Goal: Task Accomplishment & Management: Complete application form

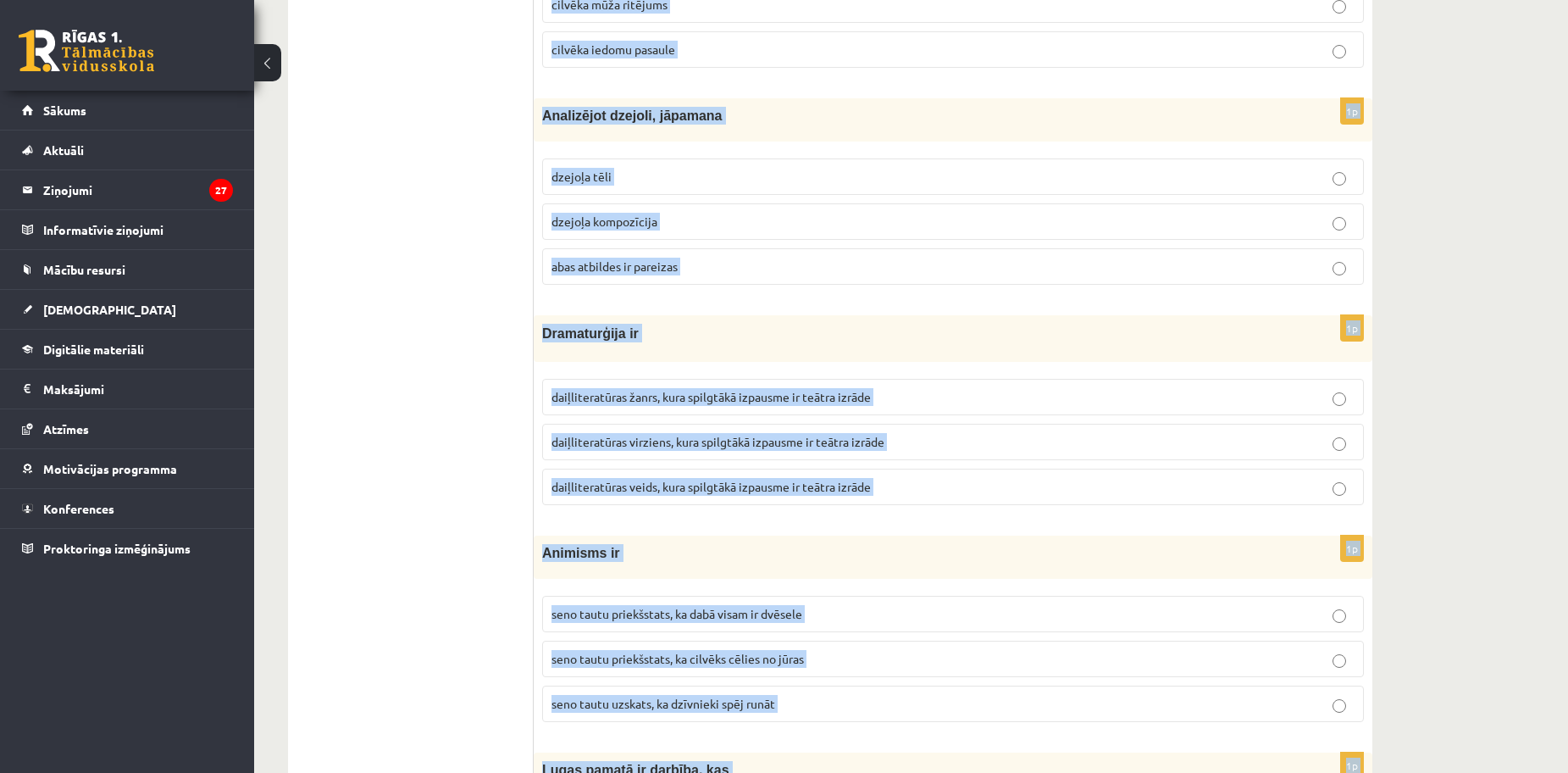
scroll to position [6551, 0]
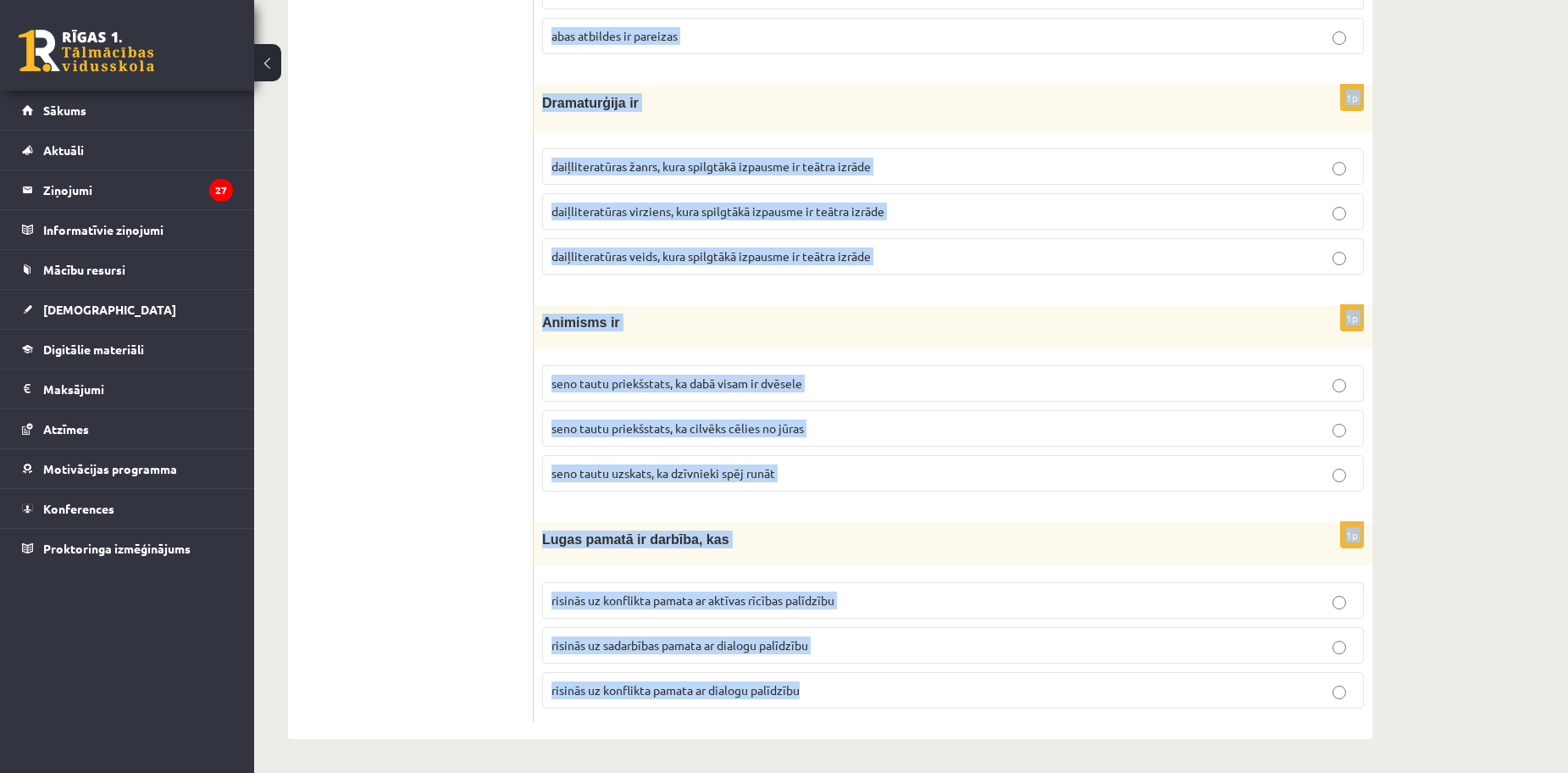
drag, startPoint x: 540, startPoint y: 329, endPoint x: 1016, endPoint y: 778, distance: 654.4
copy form "Mākslā izpaužas dažādas estētiskās kategorijas: skaistais – neglītais (bezjēdzī…"
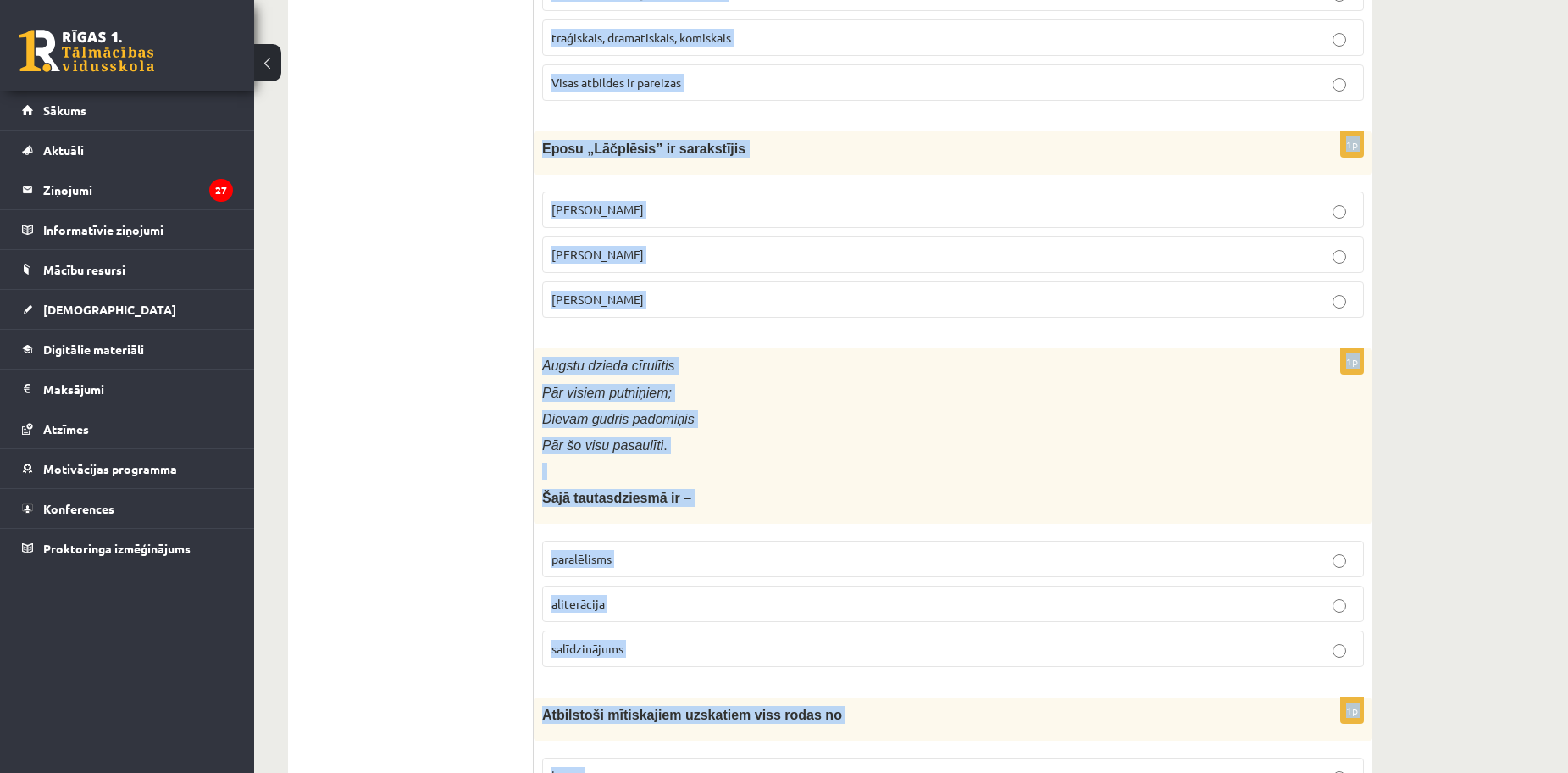
scroll to position [0, 0]
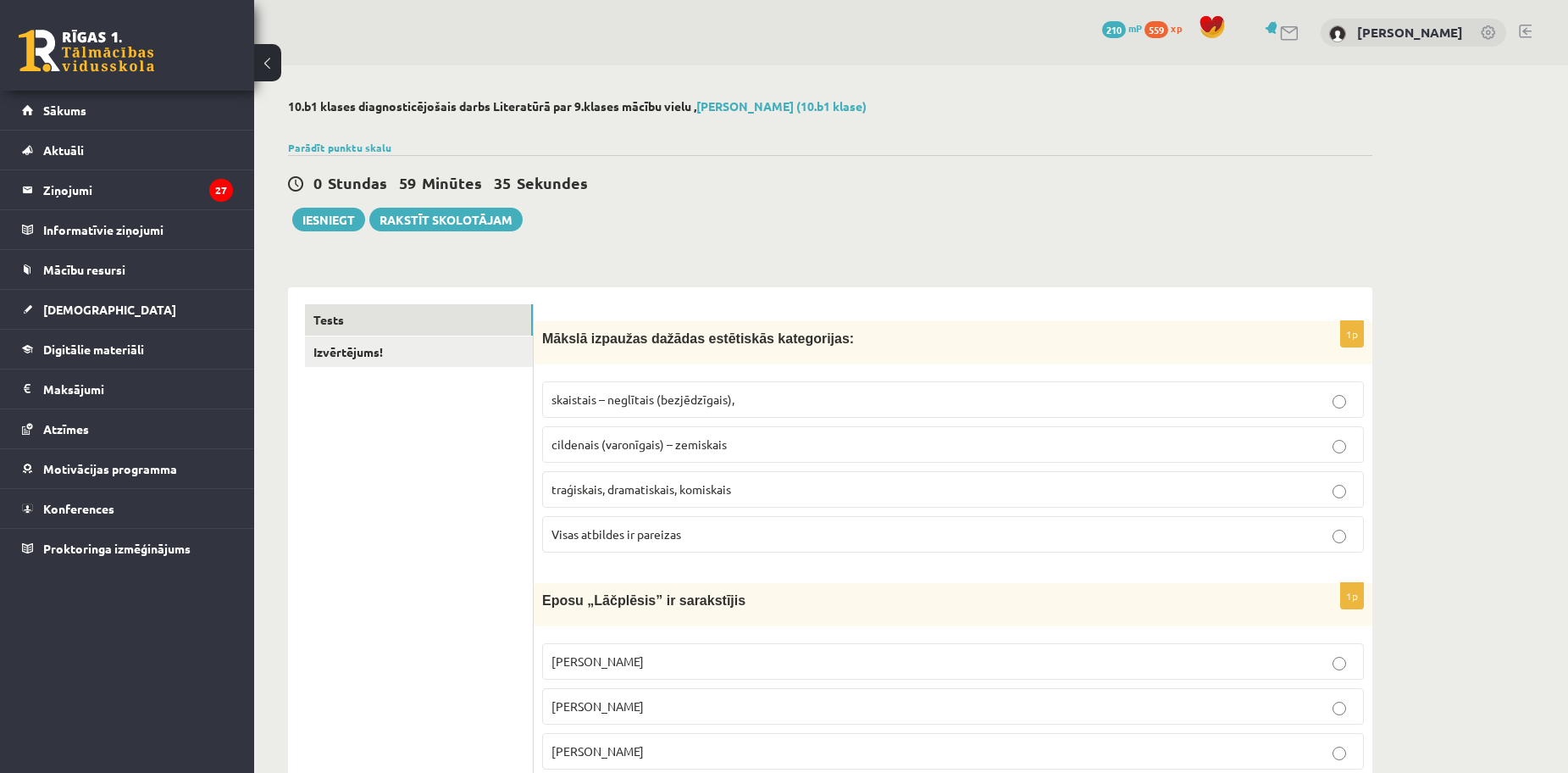
click at [734, 210] on div "0 Stundas 59 Minūtes 35 Sekundes Iesniegt Rakstīt skolotājam" at bounding box center [830, 193] width 1084 height 76
click at [633, 532] on span "Visas atbildes ir pareizas" at bounding box center [616, 534] width 129 height 15
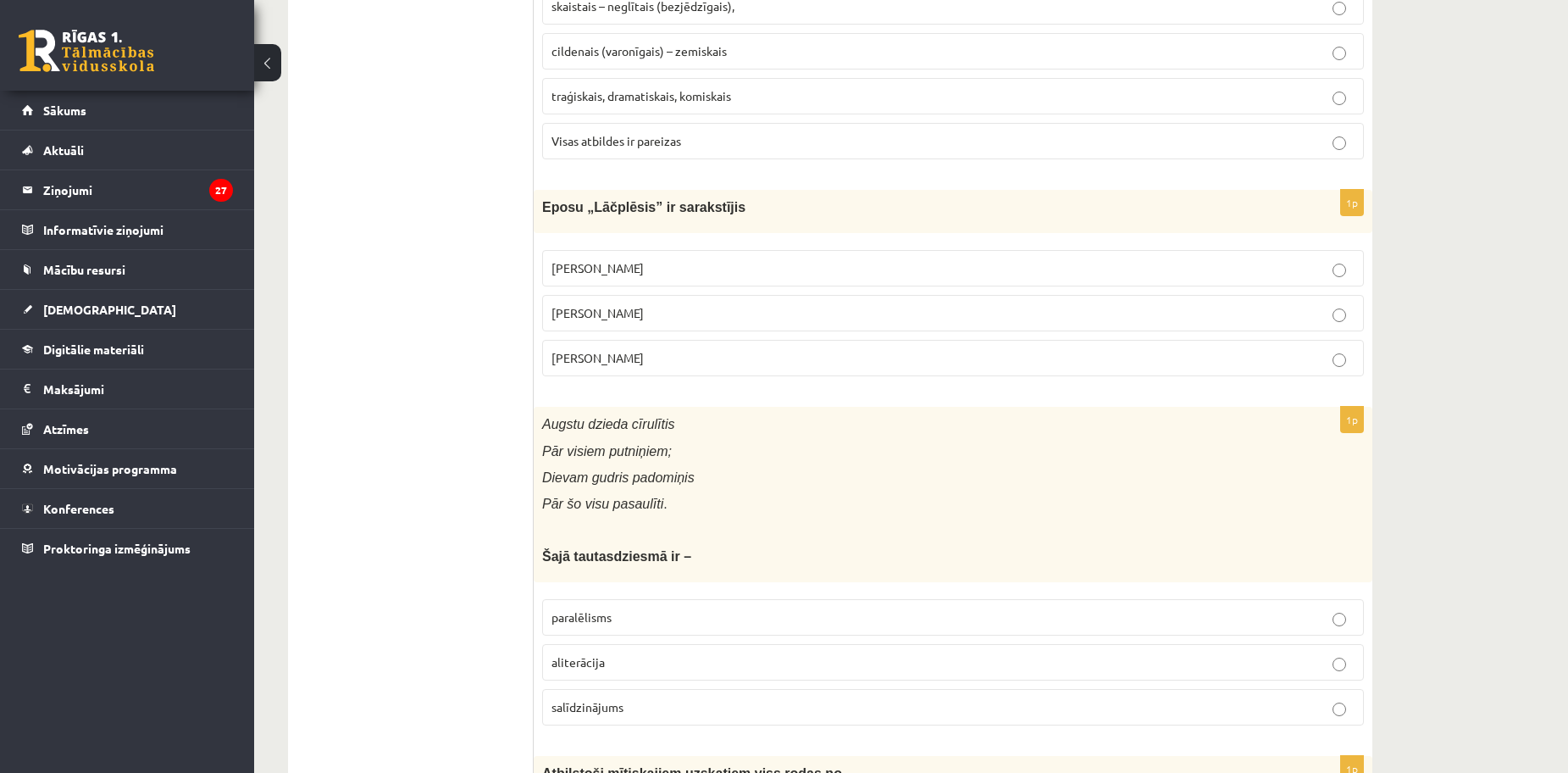
scroll to position [424, 0]
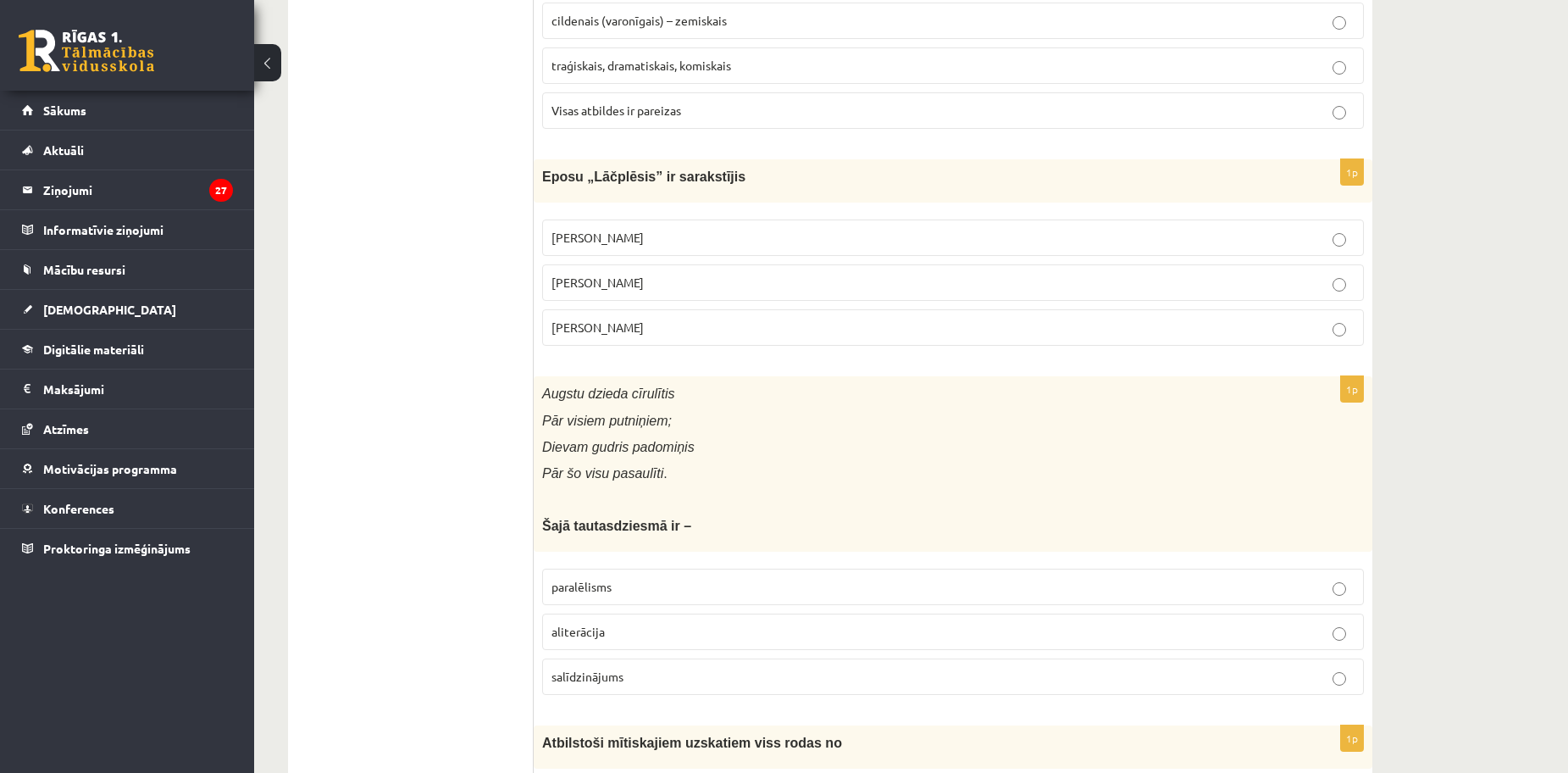
click at [676, 287] on p "Andrejs Pumpurs" at bounding box center [953, 282] width 804 height 18
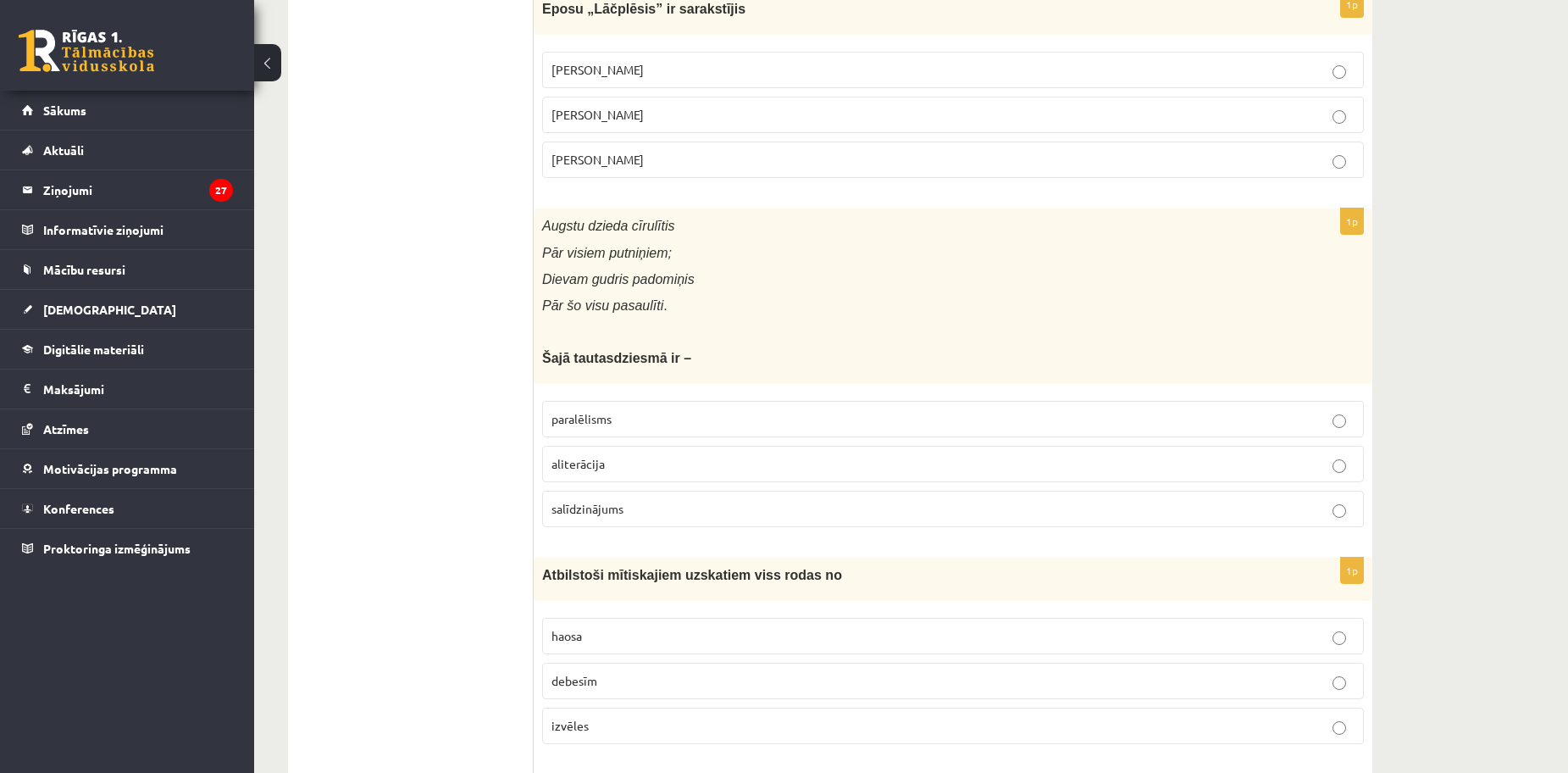
scroll to position [593, 0]
click at [654, 426] on p "paralēlisms" at bounding box center [953, 417] width 804 height 18
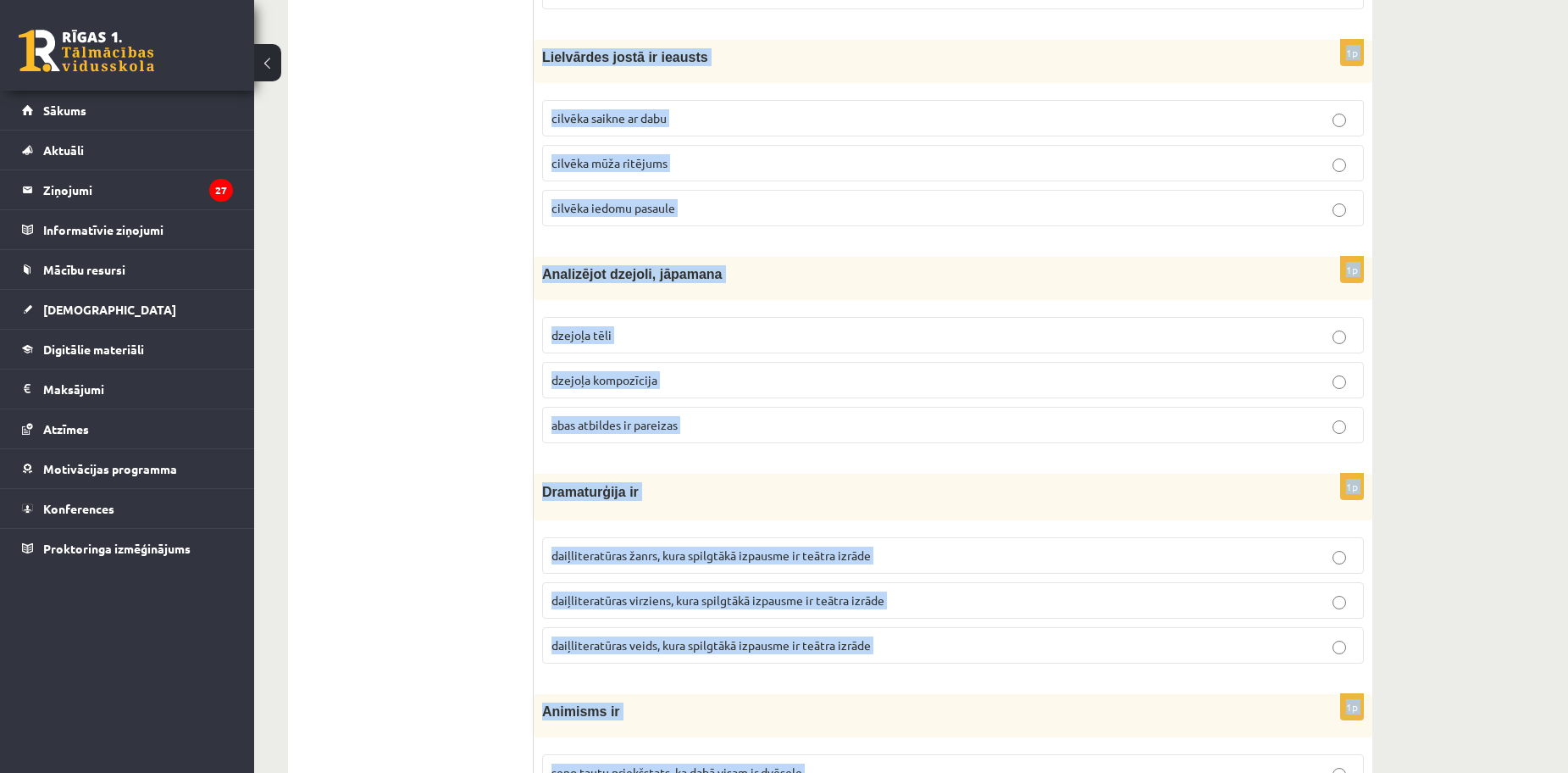
scroll to position [6551, 0]
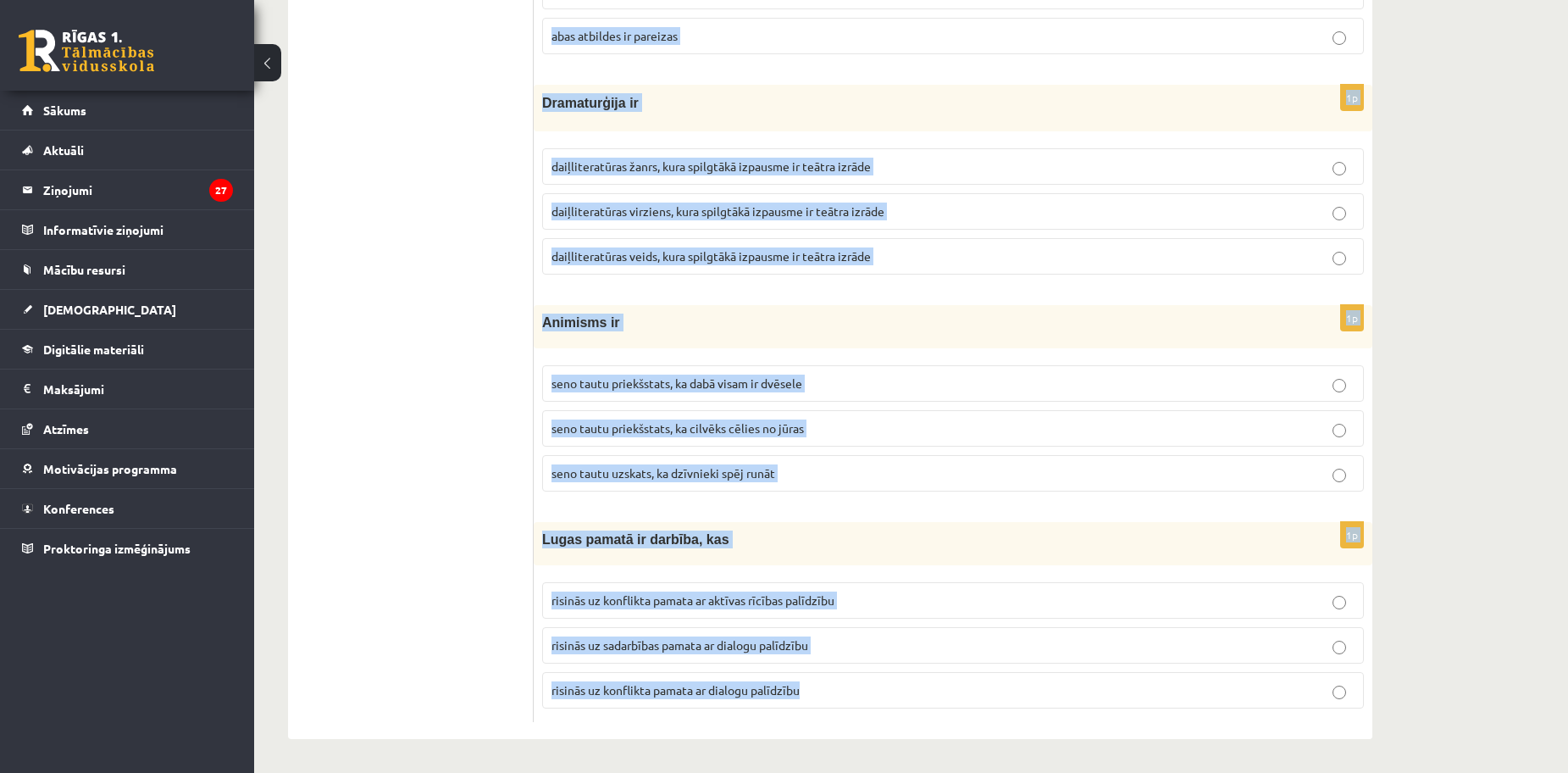
drag, startPoint x: 538, startPoint y: 119, endPoint x: 1093, endPoint y: 720, distance: 818.1
copy form "Atbilstoši mītiskajiem uzskatiem viss rodas no haosa debesīm izvēles 1p Tas ir …"
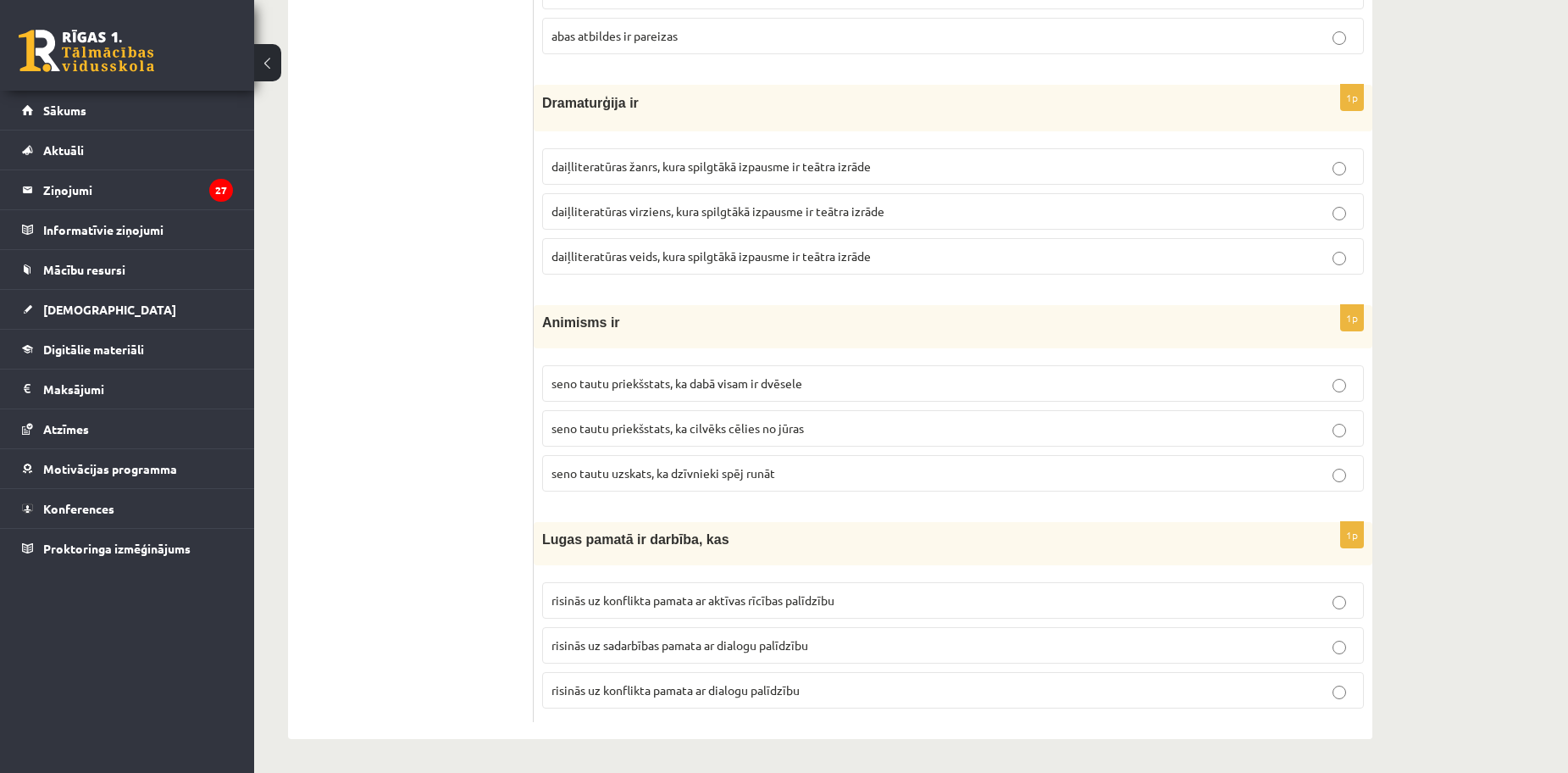
drag, startPoint x: 524, startPoint y: 255, endPoint x: 510, endPoint y: 261, distance: 15.2
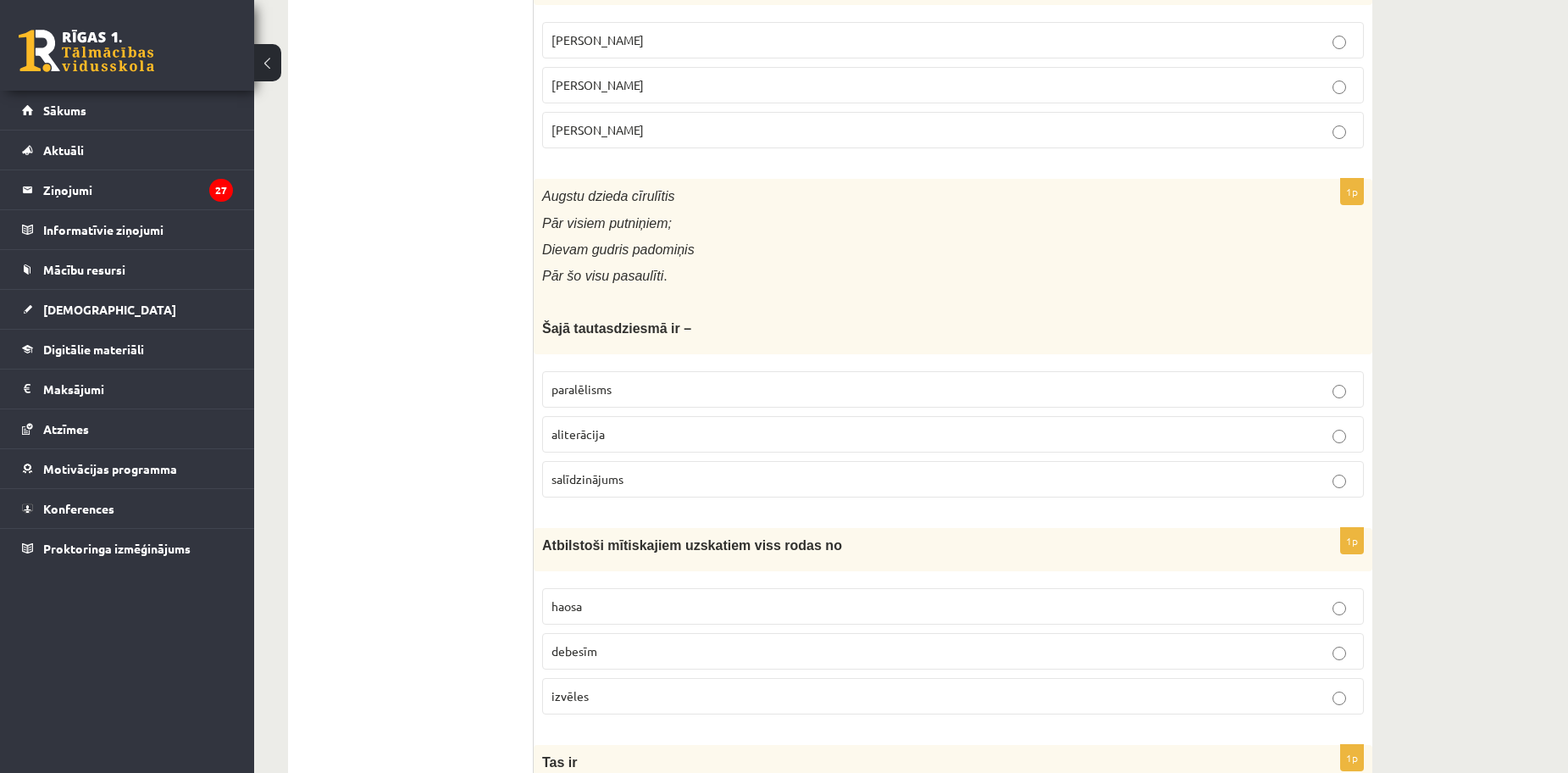
scroll to position [875, 0]
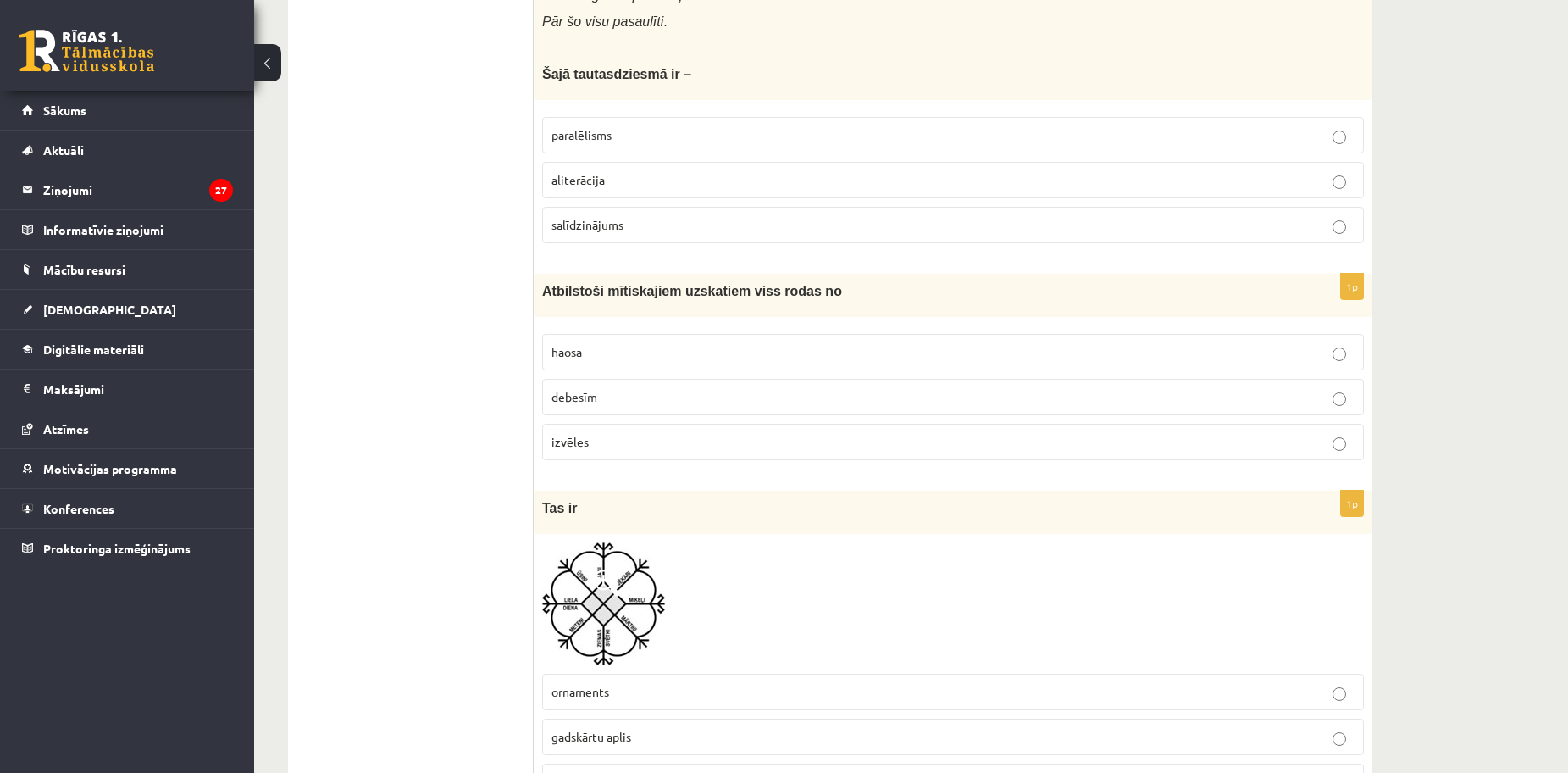
click at [566, 351] on span "haosa" at bounding box center [566, 351] width 30 height 15
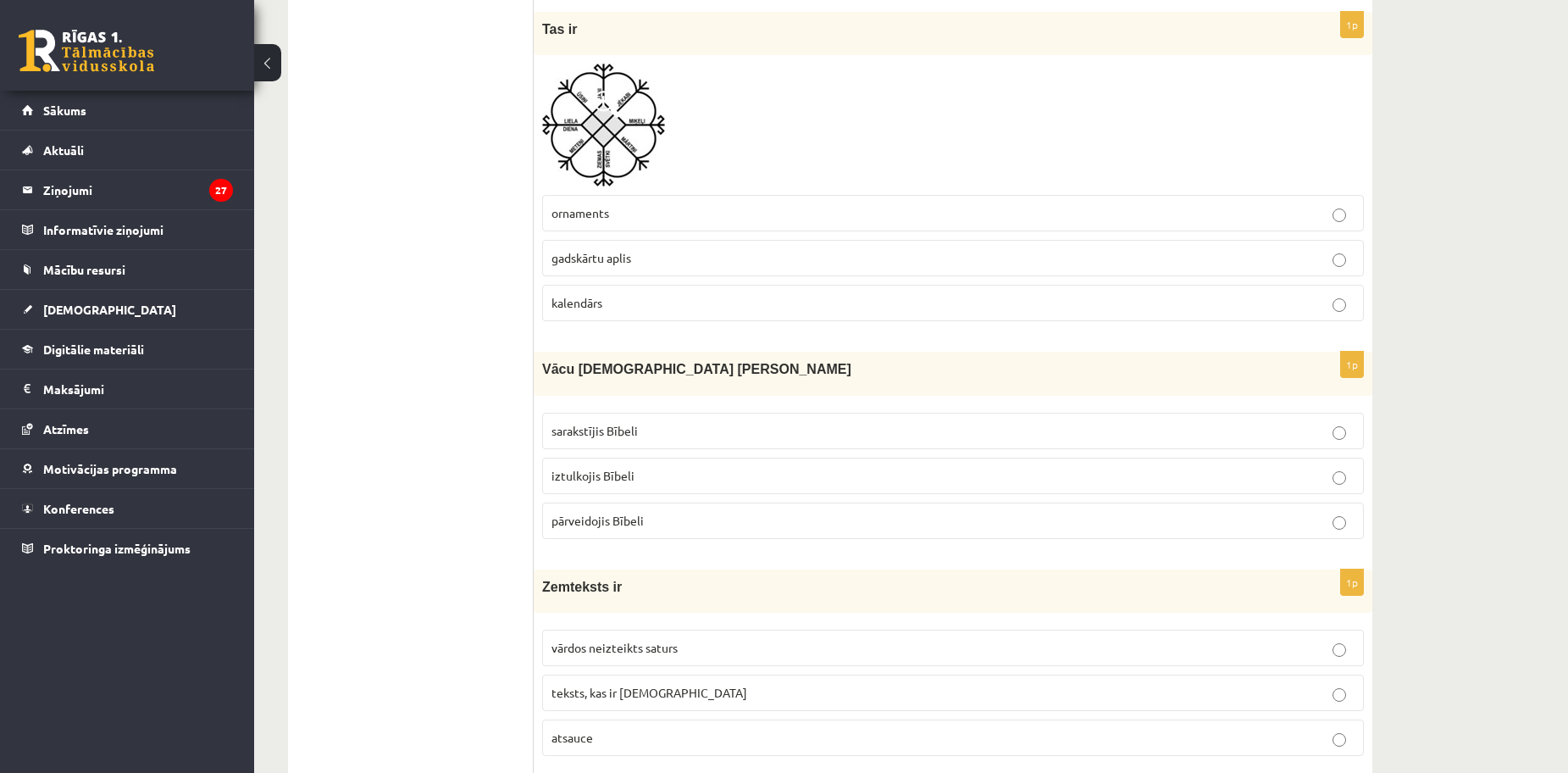
scroll to position [1383, 0]
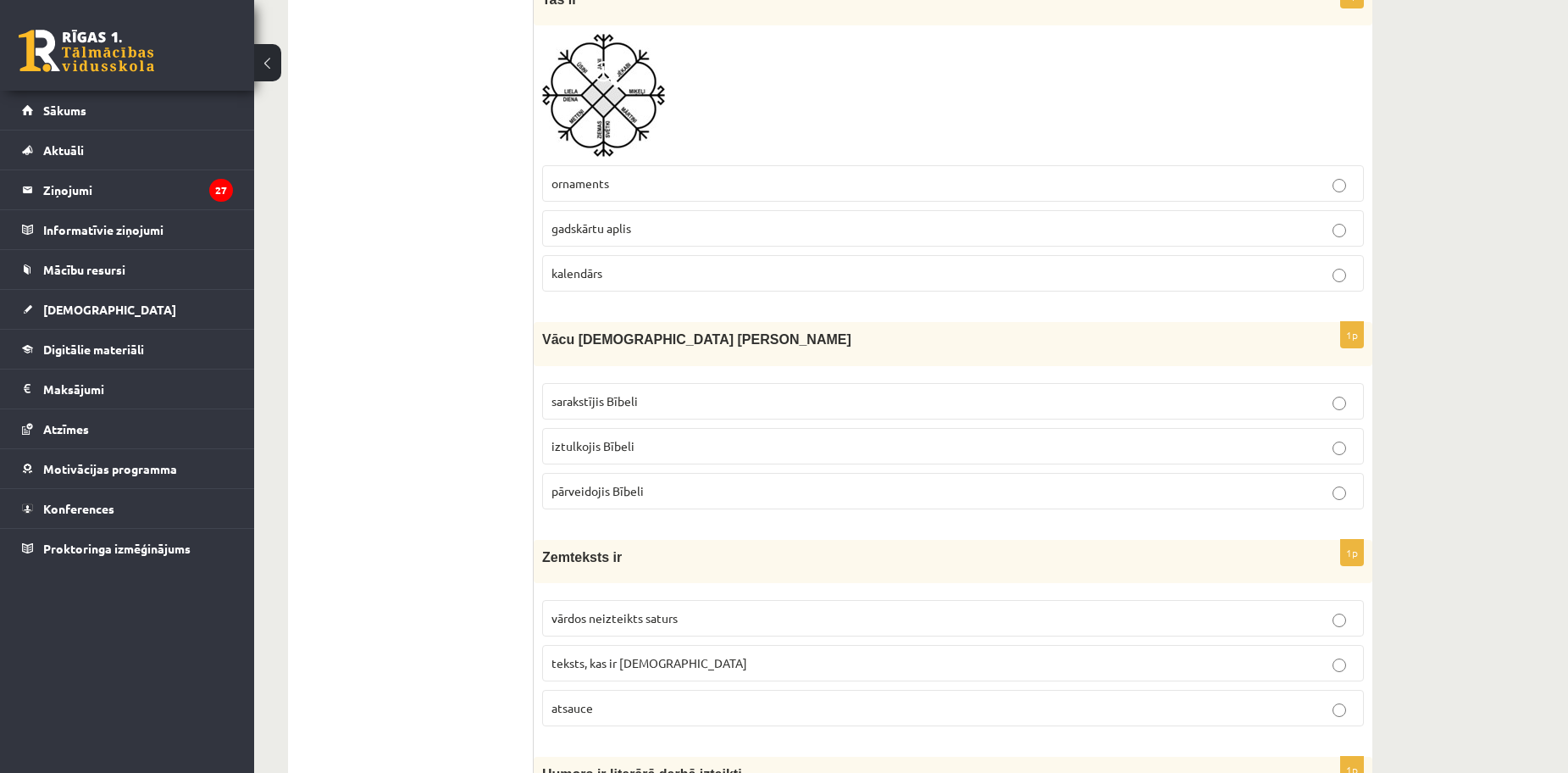
click at [693, 215] on label "gadskārtu aplis" at bounding box center [953, 228] width 822 height 36
click at [648, 433] on label "iztulkojis Bībeli" at bounding box center [953, 446] width 822 height 36
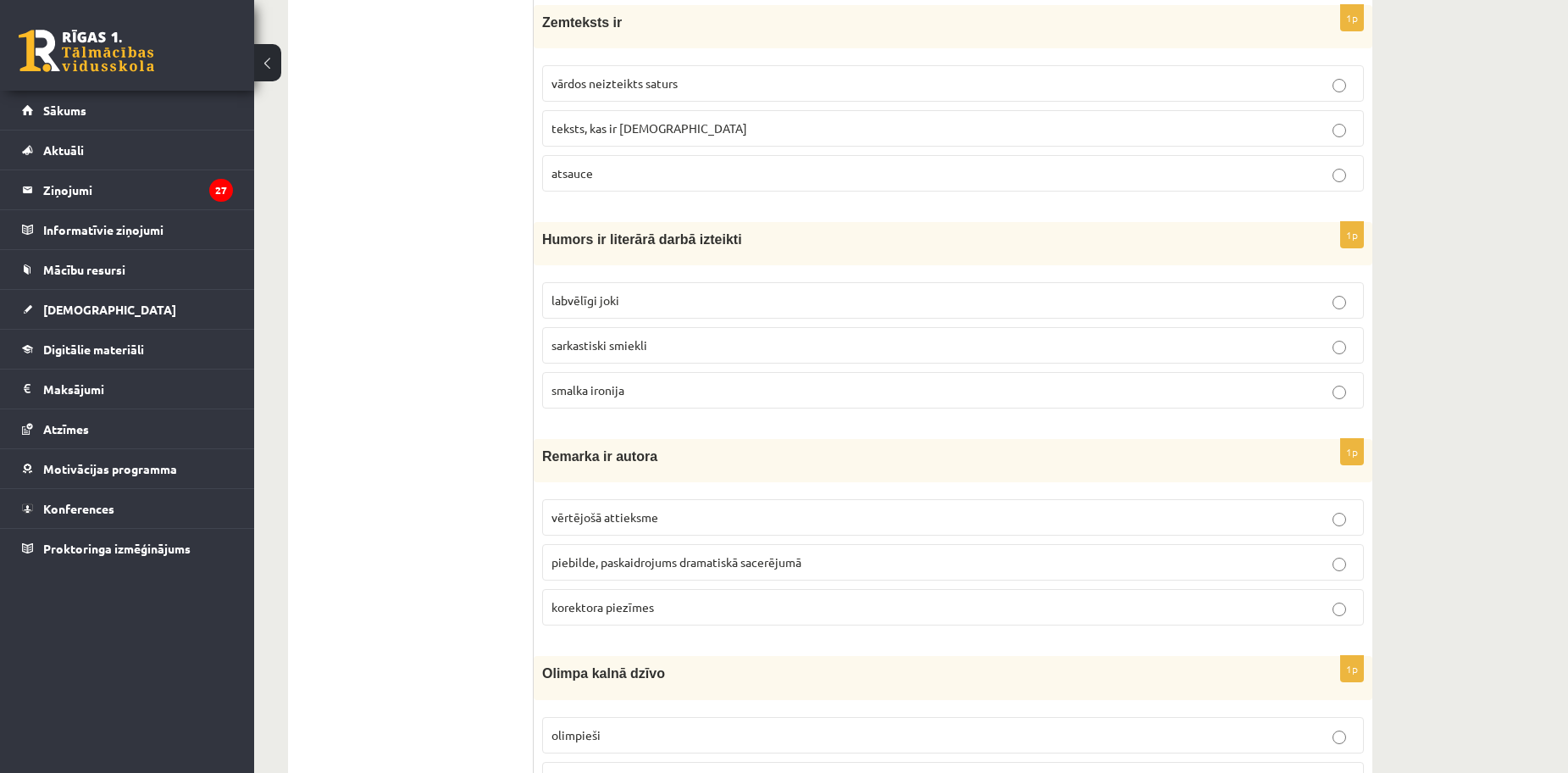
scroll to position [1892, 0]
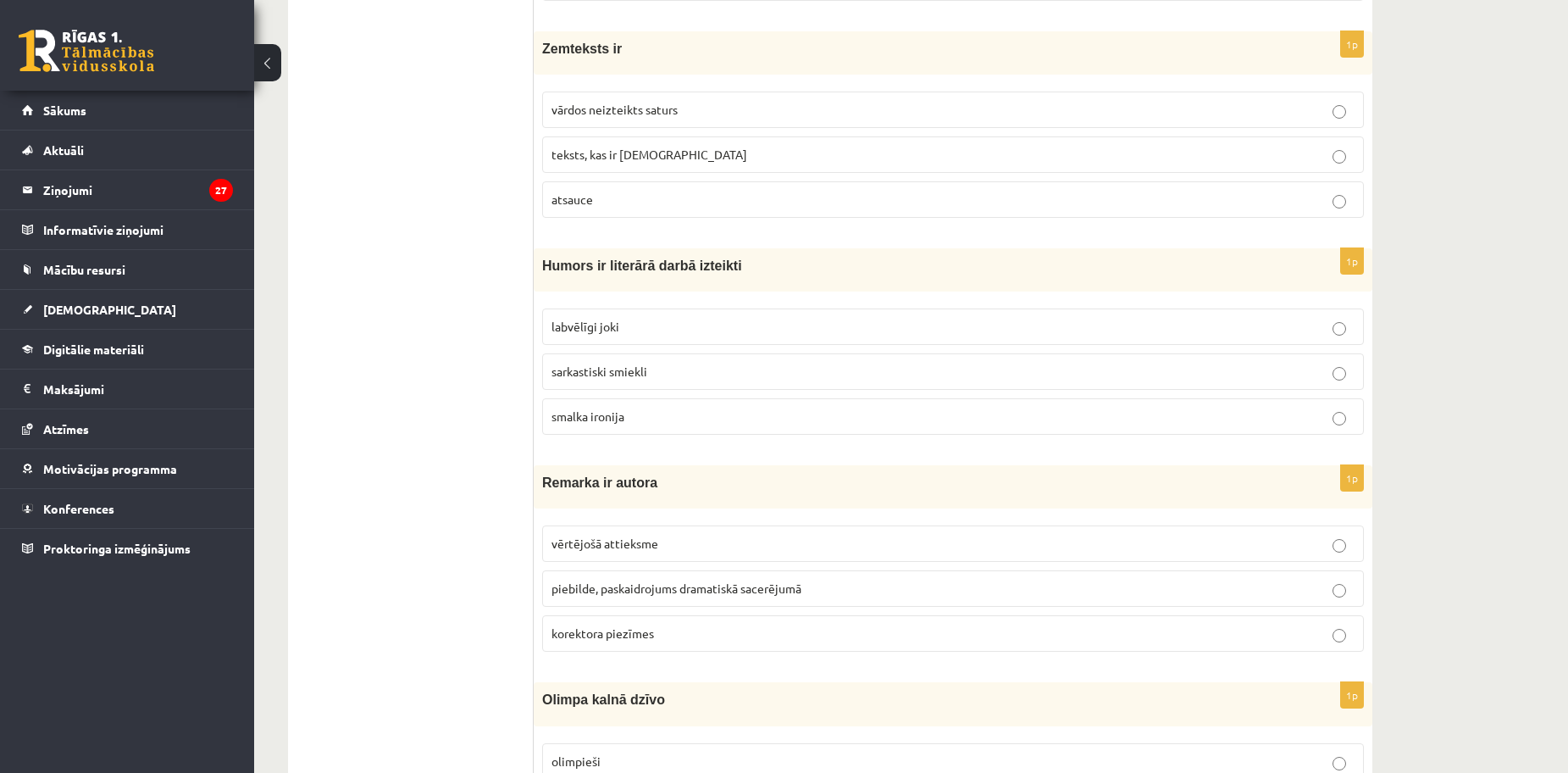
click at [688, 118] on p "vārdos neizteikts saturs" at bounding box center [953, 109] width 804 height 18
click at [625, 339] on label "labvēlīgi joki" at bounding box center [953, 327] width 822 height 36
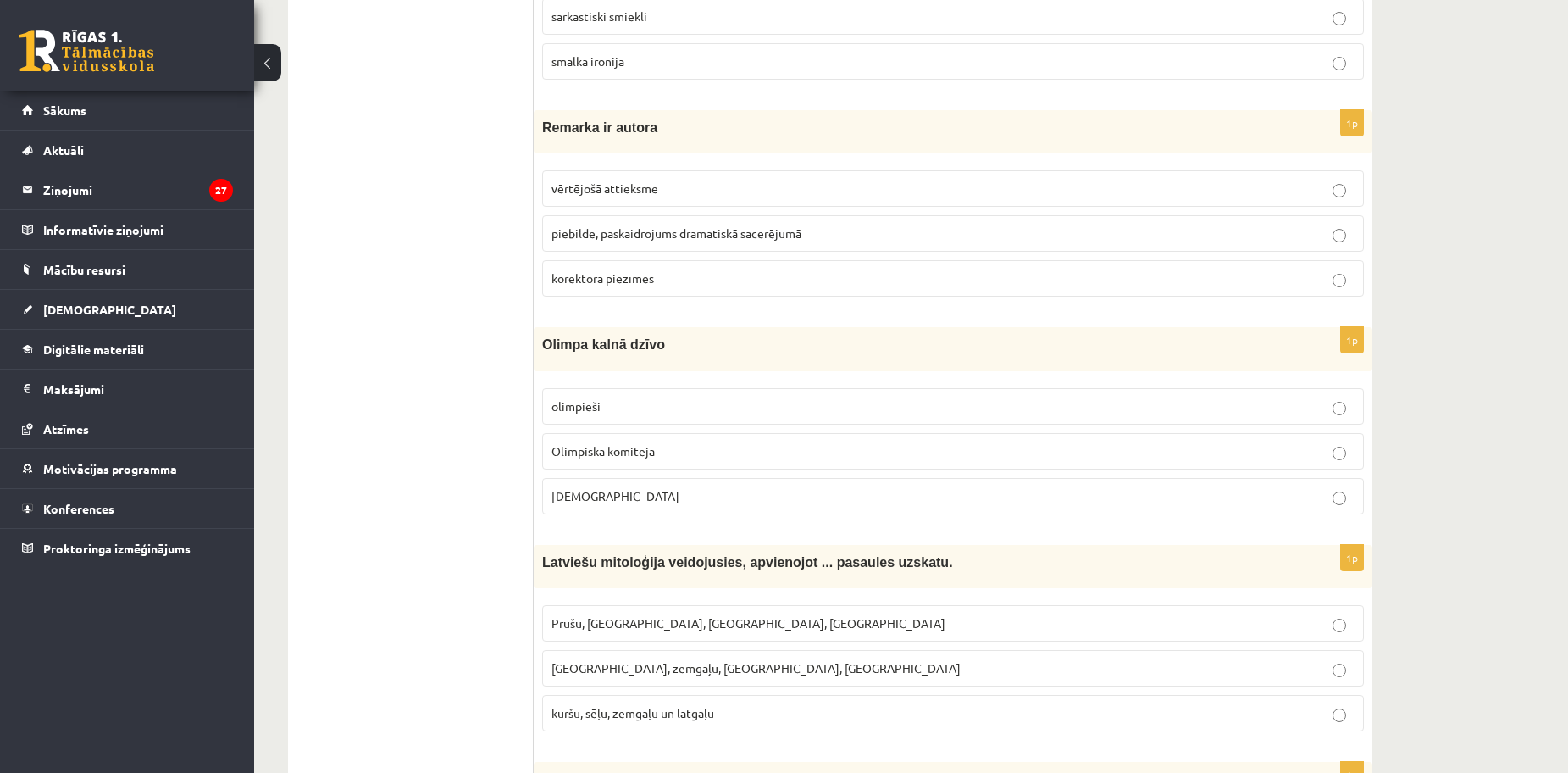
scroll to position [2230, 0]
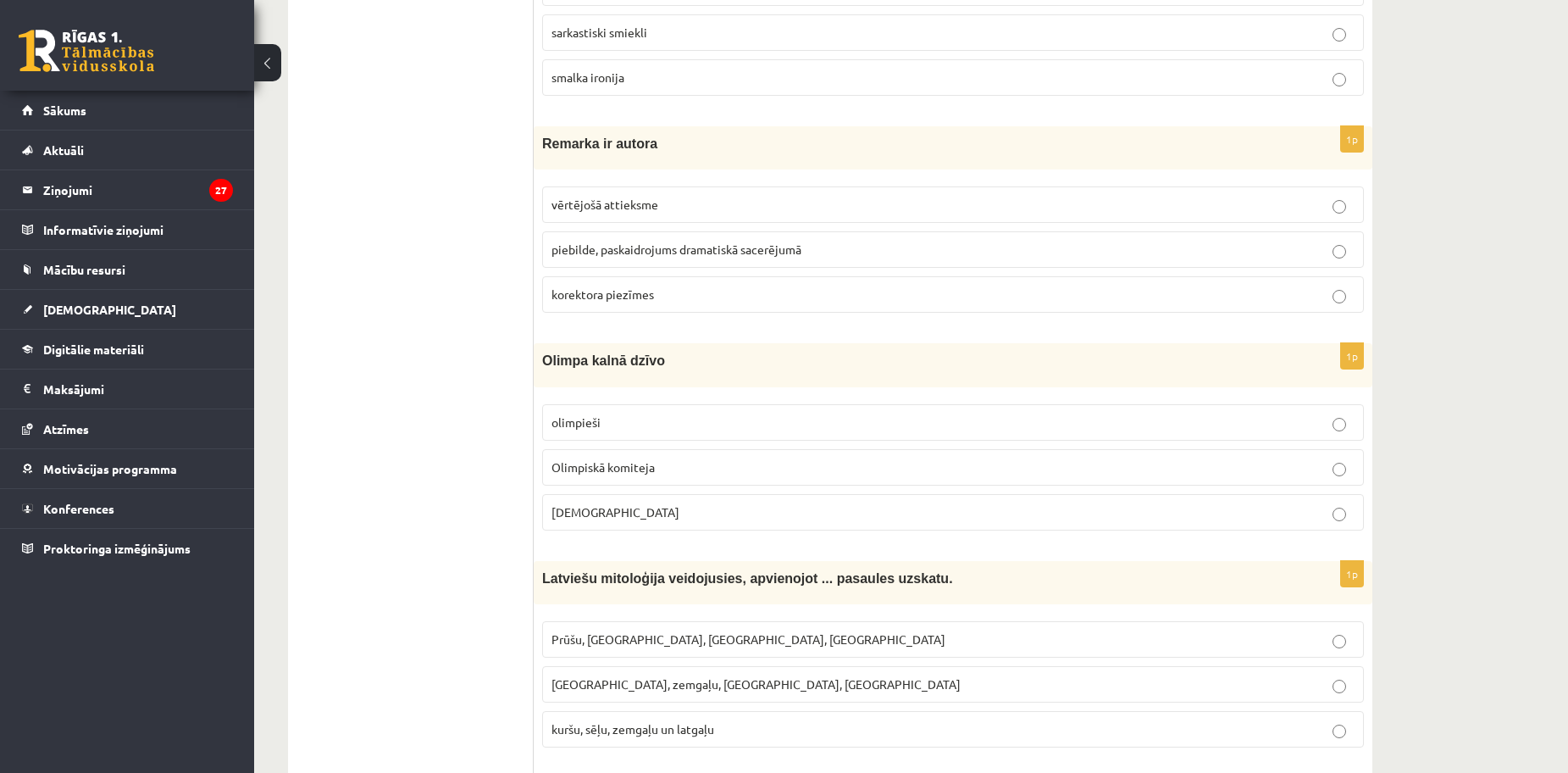
click at [588, 258] on p "piebilde, paskaidrojums dramatiskā sacerējumā" at bounding box center [953, 249] width 804 height 18
click at [558, 524] on label "Dievi" at bounding box center [953, 512] width 822 height 36
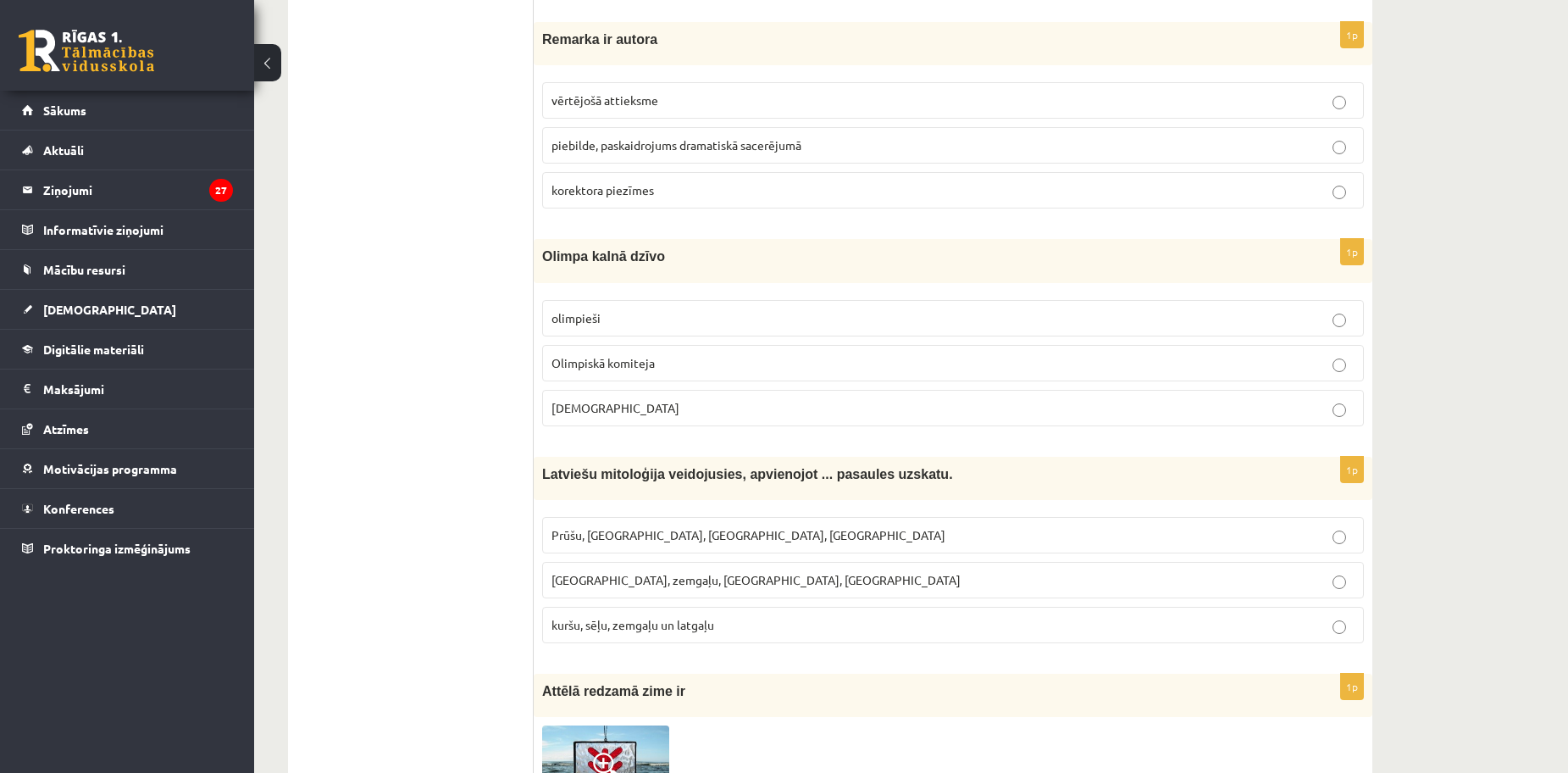
scroll to position [2485, 0]
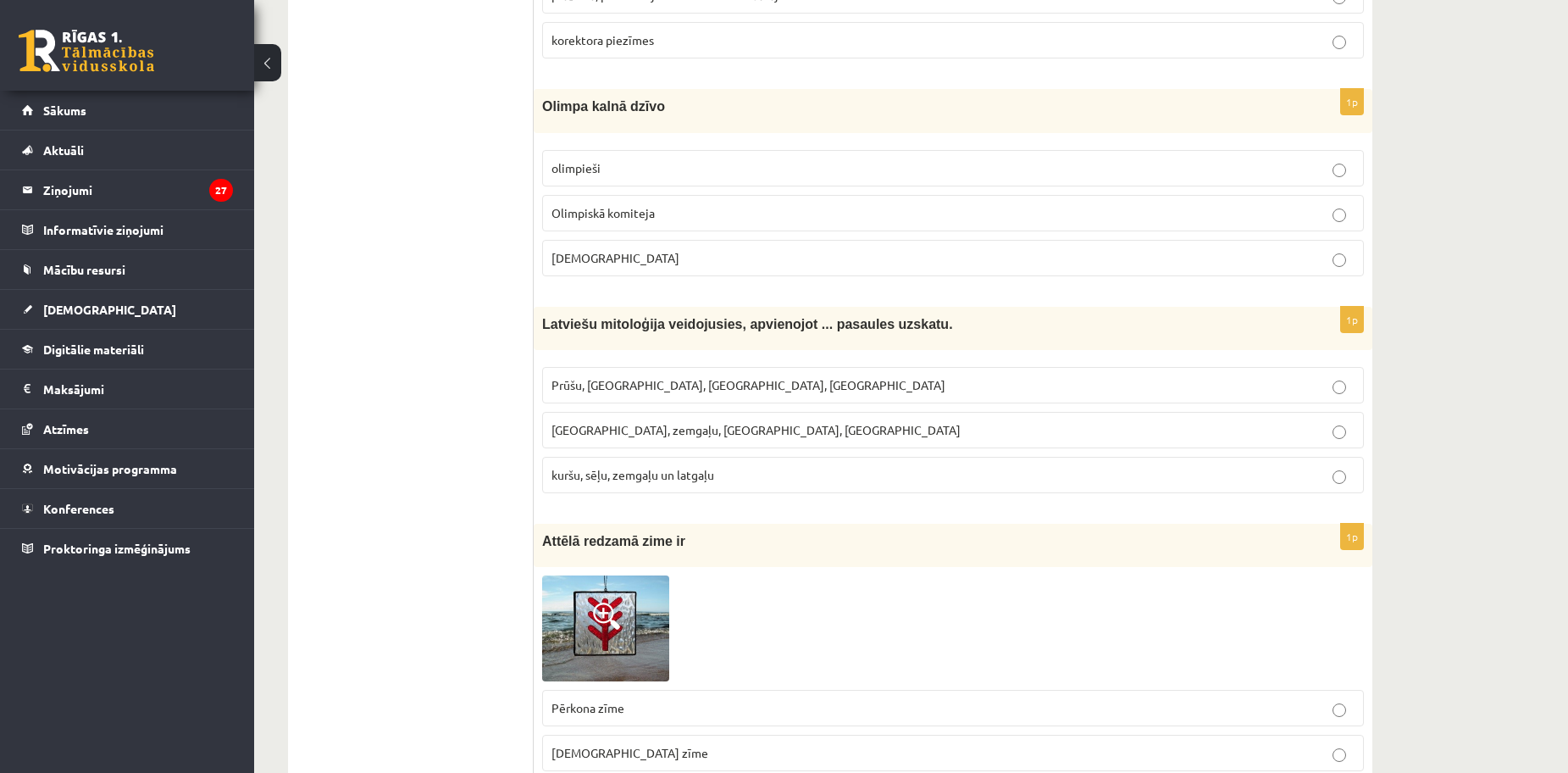
click at [704, 420] on label "Kuršu, zemgaļu, latgaļu, prūšu" at bounding box center [953, 429] width 822 height 36
click at [722, 381] on p "Prūšu, sēļu, zemgaļu, latgaļu" at bounding box center [953, 385] width 804 height 18
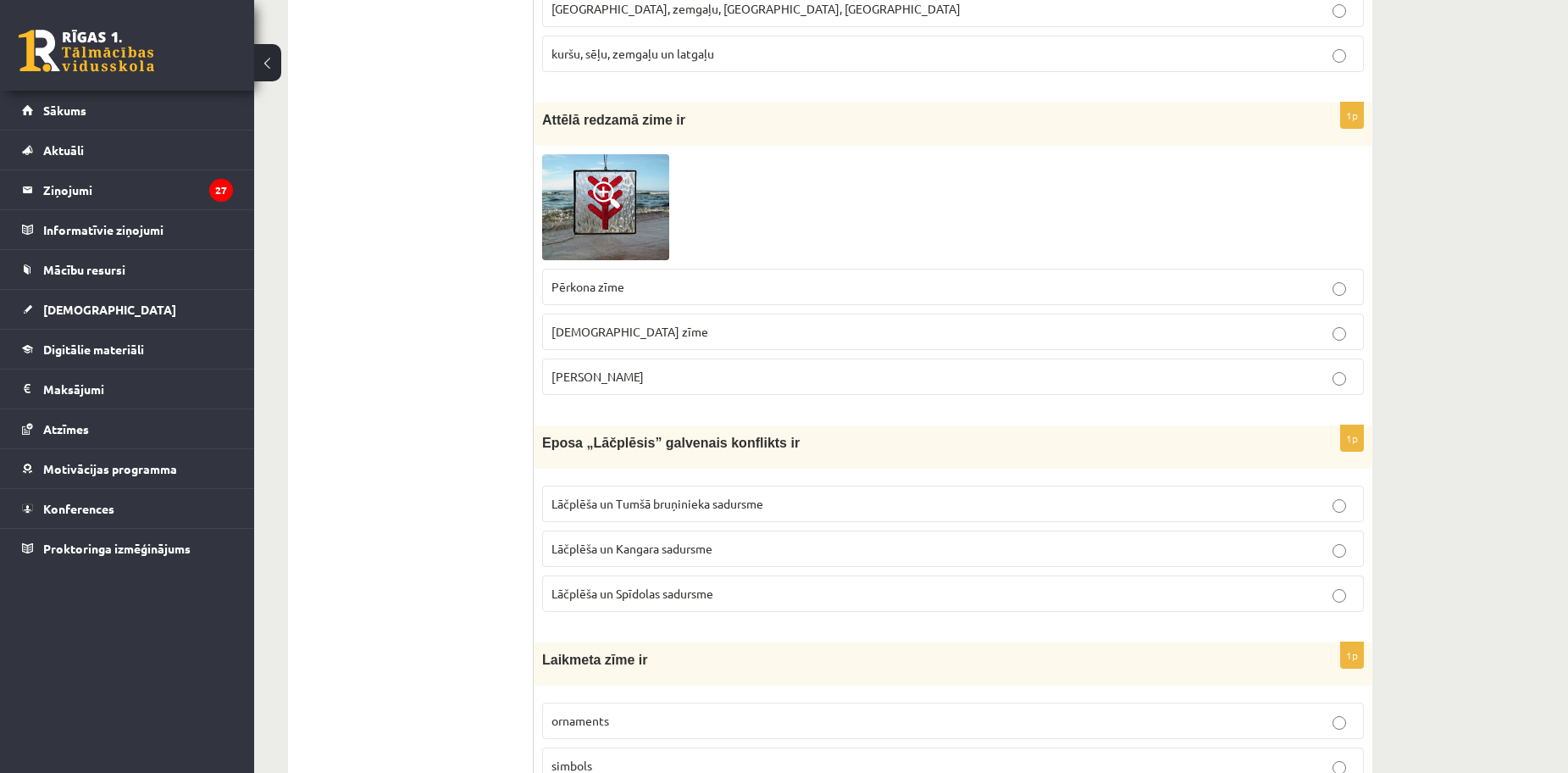
scroll to position [2993, 0]
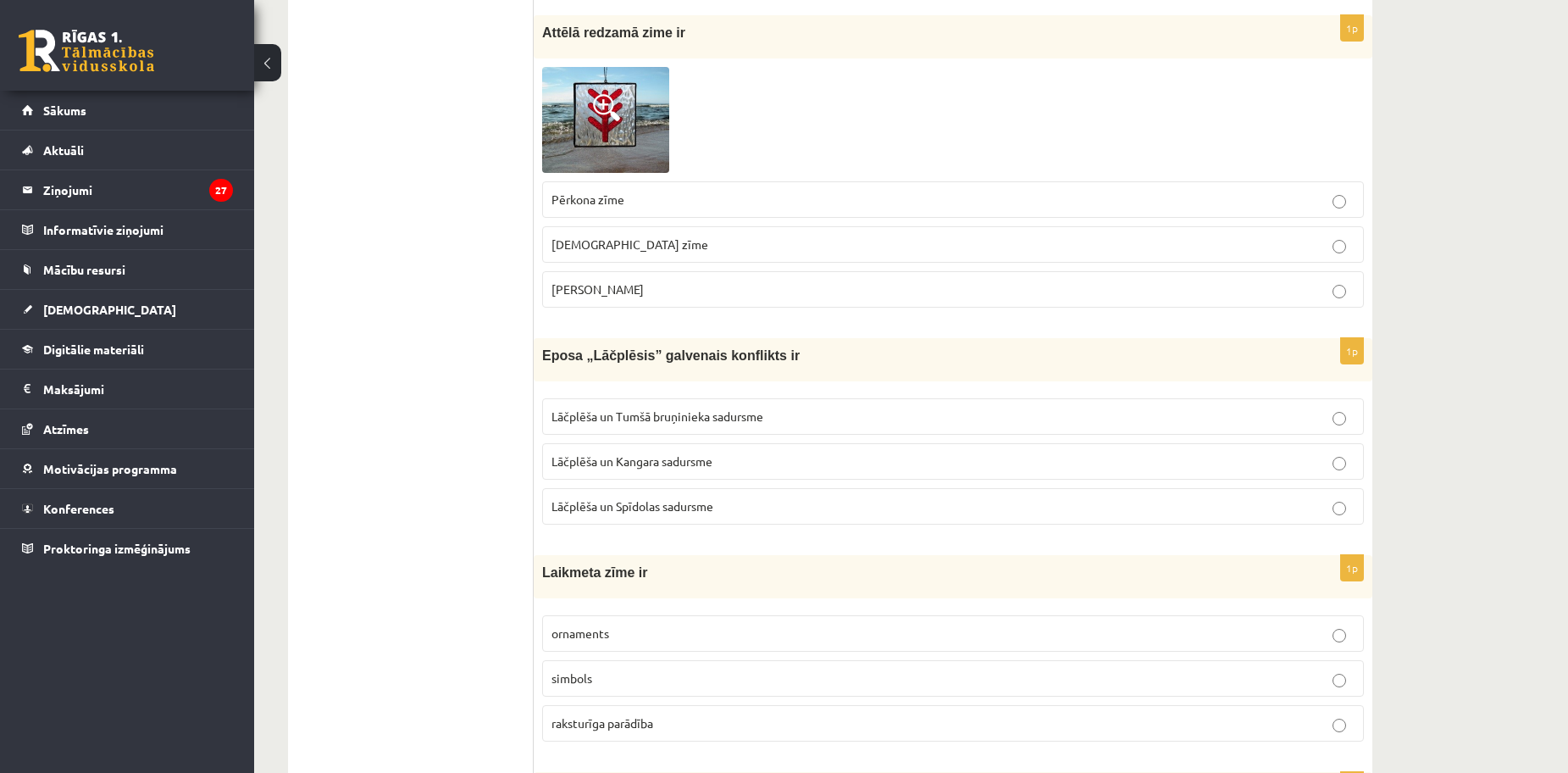
click at [722, 210] on label "Pērkona zīme" at bounding box center [953, 199] width 822 height 36
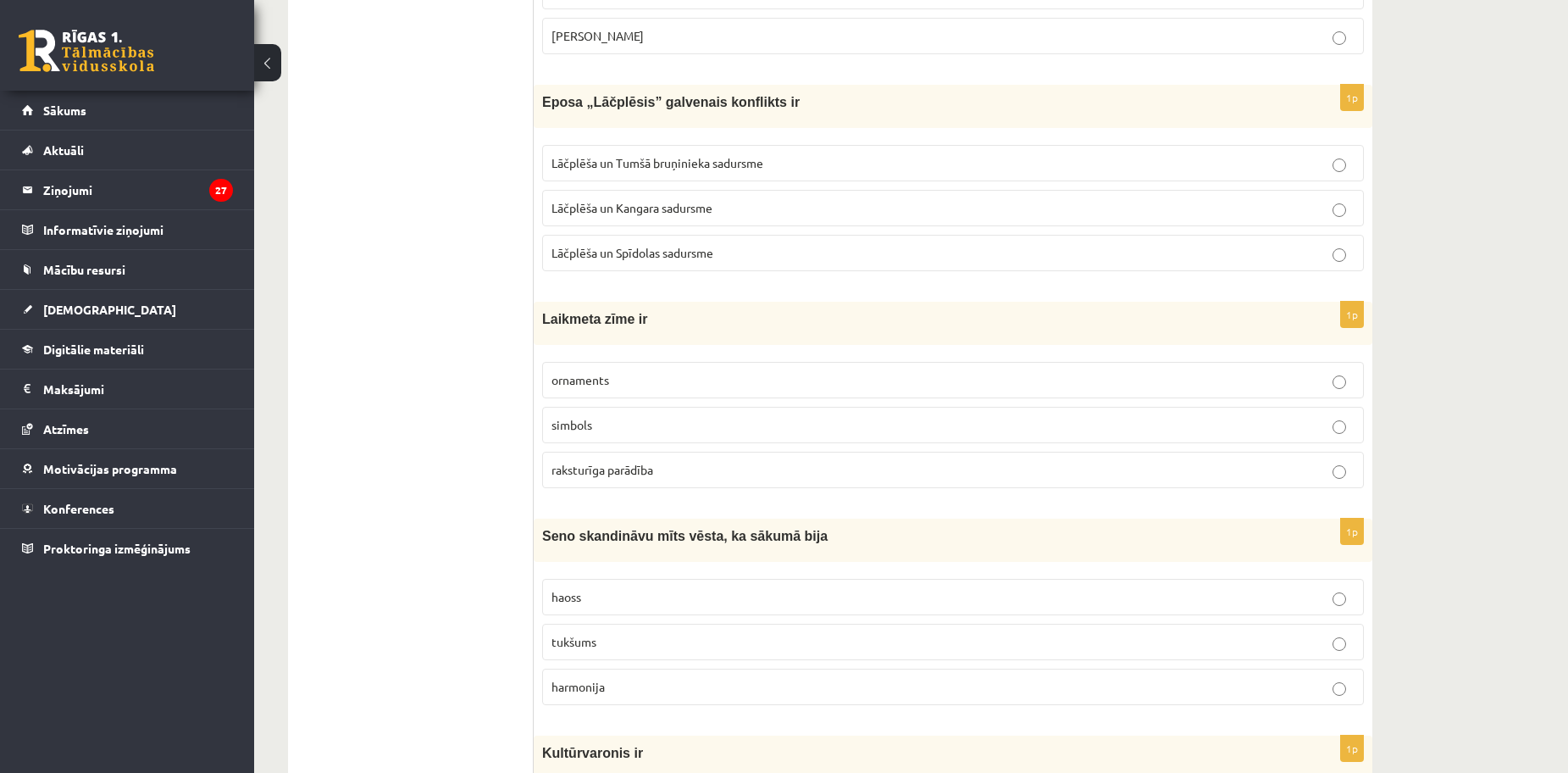
scroll to position [3247, 0]
click at [666, 168] on span "Lāčplēša un Tumšā bruņinieka sadursme" at bounding box center [657, 162] width 211 height 15
click at [584, 491] on fieldset "ornaments simbols raksturīga parādība" at bounding box center [953, 422] width 822 height 140
click at [626, 470] on span "raksturīga parādība" at bounding box center [602, 468] width 102 height 15
drag, startPoint x: 706, startPoint y: 593, endPoint x: 681, endPoint y: 602, distance: 26.6
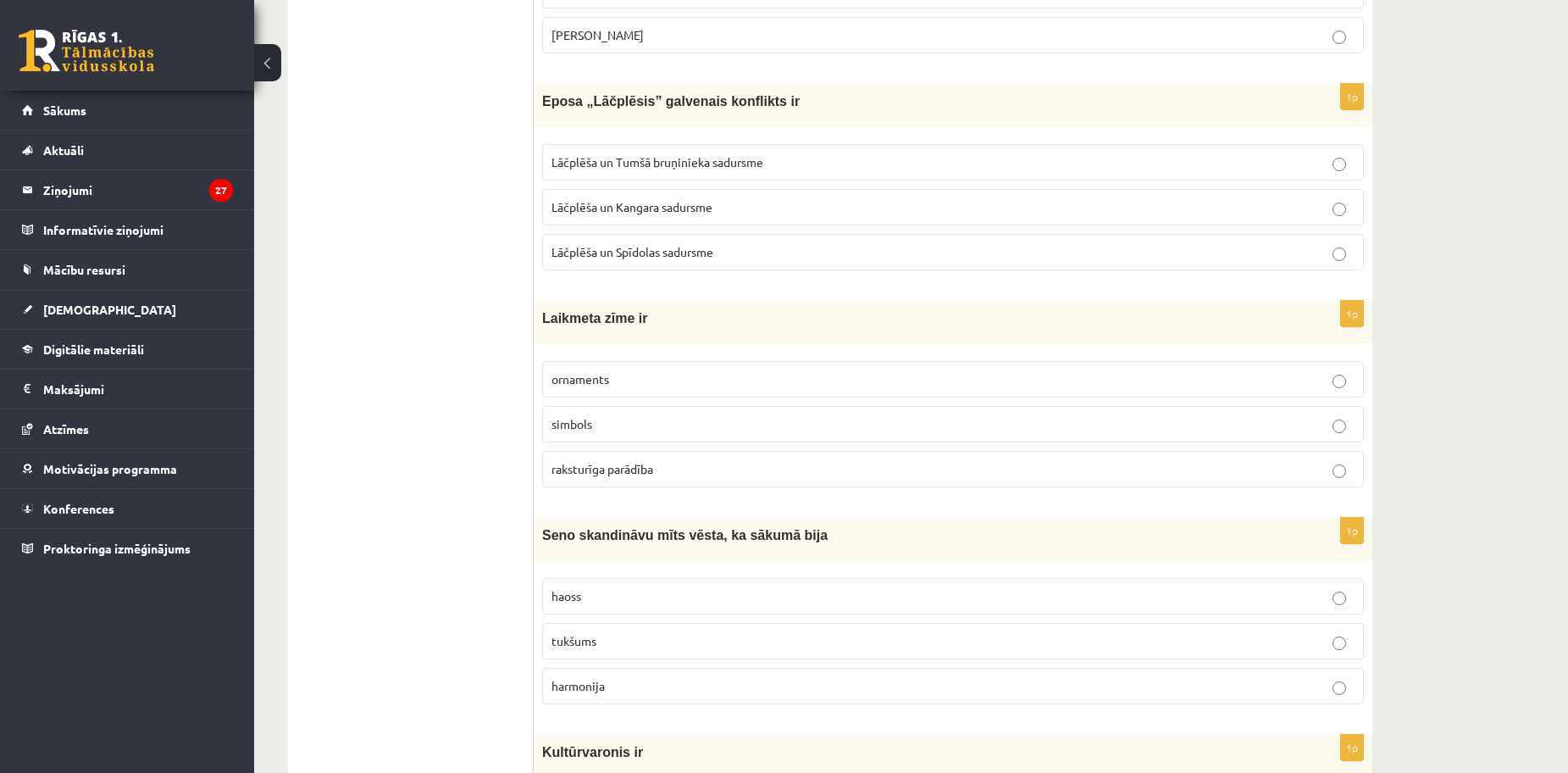
click at [704, 594] on p "haoss" at bounding box center [953, 596] width 804 height 18
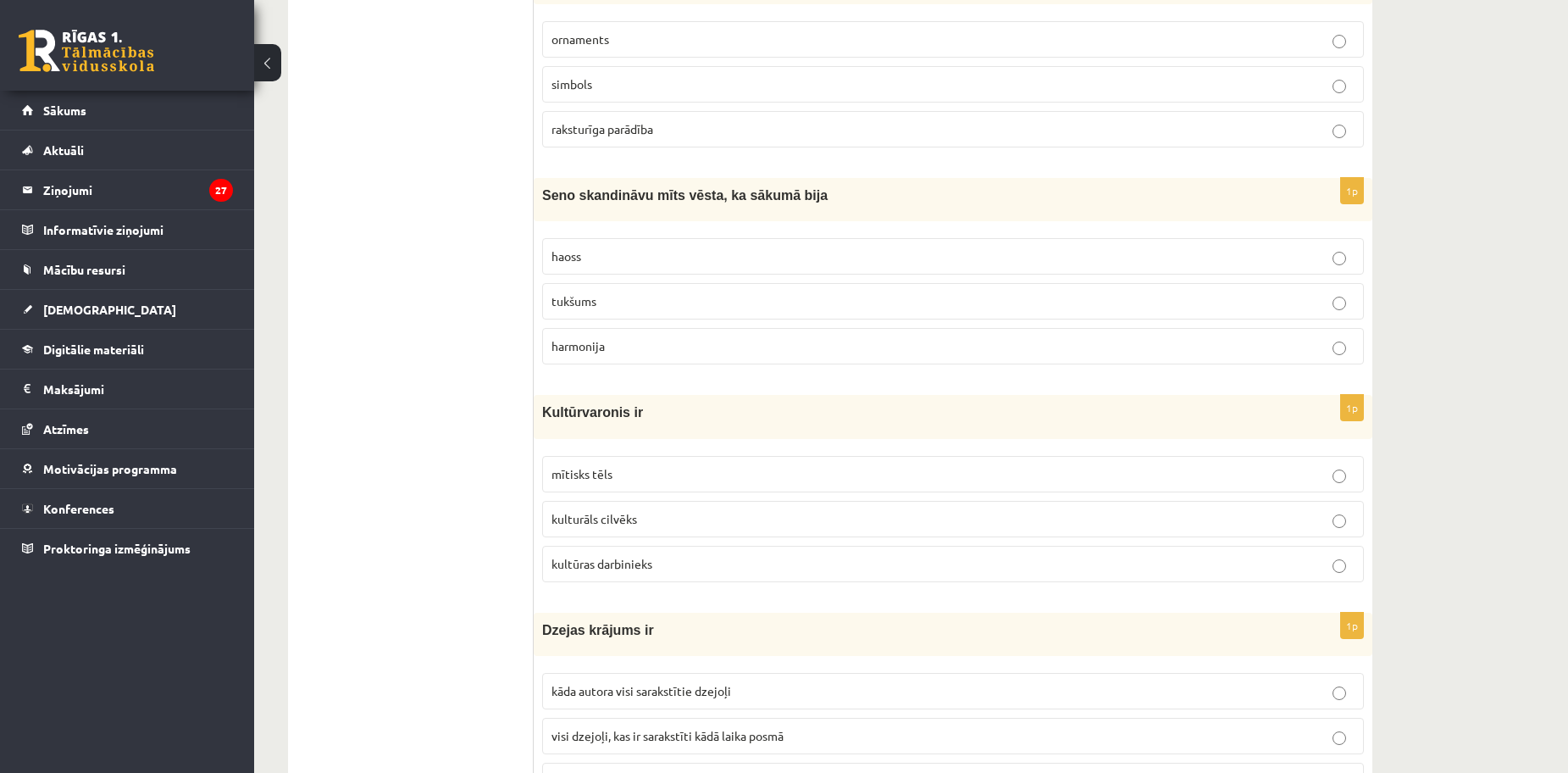
scroll to position [3840, 0]
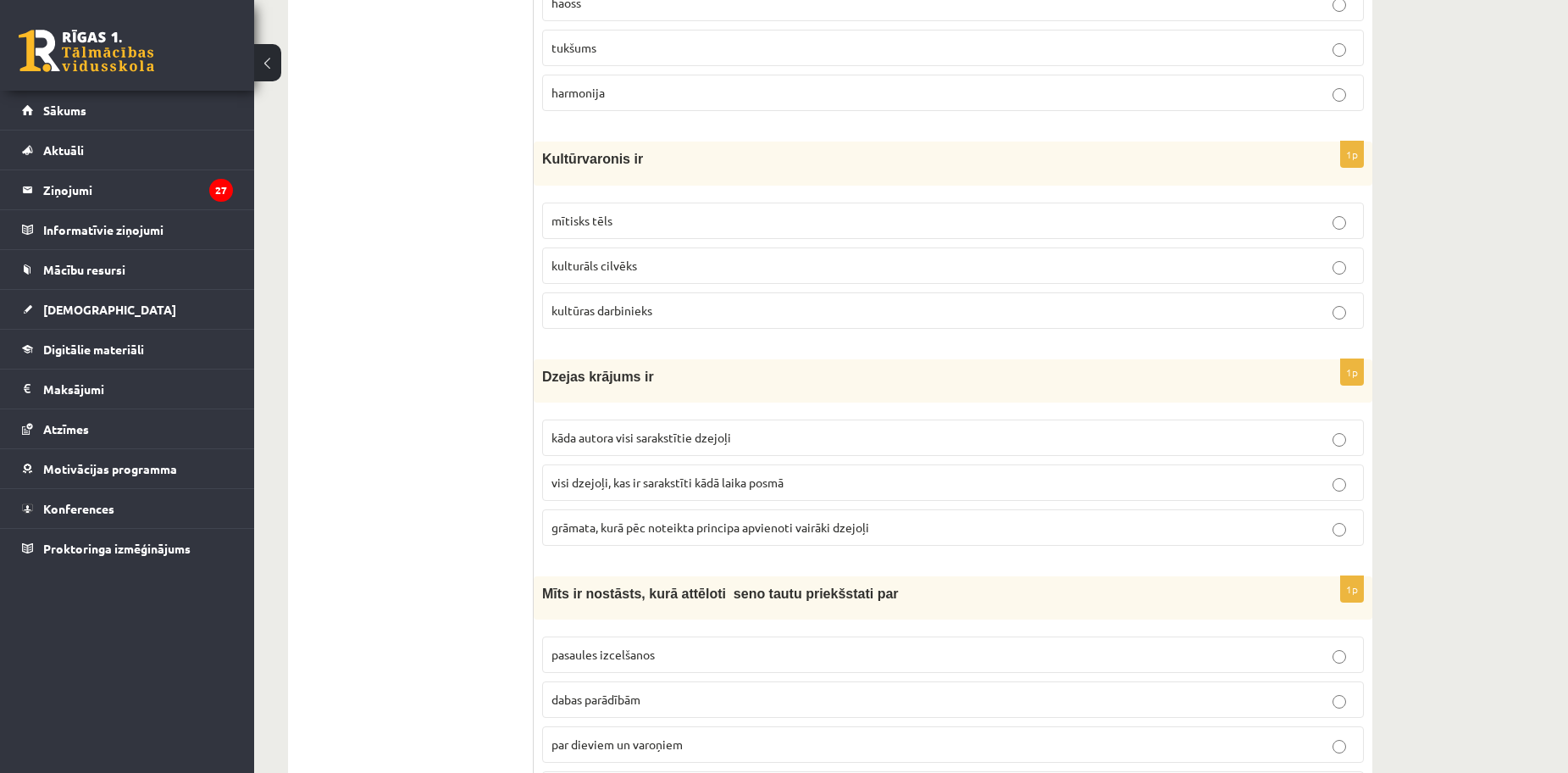
click at [648, 211] on p "mītisks tēls" at bounding box center [953, 220] width 804 height 18
click at [640, 526] on span "grāmata, kurā pēc noteikta principa apvienoti vairāki dzejoļi" at bounding box center [710, 527] width 318 height 15
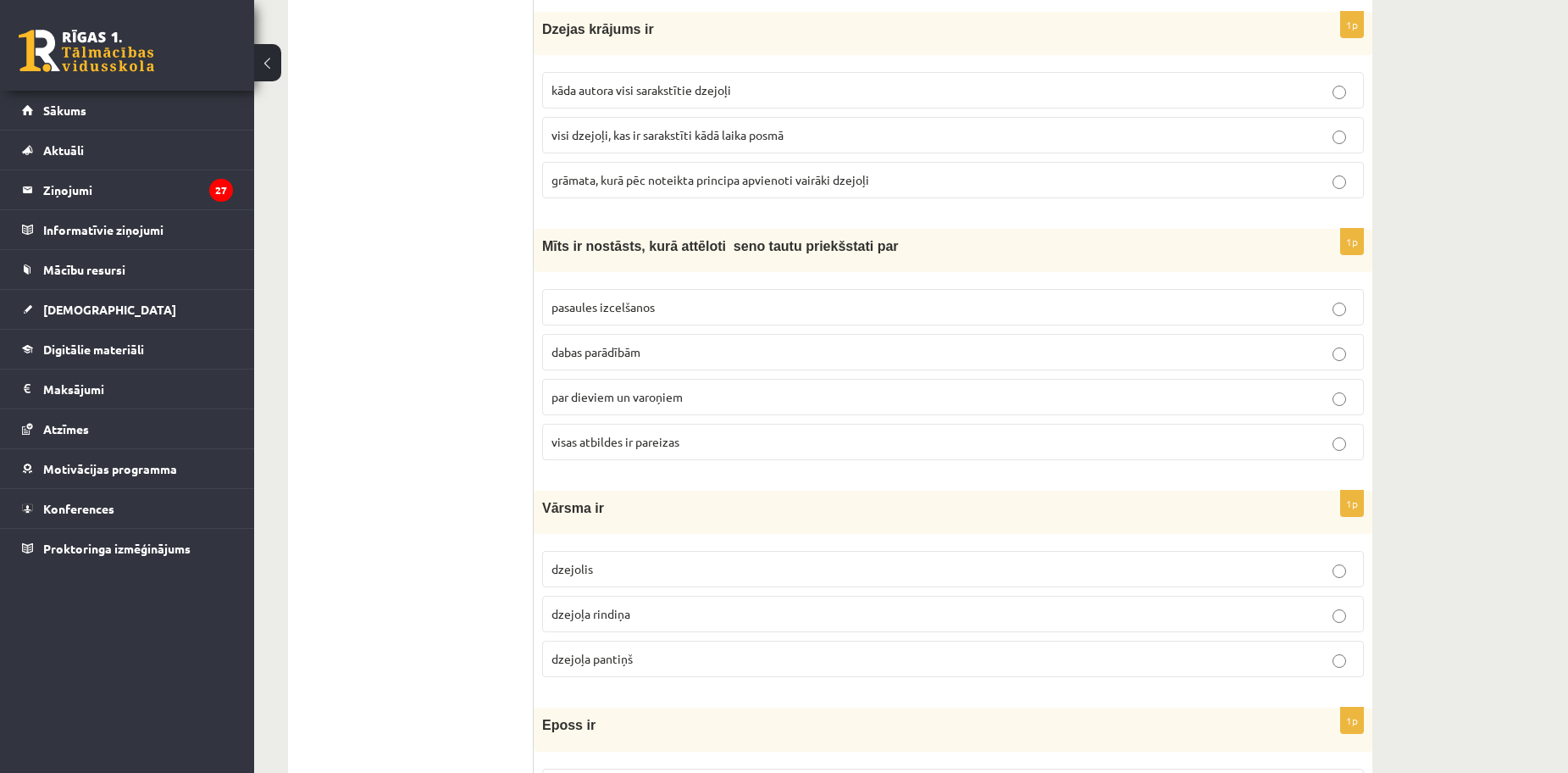
scroll to position [4264, 0]
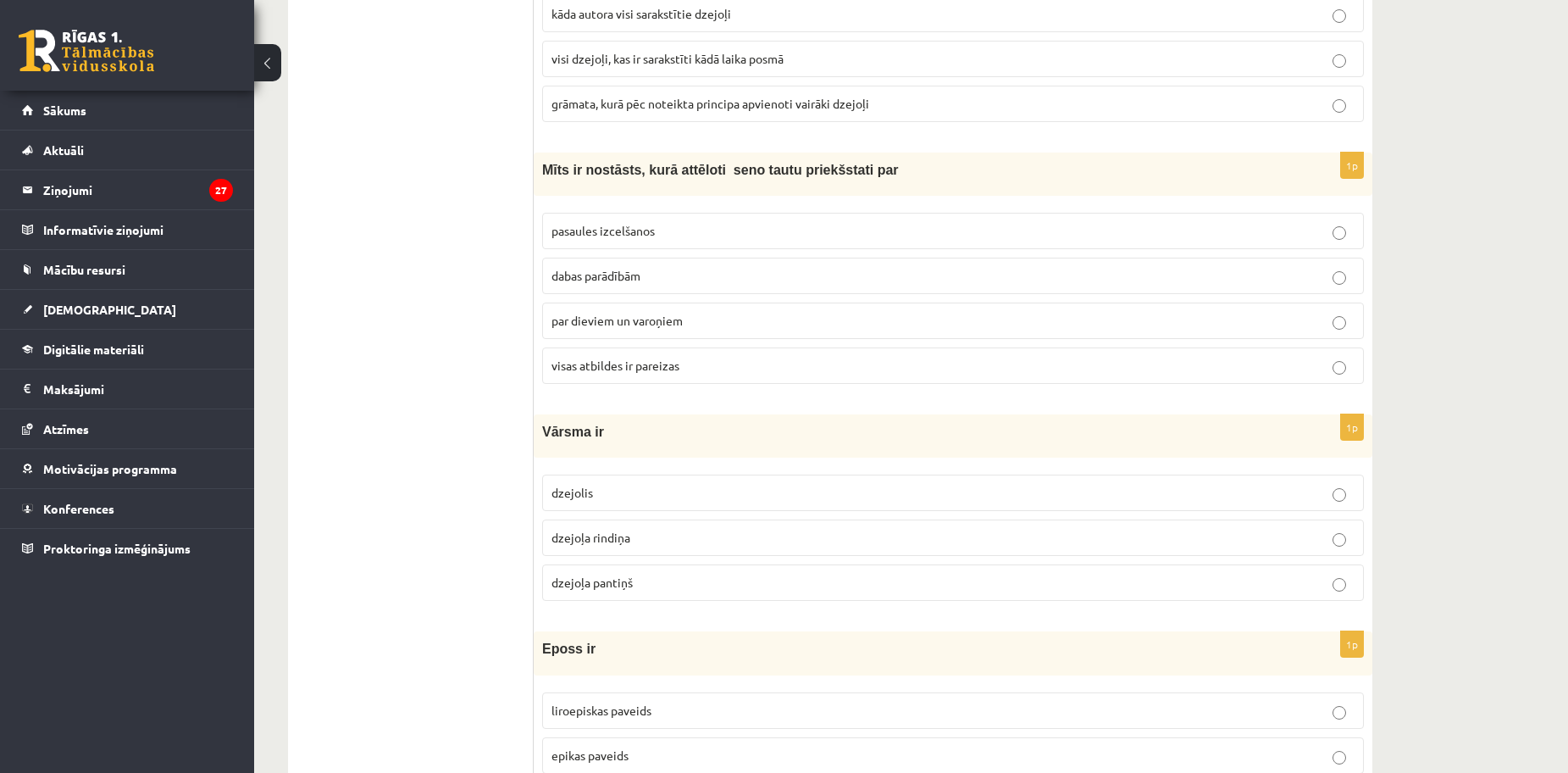
click at [639, 368] on span "visas atbildes ir pareizas" at bounding box center [615, 366] width 128 height 15
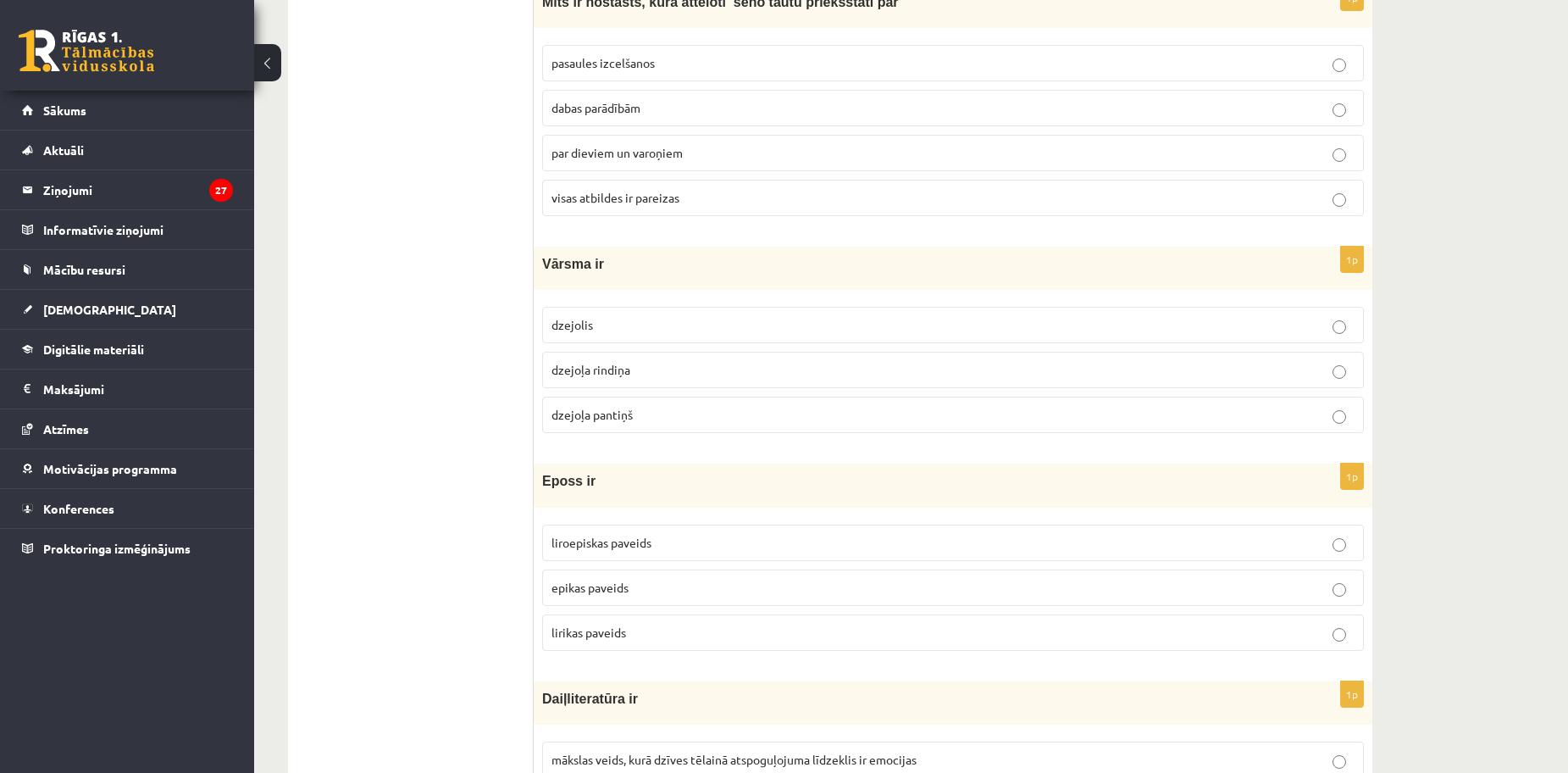
scroll to position [4433, 0]
click at [558, 386] on label "dzejoļa rindiņa" at bounding box center [953, 368] width 822 height 36
click at [666, 594] on p "epikas paveids" at bounding box center [953, 585] width 804 height 18
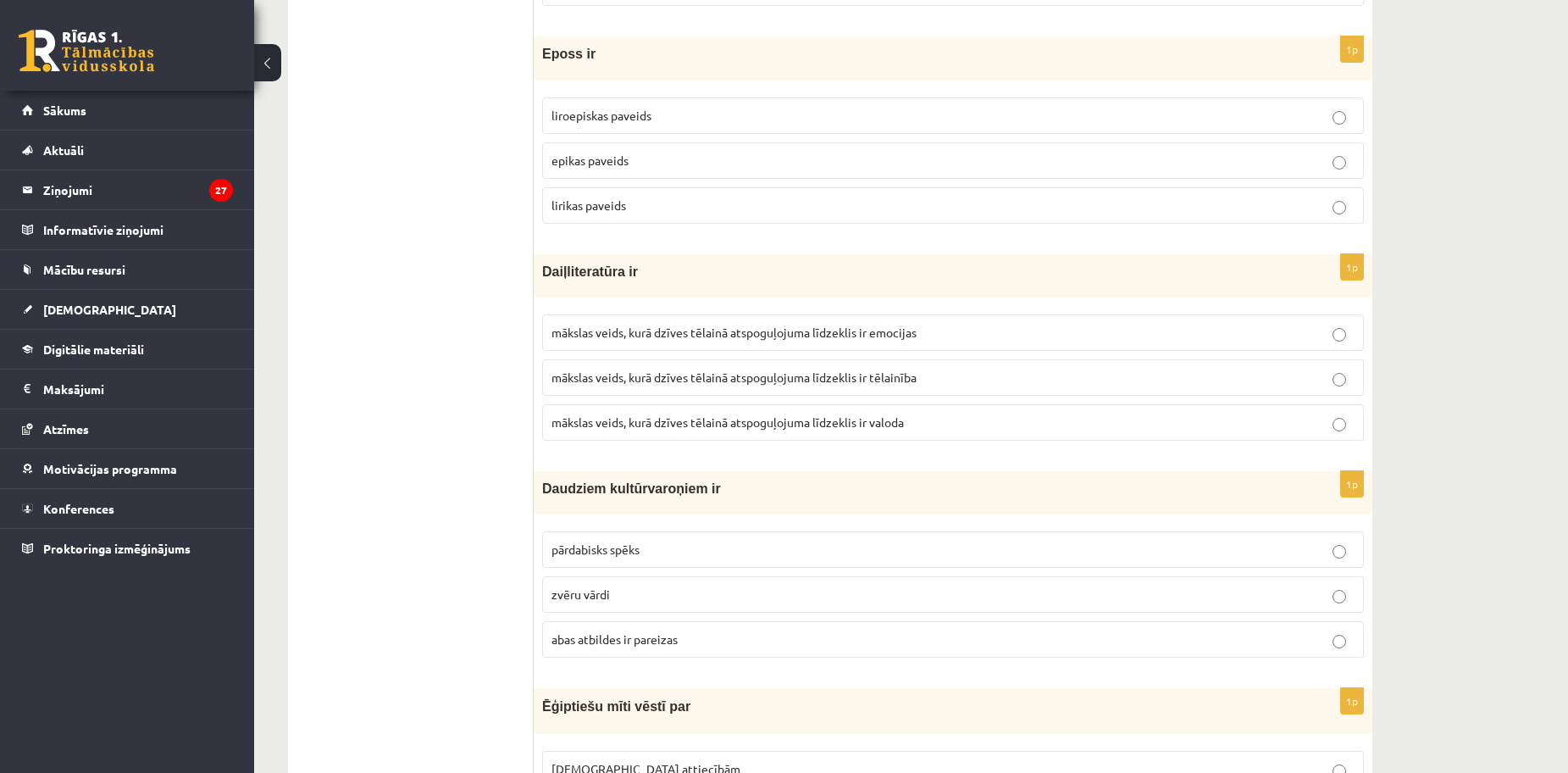
scroll to position [4942, 0]
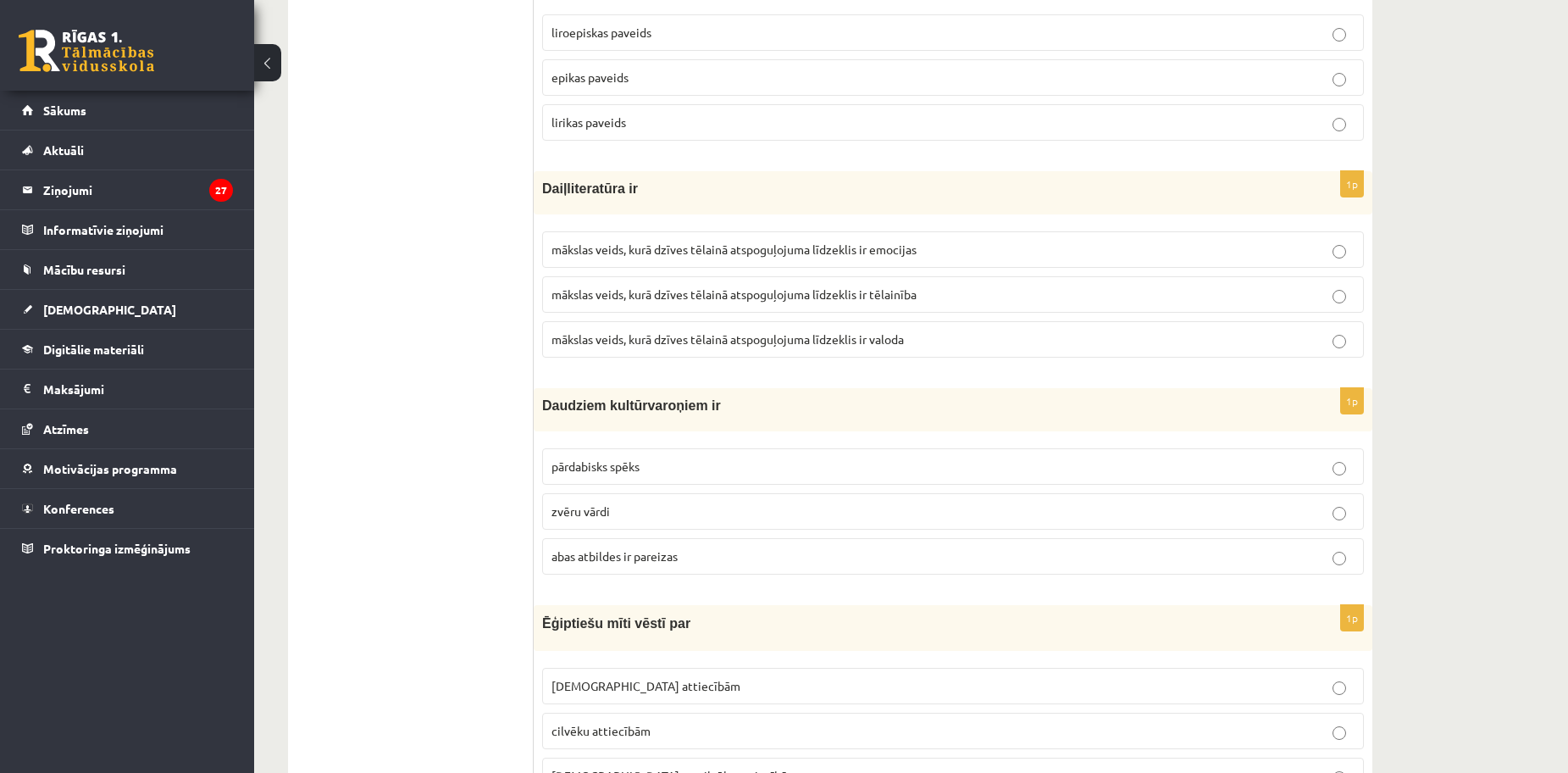
click at [596, 294] on span "mākslas veids, kurā dzīves tēlainā atspoguļojuma līdzeklis ir tēlainība" at bounding box center [734, 294] width 366 height 15
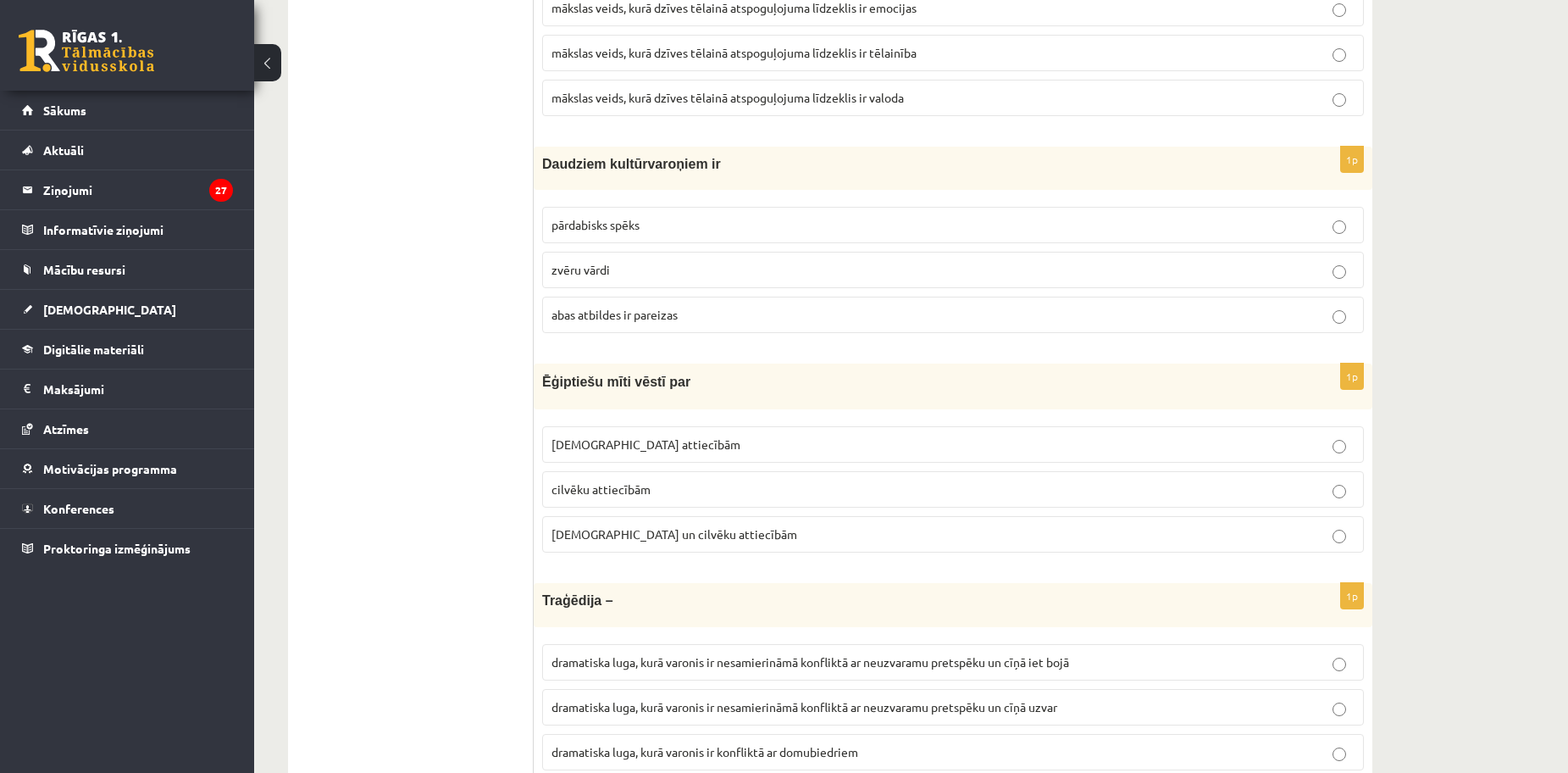
scroll to position [5196, 0]
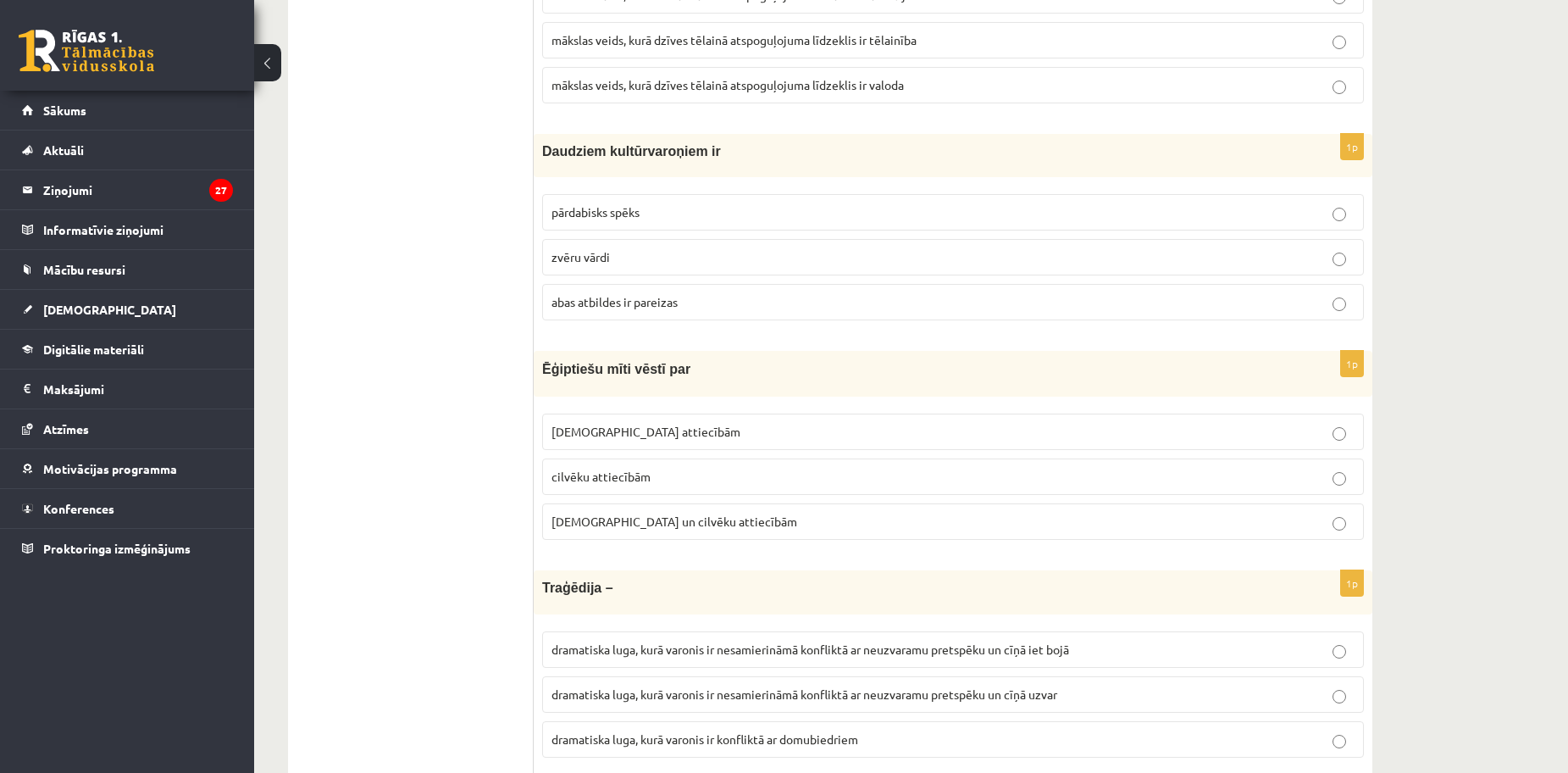
click at [653, 308] on span "abas atbildes ir pareizas" at bounding box center [614, 302] width 127 height 15
click at [620, 526] on span "Dievu un cilvēku attiecībām" at bounding box center [674, 521] width 246 height 15
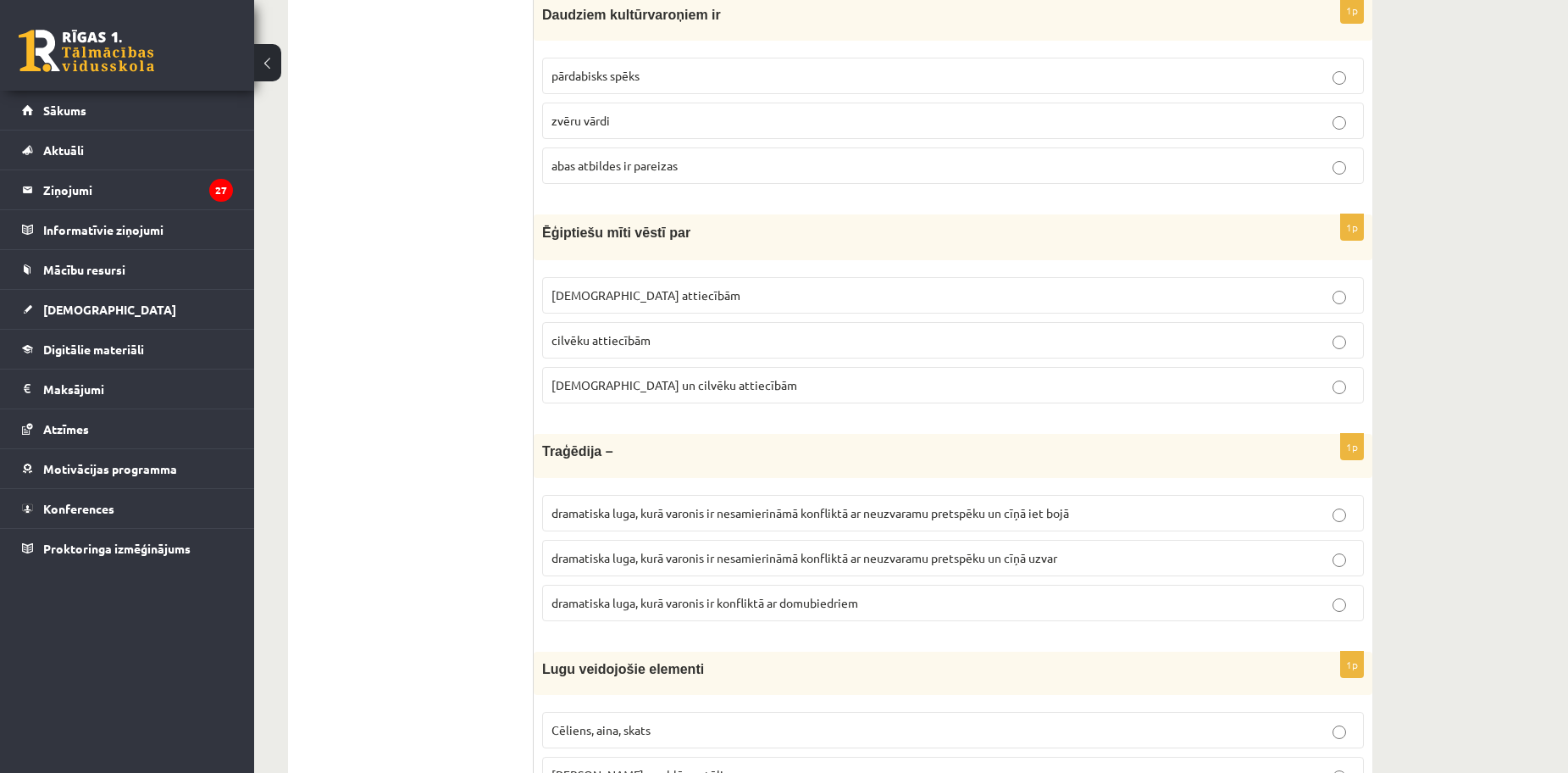
scroll to position [5365, 0]
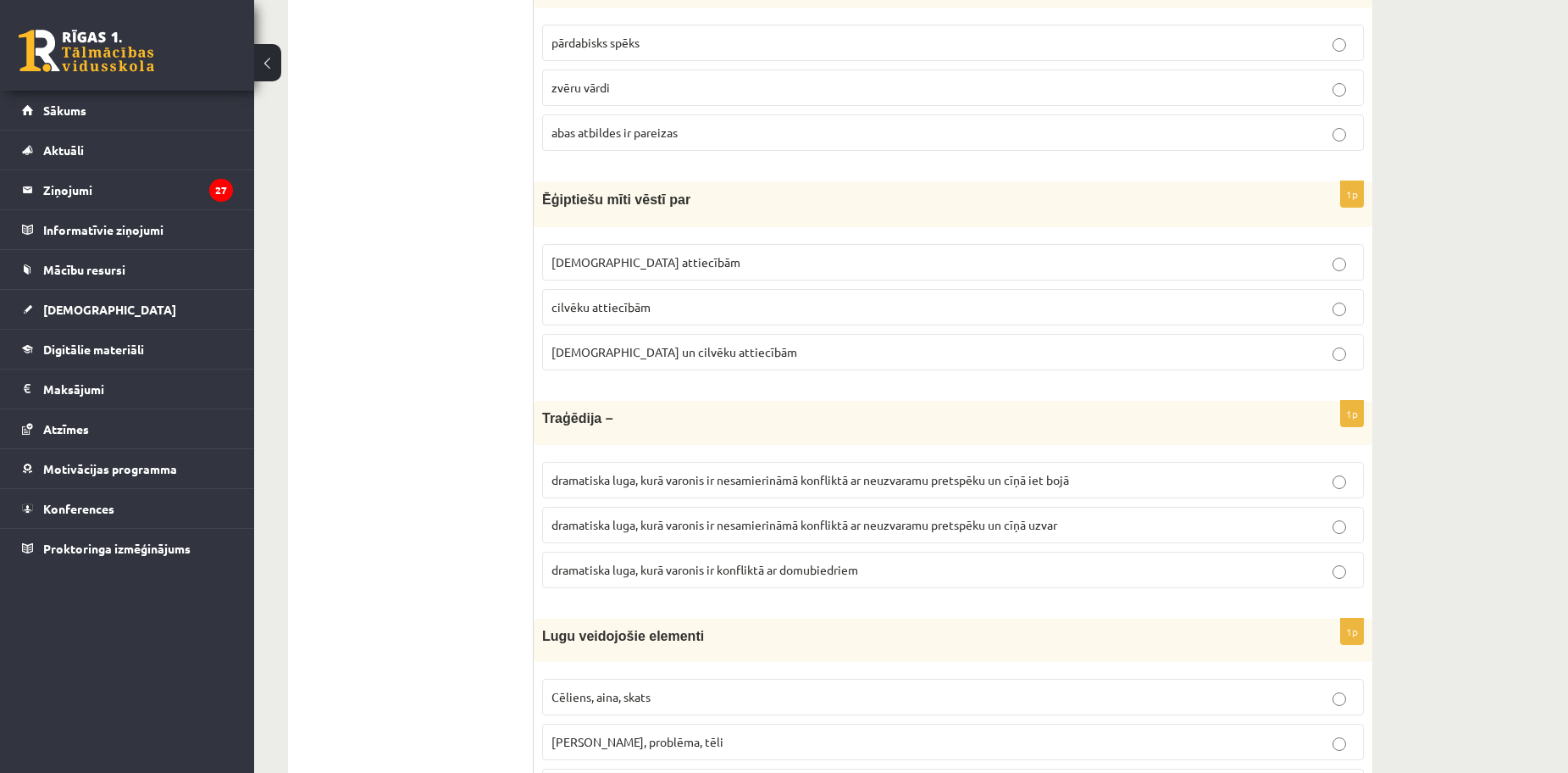
click at [729, 477] on span "dramatiska luga, kurā varonis ir nesamierināmā konfliktā ar neuzvaramu pretspēk…" at bounding box center [810, 480] width 518 height 15
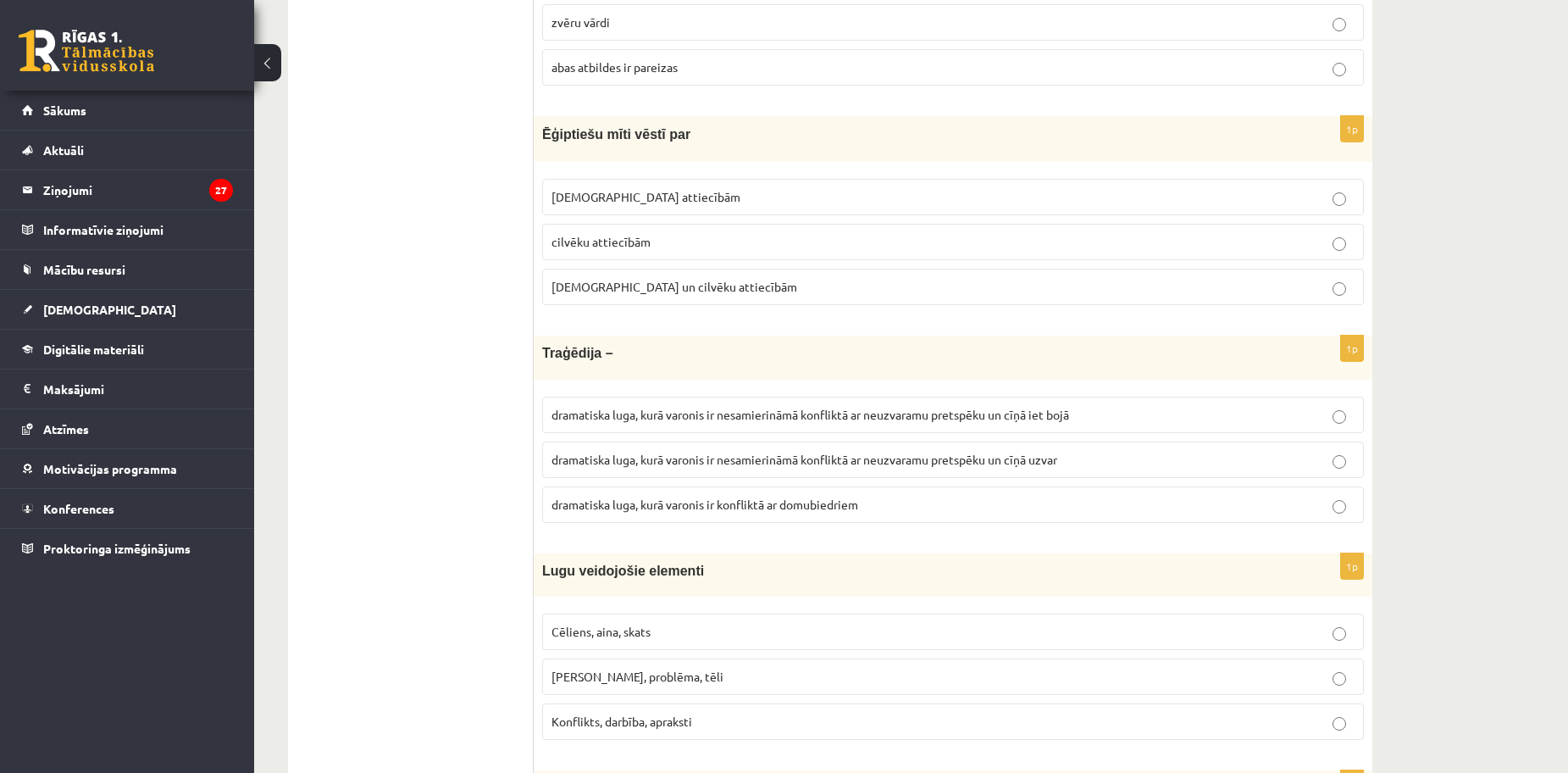
scroll to position [5619, 0]
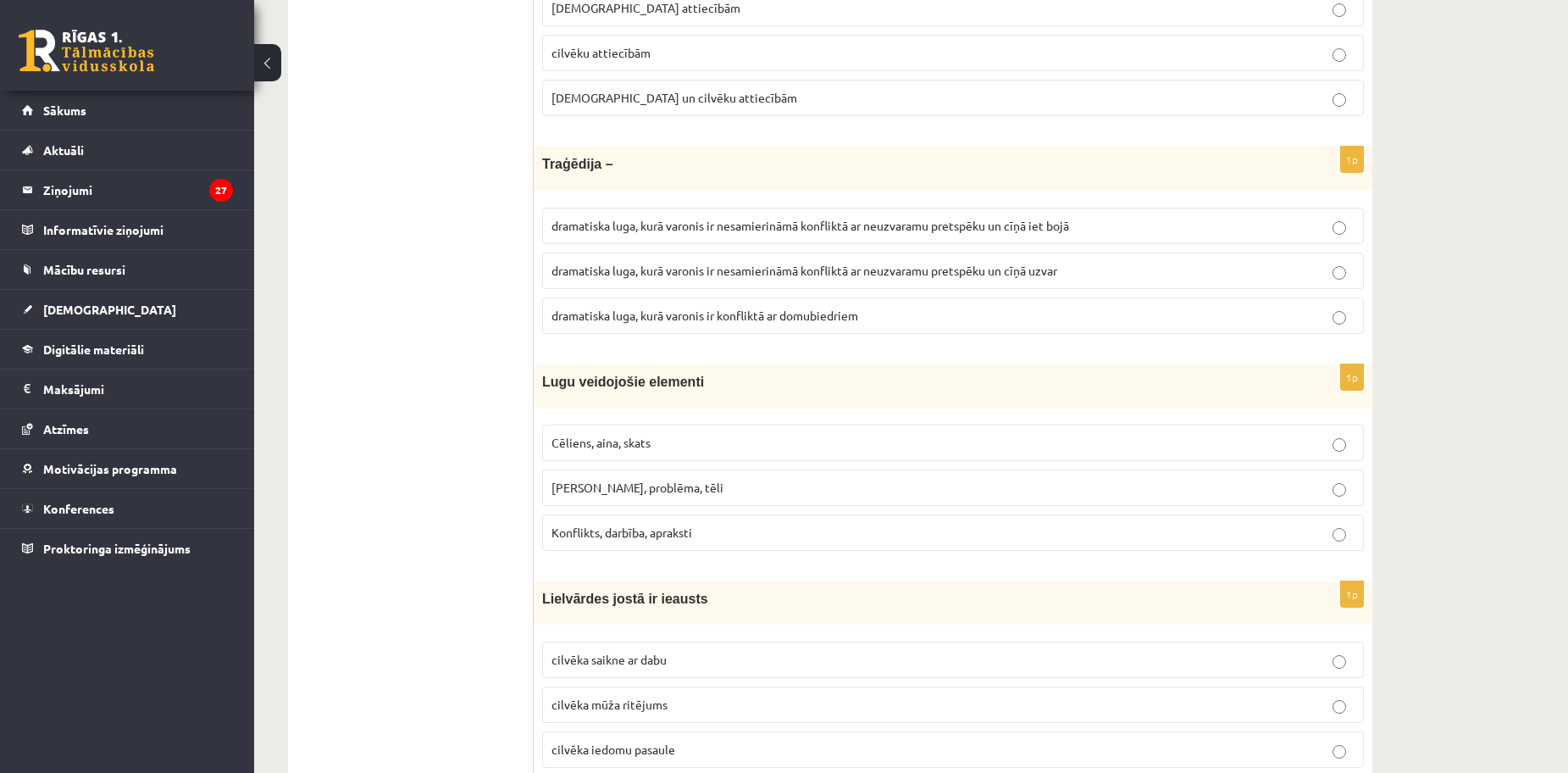
click at [614, 430] on label "Cēliens, aina, skats" at bounding box center [953, 443] width 822 height 36
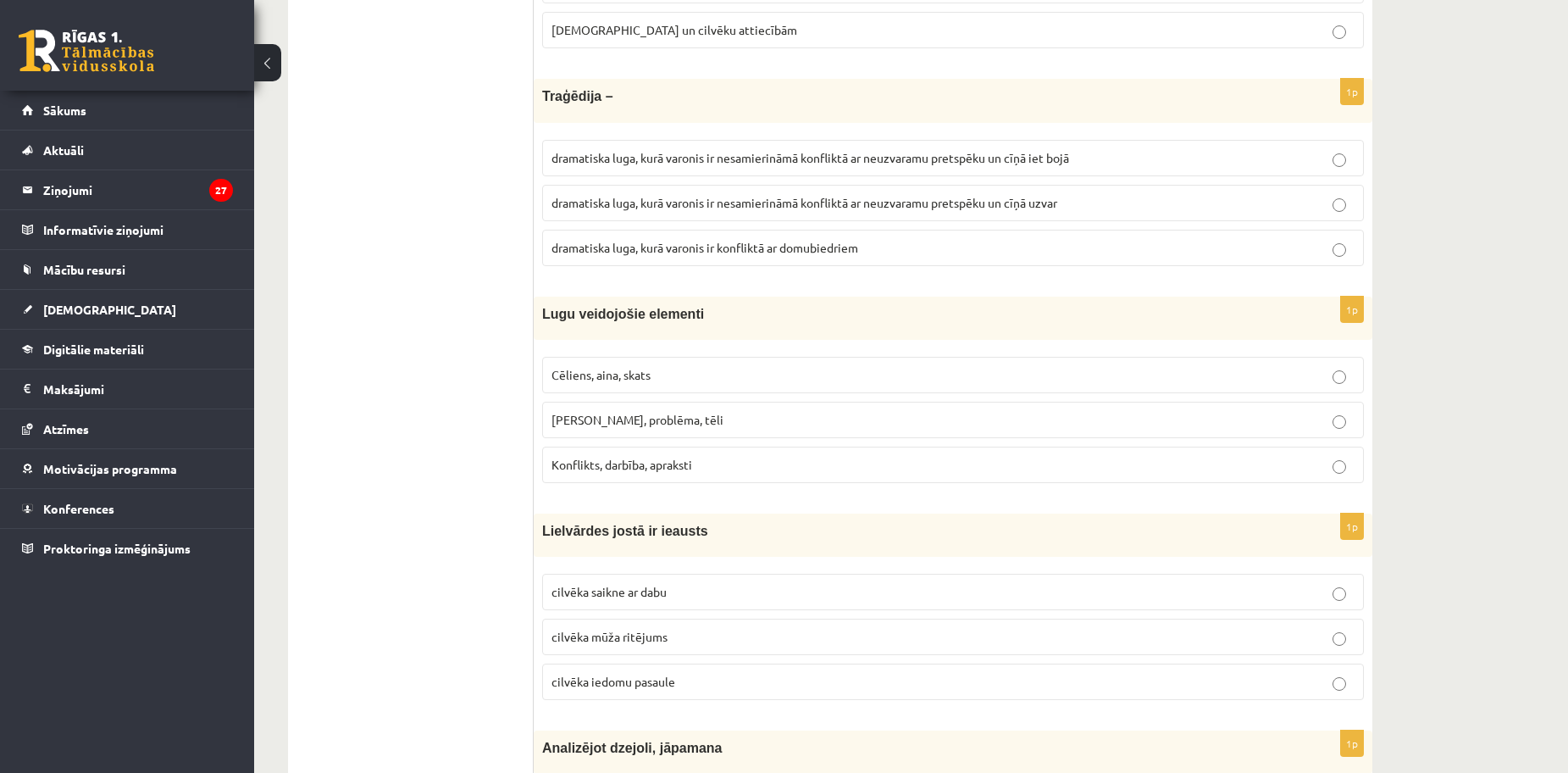
scroll to position [5874, 0]
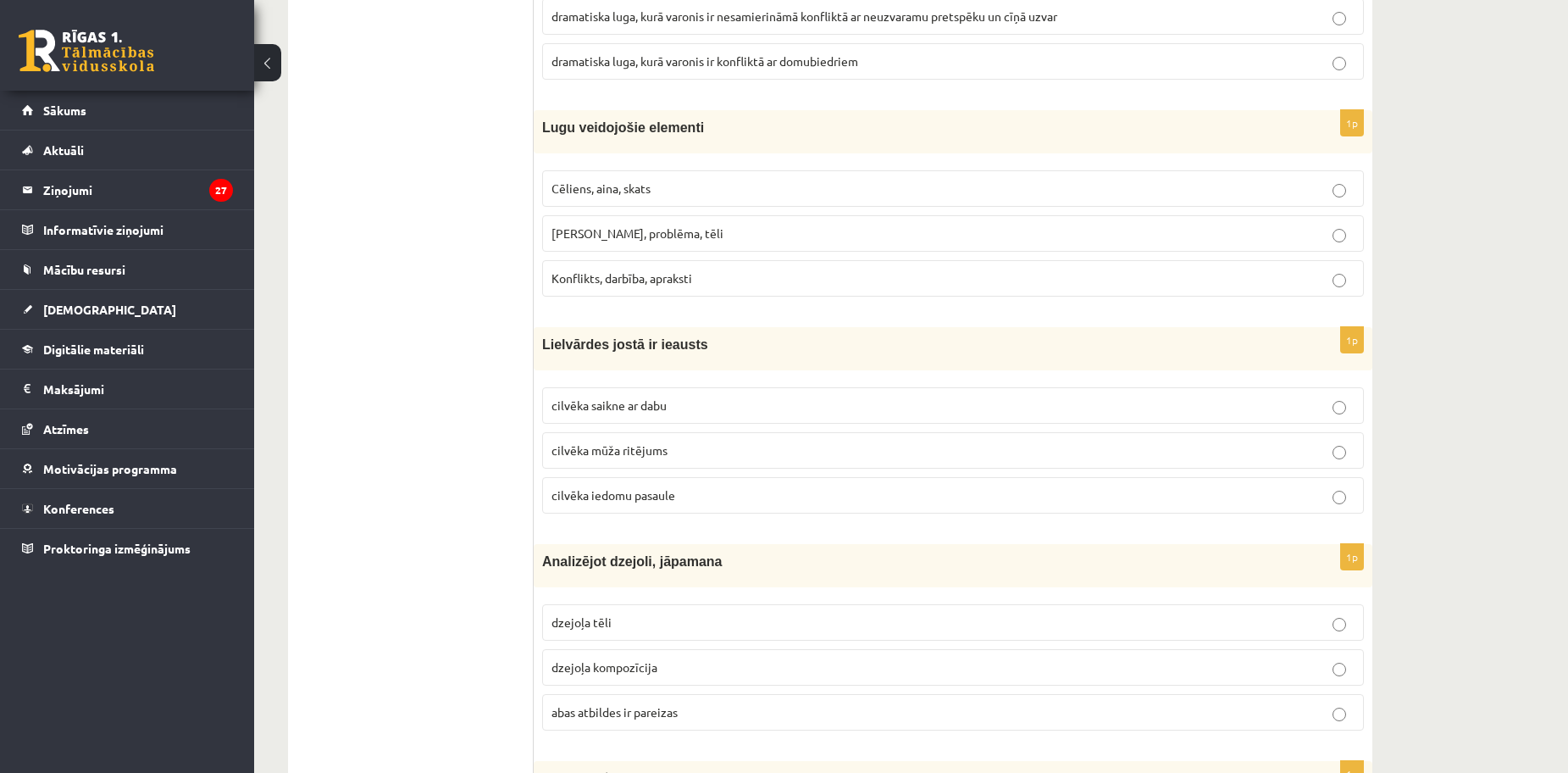
click at [685, 463] on label "cilvēka mūža ritējums" at bounding box center [953, 450] width 822 height 36
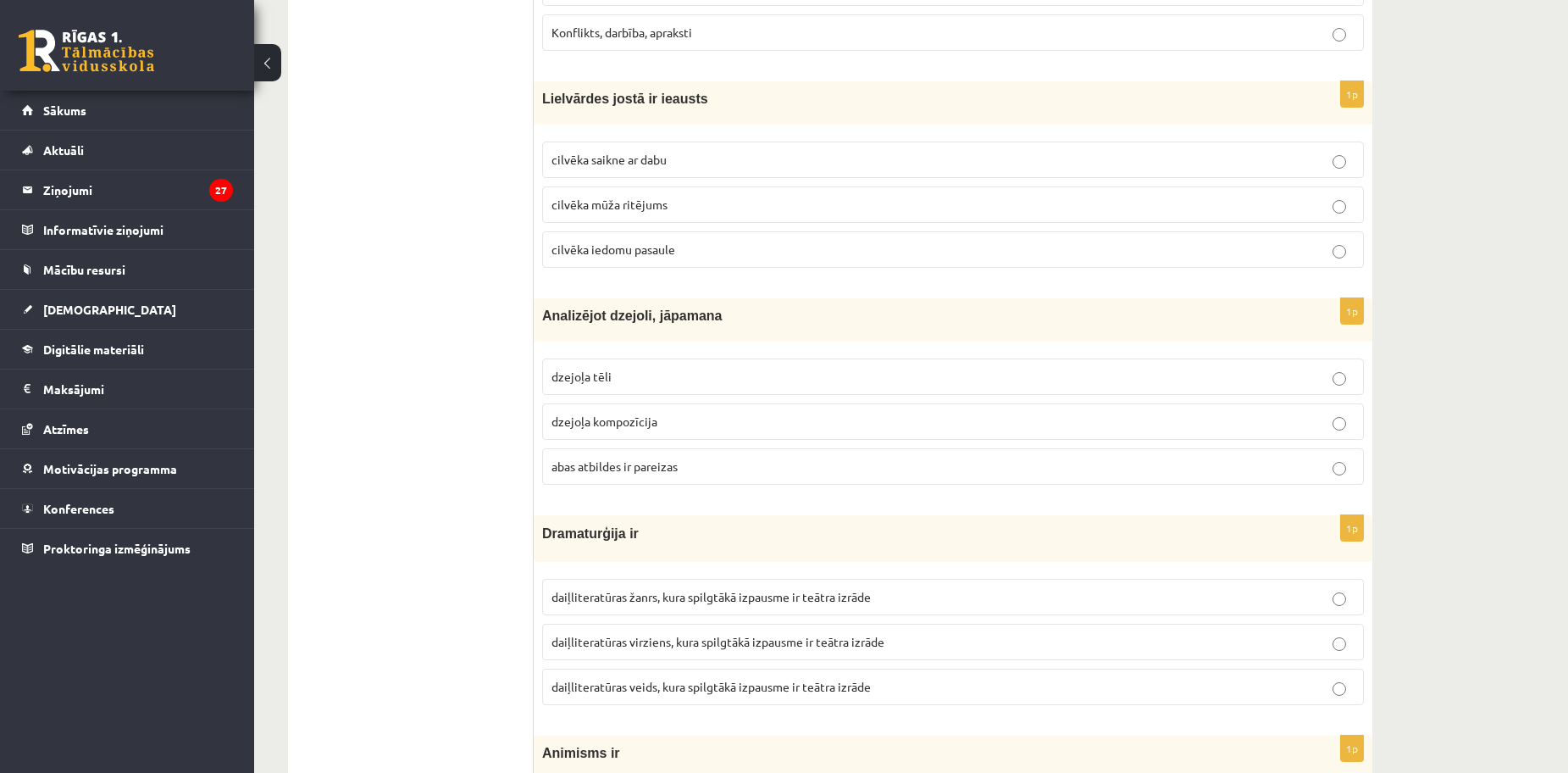
scroll to position [6128, 0]
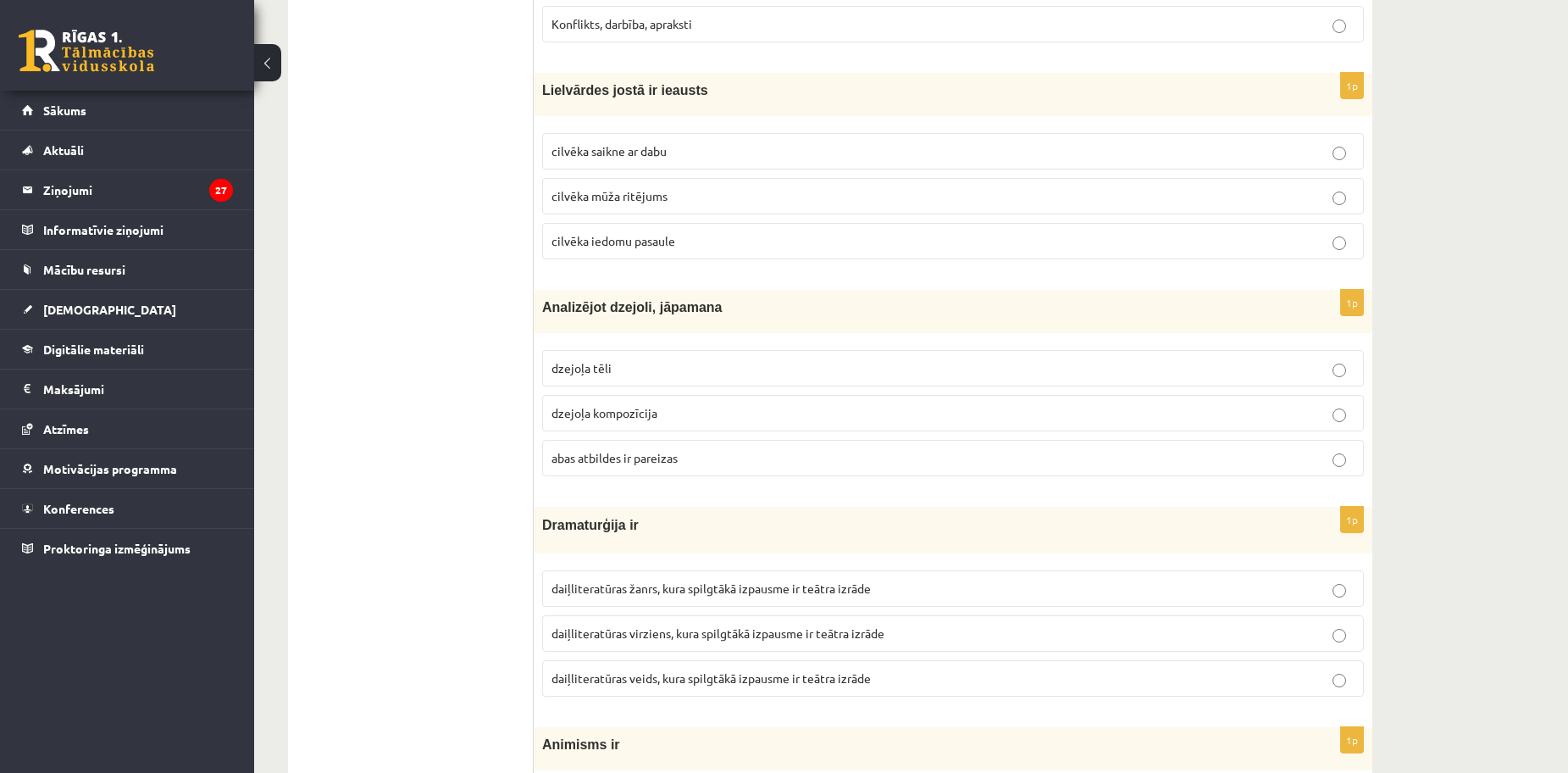
click at [658, 409] on p "dzejoļa kompozīcija" at bounding box center [953, 412] width 804 height 18
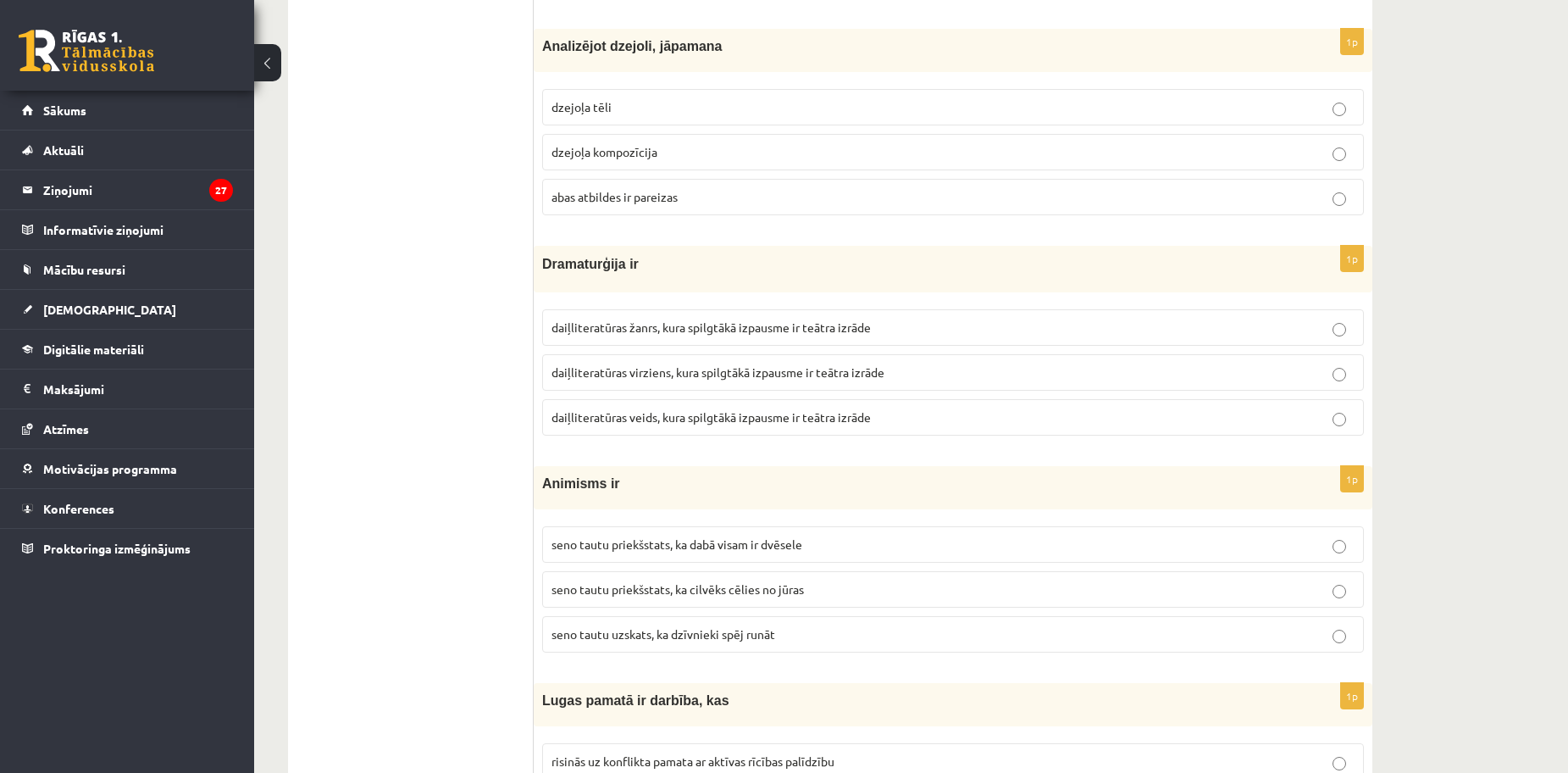
scroll to position [6382, 0]
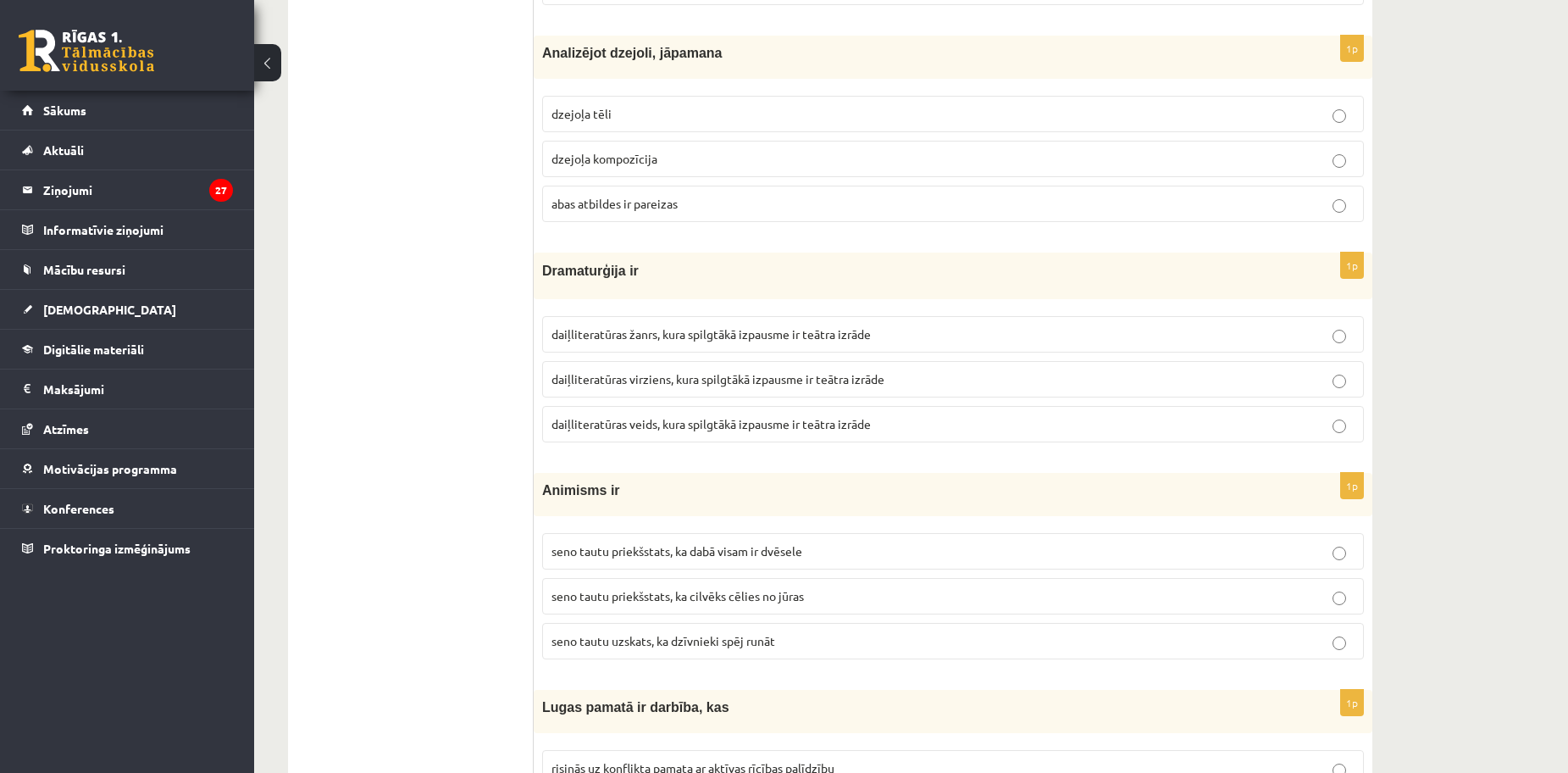
click at [752, 216] on label "abas atbildes ir pareizas" at bounding box center [953, 204] width 822 height 36
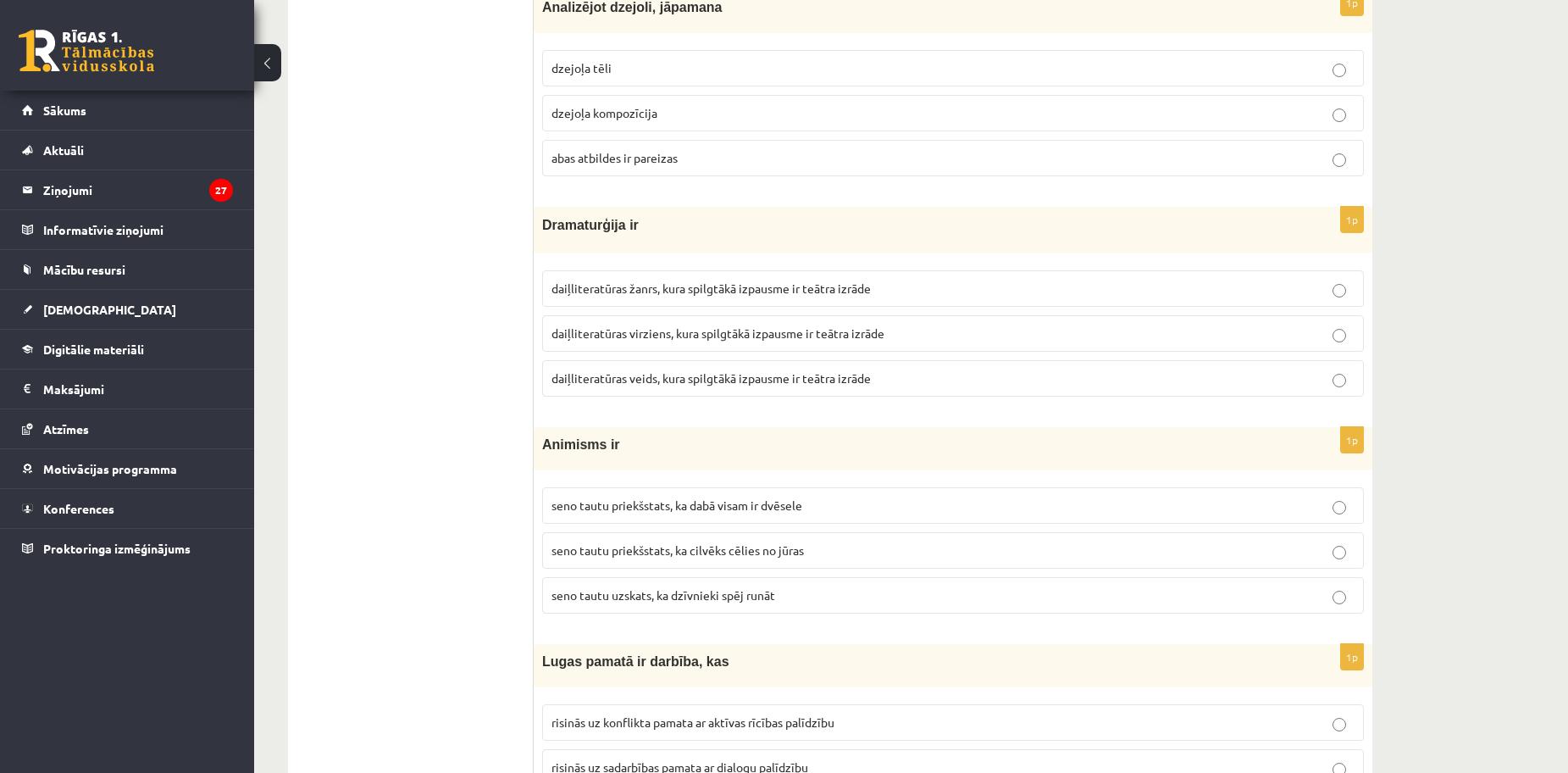
scroll to position [6467, 0]
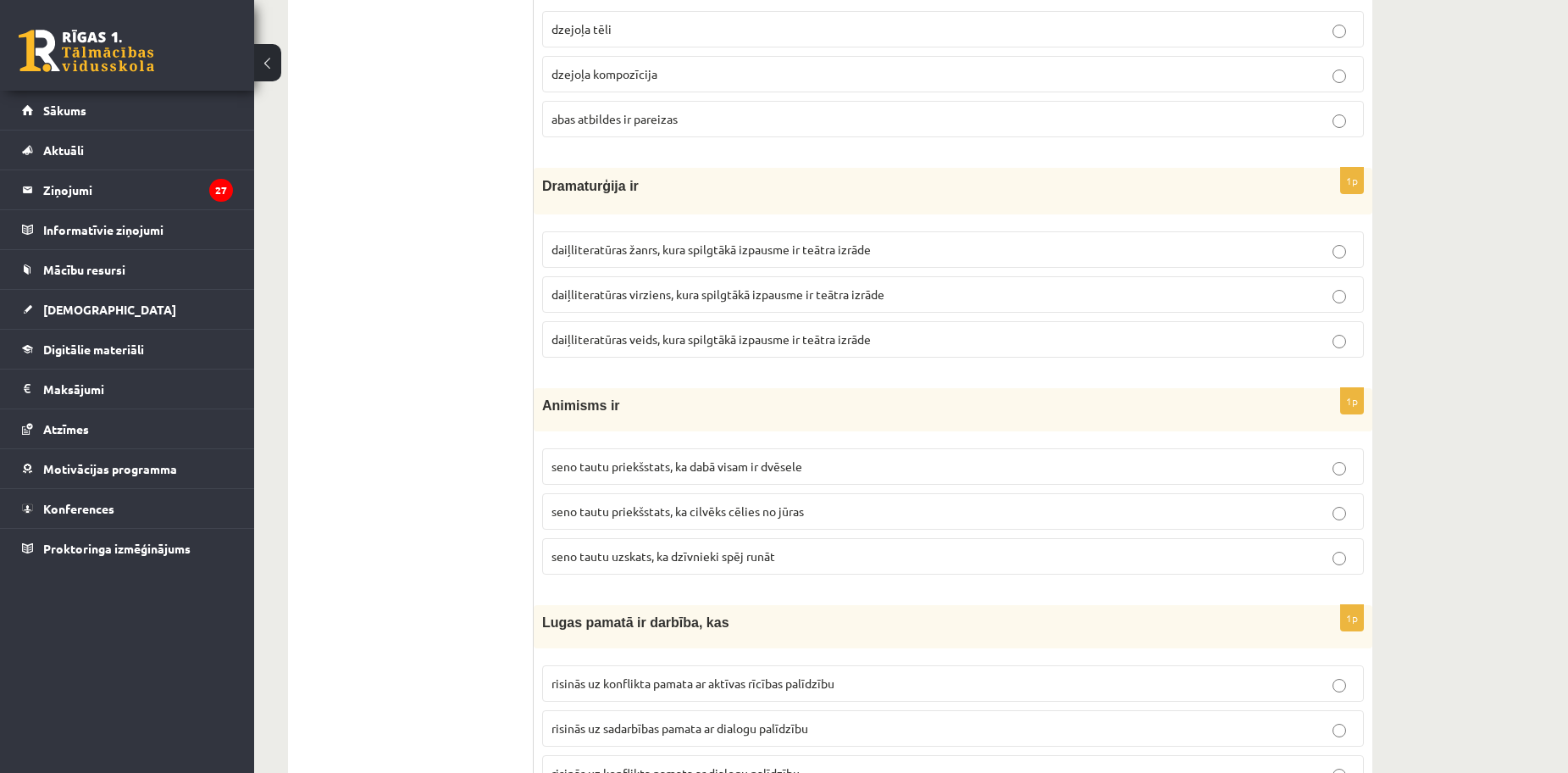
click at [665, 302] on span "daiļliteratūras virziens, kura spilgtākā izpausme ir teātra izrāde" at bounding box center [718, 294] width 333 height 15
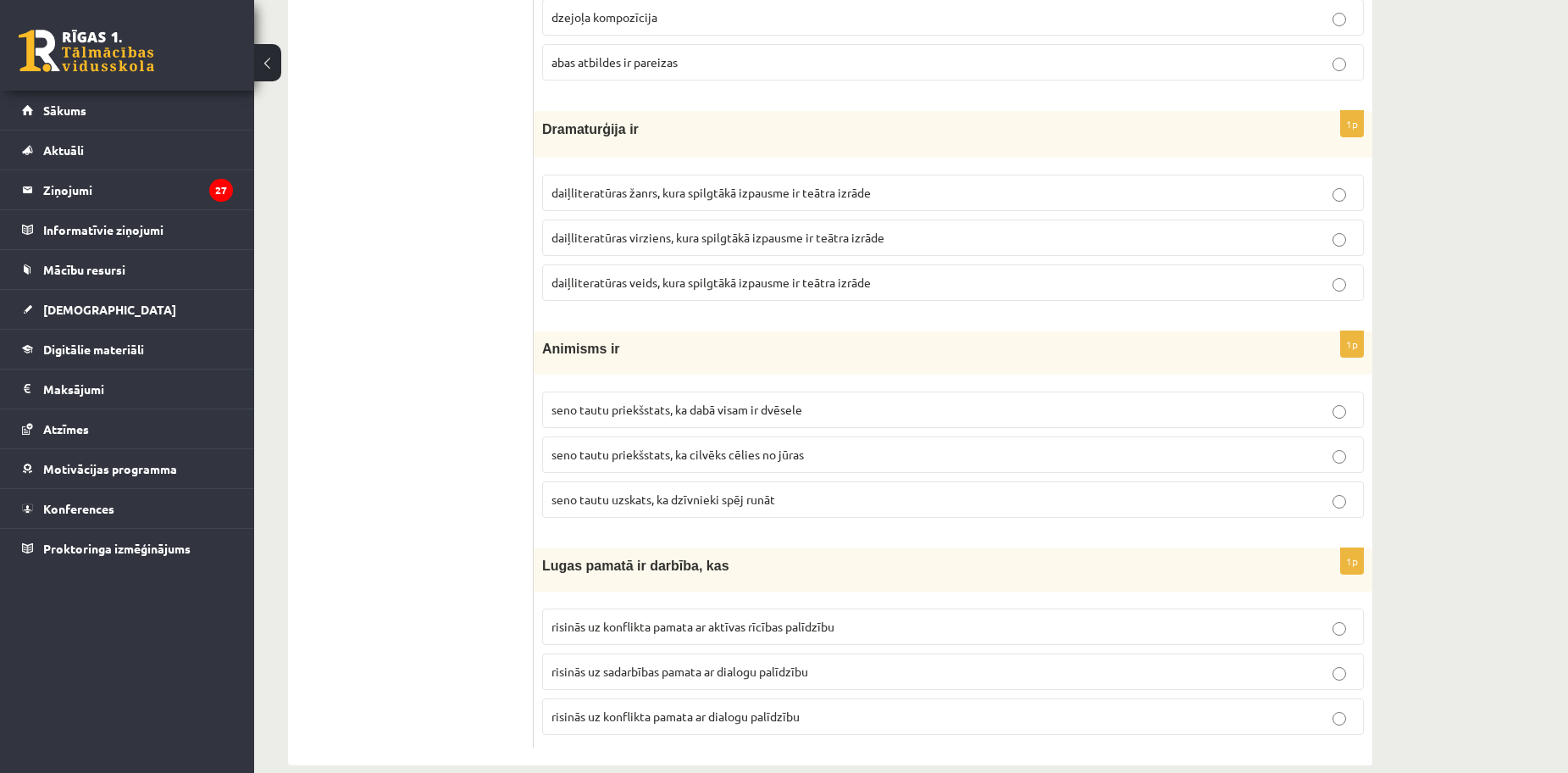
scroll to position [6551, 0]
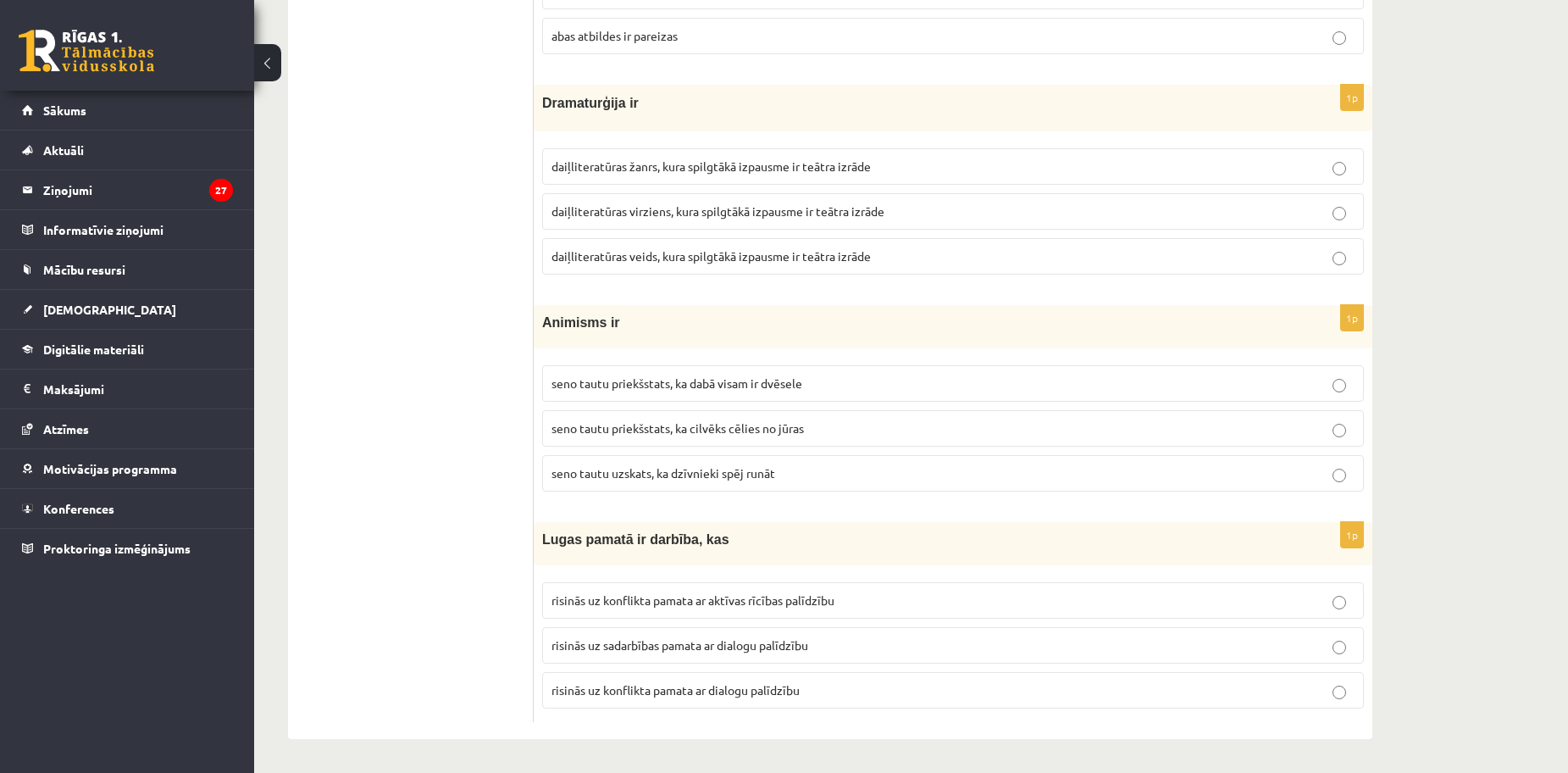
click at [673, 431] on span "seno tautu priekšstats, ka cilvēks cēlies no jūras" at bounding box center [677, 427] width 252 height 15
click at [626, 691] on span "risinās uz konflikta pamata ar dialogu palīdzību" at bounding box center [675, 689] width 248 height 15
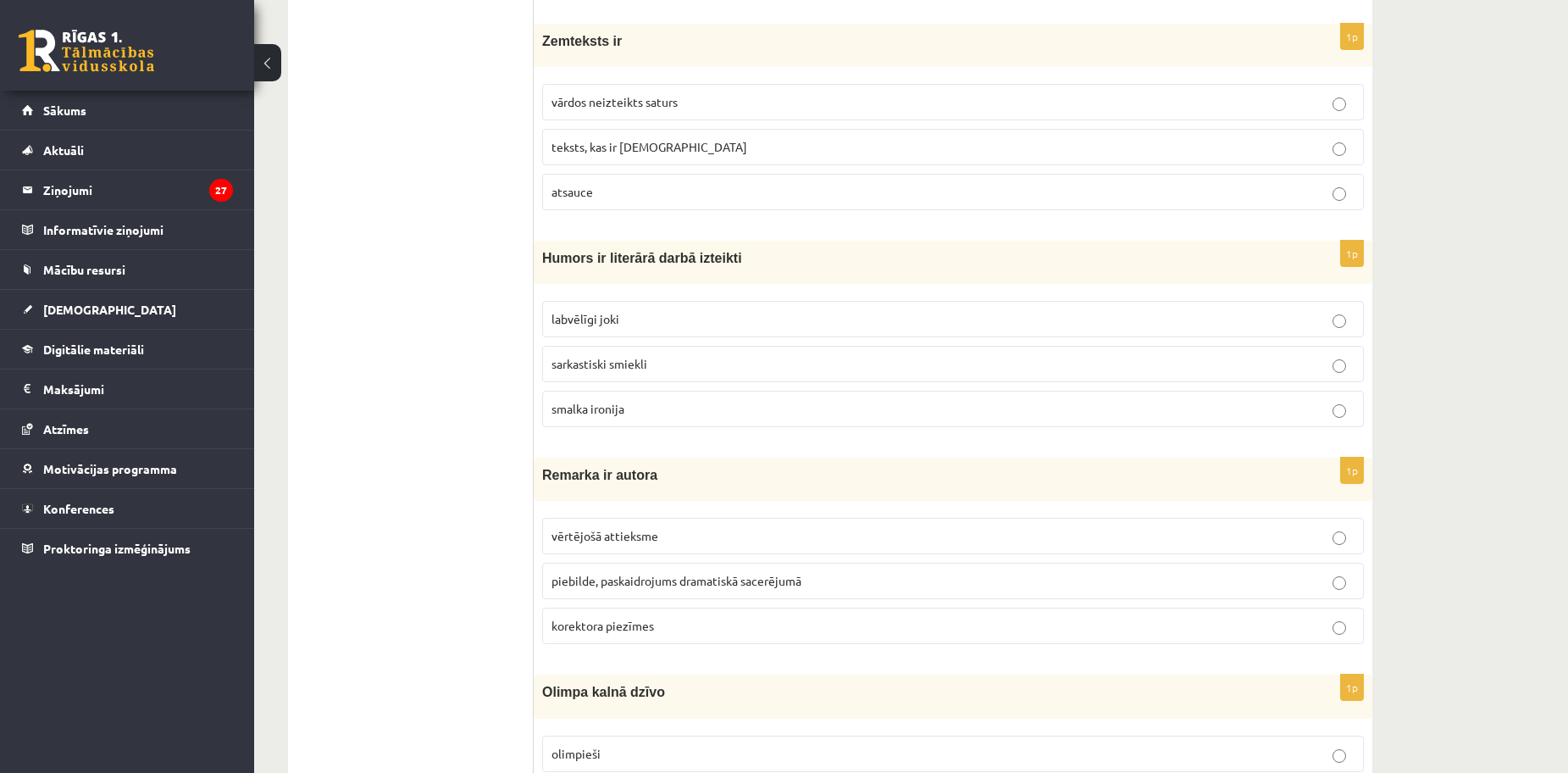
scroll to position [0, 0]
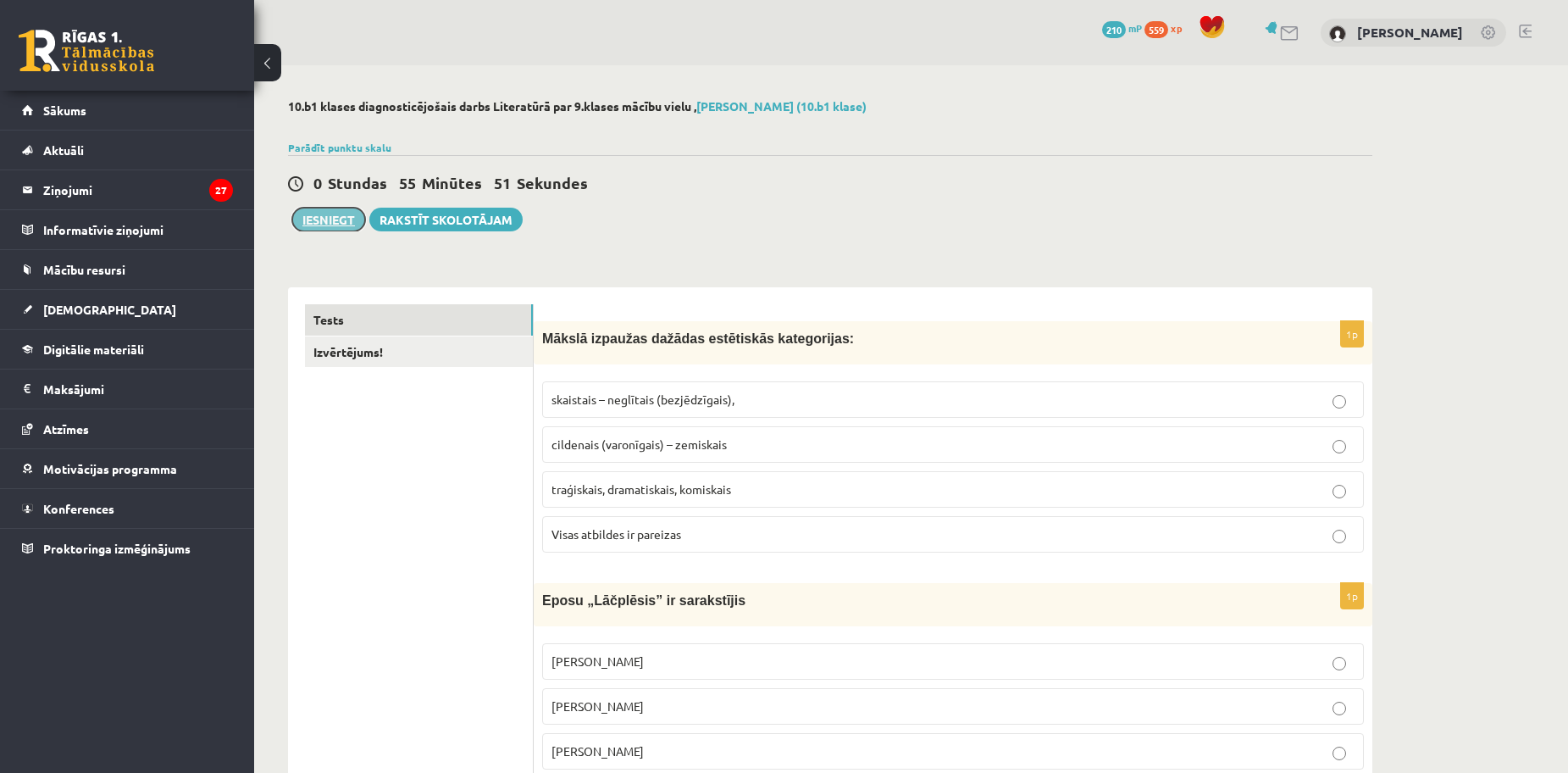
click at [333, 216] on button "Iesniegt" at bounding box center [328, 219] width 73 height 24
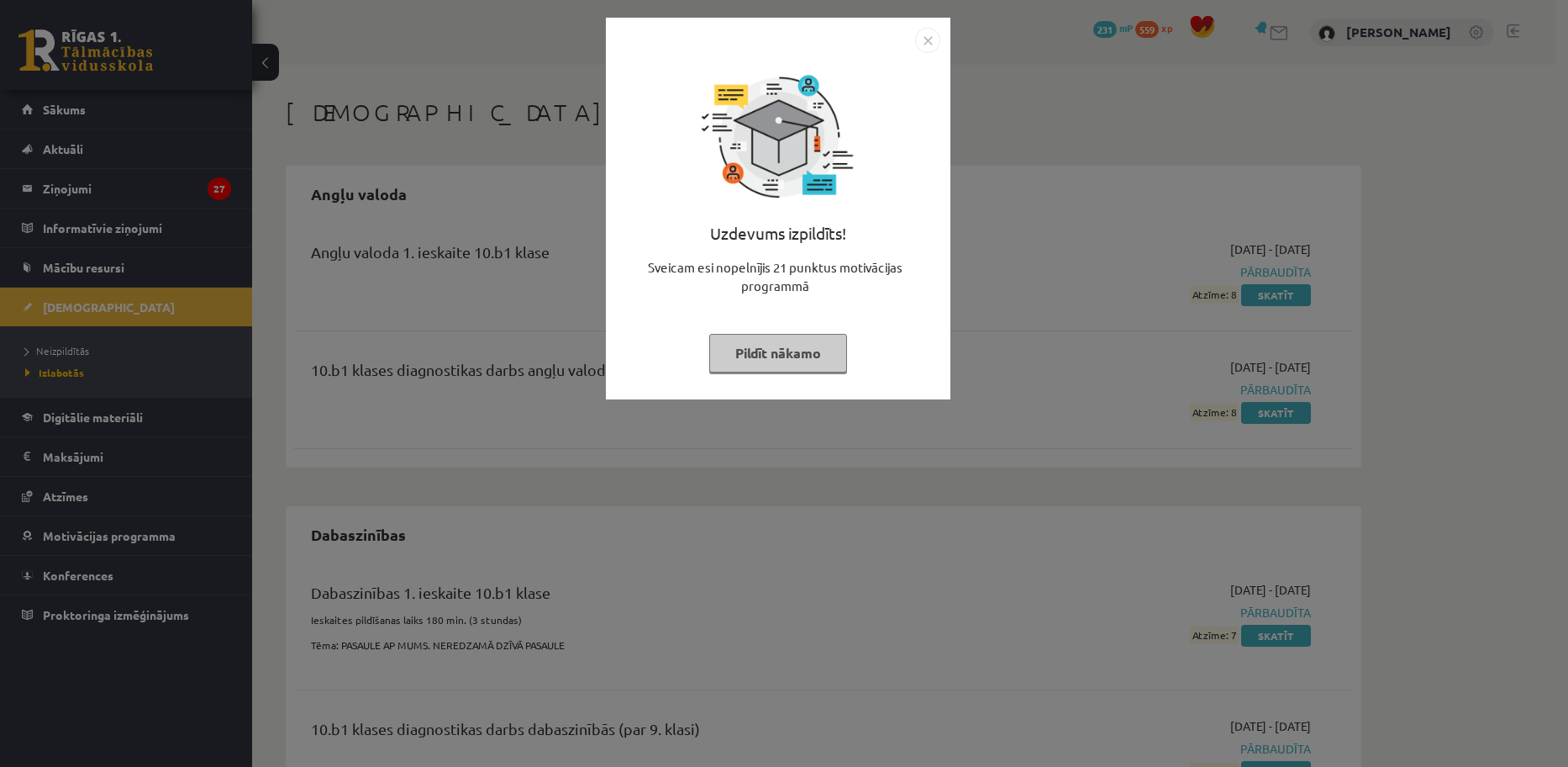
click at [778, 356] on button "Pildīt nākamo" at bounding box center [778, 352] width 138 height 39
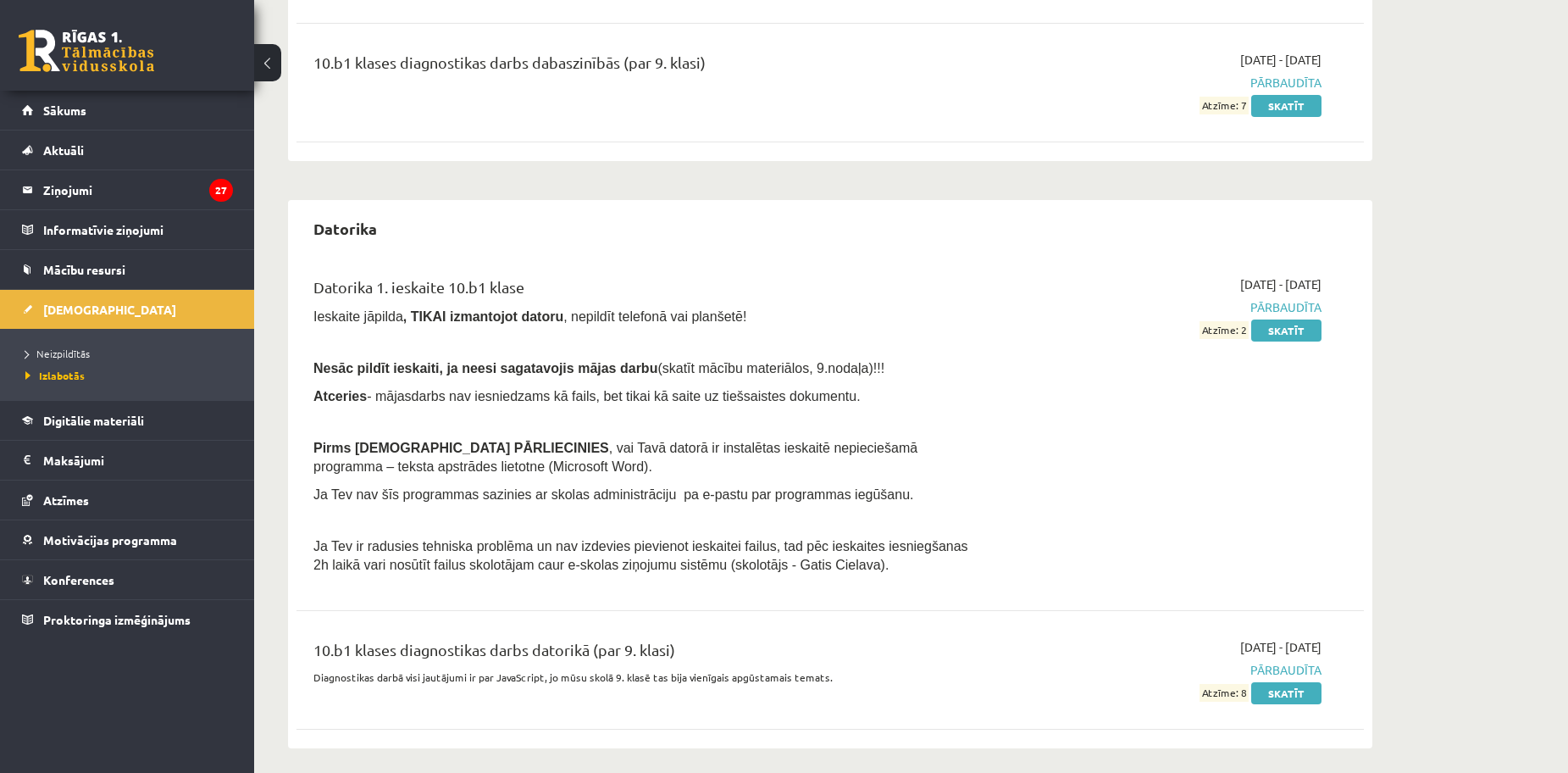
scroll to position [678, 0]
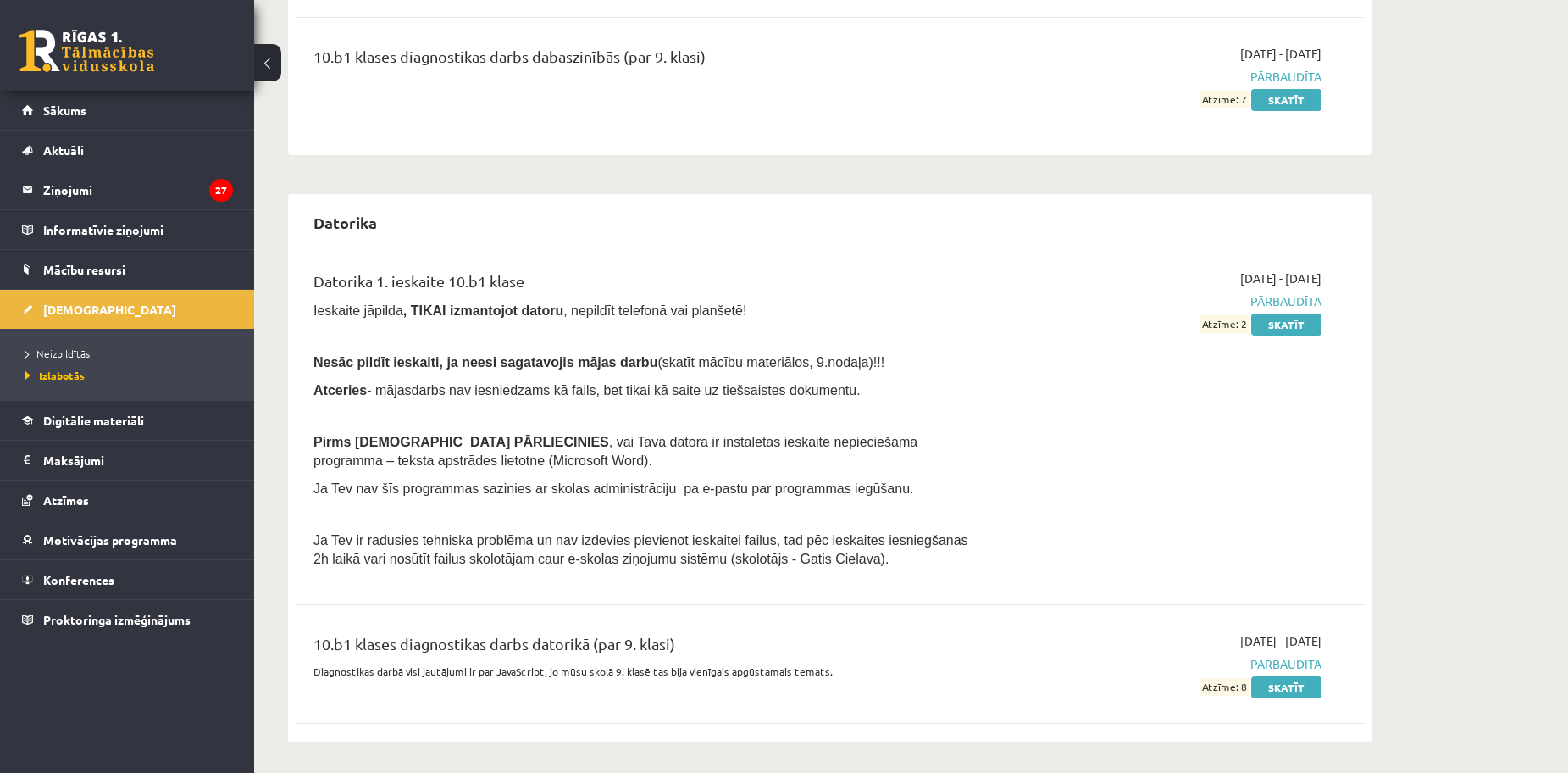
click at [42, 347] on link "Neizpildītās" at bounding box center [131, 353] width 211 height 15
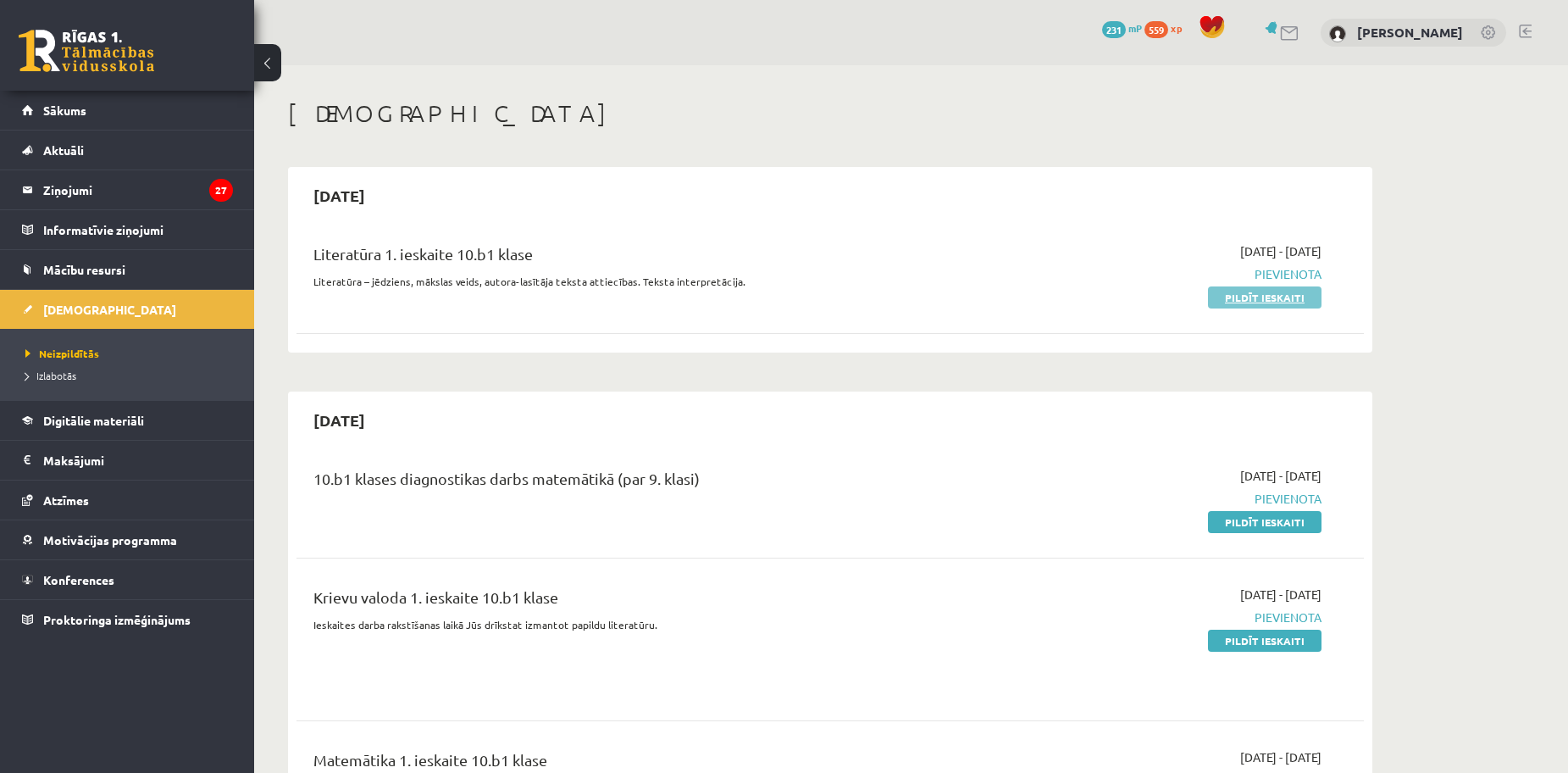
click at [1245, 304] on link "Pildīt ieskaiti" at bounding box center [1264, 297] width 113 height 22
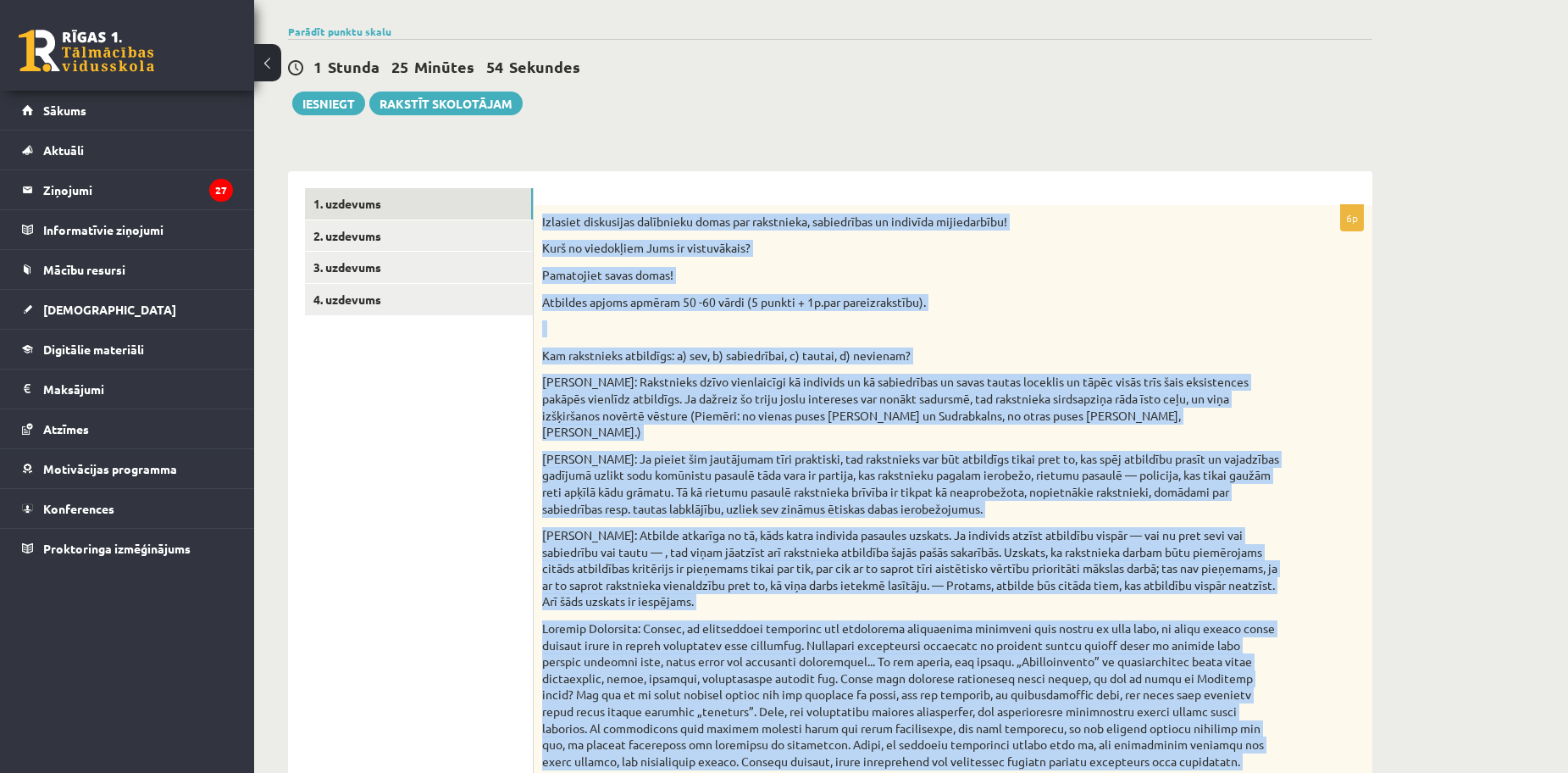
scroll to position [650, 0]
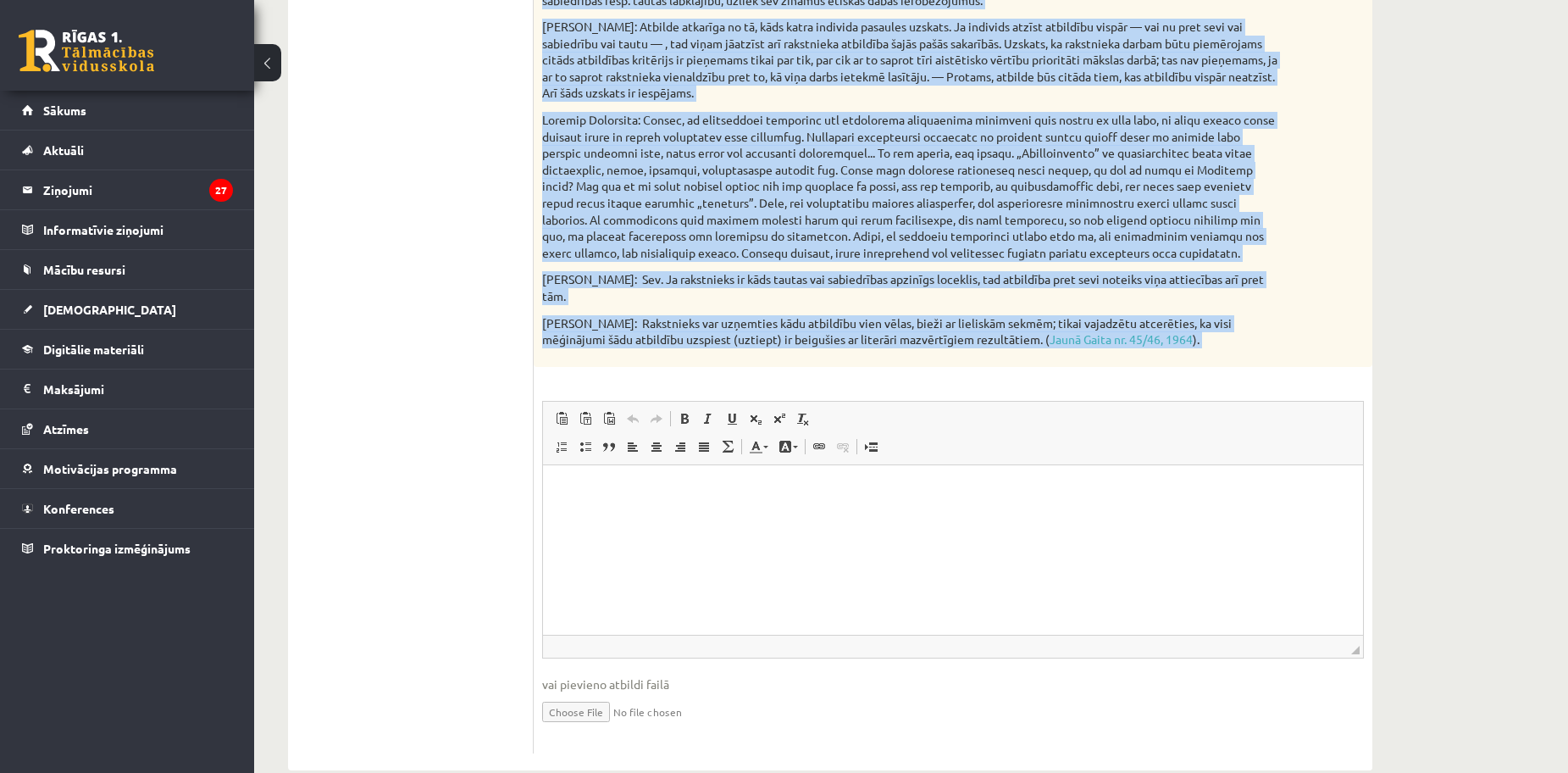
drag, startPoint x: 535, startPoint y: 210, endPoint x: 1176, endPoint y: 331, distance: 652.3
click at [1176, 340] on div "6p Izlasiet diskusijas dalībnieku domas par rakstnieka, sabiedrības un indivīda…" at bounding box center [953, 225] width 839 height 1057
copy div "Izlasiet diskusijas dalībnieku domas par rakstnieka, sabiedrības un indivīda mi…"
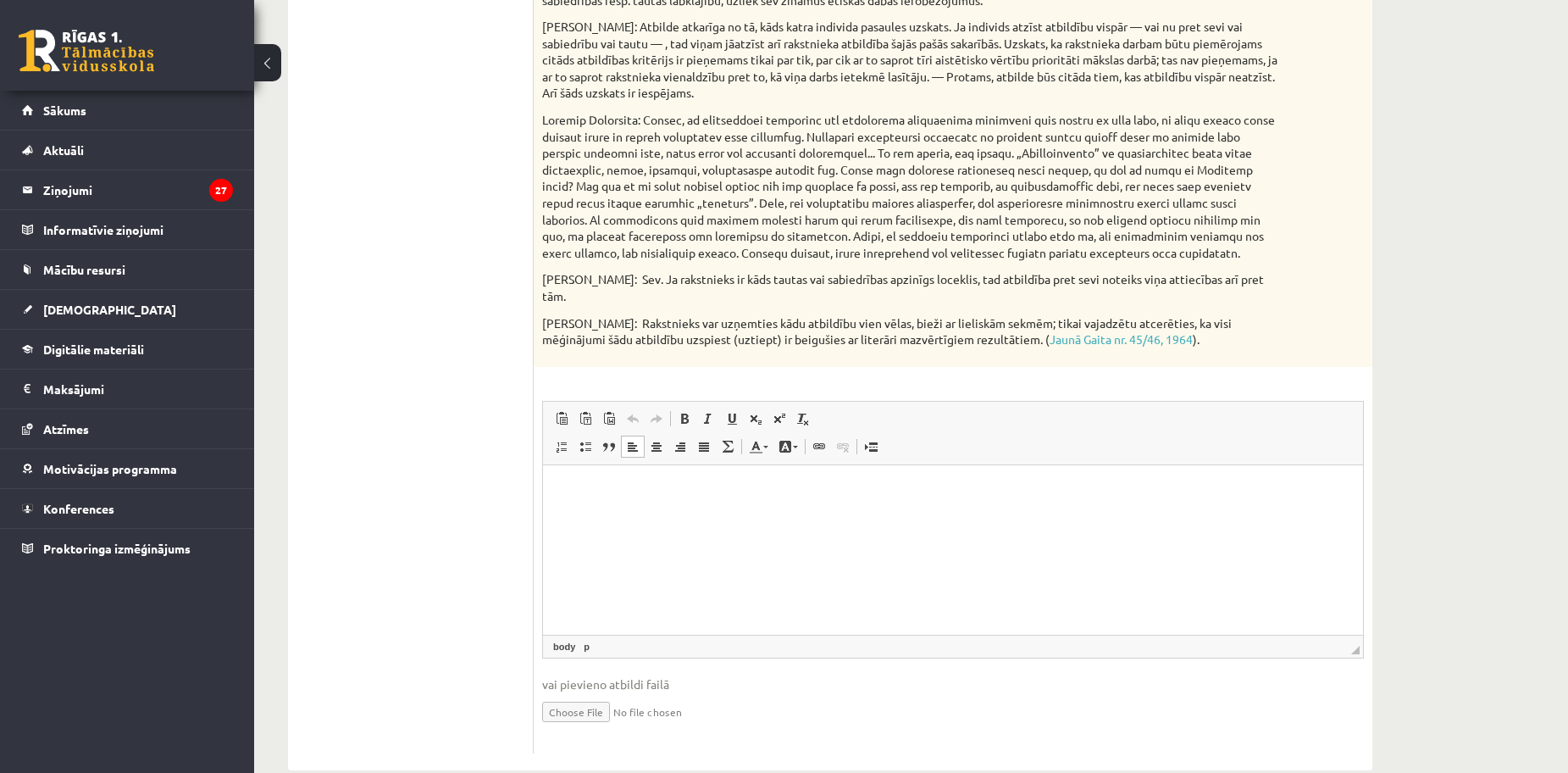
click at [577, 516] on html at bounding box center [952, 490] width 820 height 51
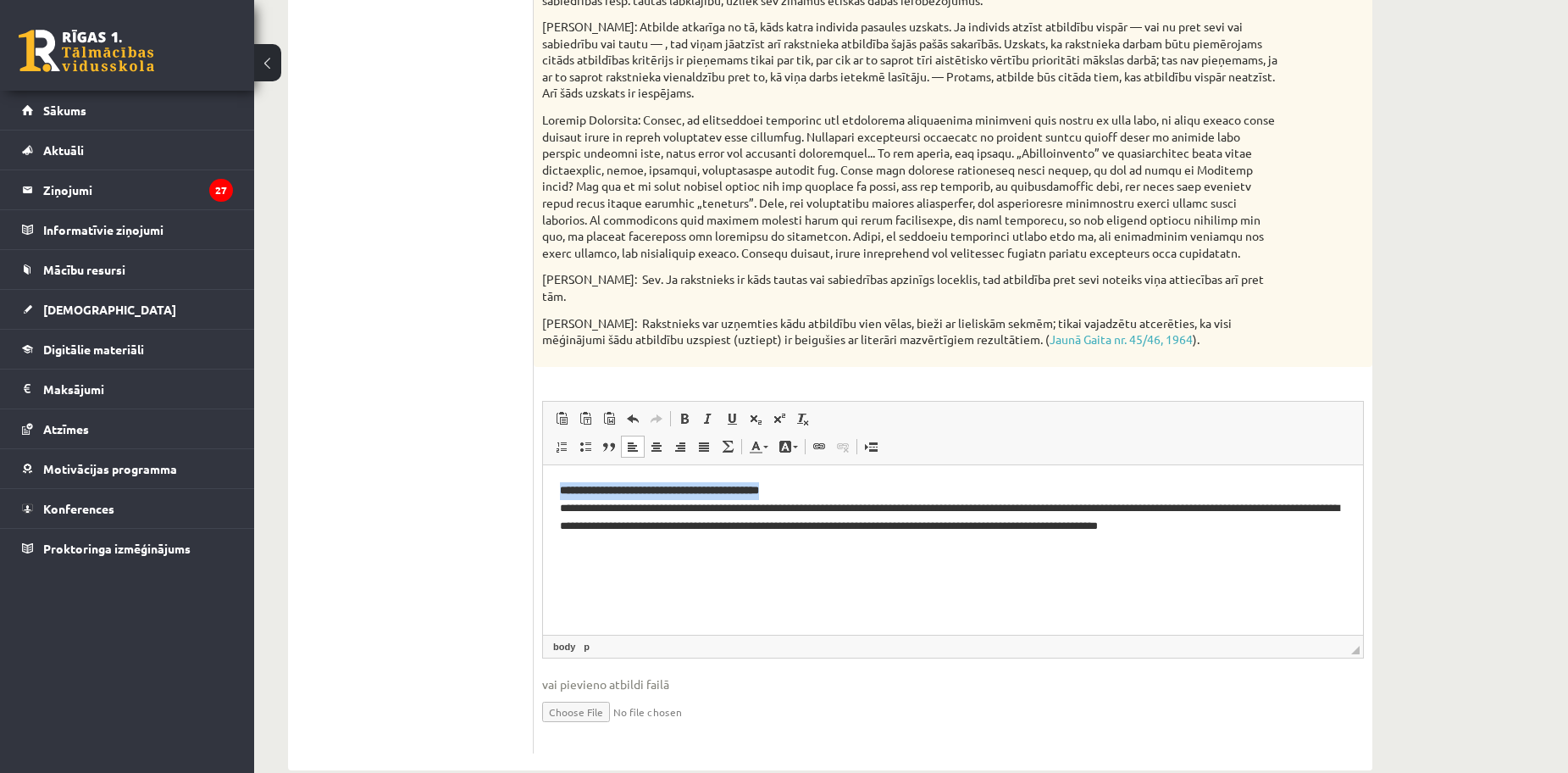
drag, startPoint x: 564, startPoint y: 481, endPoint x: 827, endPoint y: 487, distance: 263.1
click at [827, 487] on p "**********" at bounding box center [953, 506] width 786 height 52
click at [701, 407] on link "Slīpraksts Klaviatūras saīsne vadīšanas taustiņš+I" at bounding box center [707, 418] width 24 height 22
click at [686, 411] on span at bounding box center [685, 418] width 13 height 13
click at [864, 496] on p "**********" at bounding box center [953, 506] width 786 height 52
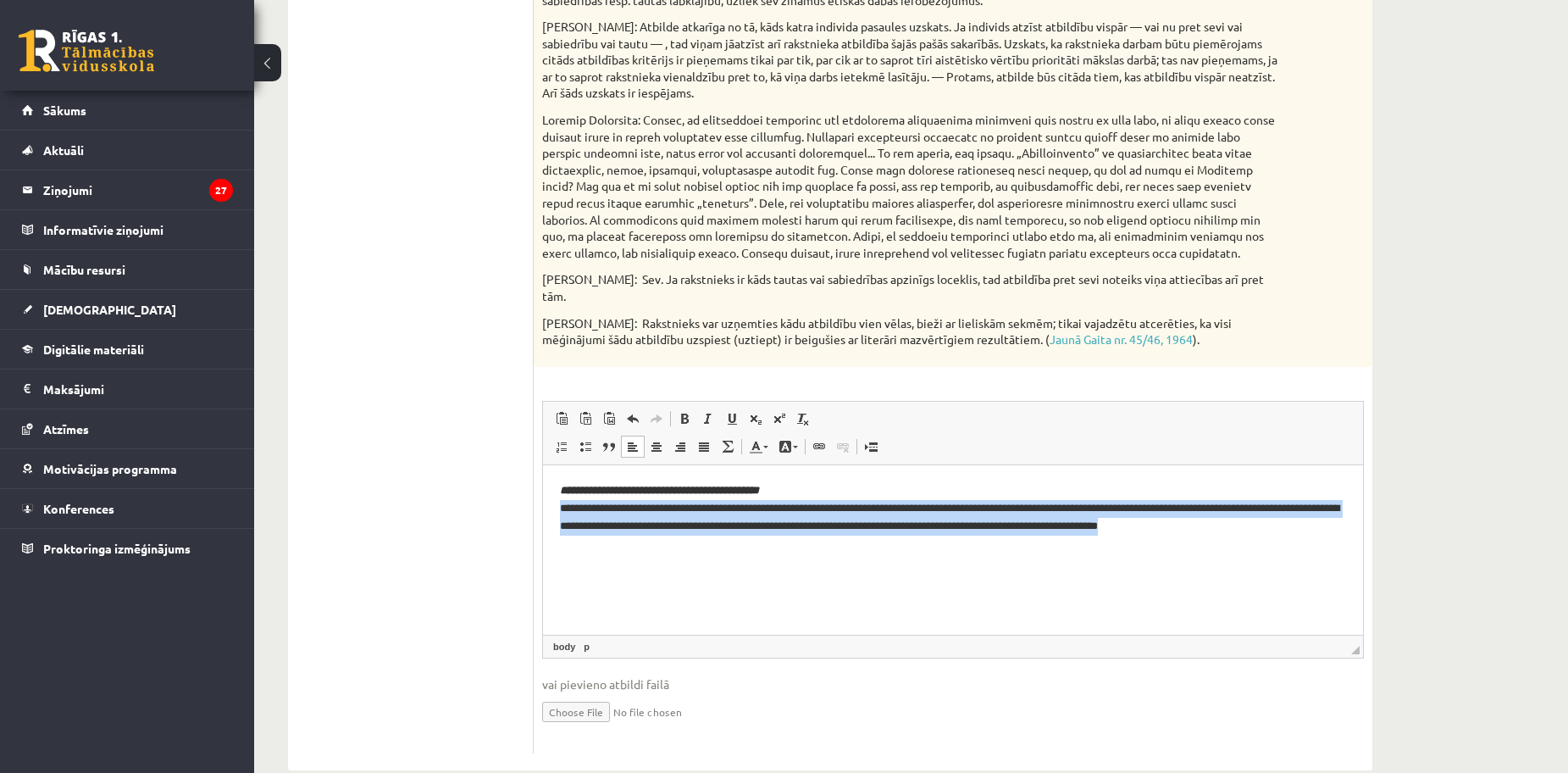
drag, startPoint x: 558, startPoint y: 502, endPoint x: 1917, endPoint y: 991, distance: 1444.3
click at [1363, 550] on html "**********" at bounding box center [952, 507] width 820 height 87
click at [689, 411] on span at bounding box center [685, 418] width 13 height 13
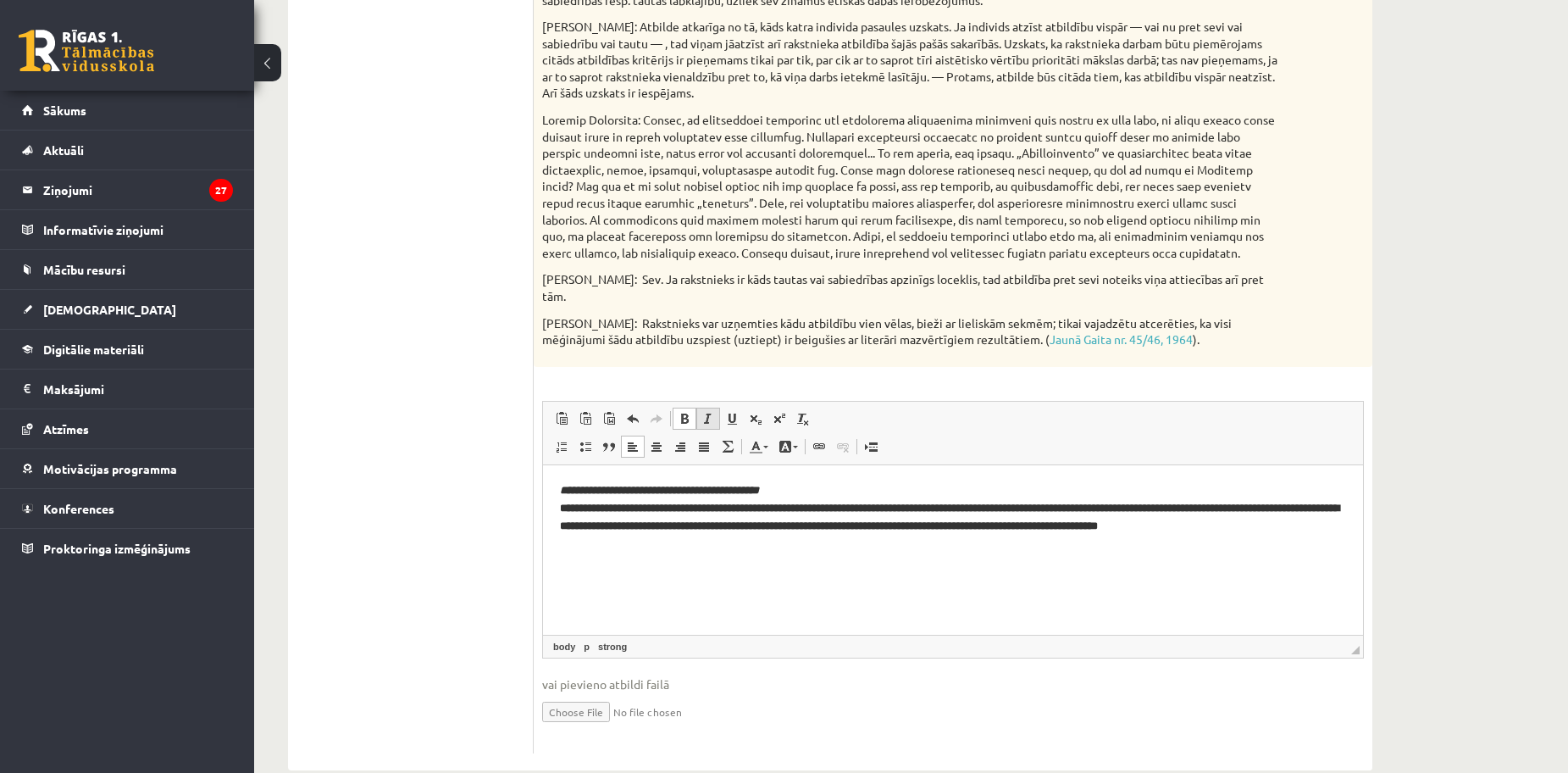
click at [703, 411] on span at bounding box center [708, 418] width 13 height 13
click at [760, 440] on span at bounding box center [756, 446] width 13 height 13
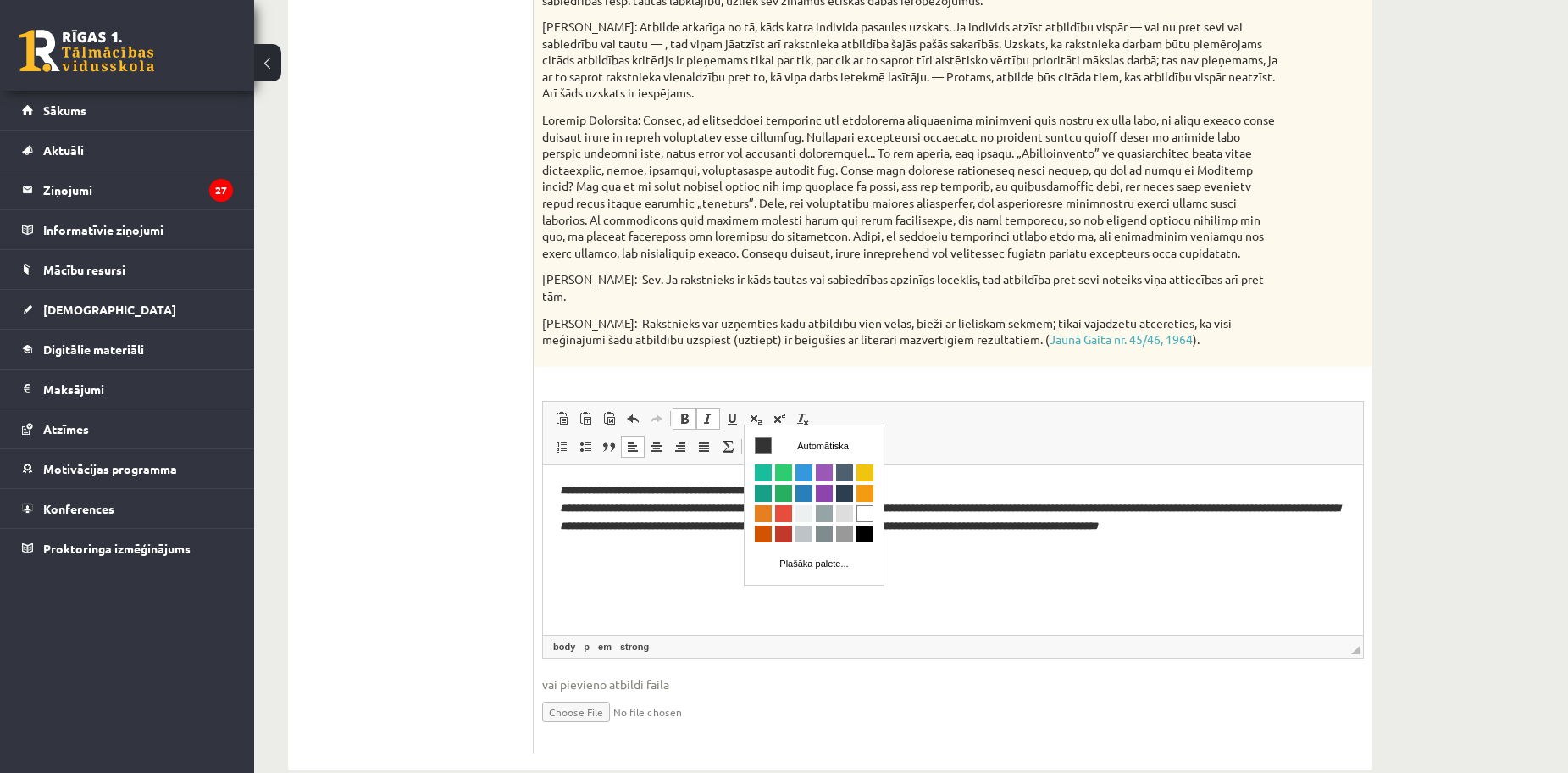
scroll to position [0, 0]
click at [772, 450] on td "Automātiska" at bounding box center [814, 445] width 120 height 22
click at [635, 568] on html "**********" at bounding box center [952, 516] width 820 height 104
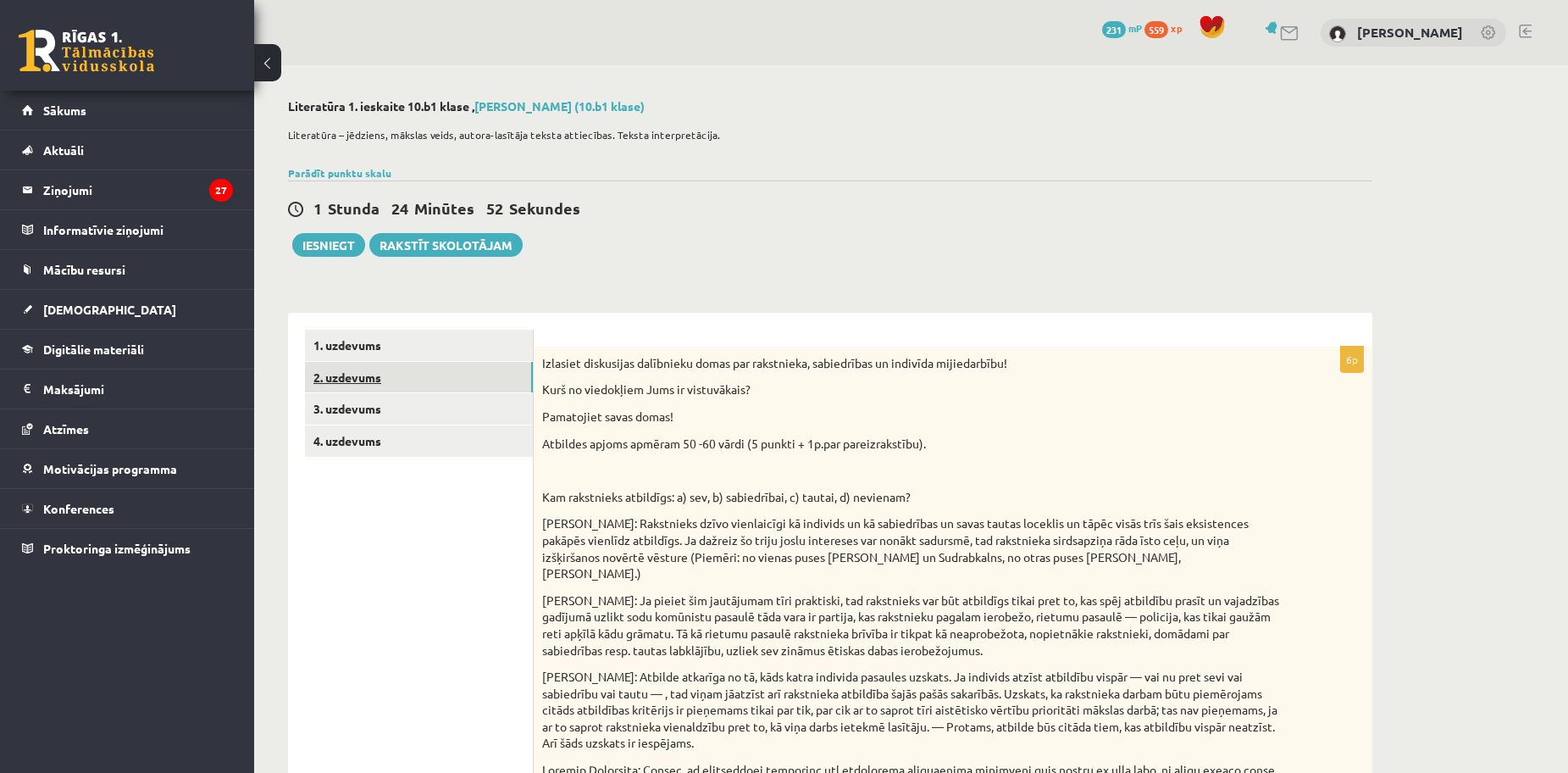
click at [397, 374] on link "2. uzdevums" at bounding box center [418, 377] width 228 height 31
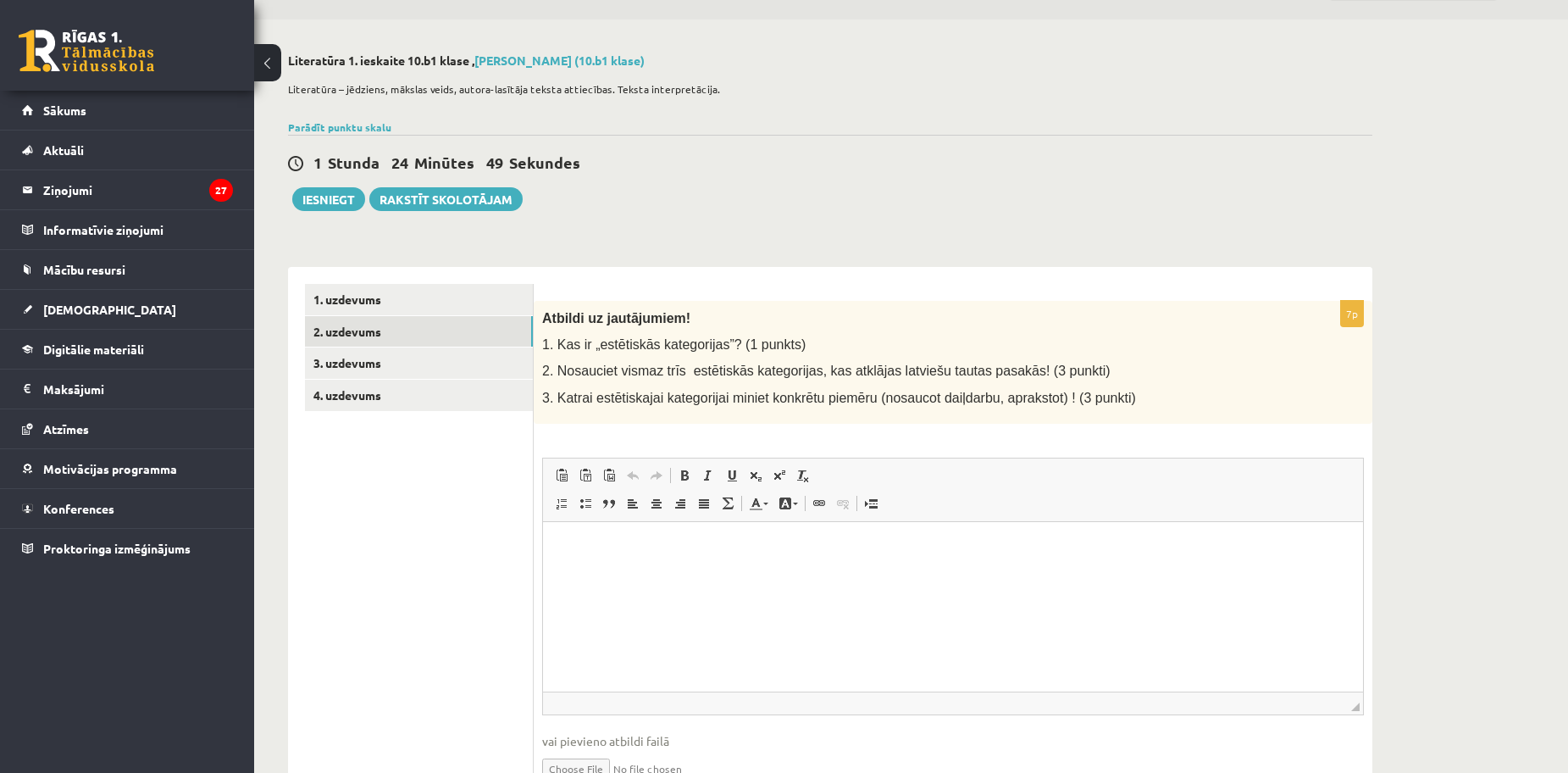
scroll to position [85, 0]
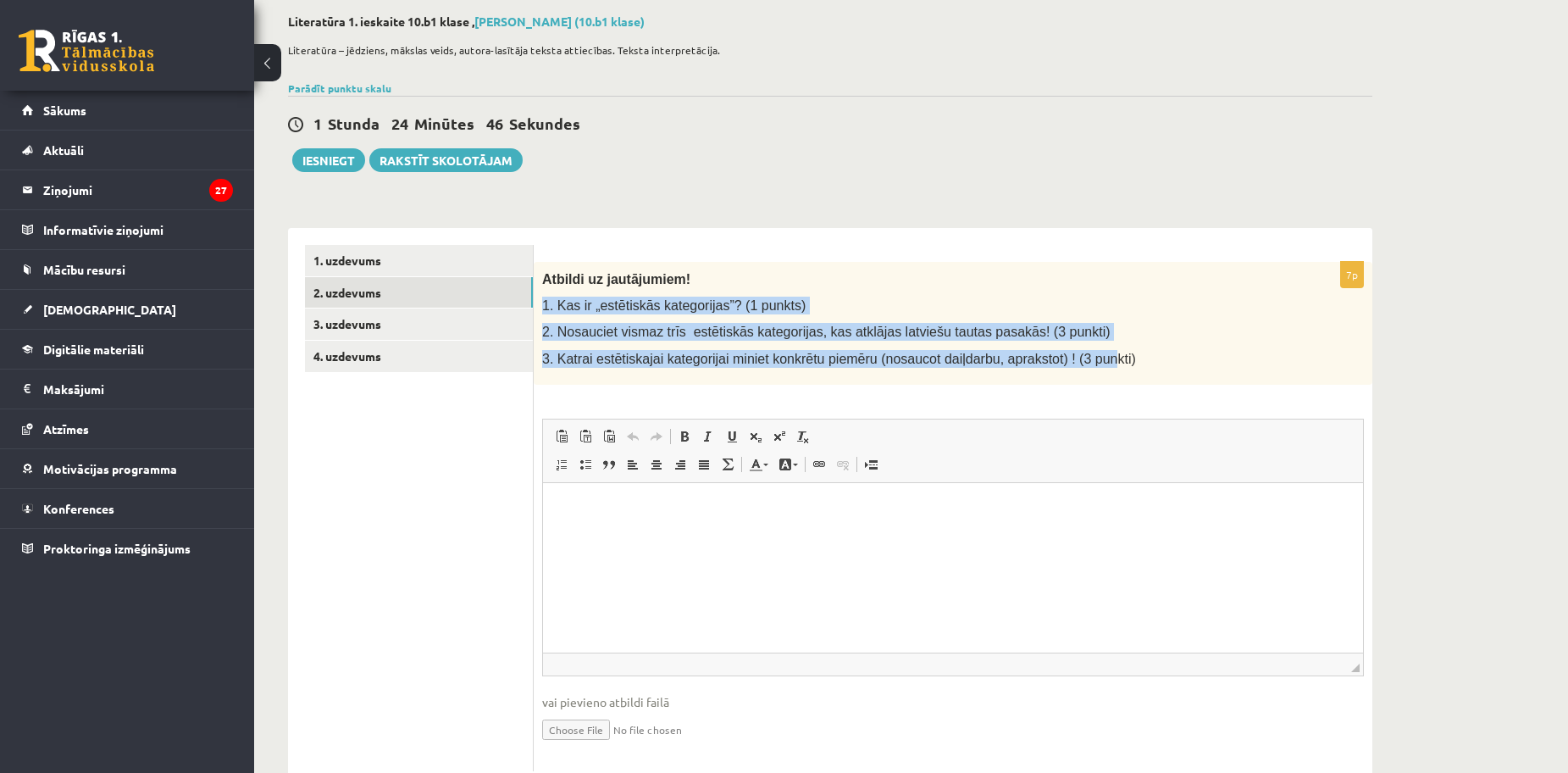
drag, startPoint x: 543, startPoint y: 292, endPoint x: 1073, endPoint y: 383, distance: 537.8
click at [1073, 383] on div "Atbildi uz jautājumiem! 1. Kas ir „estētiskās kategorijas”? (1 punkts) 2. Nosau…" at bounding box center [953, 323] width 839 height 123
copy div "1. Kas ir „estētiskās kategorijas”? (1 punkts) 2. Nosauciet vismaz trīs estētis…"
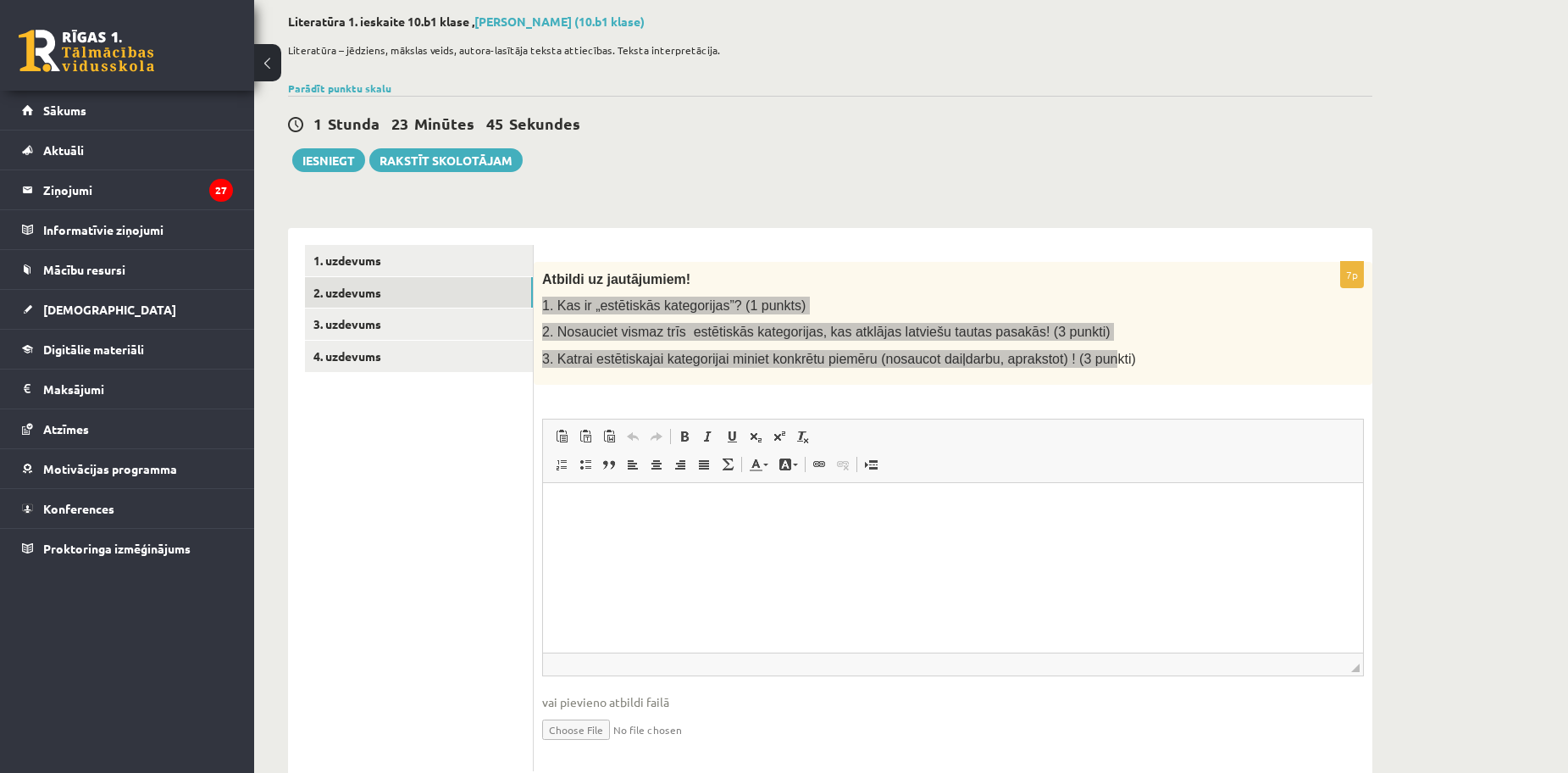
drag, startPoint x: 833, startPoint y: 644, endPoint x: 612, endPoint y: 493, distance: 267.7
click at [831, 534] on html at bounding box center [952, 507] width 820 height 51
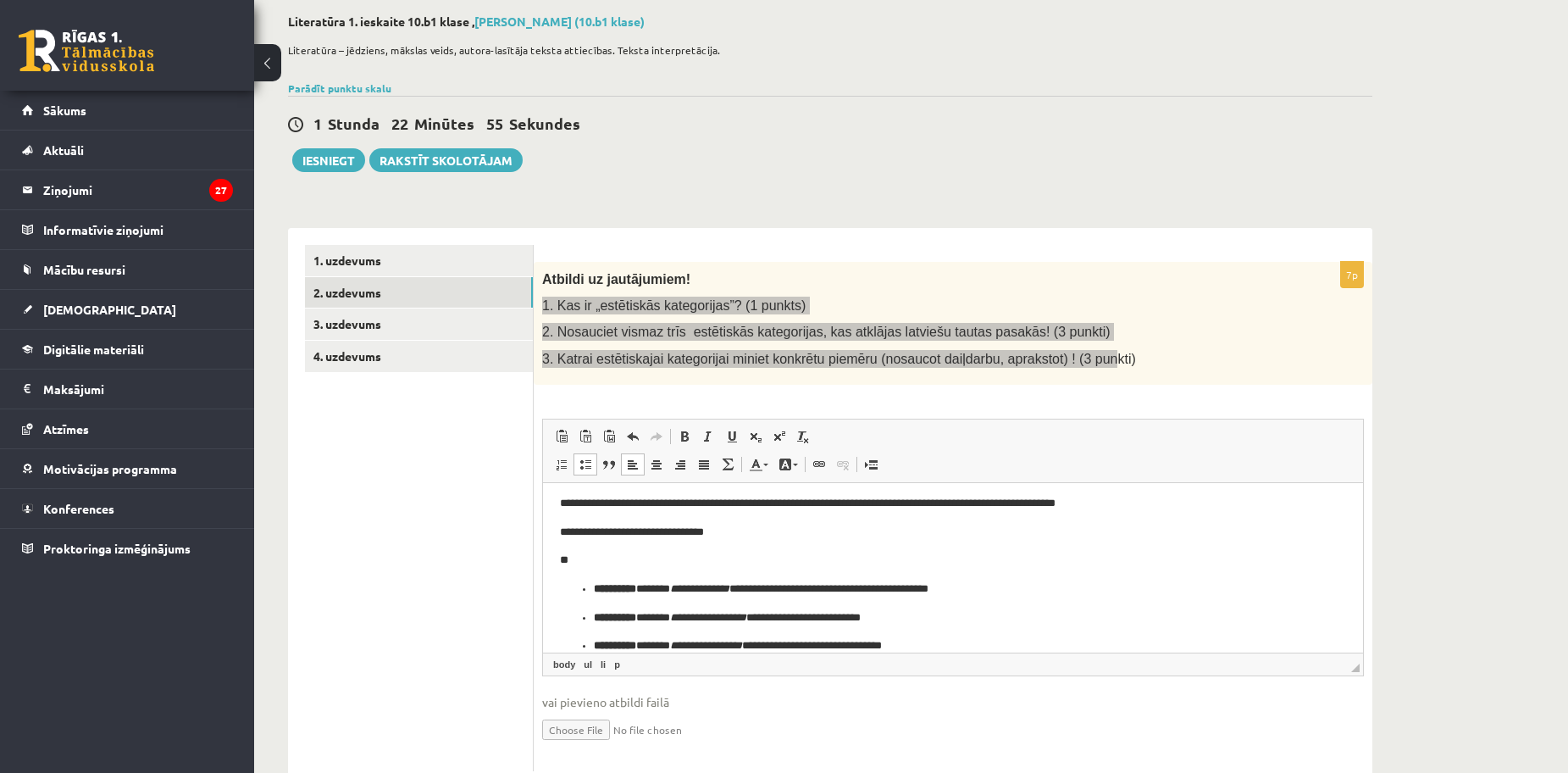
scroll to position [26, 0]
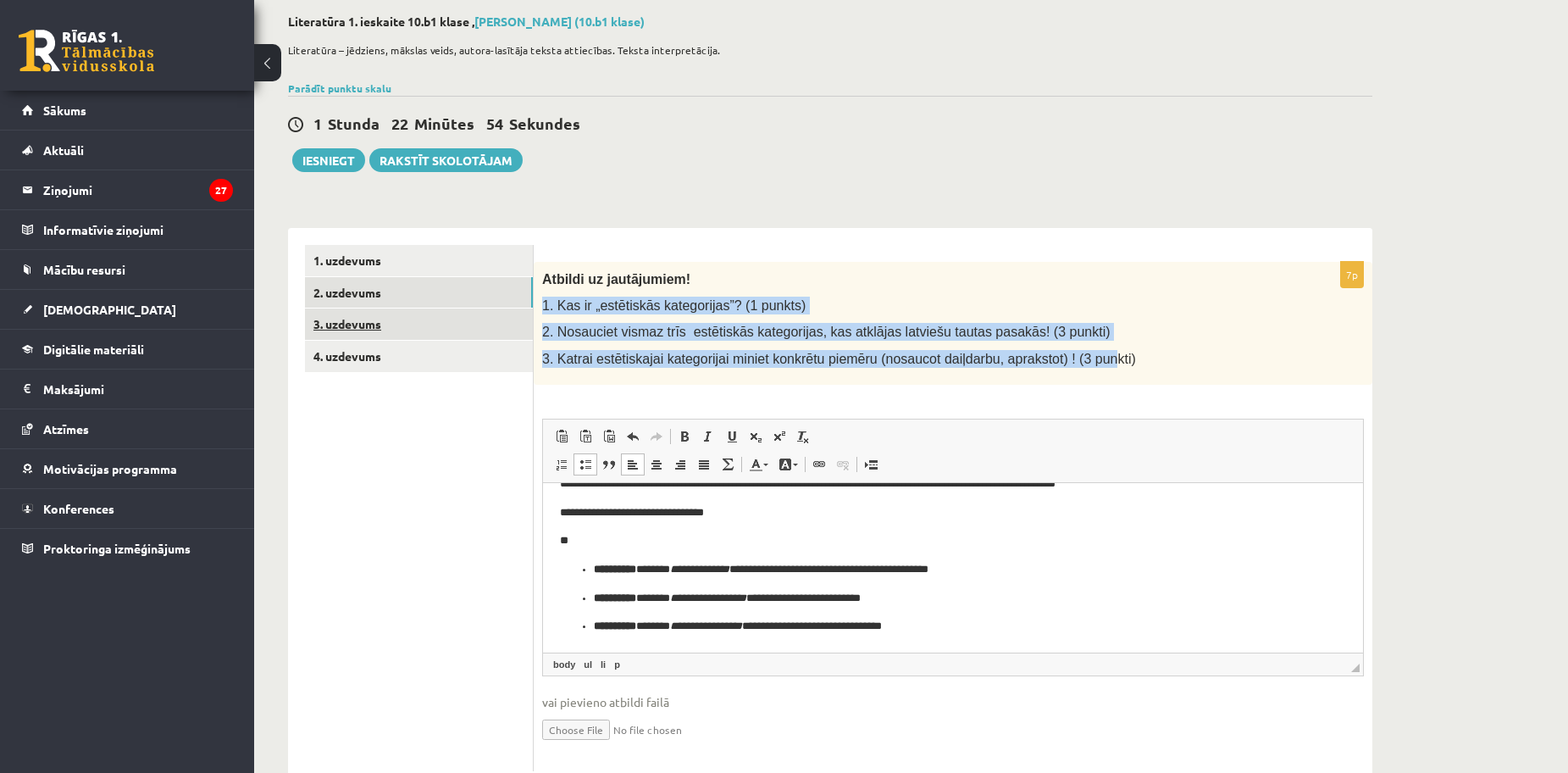
click at [373, 327] on link "3. uzdevums" at bounding box center [418, 324] width 228 height 31
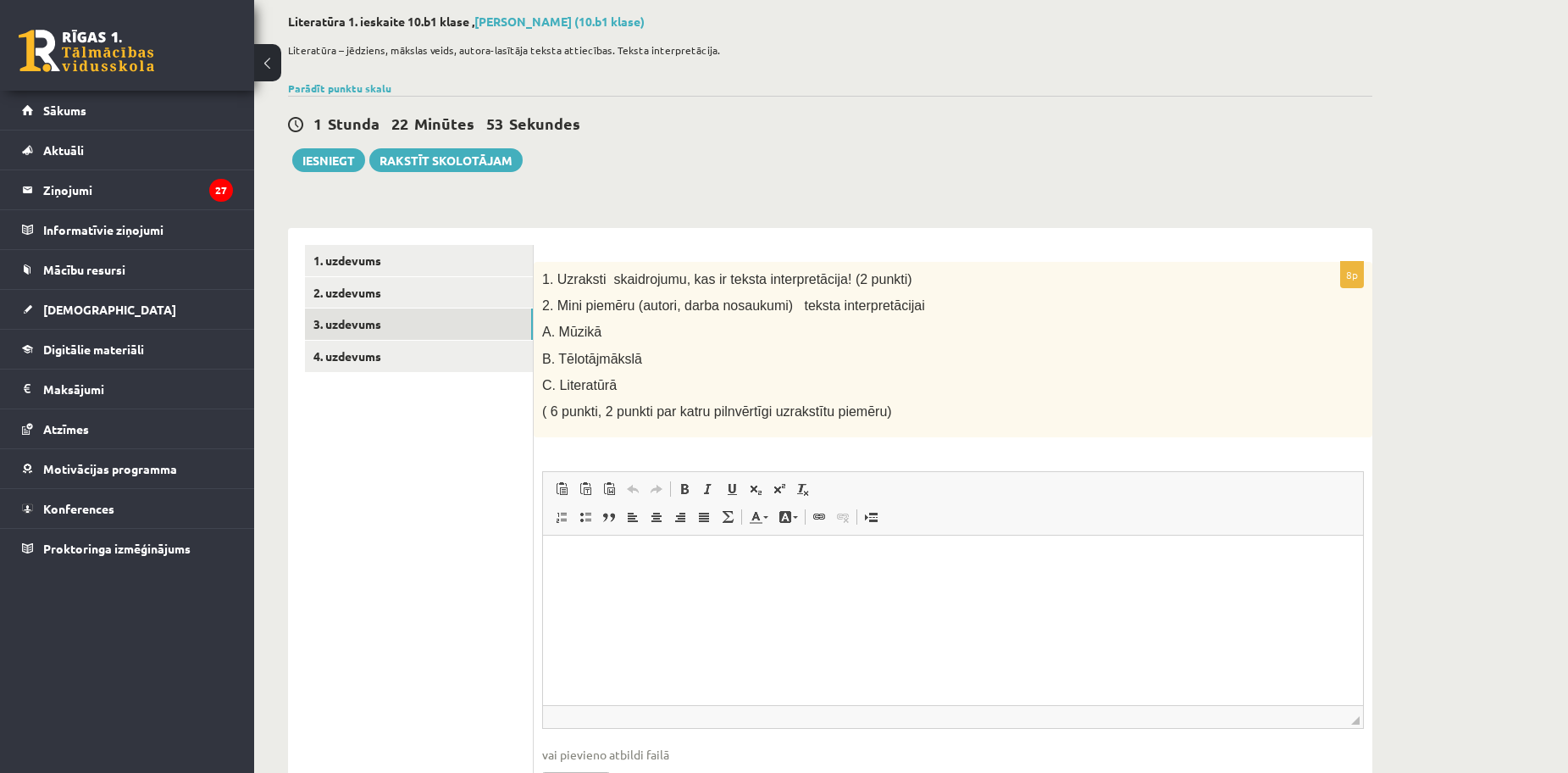
scroll to position [0, 0]
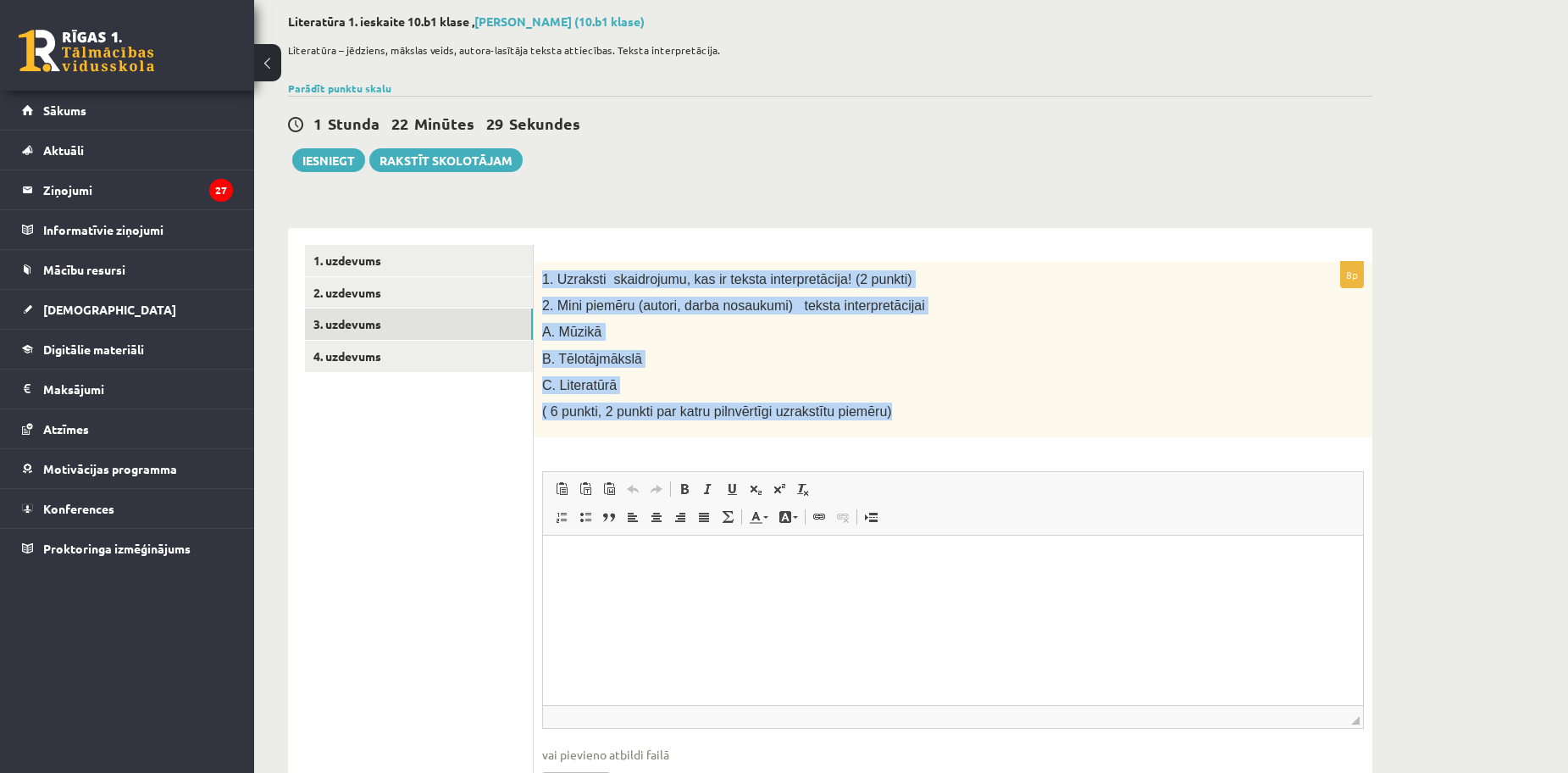
drag, startPoint x: 559, startPoint y: 274, endPoint x: 973, endPoint y: 431, distance: 442.8
click at [973, 431] on div "1. Uzraksti skaidrojumu, kas ir teksta interpretācija! (2 punkti) 2. Mini piemē…" at bounding box center [953, 349] width 839 height 176
copy div "1. Uzraksti skaidrojumu, kas ir teksta interpretācija! (2 punkti) 2. Mini piemē…"
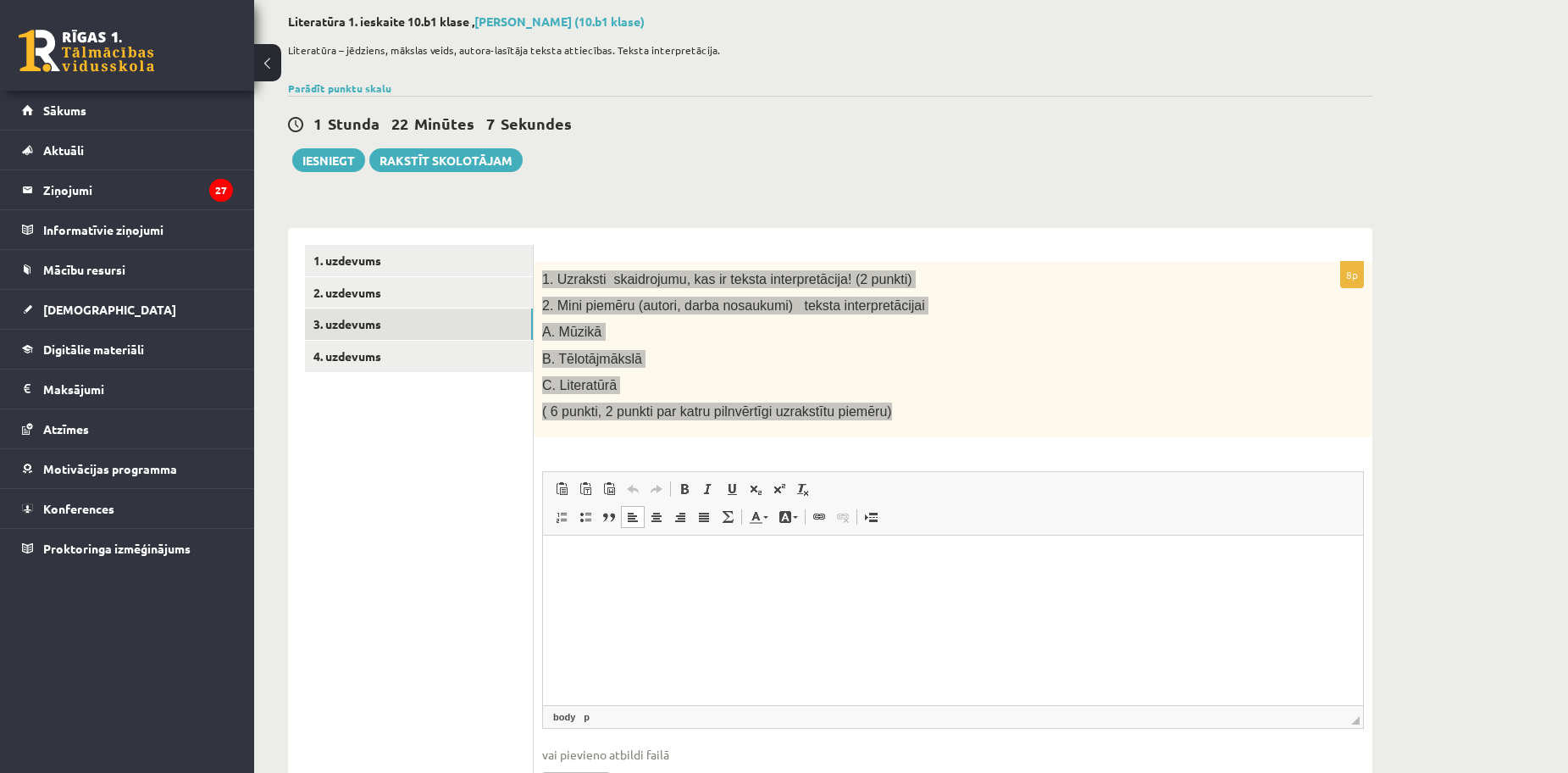
click at [789, 587] on html at bounding box center [952, 561] width 820 height 51
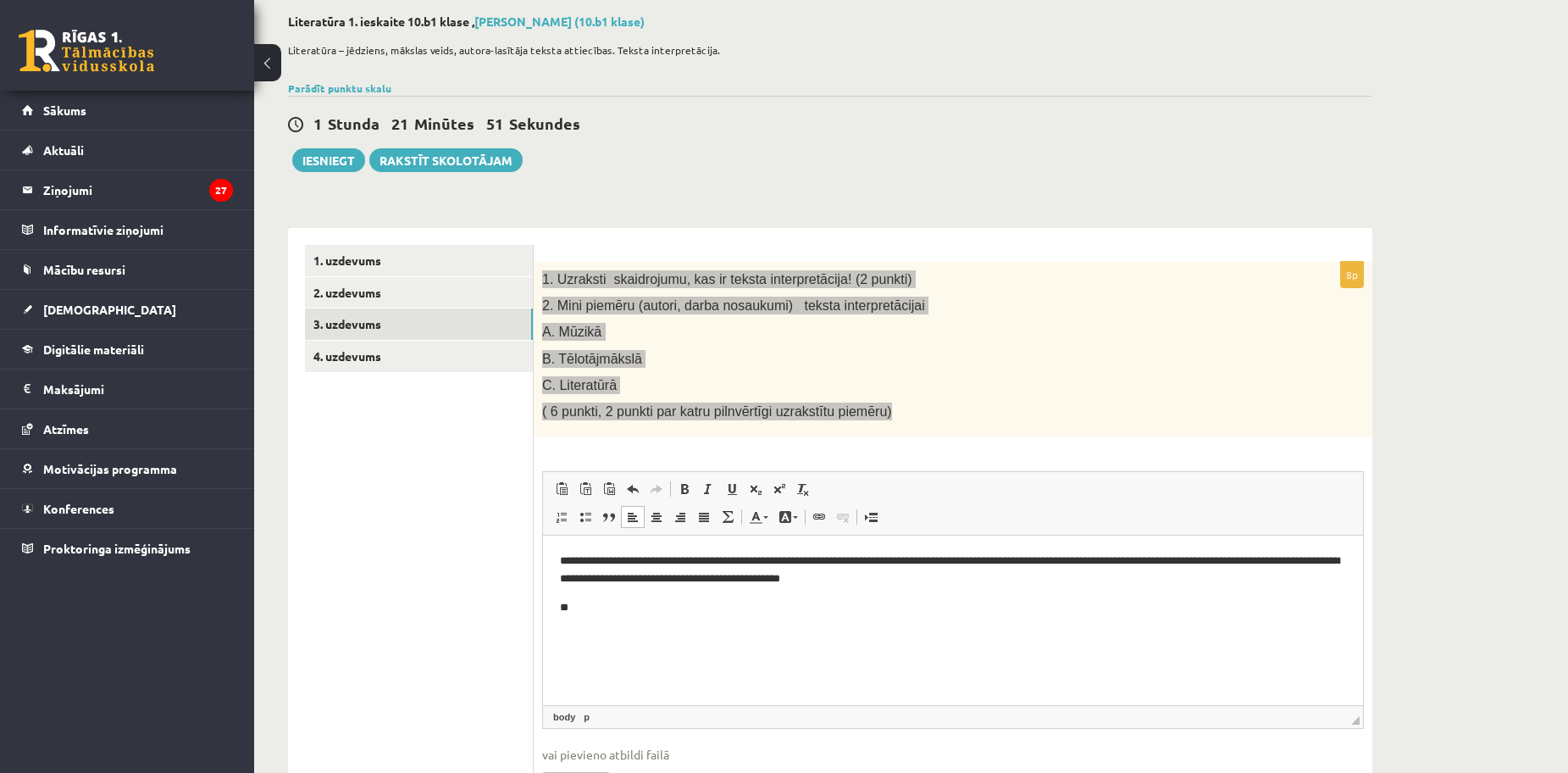
scroll to position [65, 0]
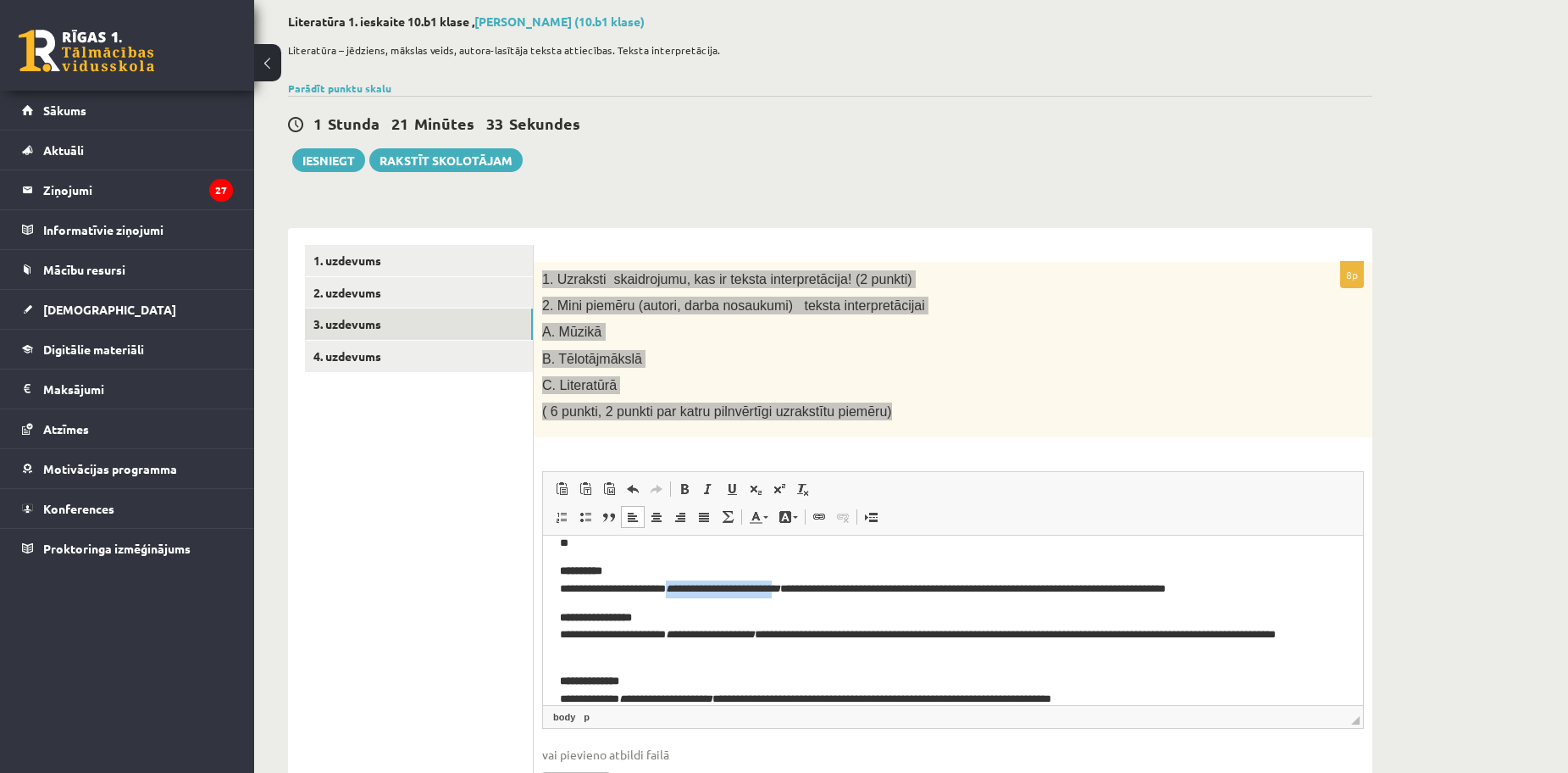
drag, startPoint x: 689, startPoint y: 585, endPoint x: 814, endPoint y: 584, distance: 125.0
click at [781, 584] on em "**********" at bounding box center [723, 588] width 114 height 11
click at [732, 624] on p "**********" at bounding box center [946, 635] width 773 height 52
drag, startPoint x: 692, startPoint y: 586, endPoint x: 820, endPoint y: 585, distance: 128.0
click at [781, 585] on em "**********" at bounding box center [723, 588] width 114 height 11
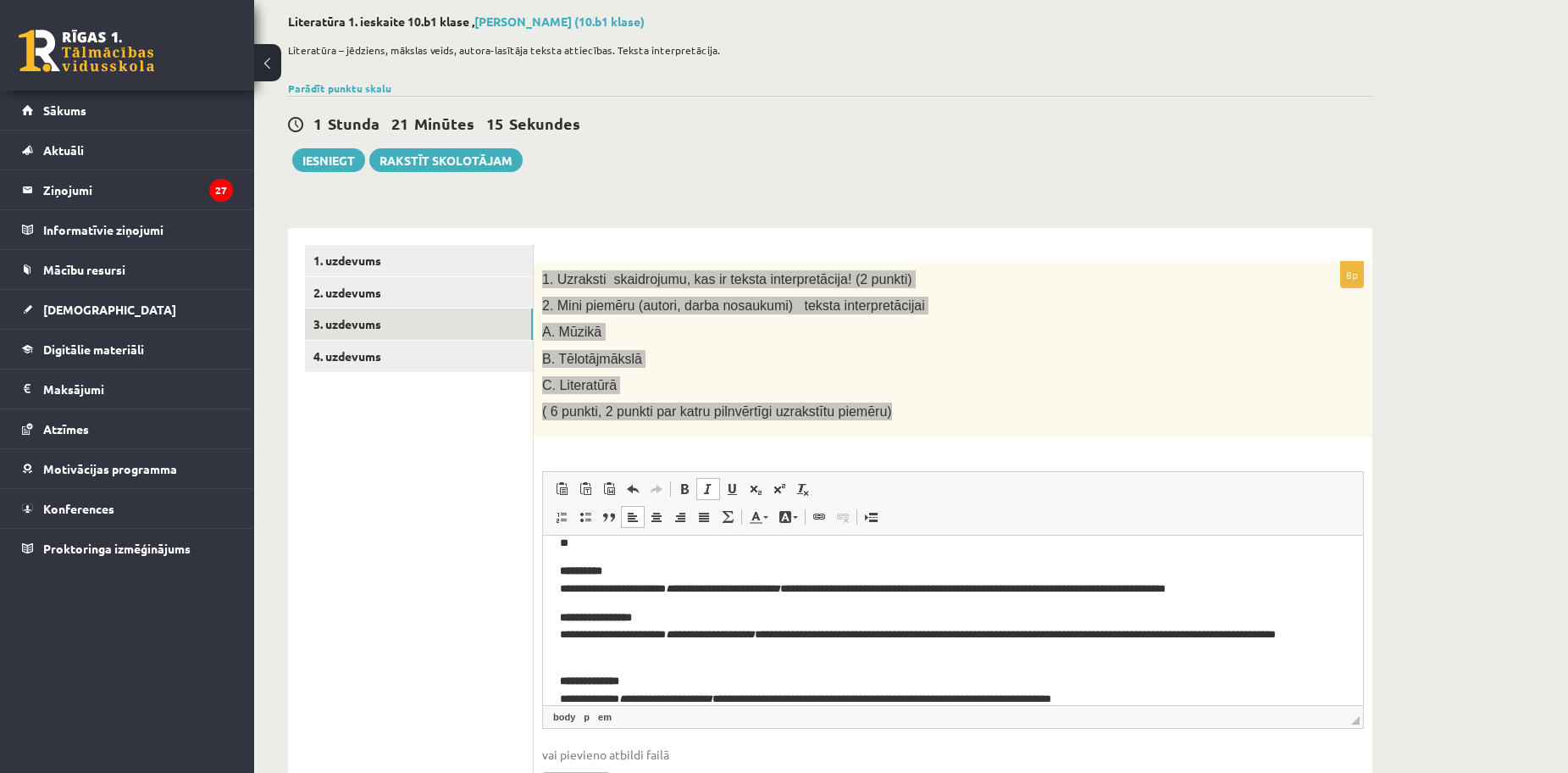
scroll to position [85, 0]
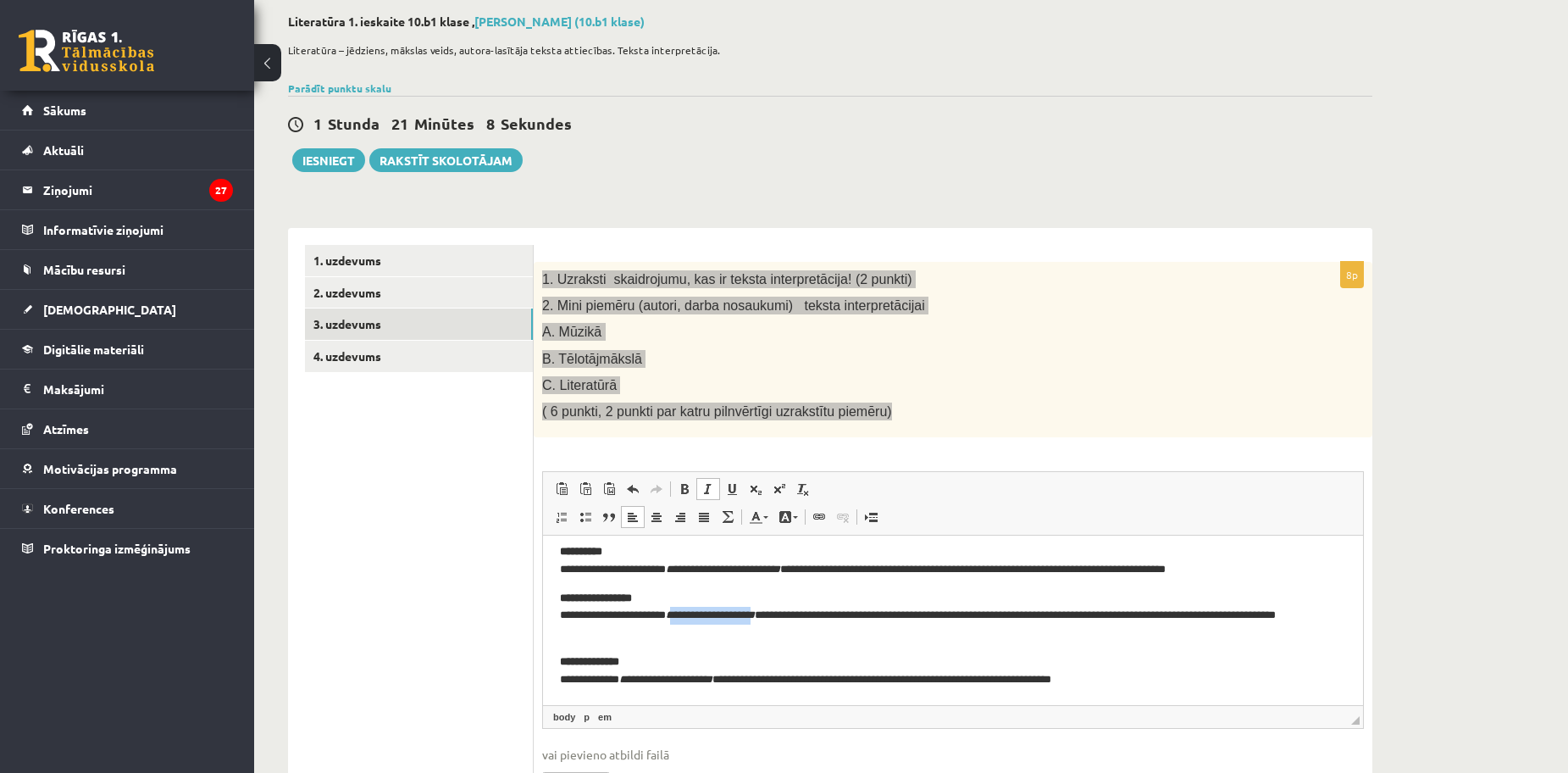
drag, startPoint x: 690, startPoint y: 616, endPoint x: 778, endPoint y: 616, distance: 88.0
click at [755, 616] on em "**********" at bounding box center [709, 615] width 89 height 11
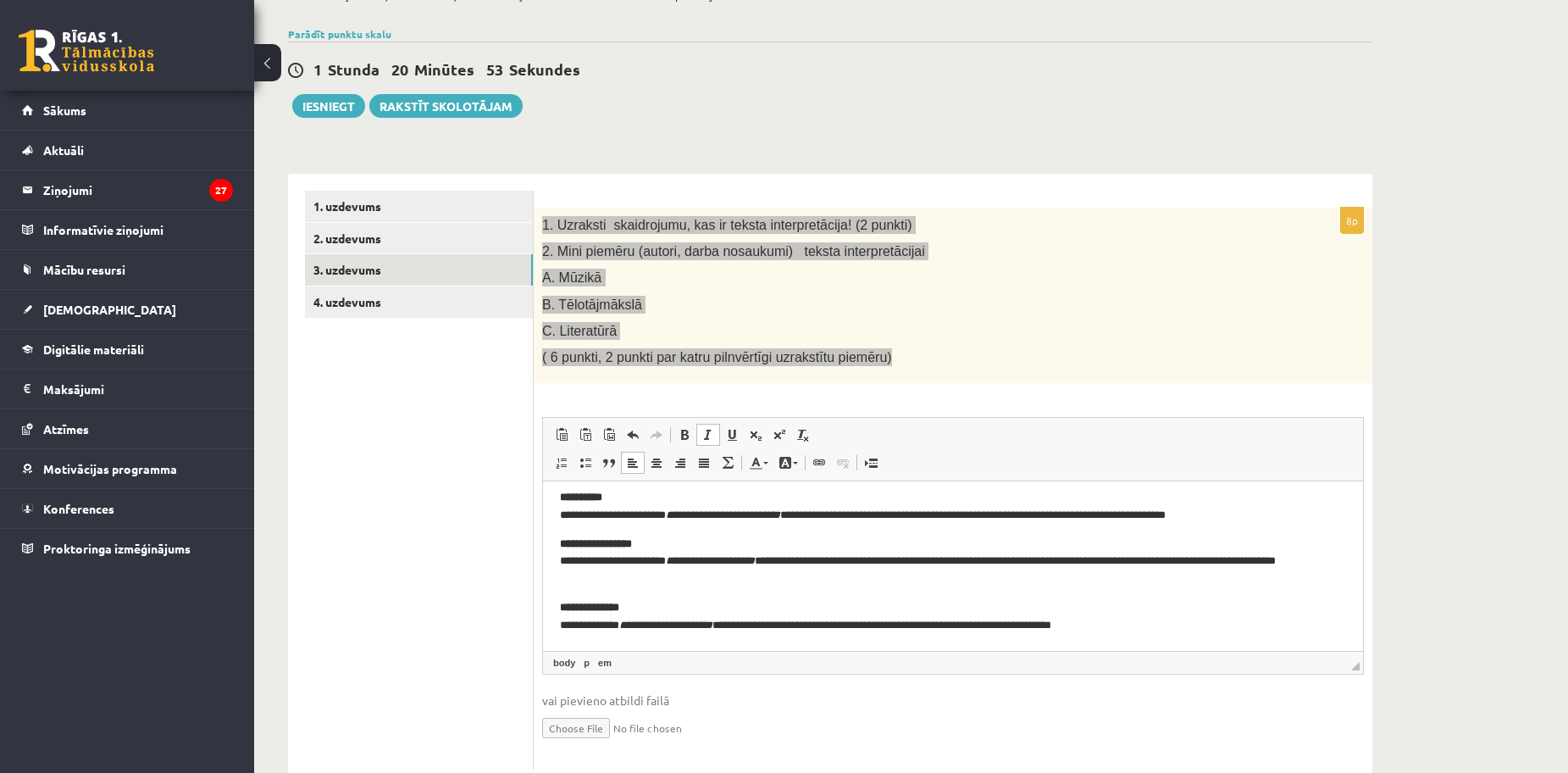
scroll to position [169, 0]
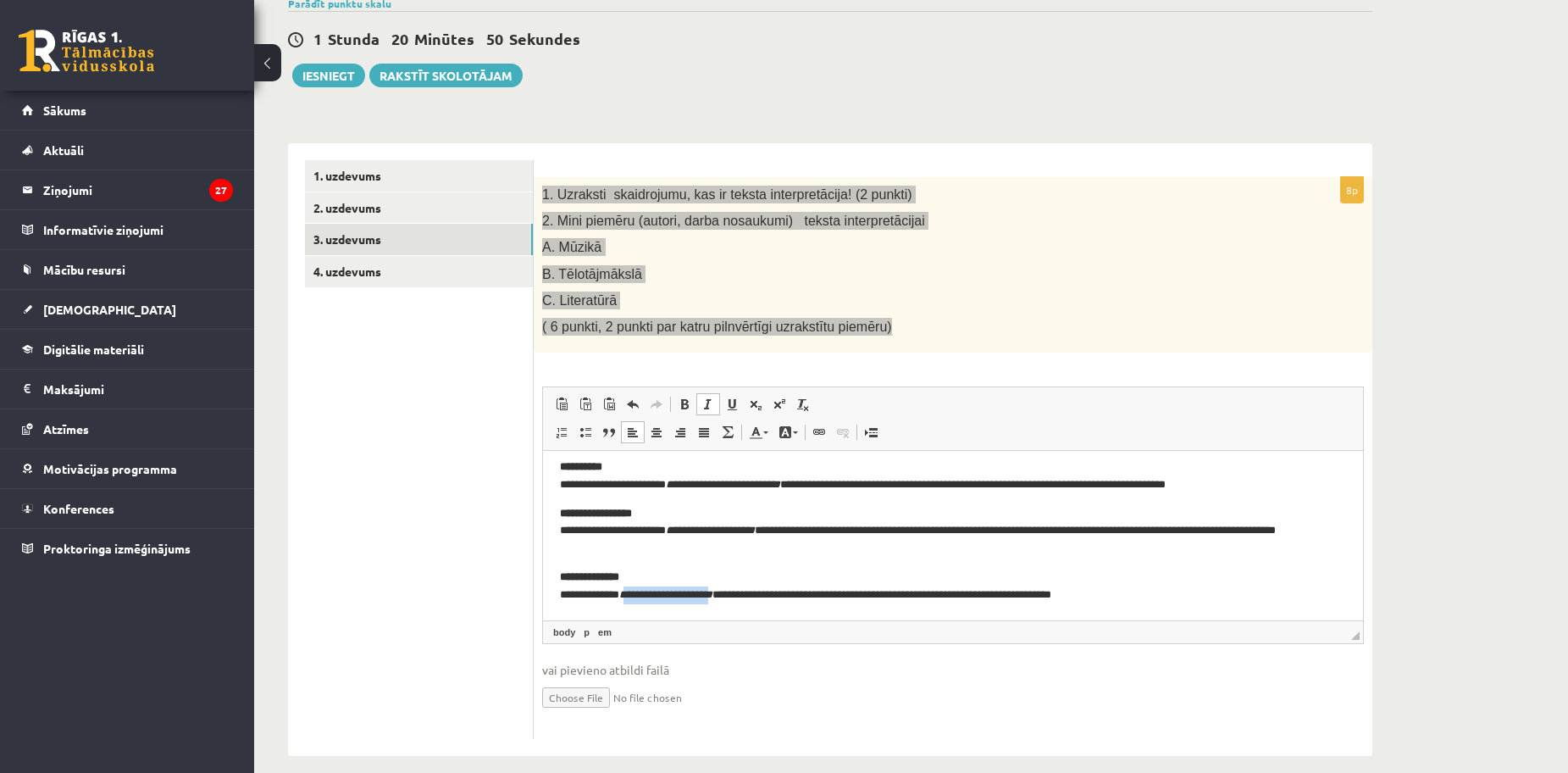
drag, startPoint x: 630, startPoint y: 588, endPoint x: 729, endPoint y: 593, distance: 99.1
click at [712, 593] on em "**********" at bounding box center [666, 594] width 93 height 11
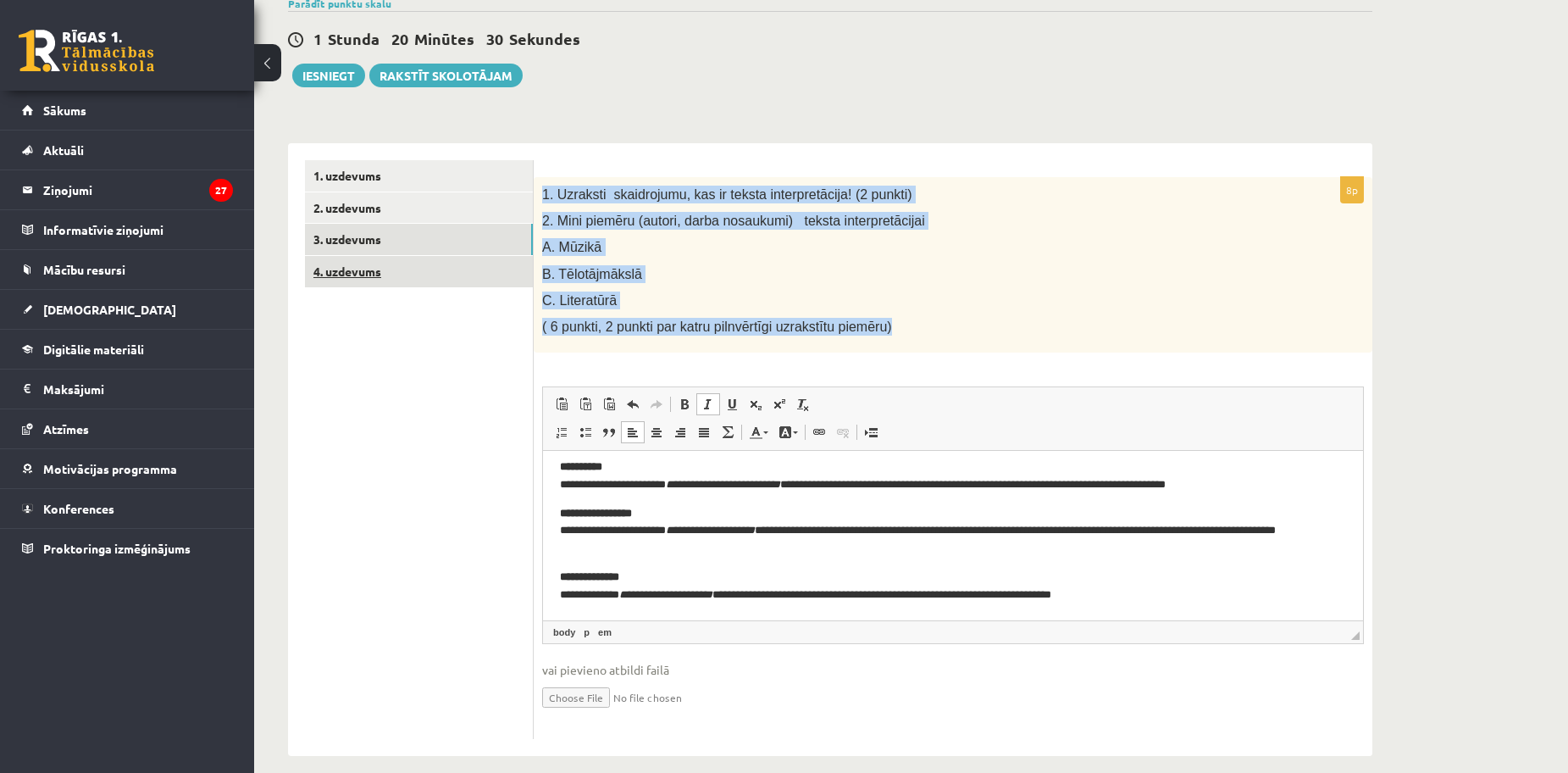
click at [325, 270] on link "4. uzdevums" at bounding box center [418, 271] width 228 height 31
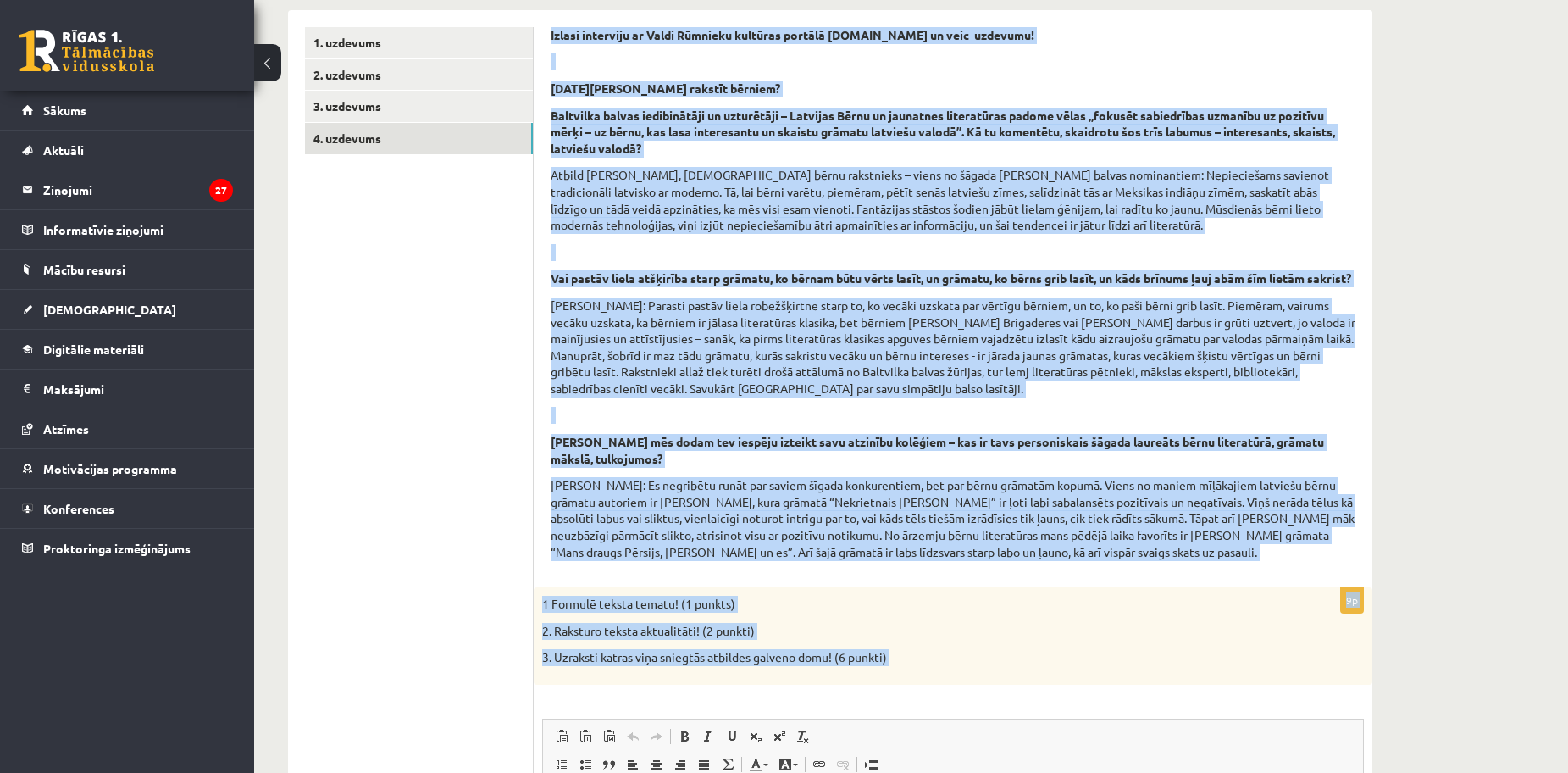
scroll to position [670, 0]
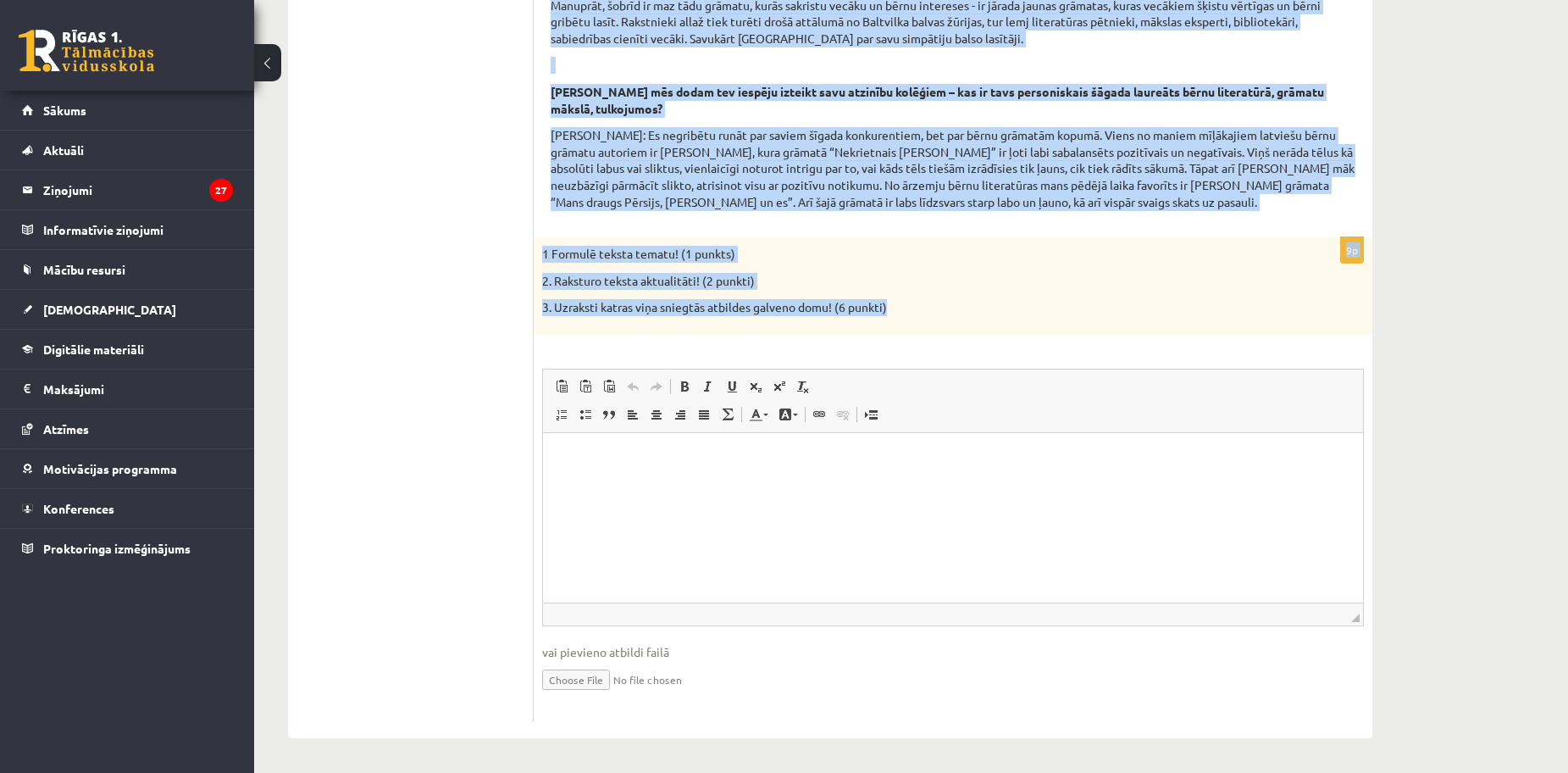
drag, startPoint x: 550, startPoint y: 260, endPoint x: 925, endPoint y: 296, distance: 376.7
click at [925, 296] on form "Izlasi interviju ar Valdi Rūmnieku kultūras portālā www.satori.lv un veic uzdev…" at bounding box center [952, 199] width 804 height 1043
copy form "Izlasi interviju ar Valdi Rūmnieku kultūras portālā www.satori.lv un veic uzdev…"
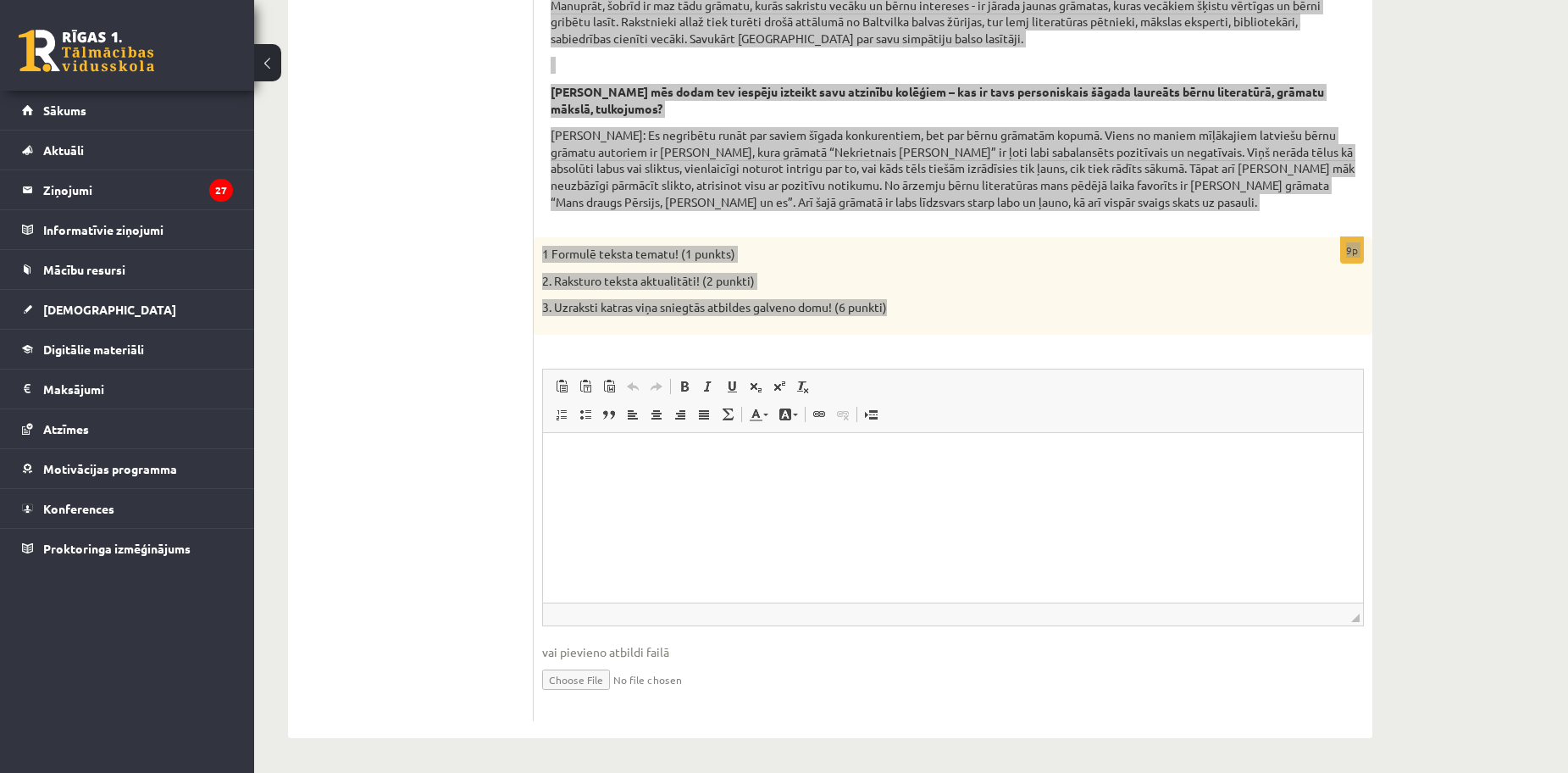
click at [646, 485] on html at bounding box center [952, 459] width 820 height 51
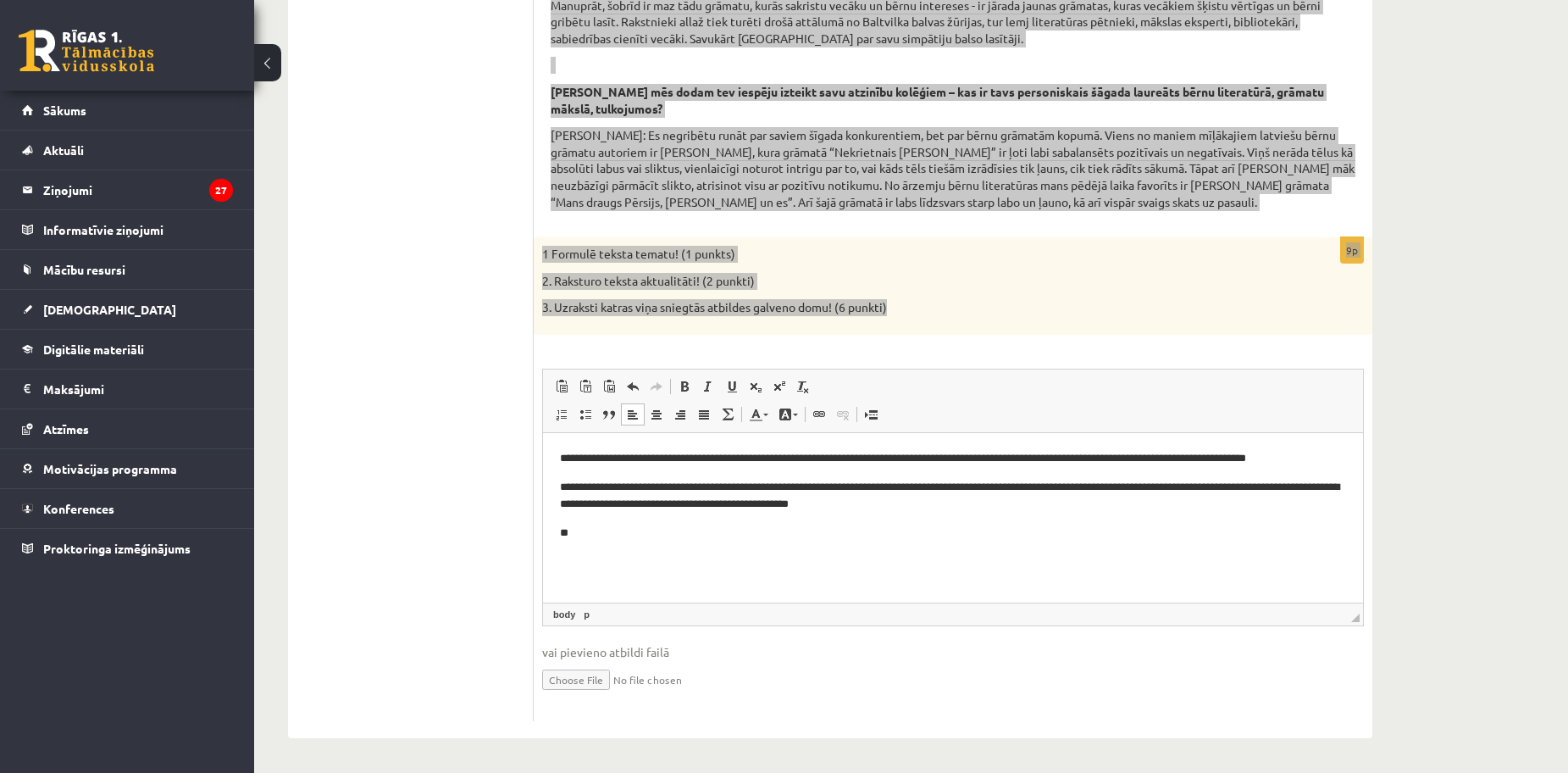
click at [667, 541] on p "**" at bounding box center [953, 533] width 786 height 18
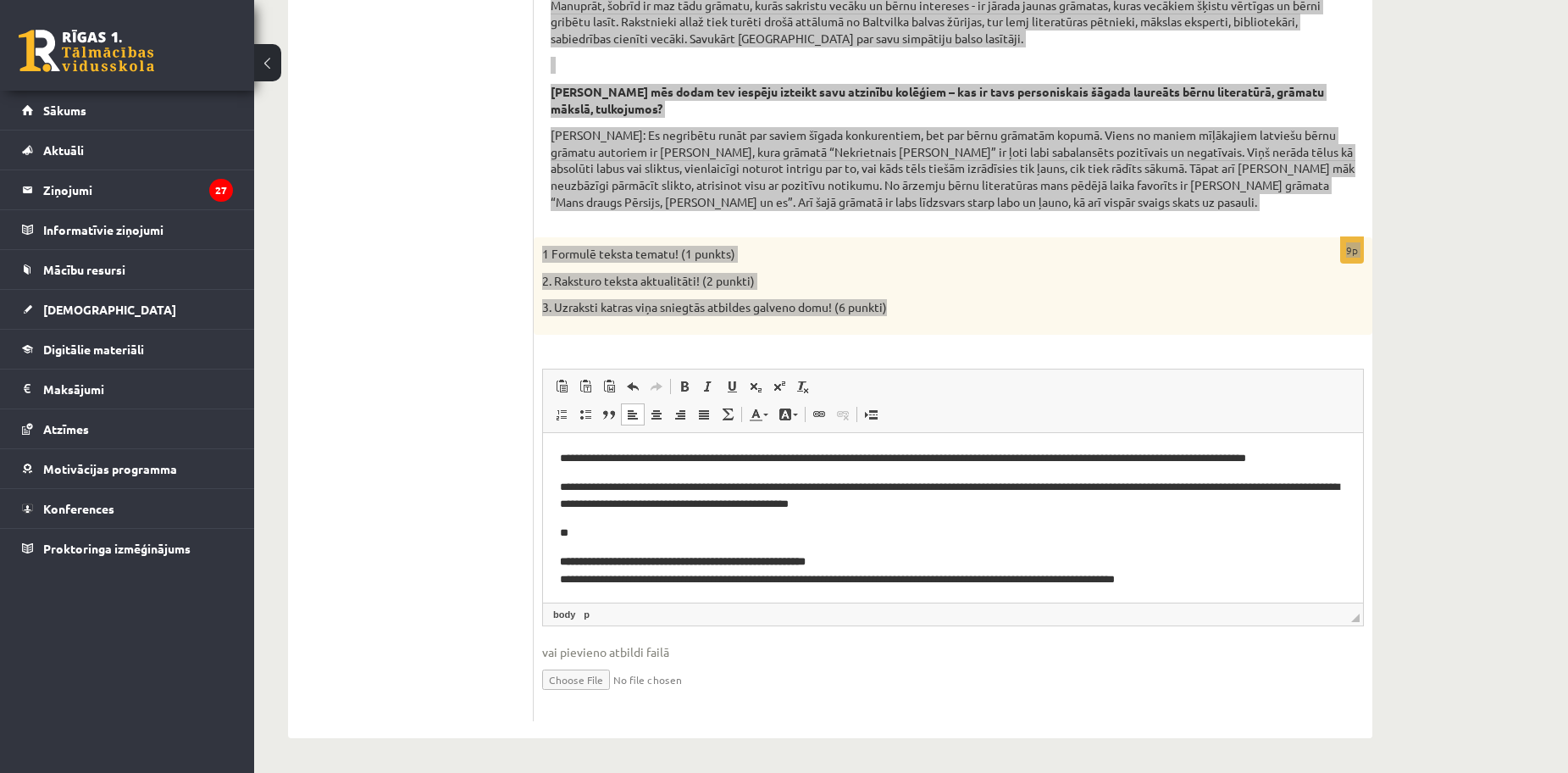
scroll to position [75, 0]
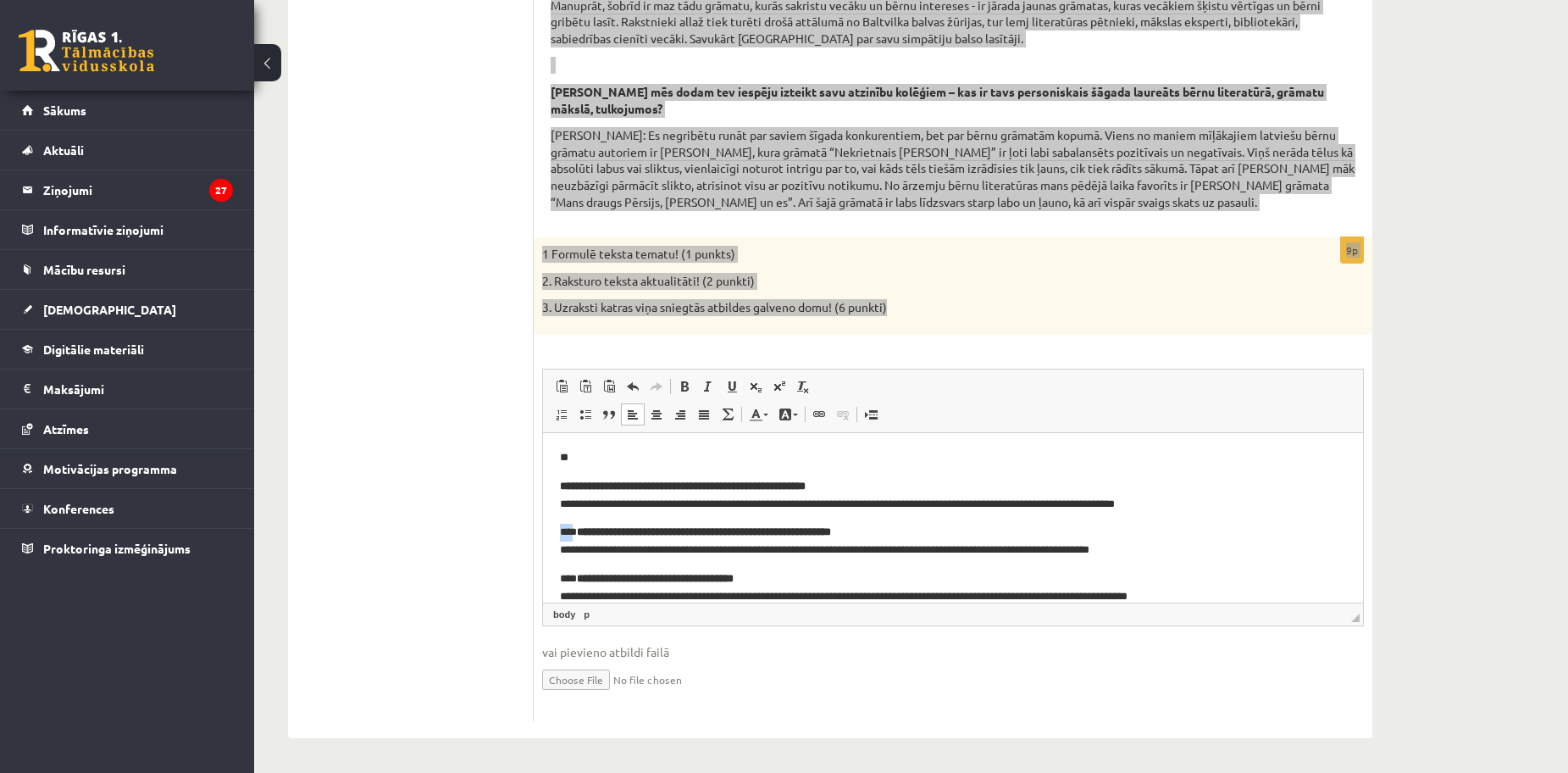
drag, startPoint x: 576, startPoint y: 530, endPoint x: 1083, endPoint y: 968, distance: 670.0
click at [543, 539] on html "**********" at bounding box center [952, 490] width 820 height 265
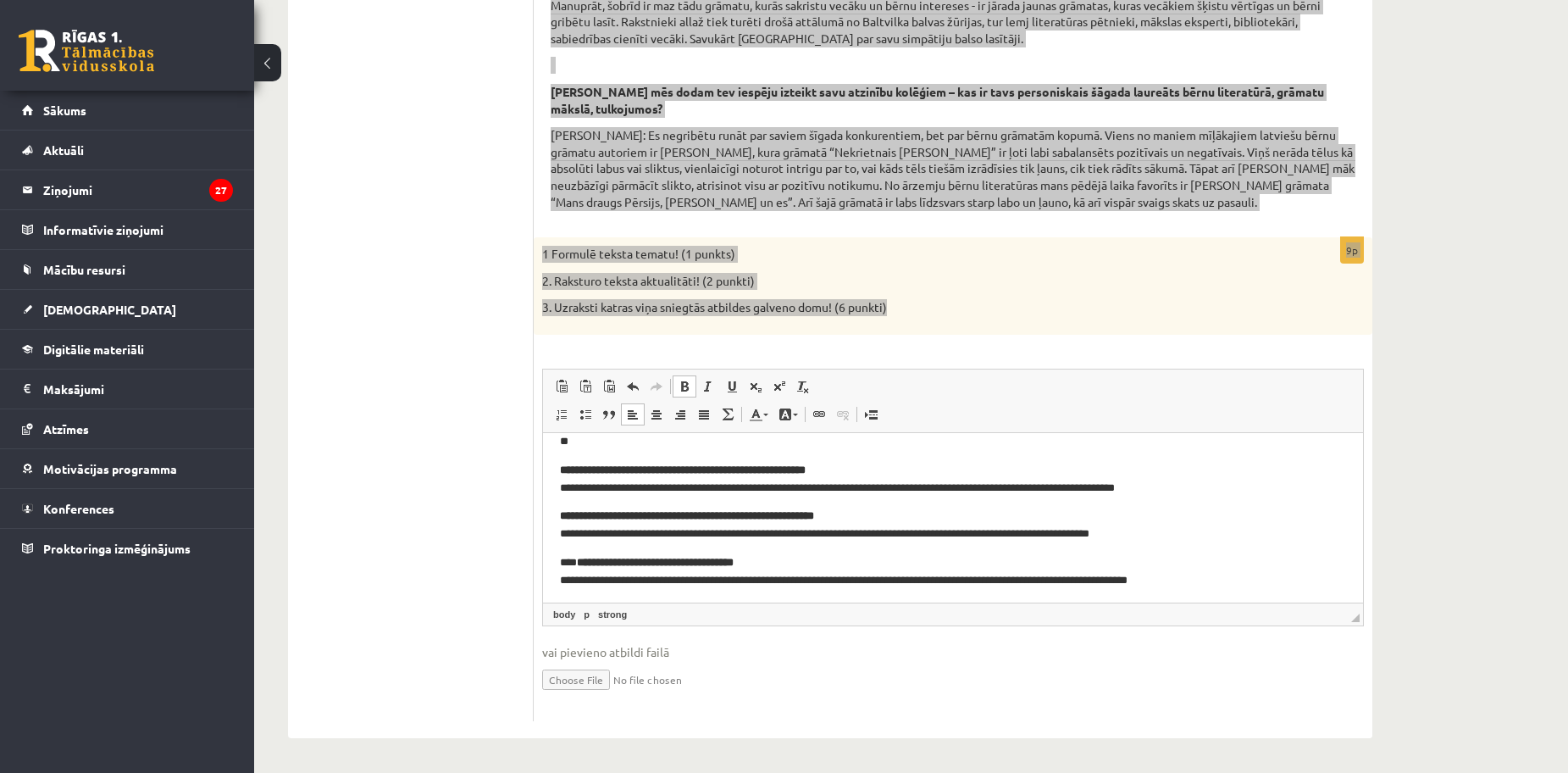
scroll to position [96, 0]
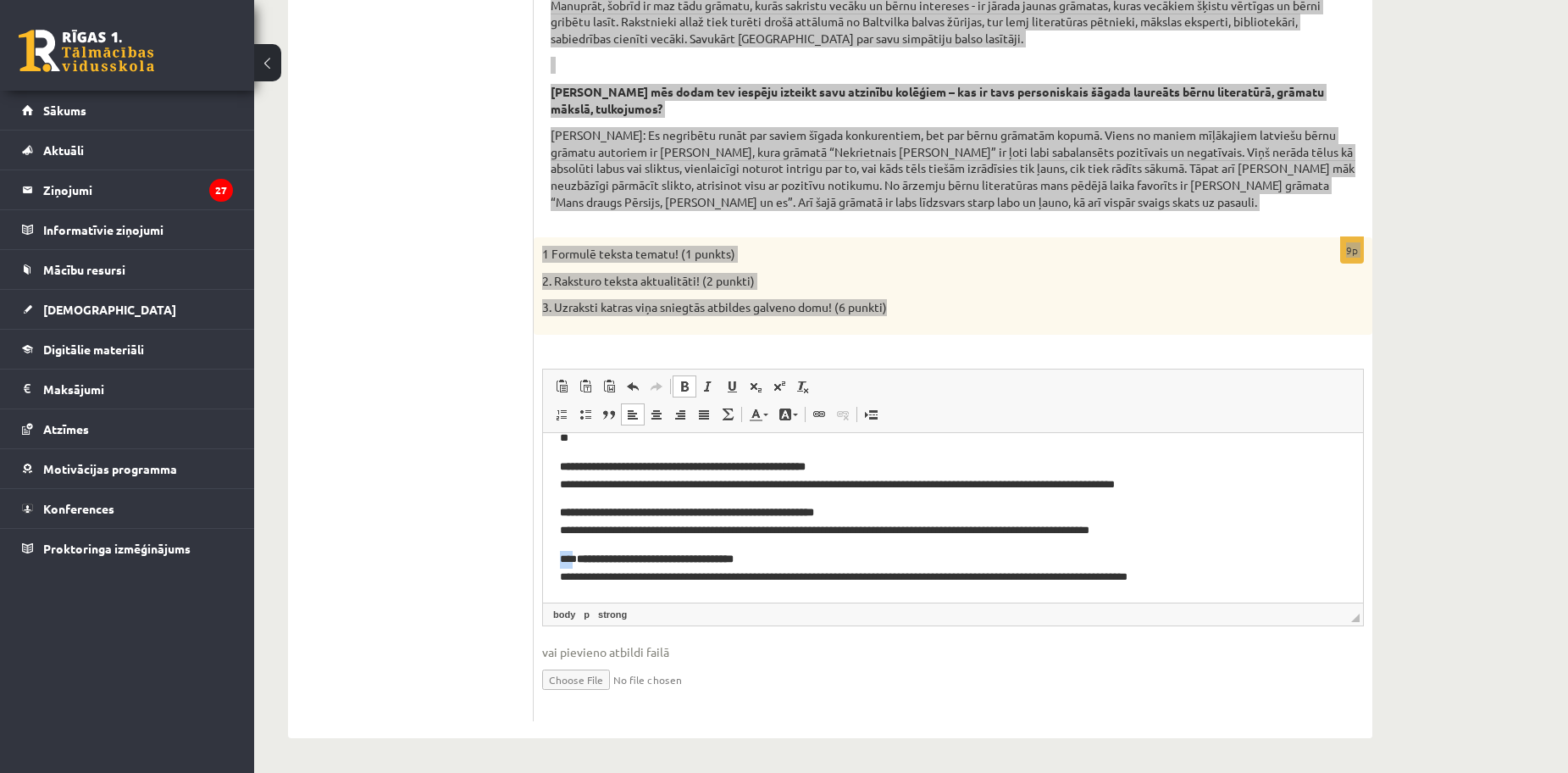
drag, startPoint x: 573, startPoint y: 553, endPoint x: 533, endPoint y: 561, distance: 40.8
click at [543, 561] on html "**********" at bounding box center [952, 470] width 820 height 265
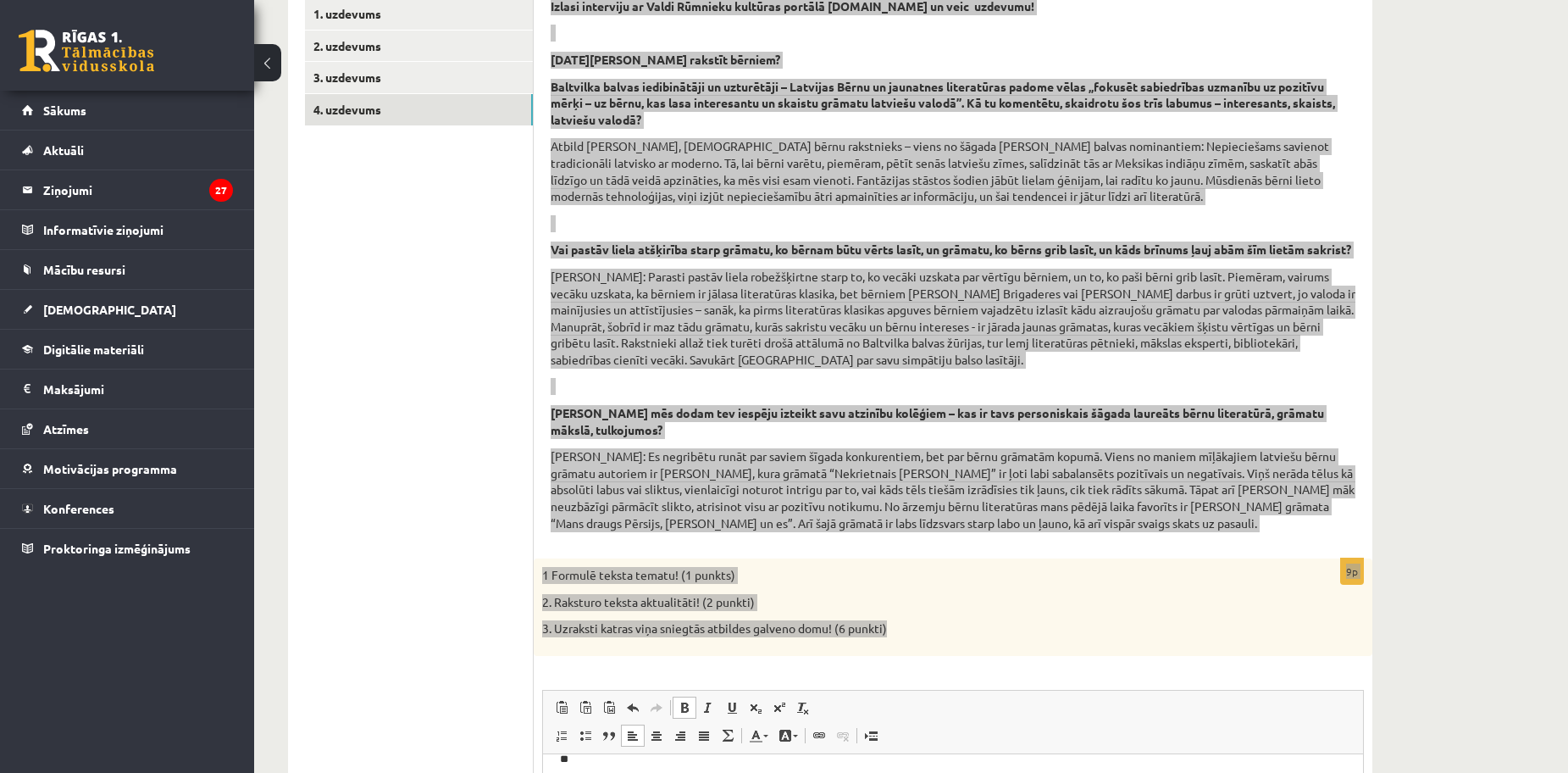
scroll to position [0, 0]
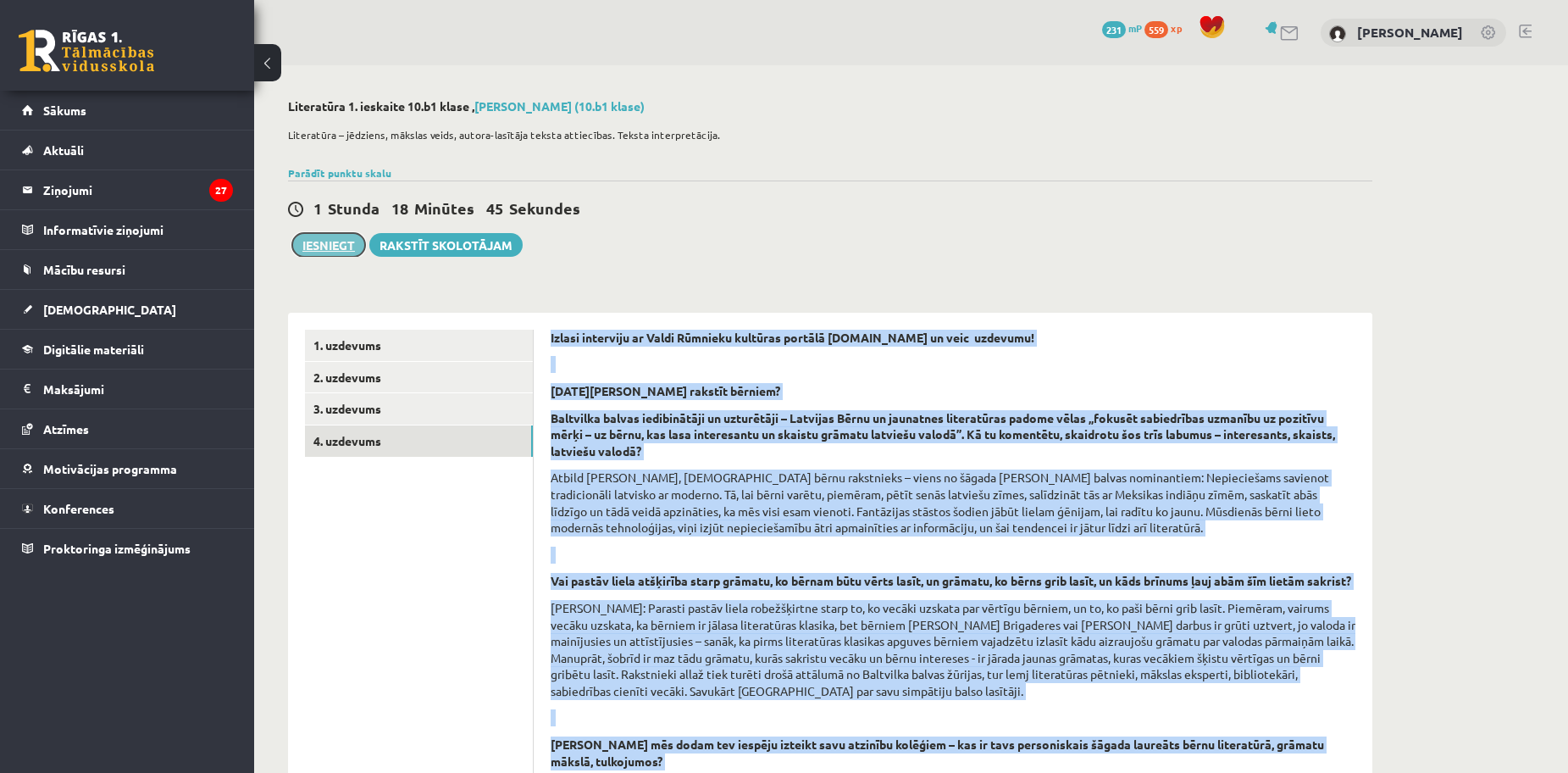
click at [330, 240] on button "Iesniegt" at bounding box center [328, 245] width 73 height 24
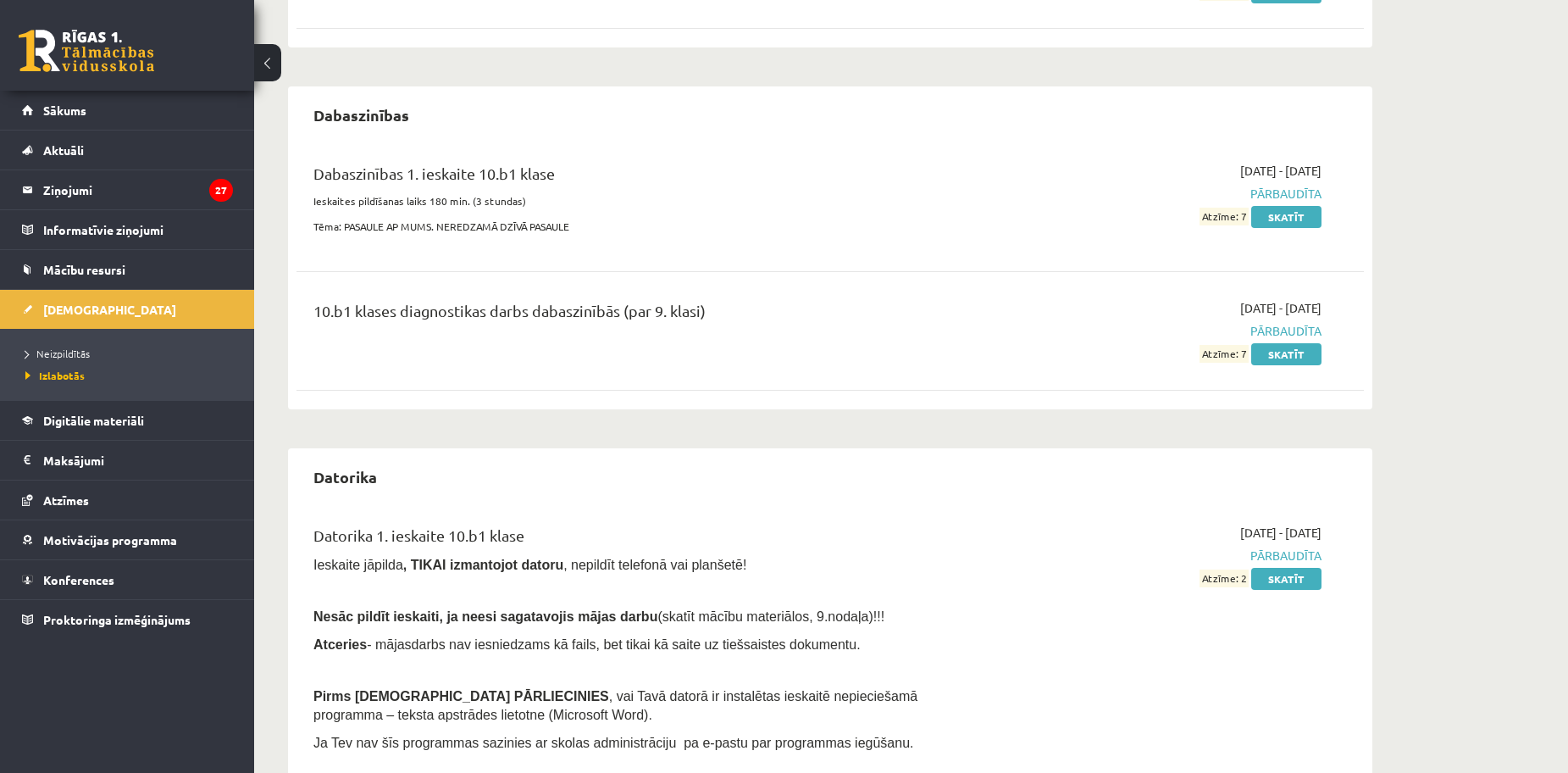
scroll to position [678, 0]
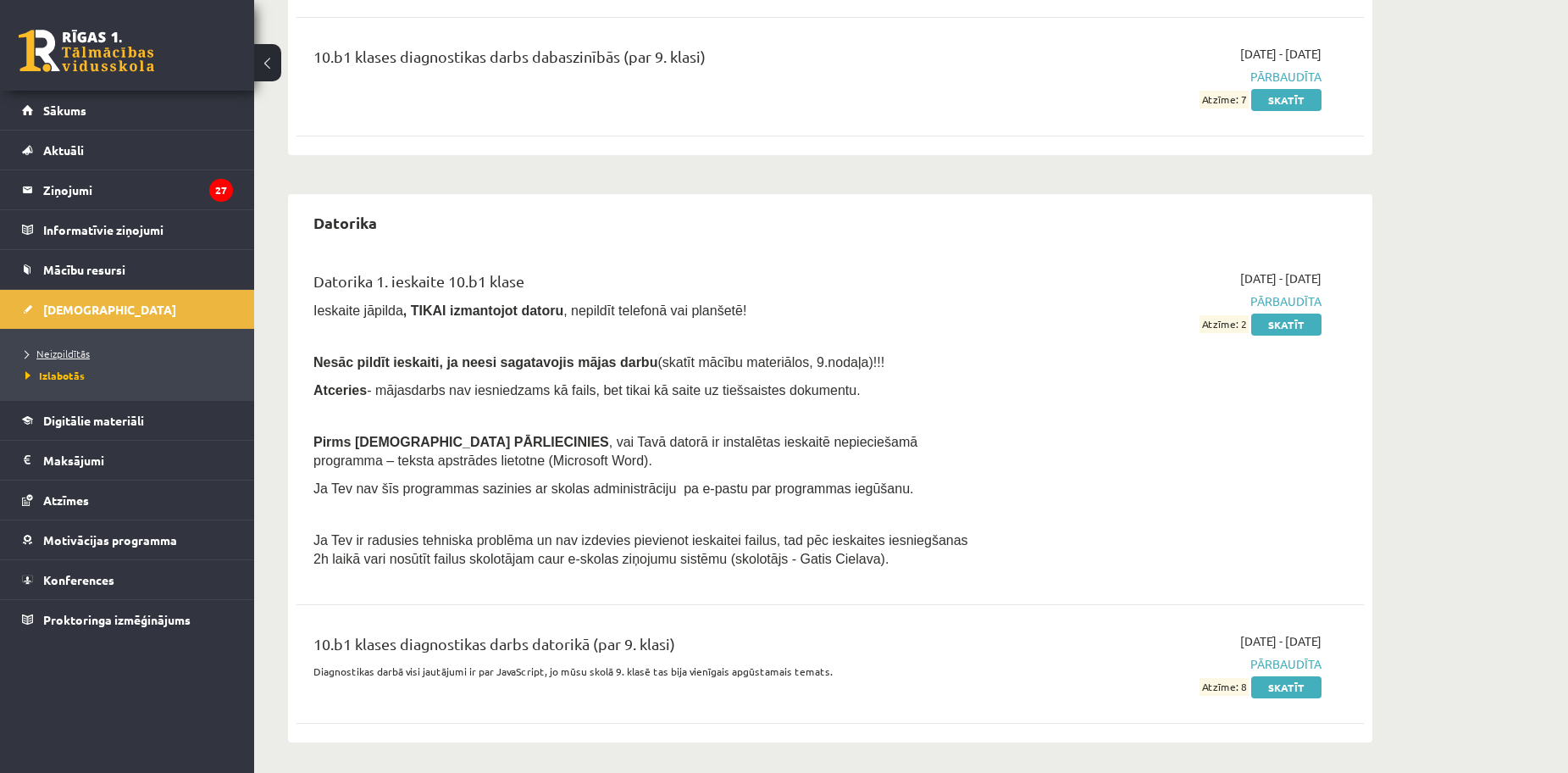
click at [61, 360] on link "Neizpildītās" at bounding box center [131, 353] width 211 height 15
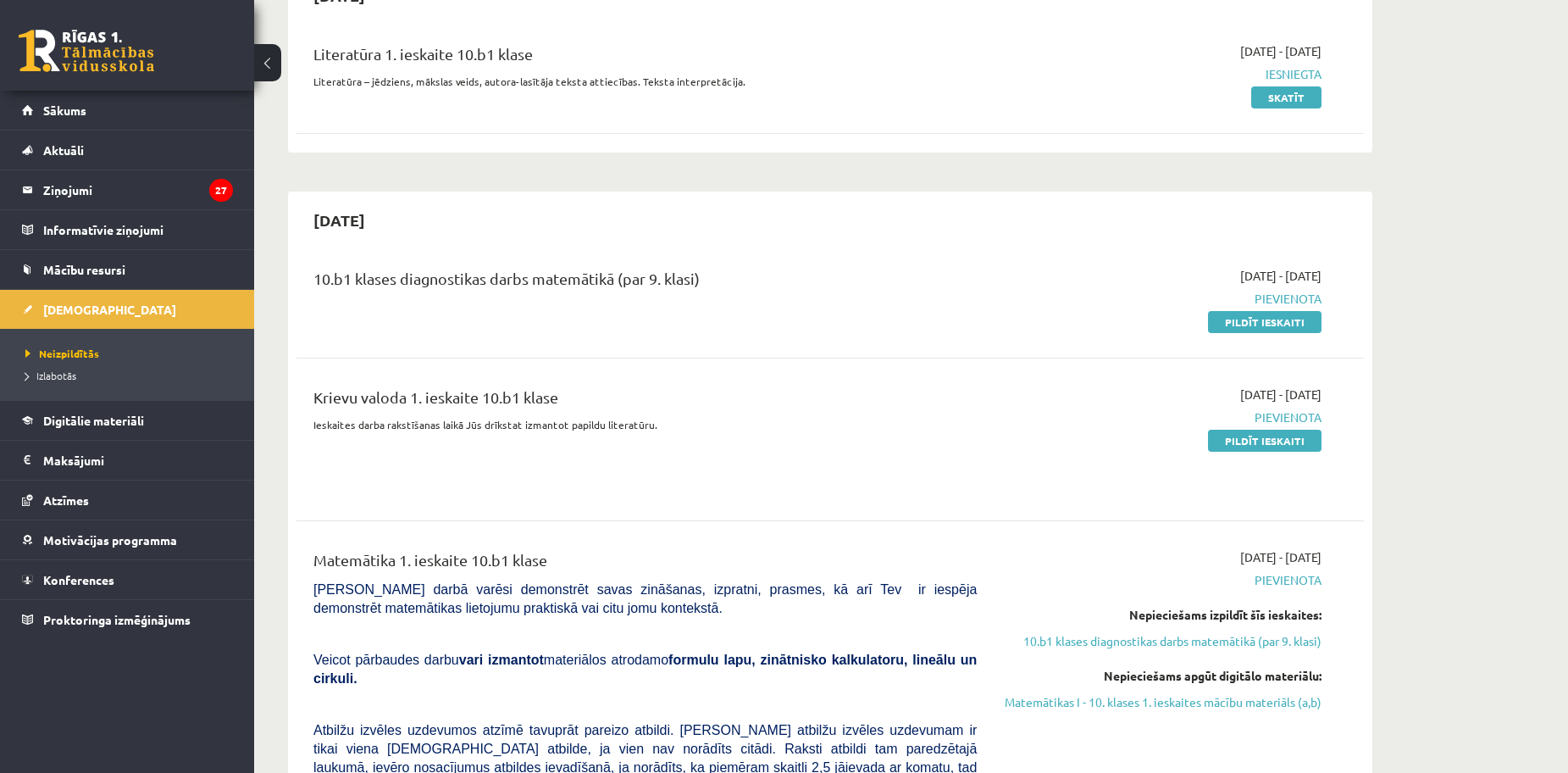
scroll to position [254, 0]
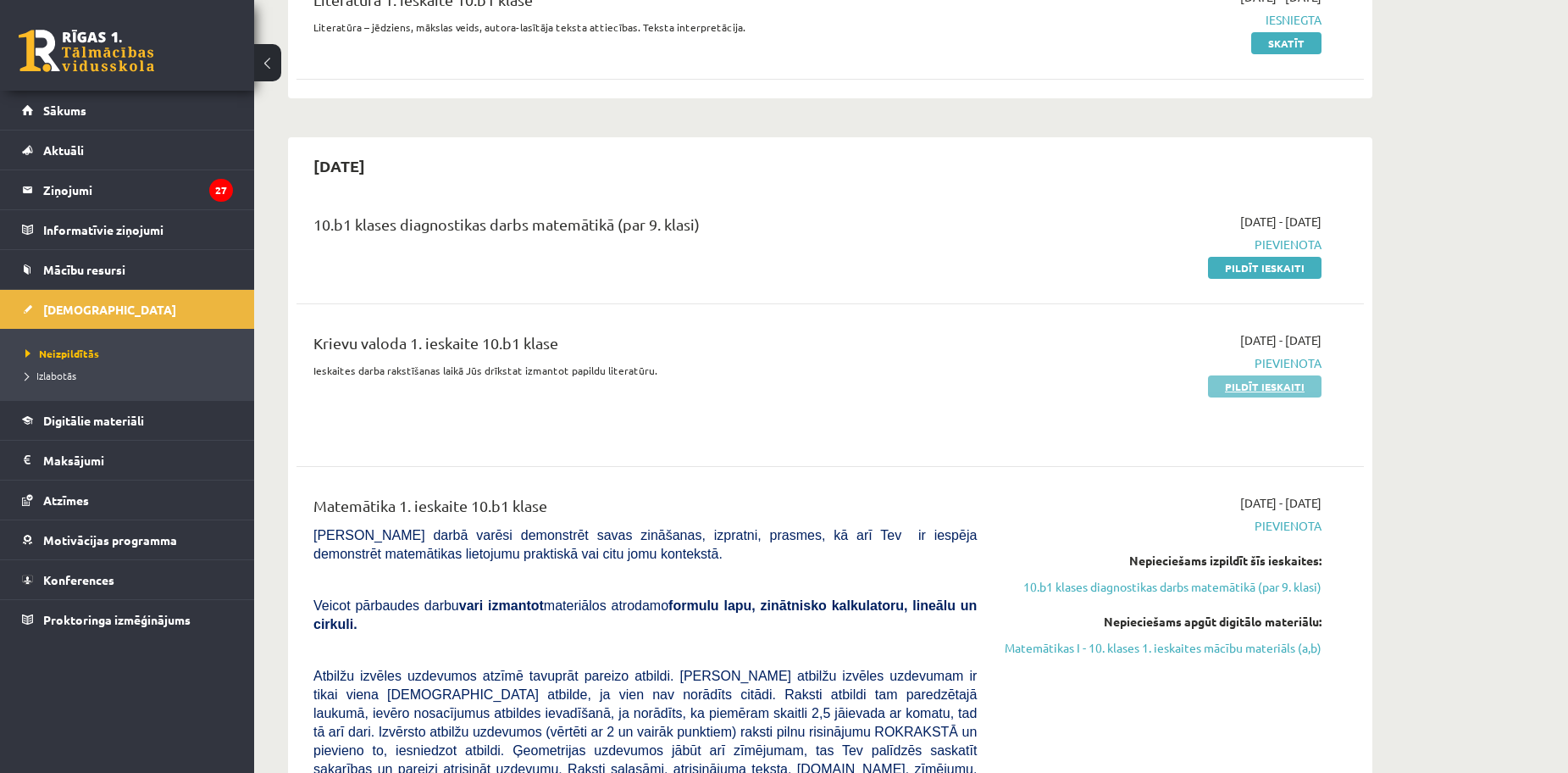
click at [1249, 389] on link "Pildīt ieskaiti" at bounding box center [1264, 386] width 113 height 22
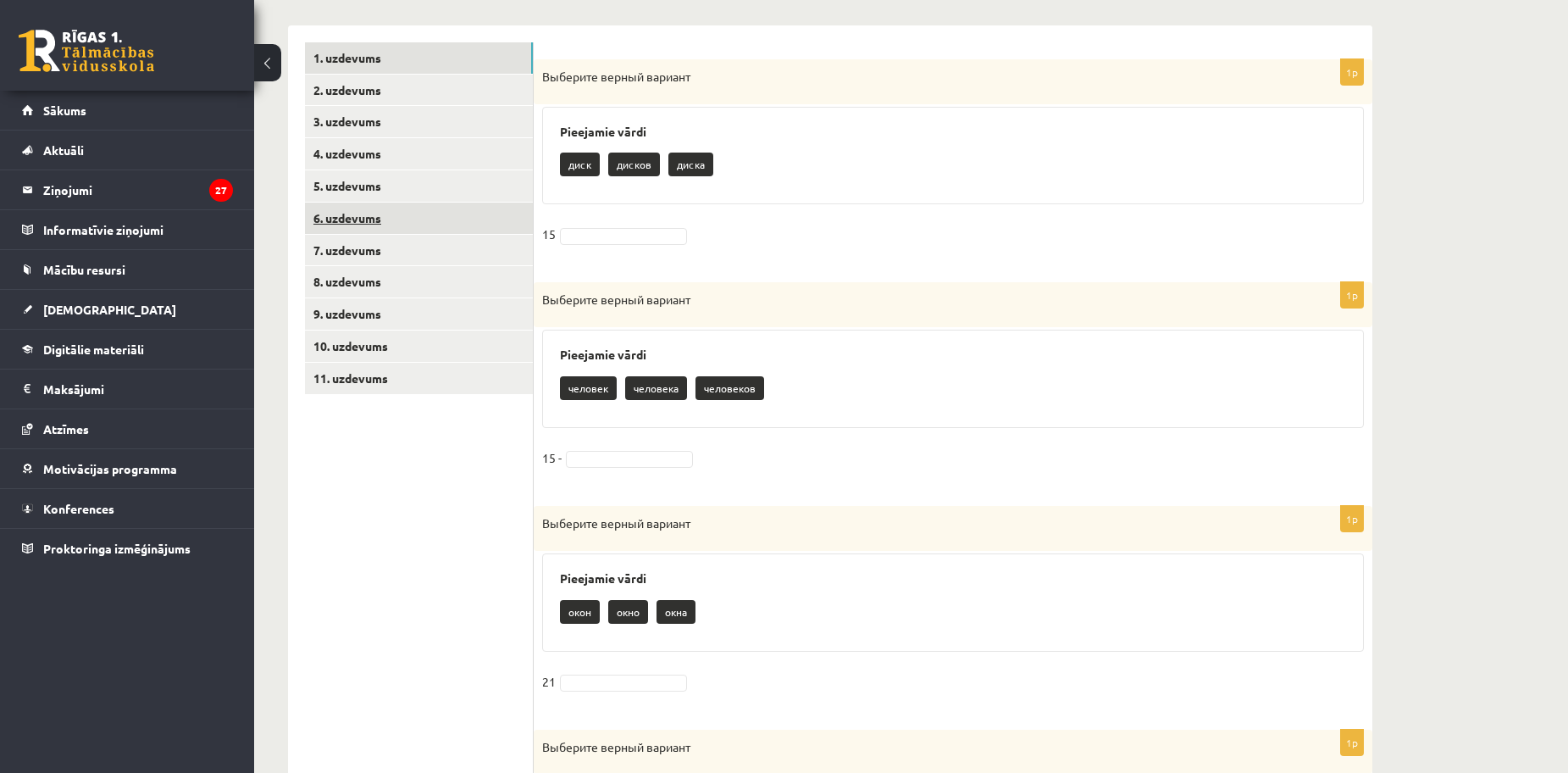
scroll to position [339, 0]
click at [339, 95] on link "2. uzdevums" at bounding box center [418, 89] width 228 height 31
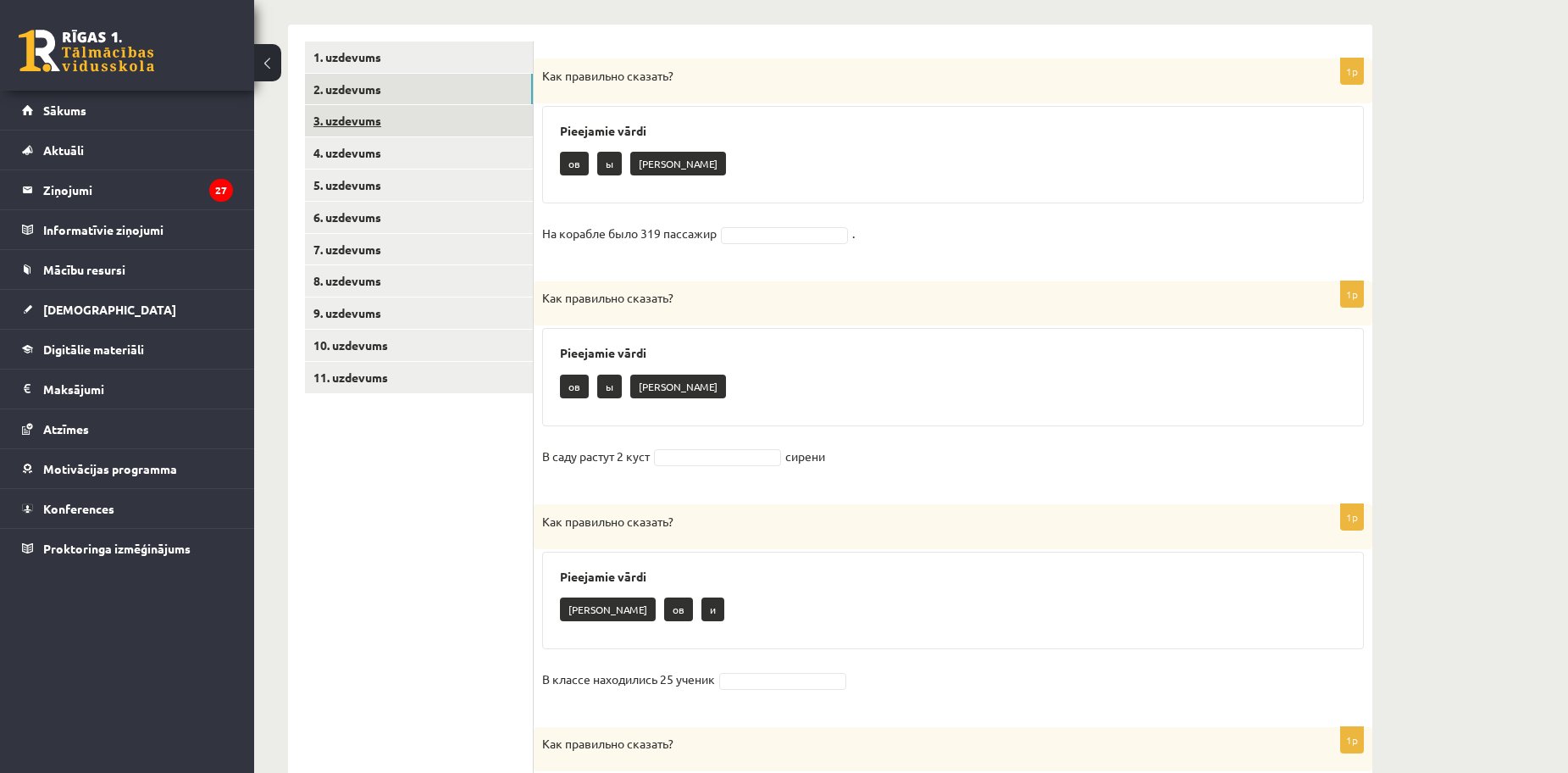
click at [329, 116] on link "3. uzdevums" at bounding box center [418, 120] width 228 height 31
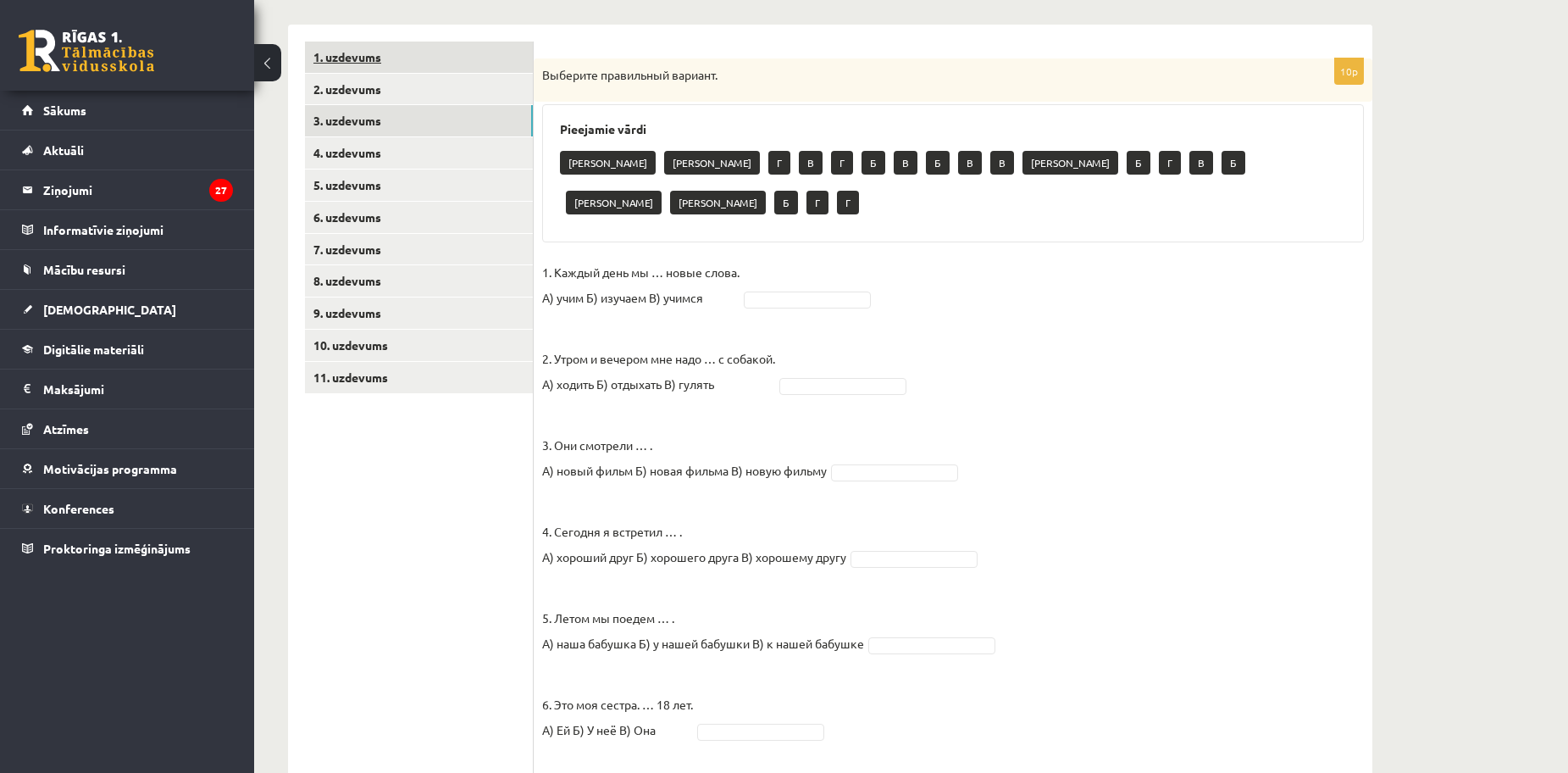
click at [325, 52] on link "1. uzdevums" at bounding box center [418, 57] width 228 height 31
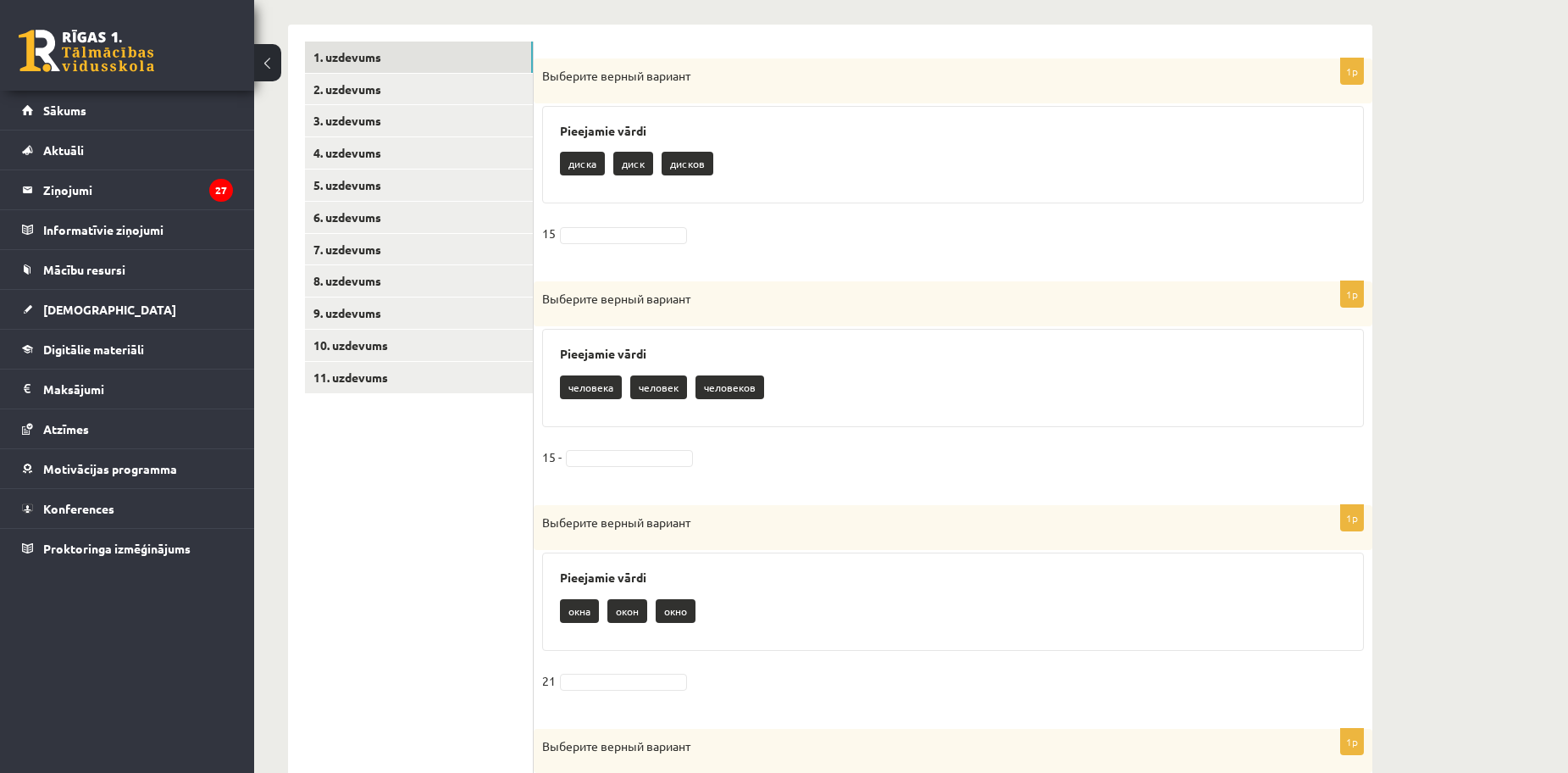
click at [688, 173] on p "дисков" at bounding box center [687, 163] width 51 height 24
drag, startPoint x: 685, startPoint y: 153, endPoint x: 658, endPoint y: 166, distance: 30.0
click at [658, 166] on div "диска диск дисков" at bounding box center [953, 166] width 786 height 40
click at [631, 203] on div "Pieejamie vārdi диска диск дисков" at bounding box center [953, 154] width 822 height 98
click at [662, 391] on p "человек" at bounding box center [659, 386] width 57 height 24
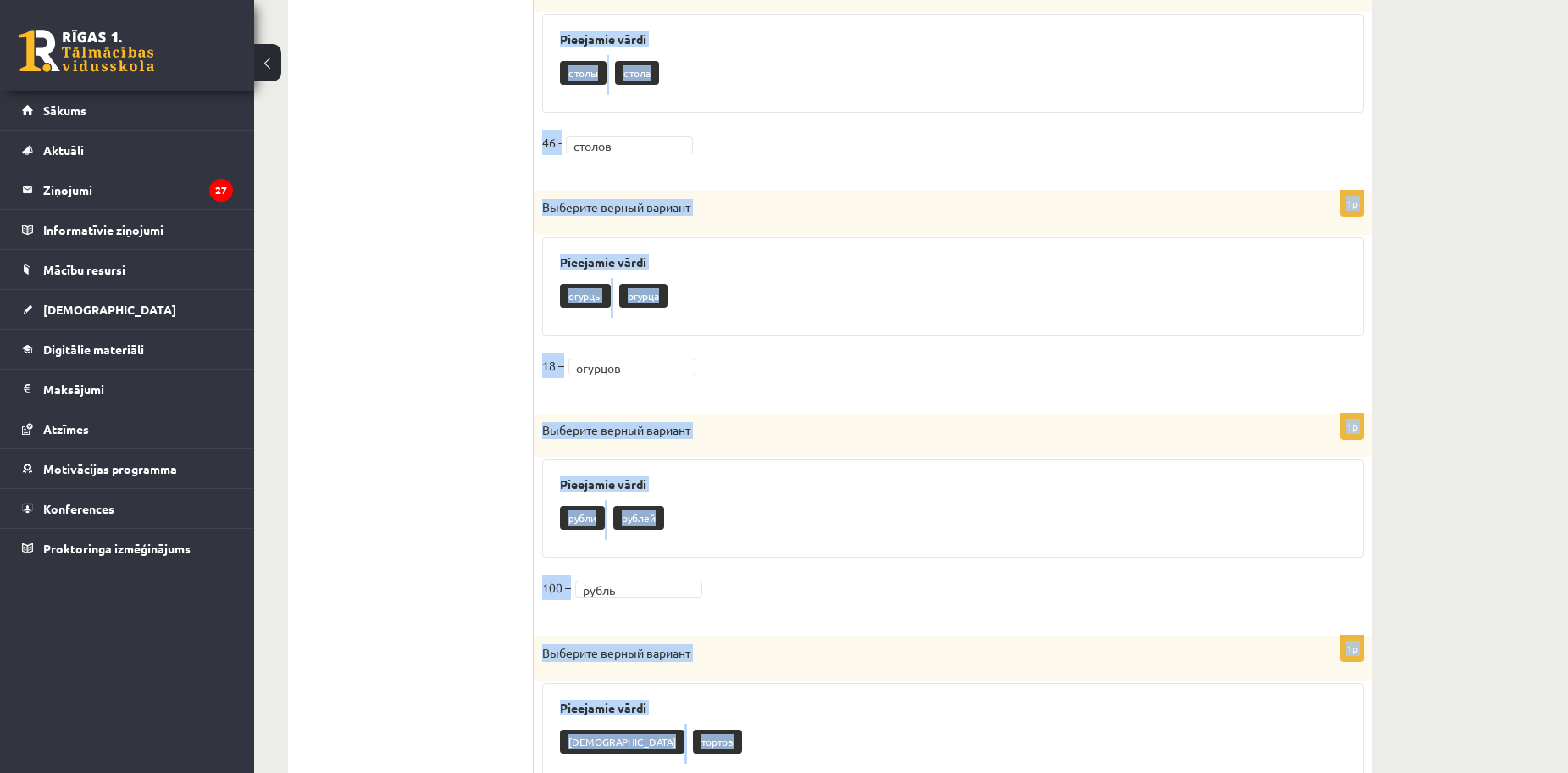
scroll to position [1666, 0]
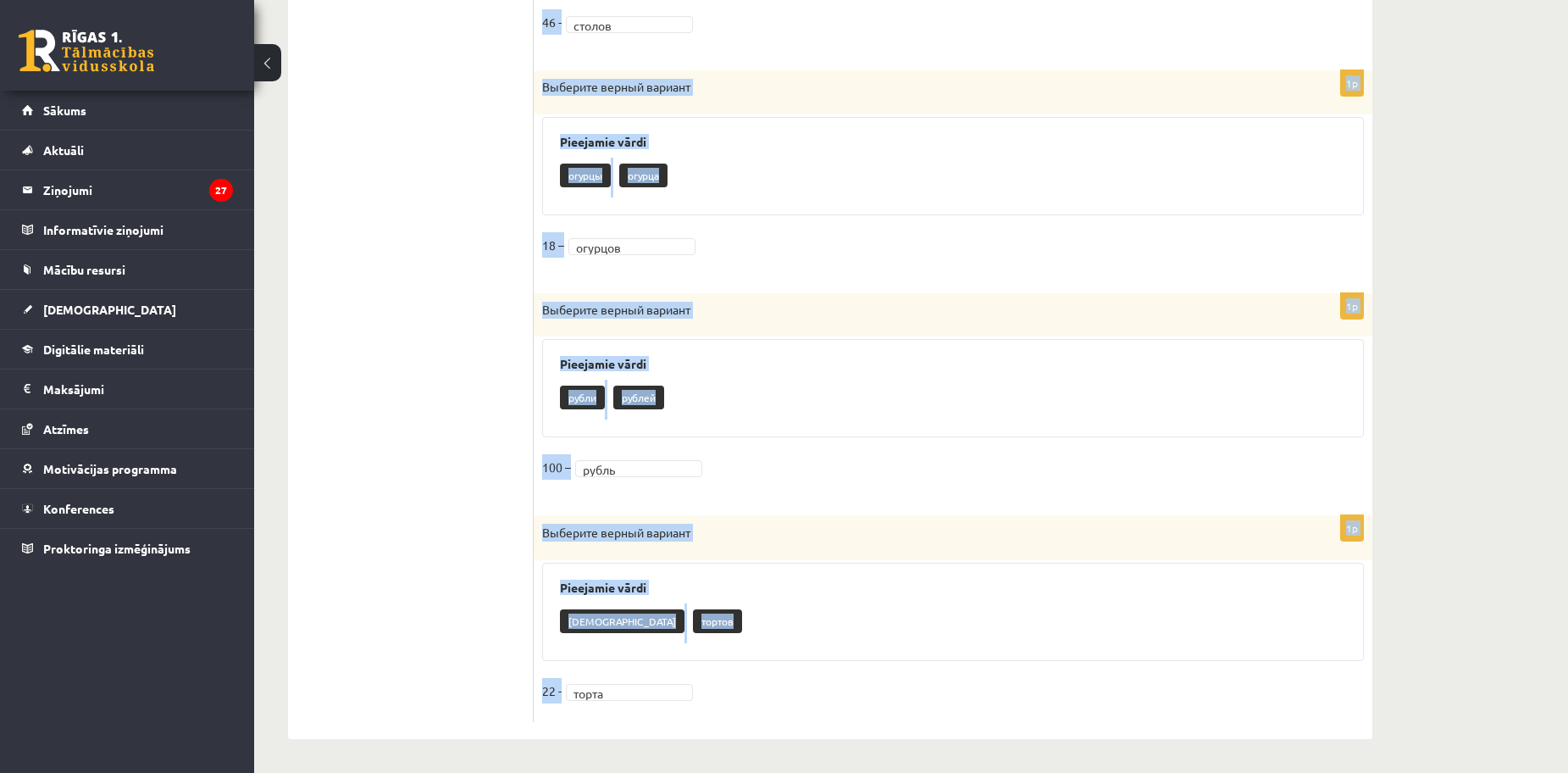
drag, startPoint x: 545, startPoint y: 352, endPoint x: 733, endPoint y: 777, distance: 464.7
copy form "Выберите верный вариант Pieejamie vārdi диска диск 15 дисков 1p Выберите верный…"
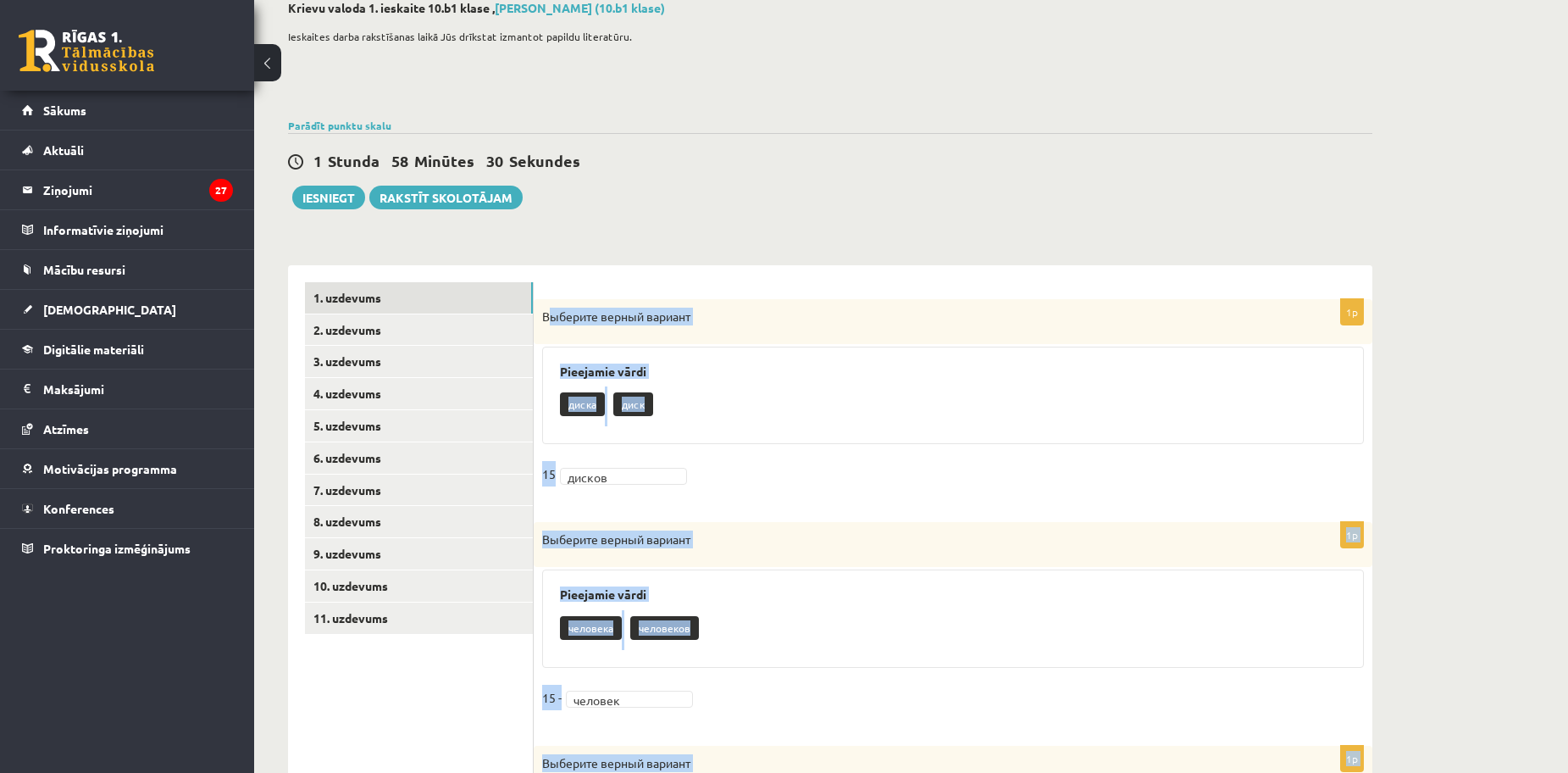
scroll to position [57, 0]
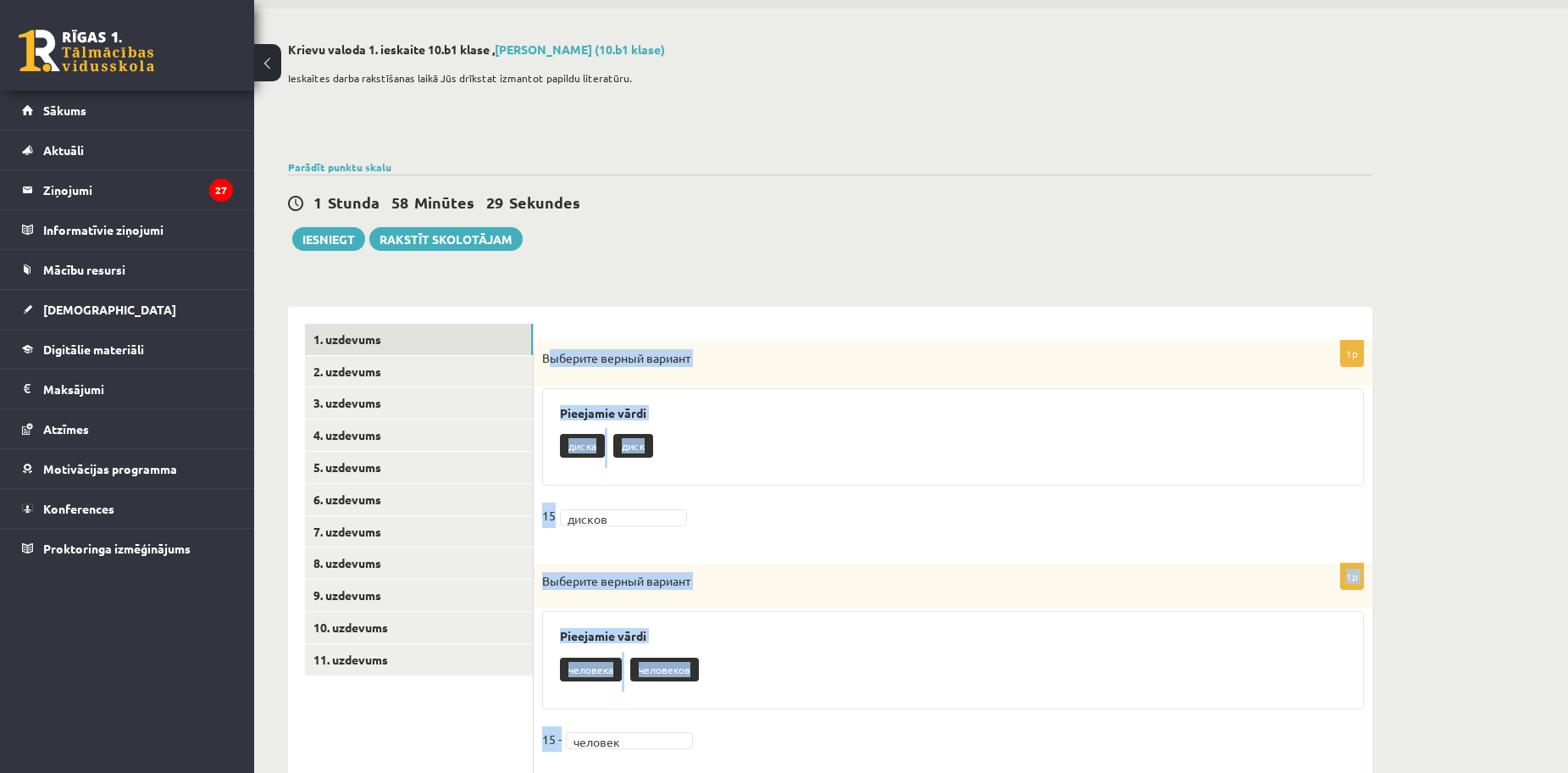
click at [881, 527] on fieldset "15 дисков ******" at bounding box center [953, 520] width 822 height 35
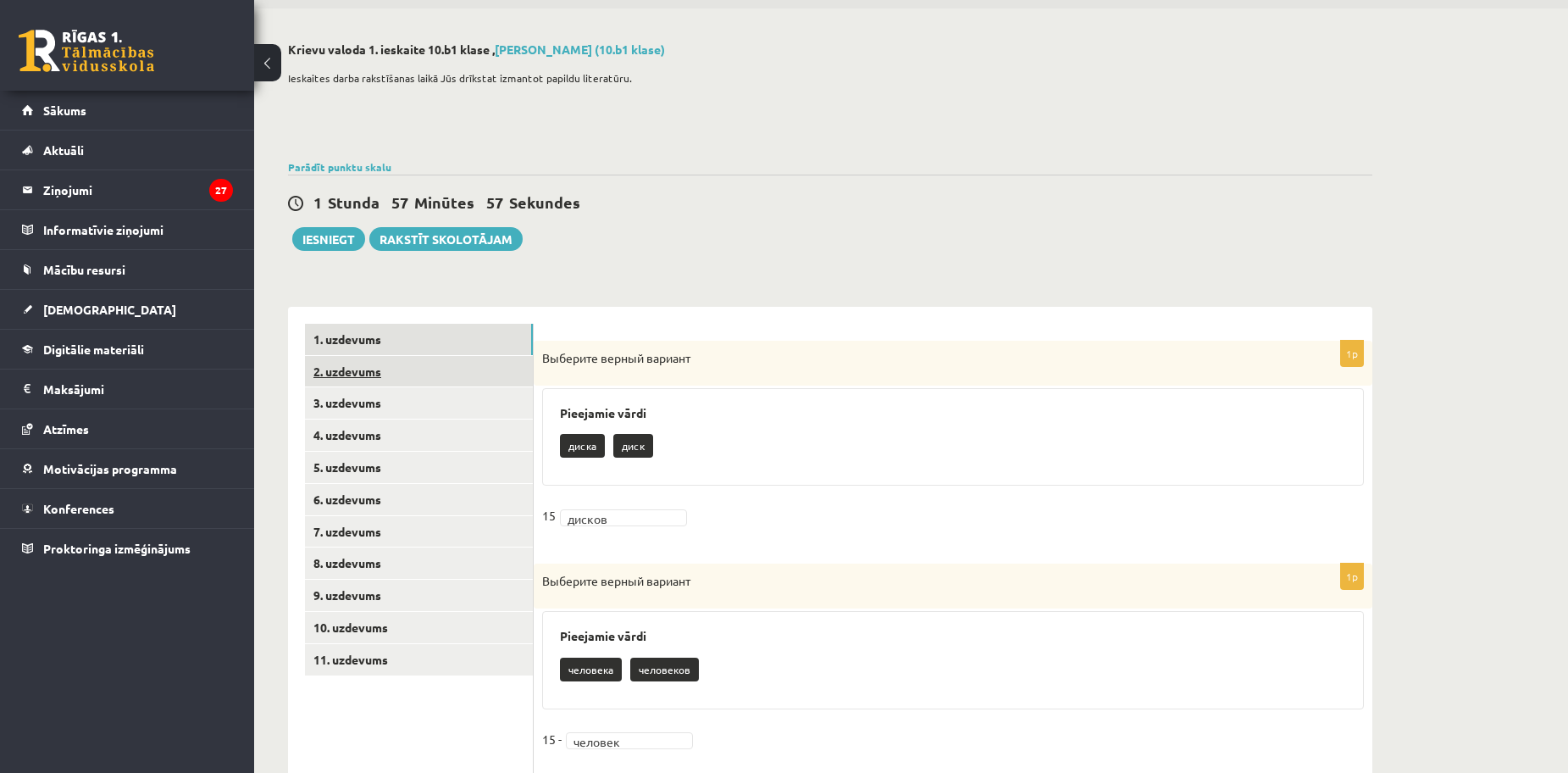
click at [353, 380] on link "2. uzdevums" at bounding box center [418, 371] width 228 height 31
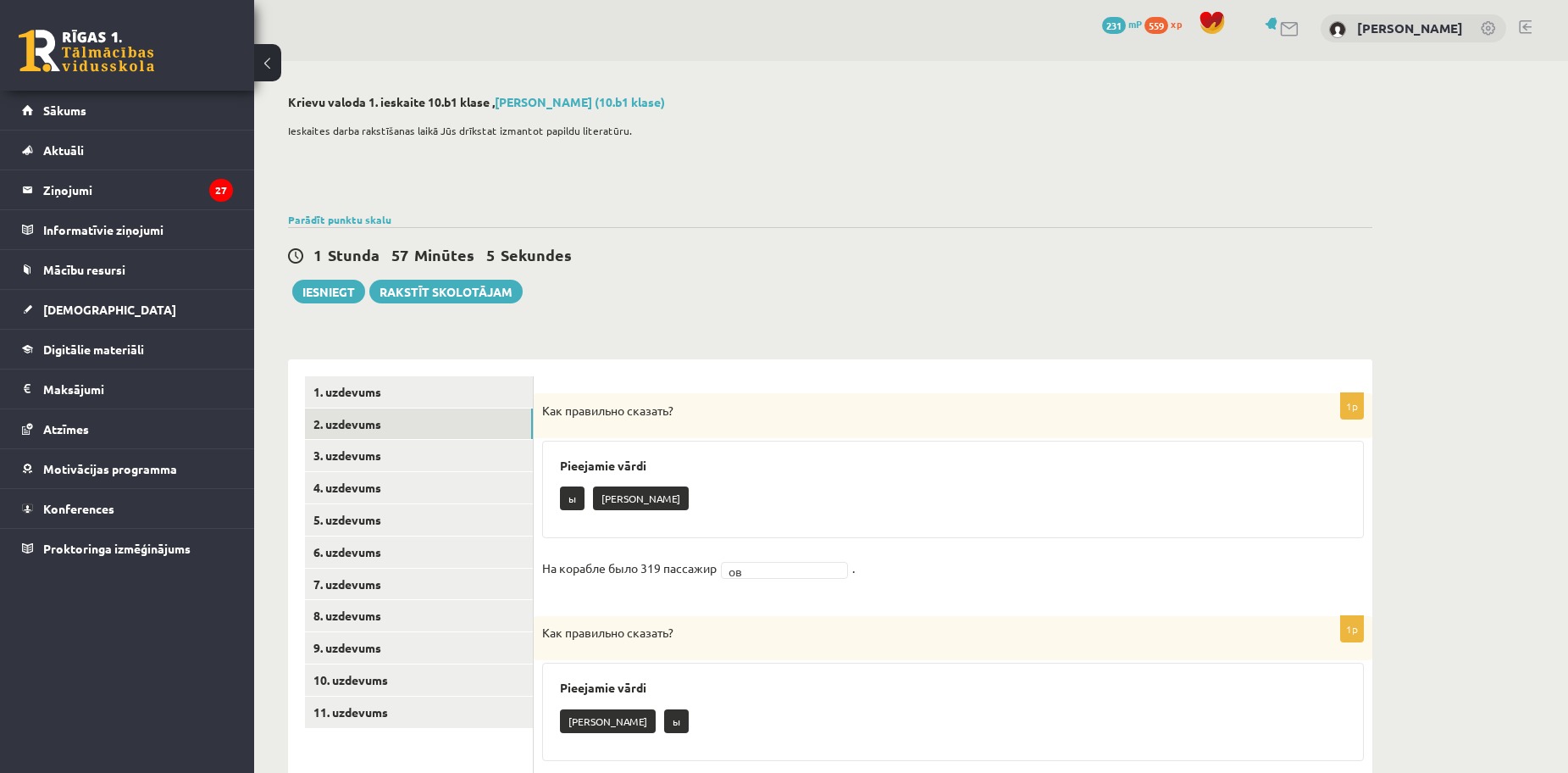
scroll to position [0, 0]
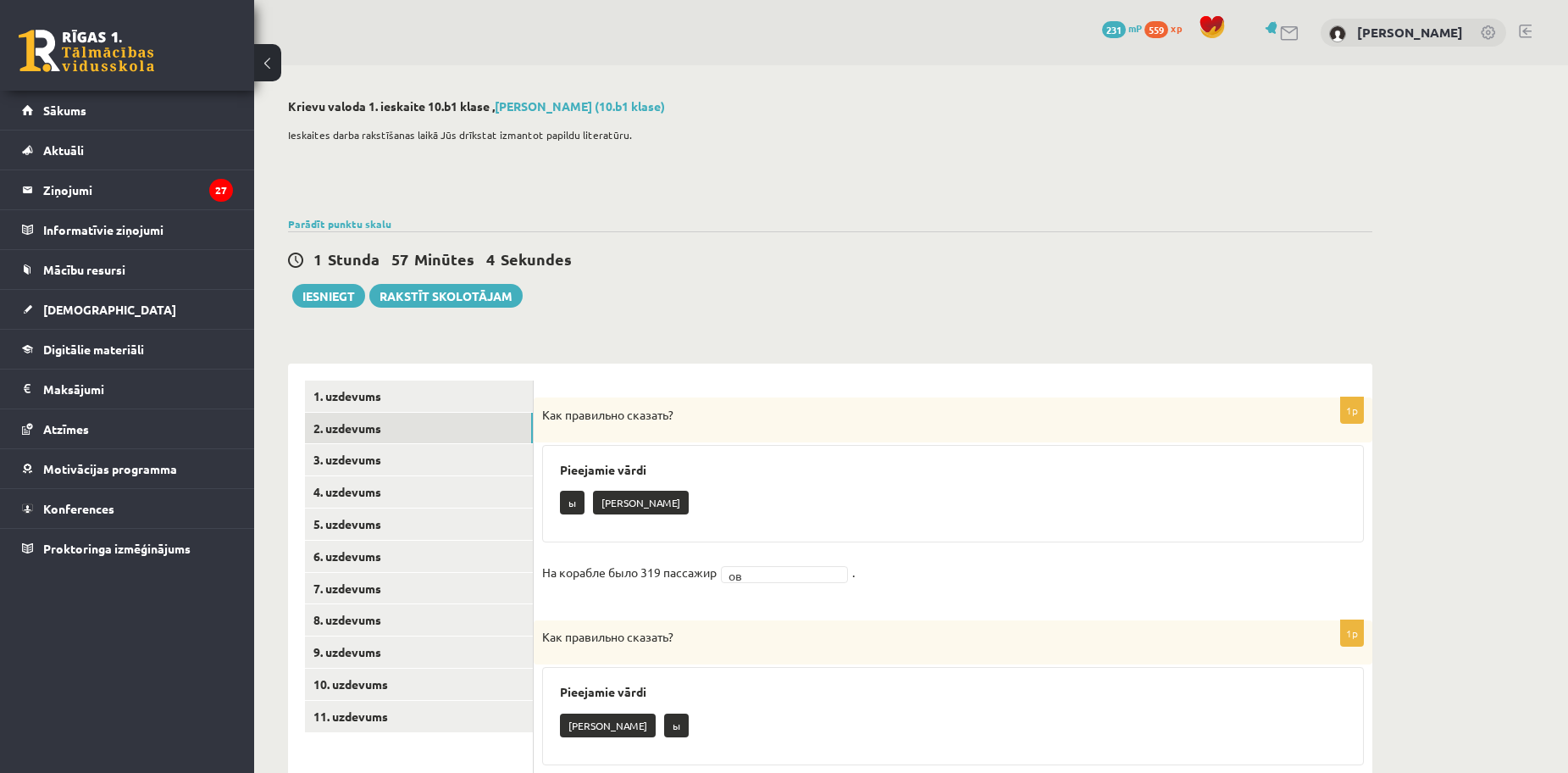
click at [546, 446] on div "Pieejamie vārdi ы а" at bounding box center [953, 493] width 822 height 98
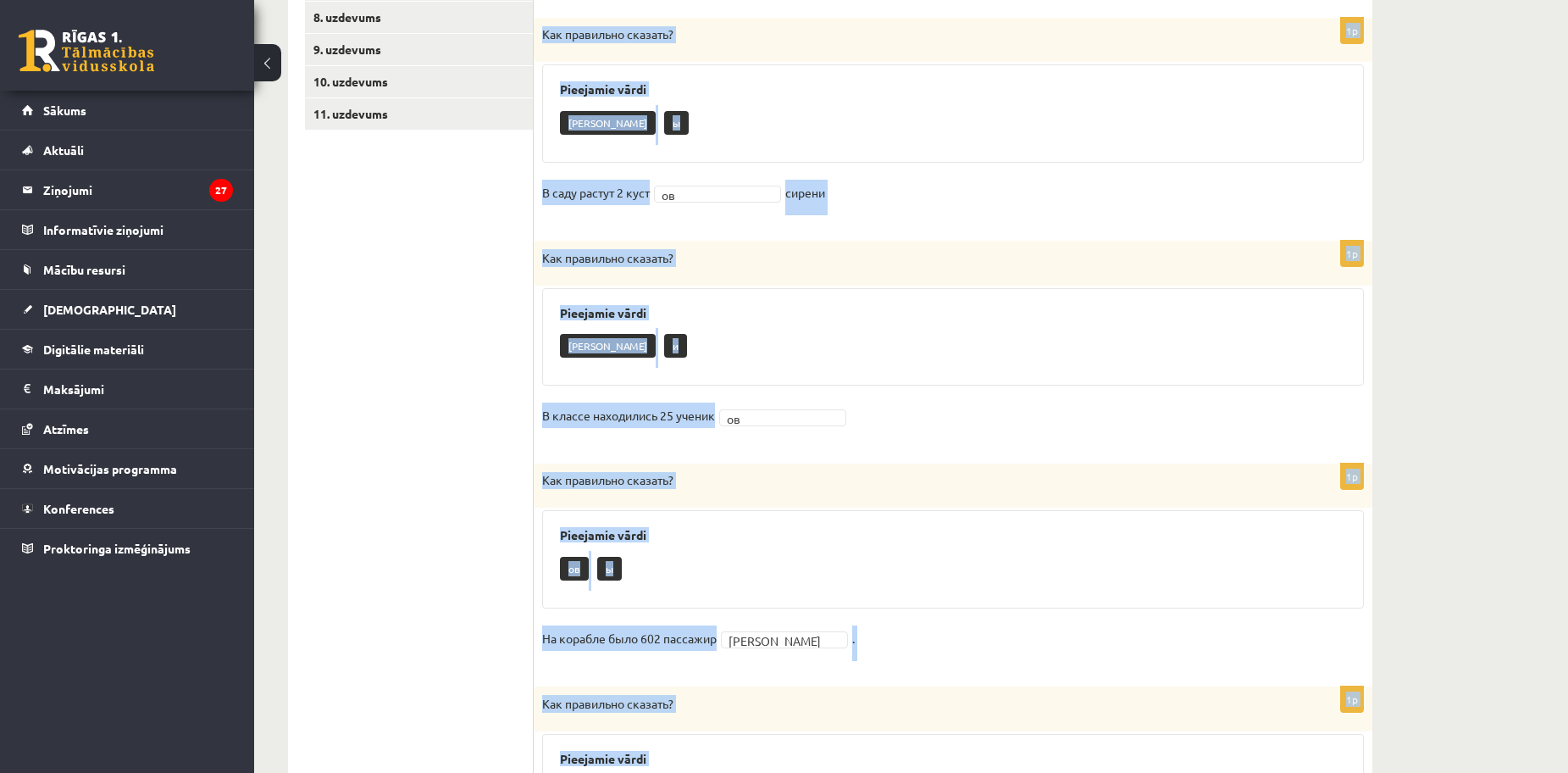
scroll to position [773, 0]
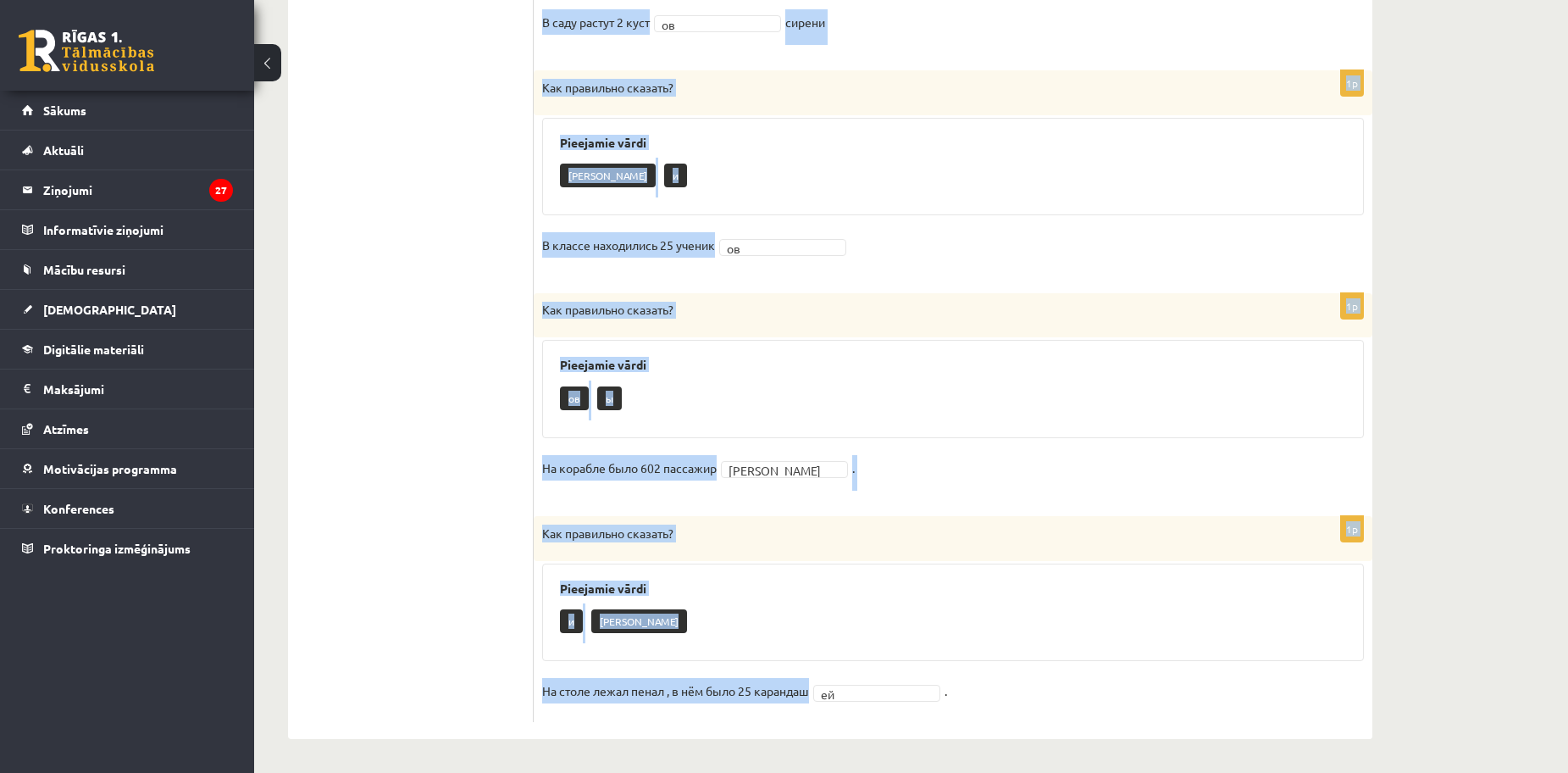
drag, startPoint x: 542, startPoint y: 394, endPoint x: 876, endPoint y: 773, distance: 505.2
copy form "Как правильно сказать? Pieejamie vārdi ы а На корабле было 319 пассажир ов . 1p…"
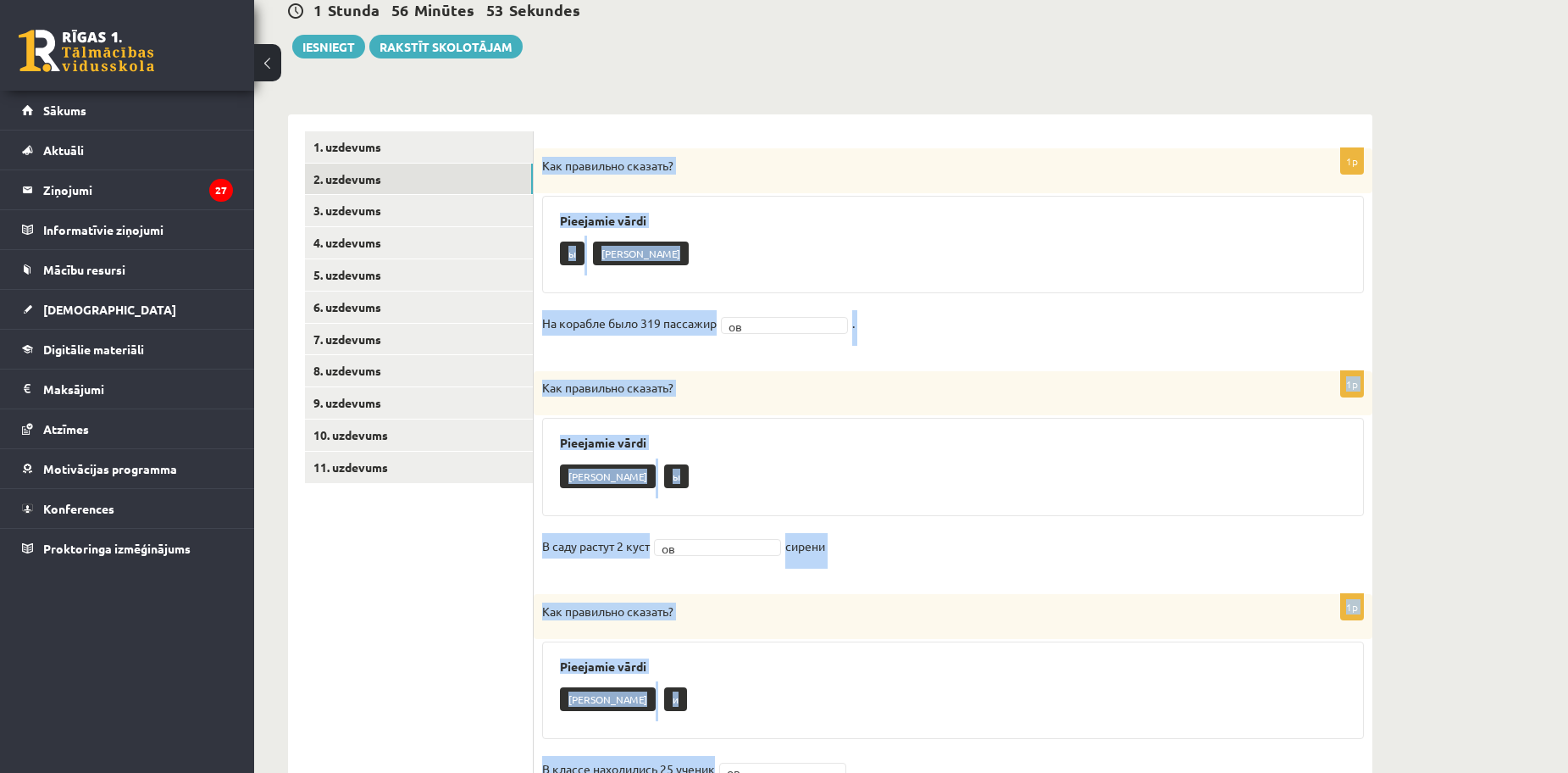
scroll to position [0, 0]
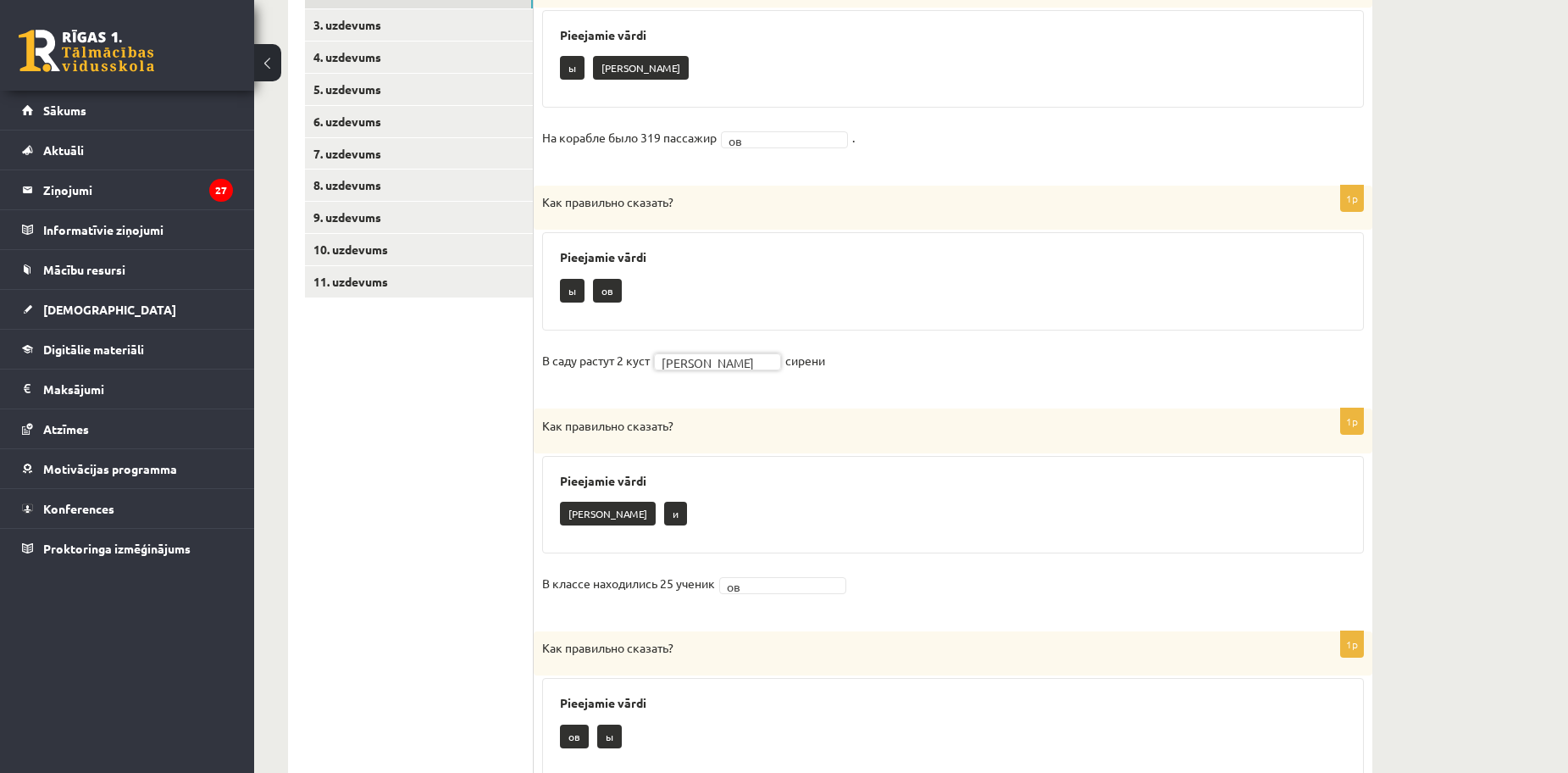
scroll to position [11, 0]
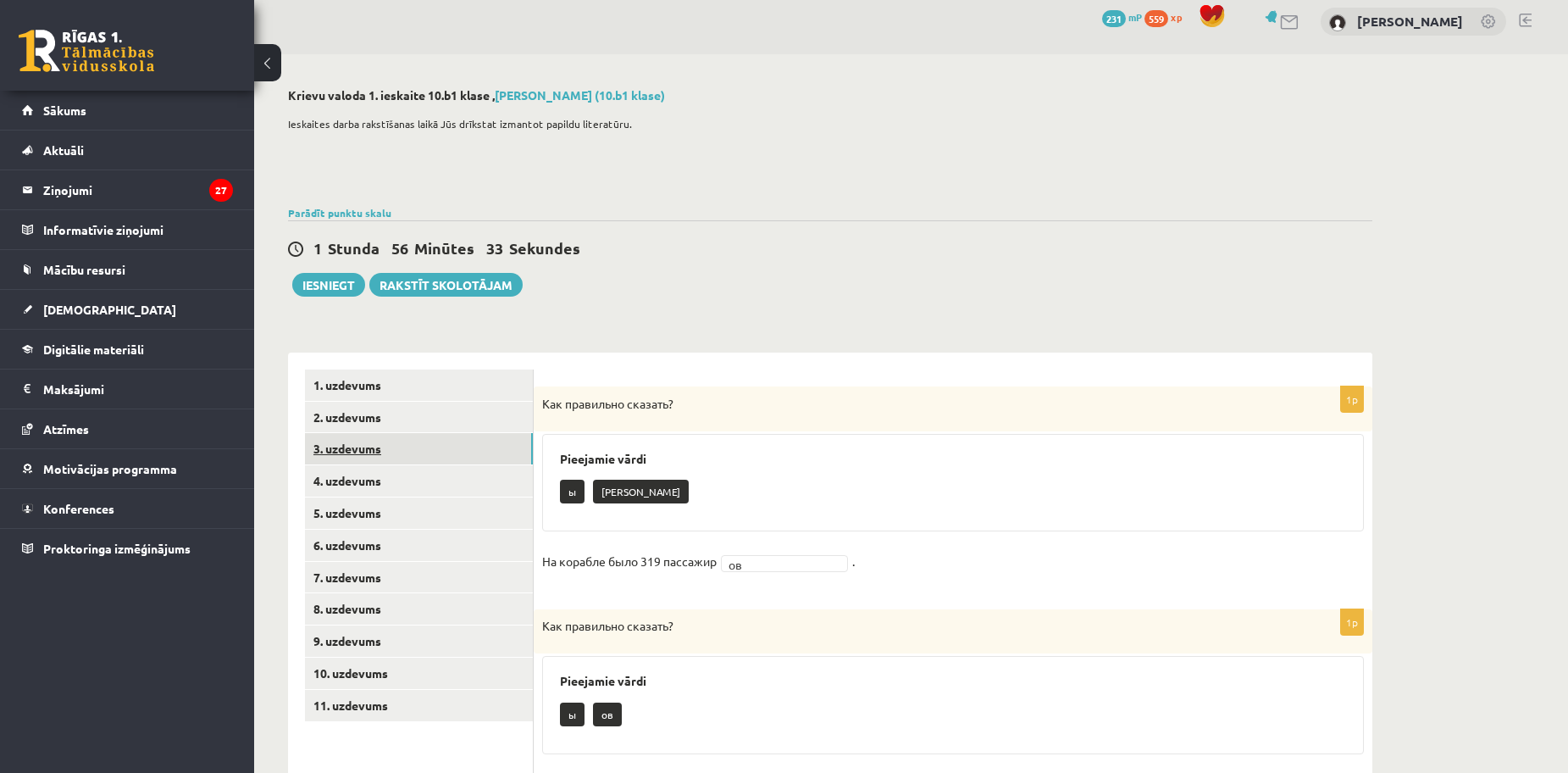
click at [350, 450] on link "3. uzdevums" at bounding box center [418, 448] width 228 height 31
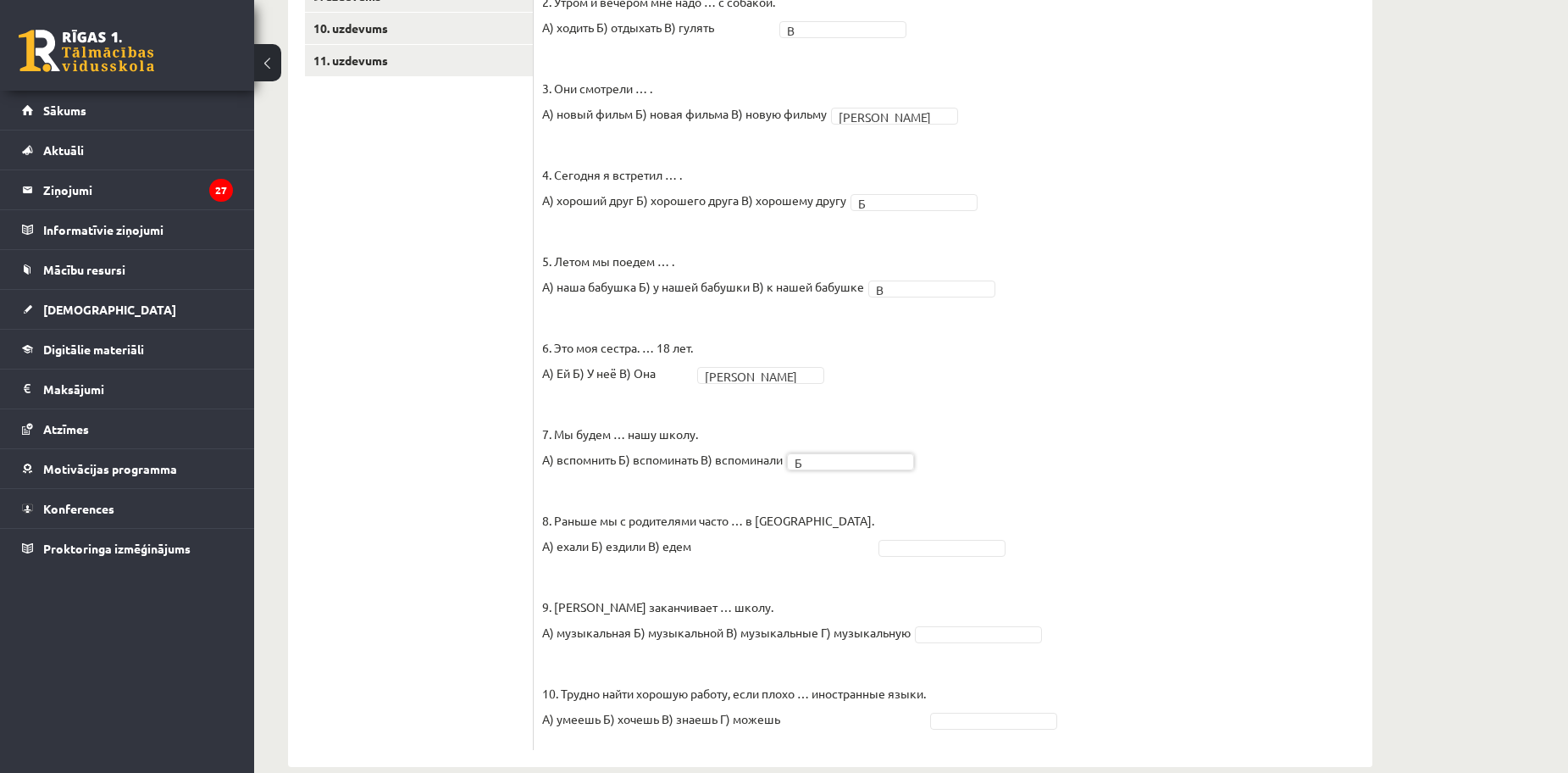
scroll to position [684, 0]
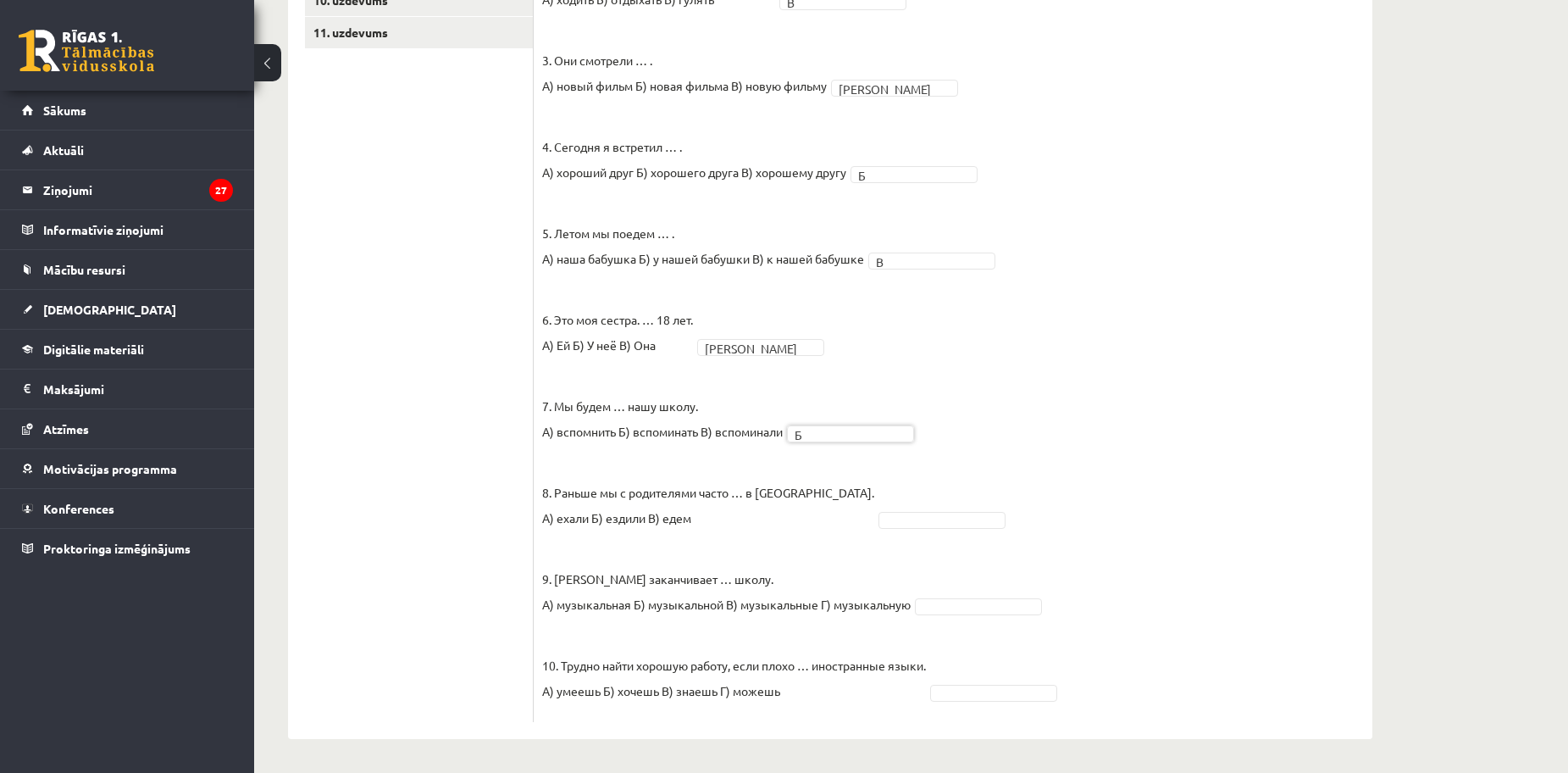
click at [823, 527] on fieldset "1. Каждый день мы … новые слова. А) учим Б) изучаем В) учимся А * 2. Утром и ве…" at bounding box center [953, 293] width 822 height 839
click at [973, 685] on fieldset "1. Каждый день мы … новые слова. А) учим Б) изучаем В) учимся А * 2. Утром и ве…" at bounding box center [953, 293] width 822 height 839
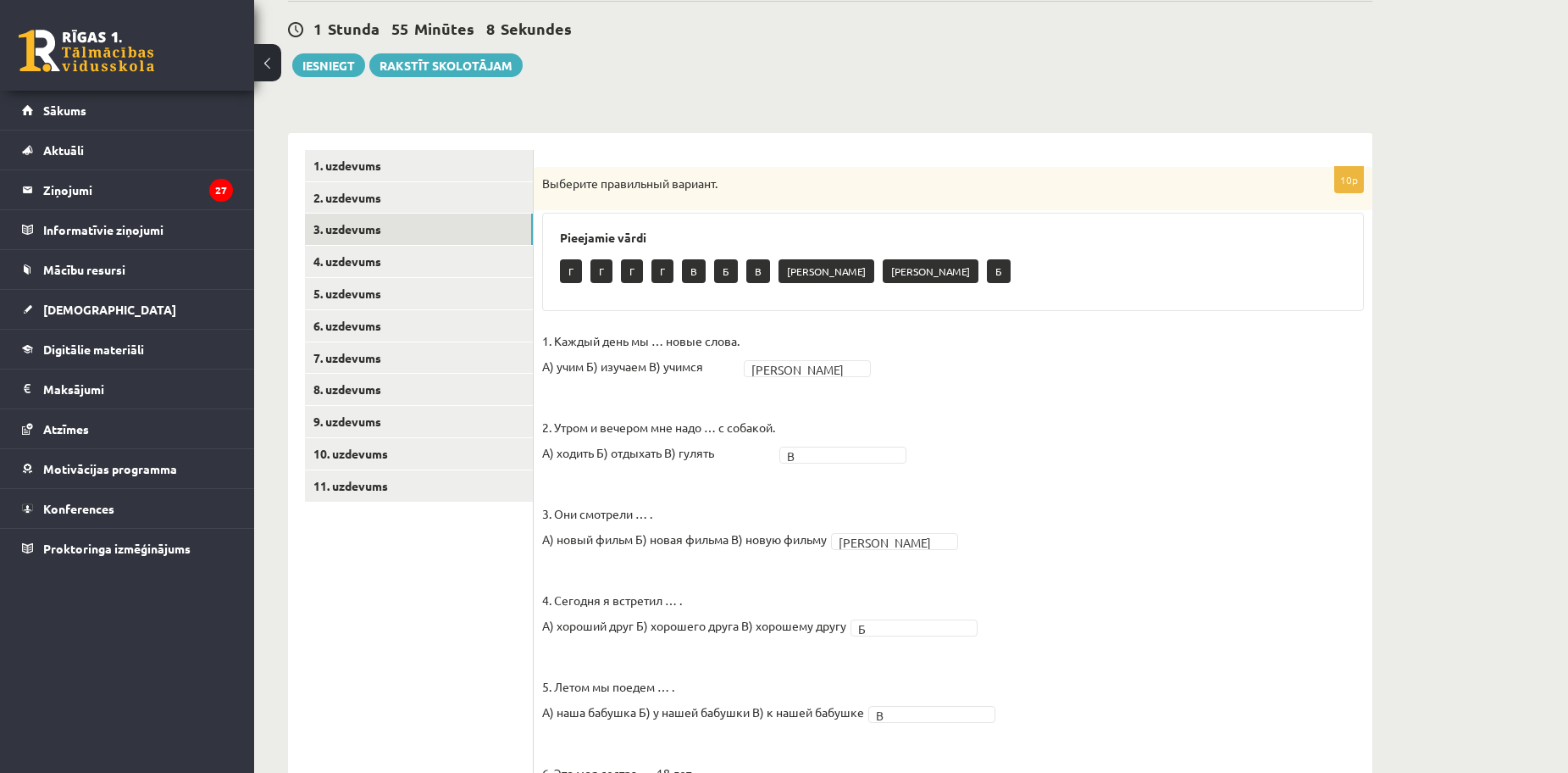
scroll to position [0, 0]
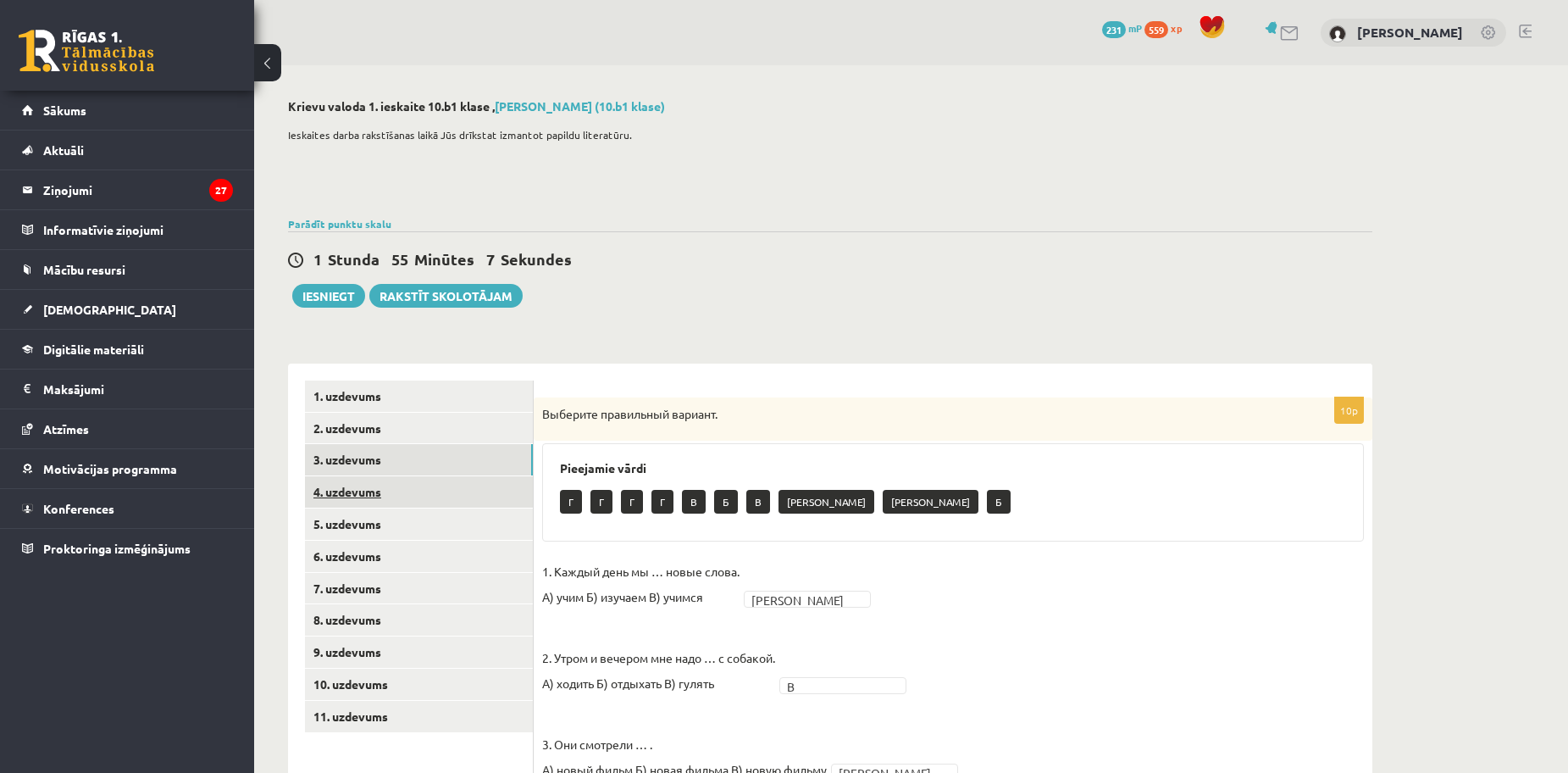
click at [350, 484] on link "4. uzdevums" at bounding box center [418, 491] width 228 height 31
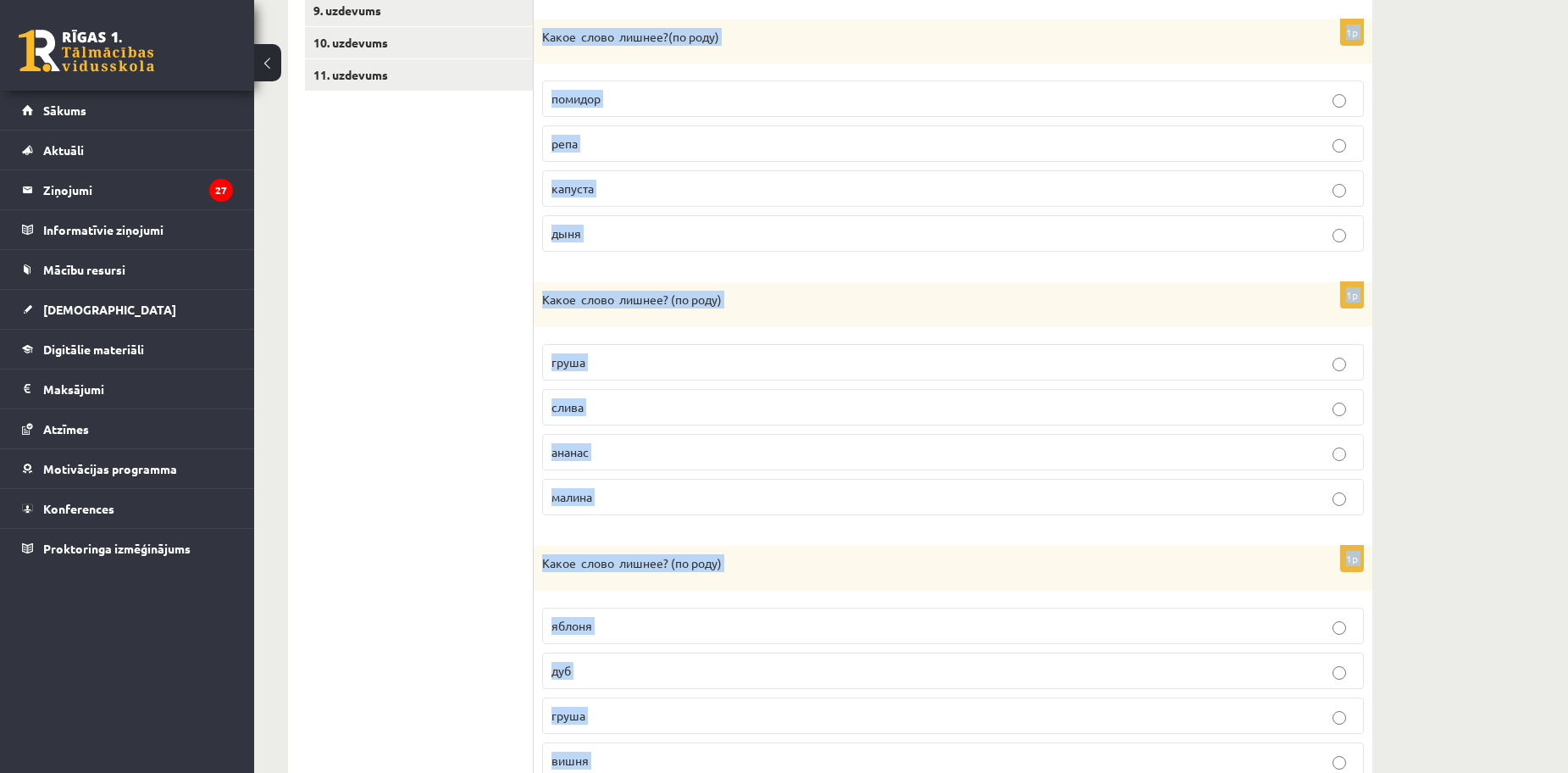
scroll to position [976, 0]
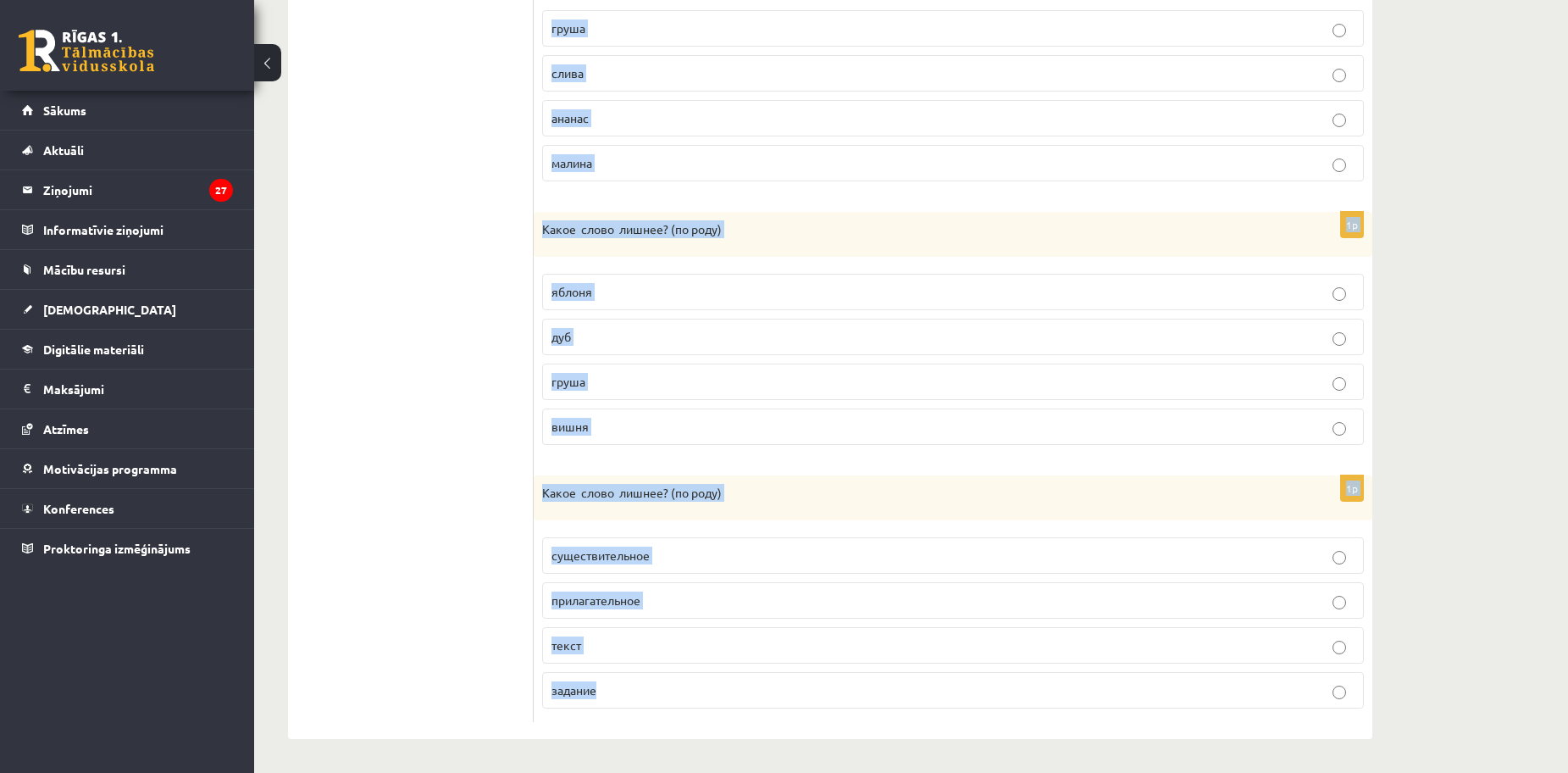
drag, startPoint x: 536, startPoint y: 66, endPoint x: 991, endPoint y: 813, distance: 874.7
copy form "Какое слово лишнее? ( по родy) пальто платье шапка мыло 1p Какое слово лишнее? …"
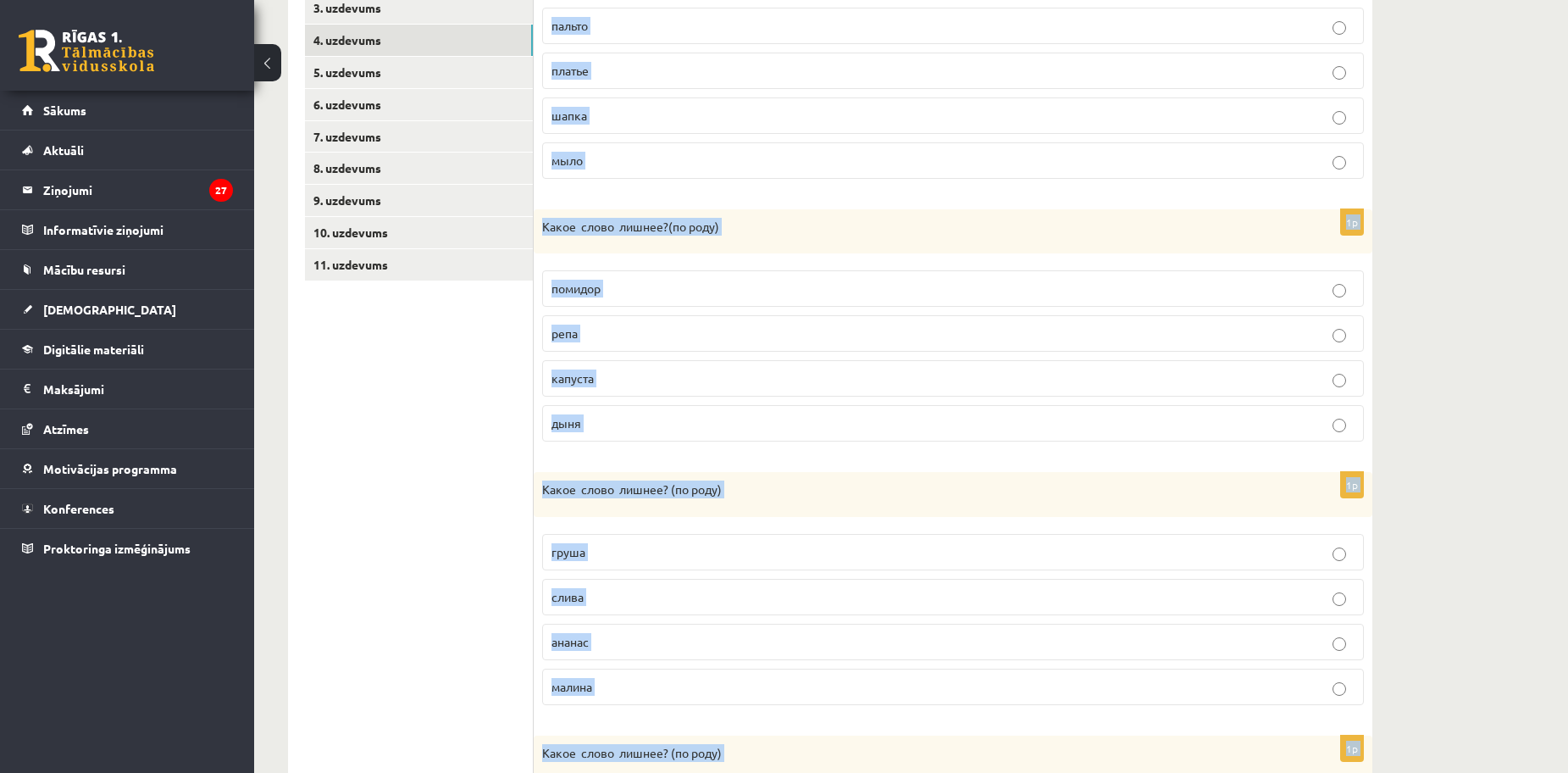
scroll to position [383, 0]
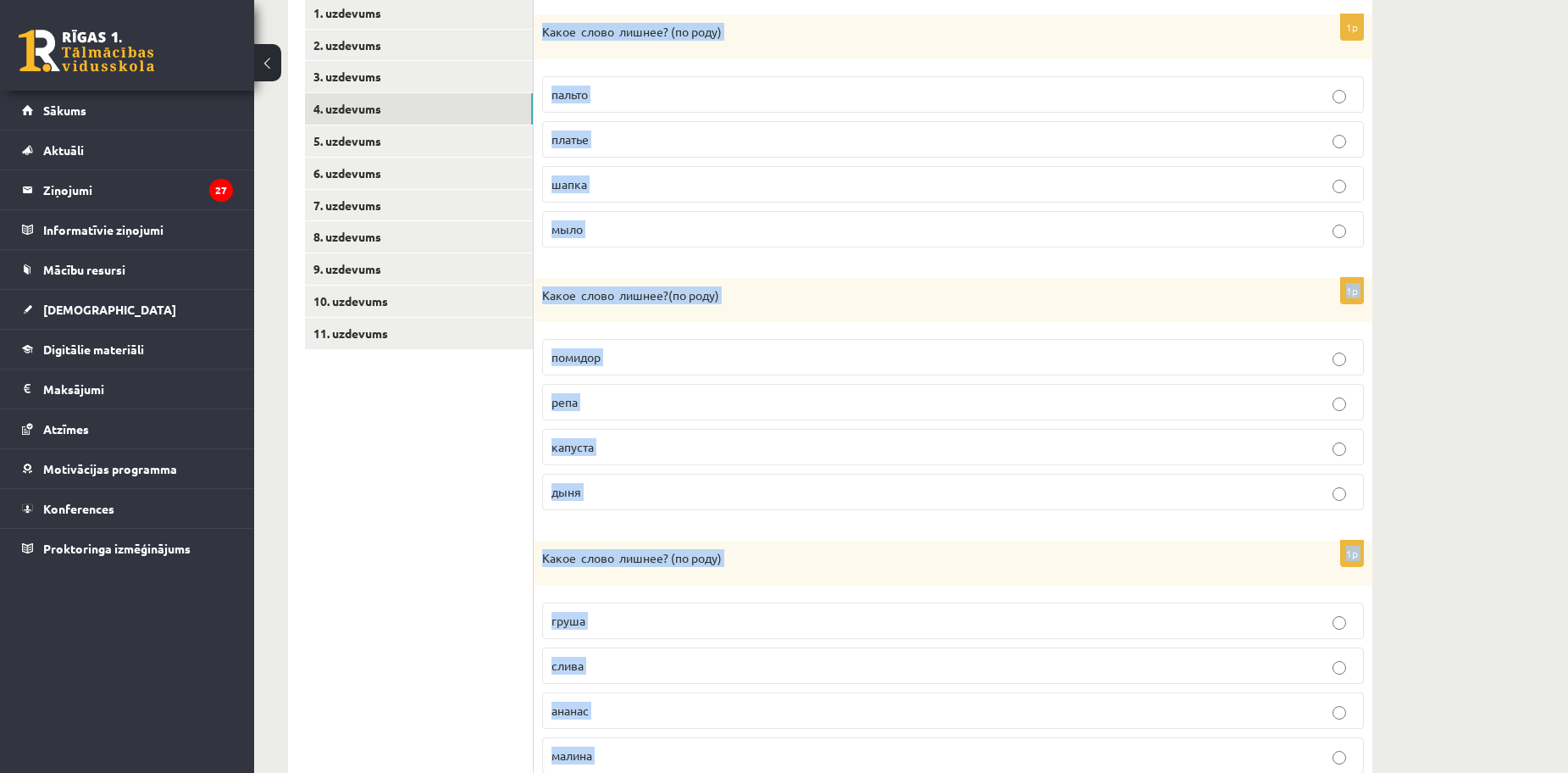
click at [665, 178] on p "шапка" at bounding box center [953, 184] width 804 height 18
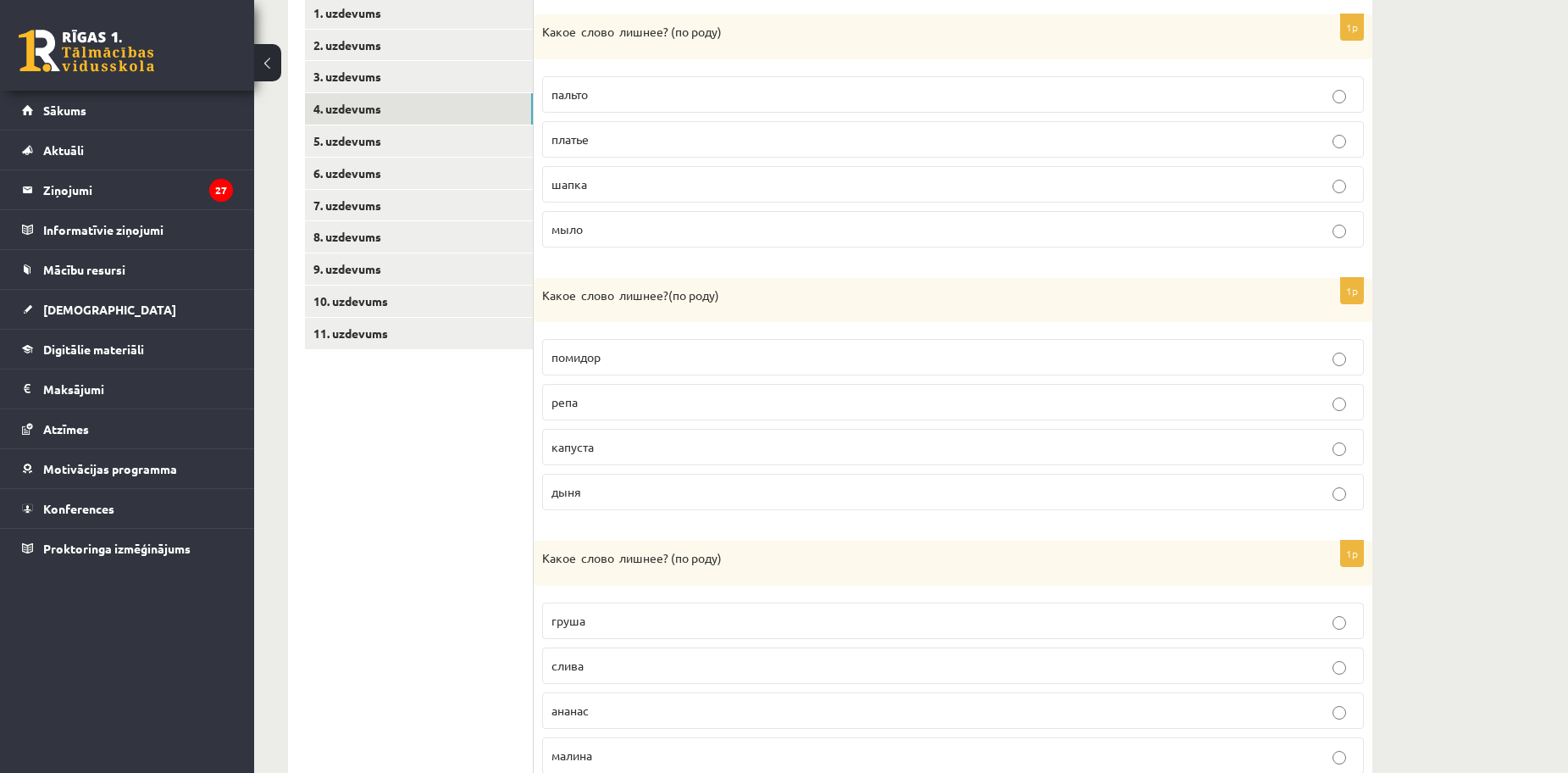
click at [596, 187] on p "шапка" at bounding box center [953, 184] width 804 height 18
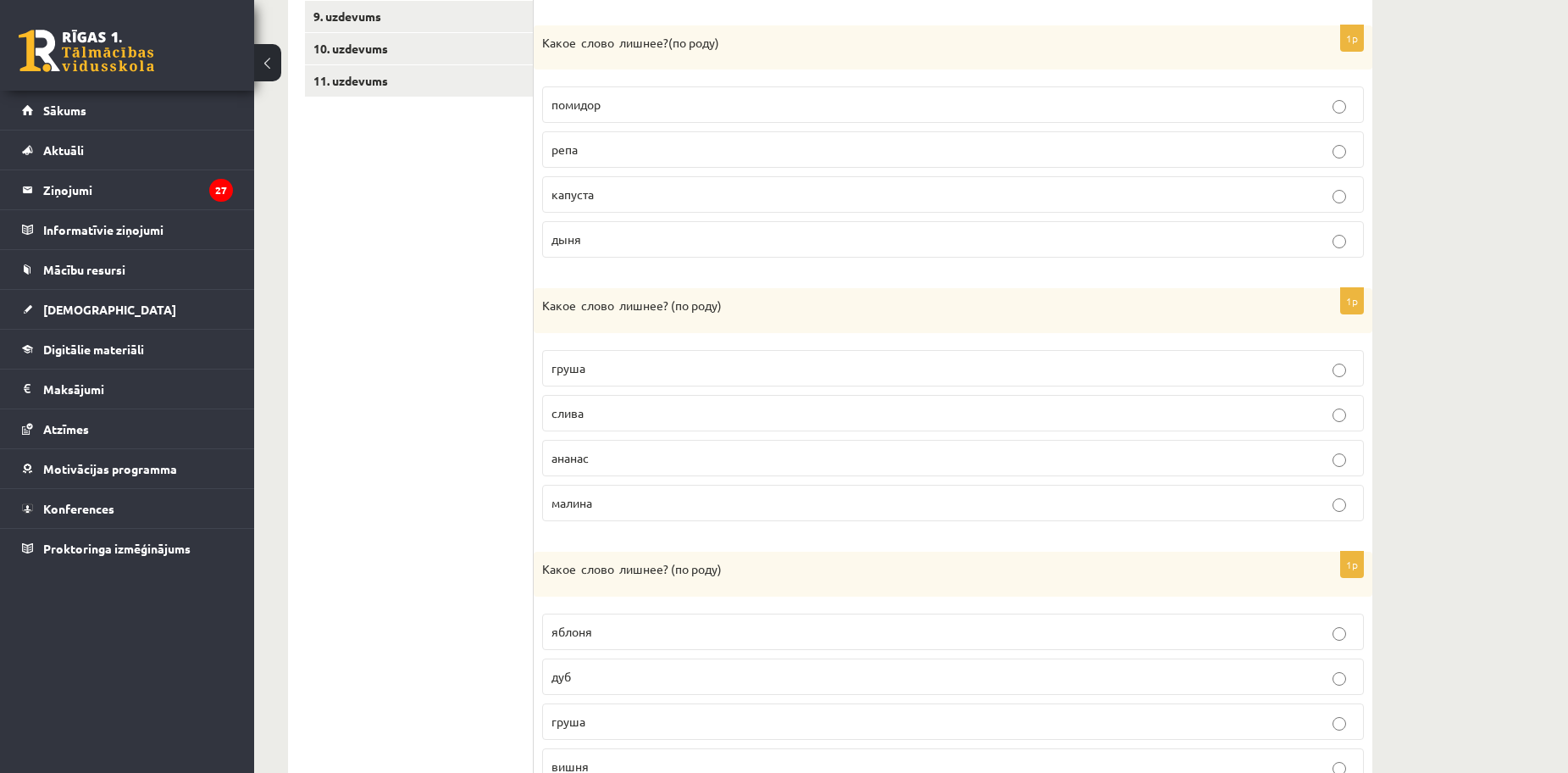
scroll to position [637, 0]
click at [613, 98] on p "помидор" at bounding box center [953, 103] width 804 height 18
click at [624, 445] on label "ананас" at bounding box center [953, 456] width 822 height 36
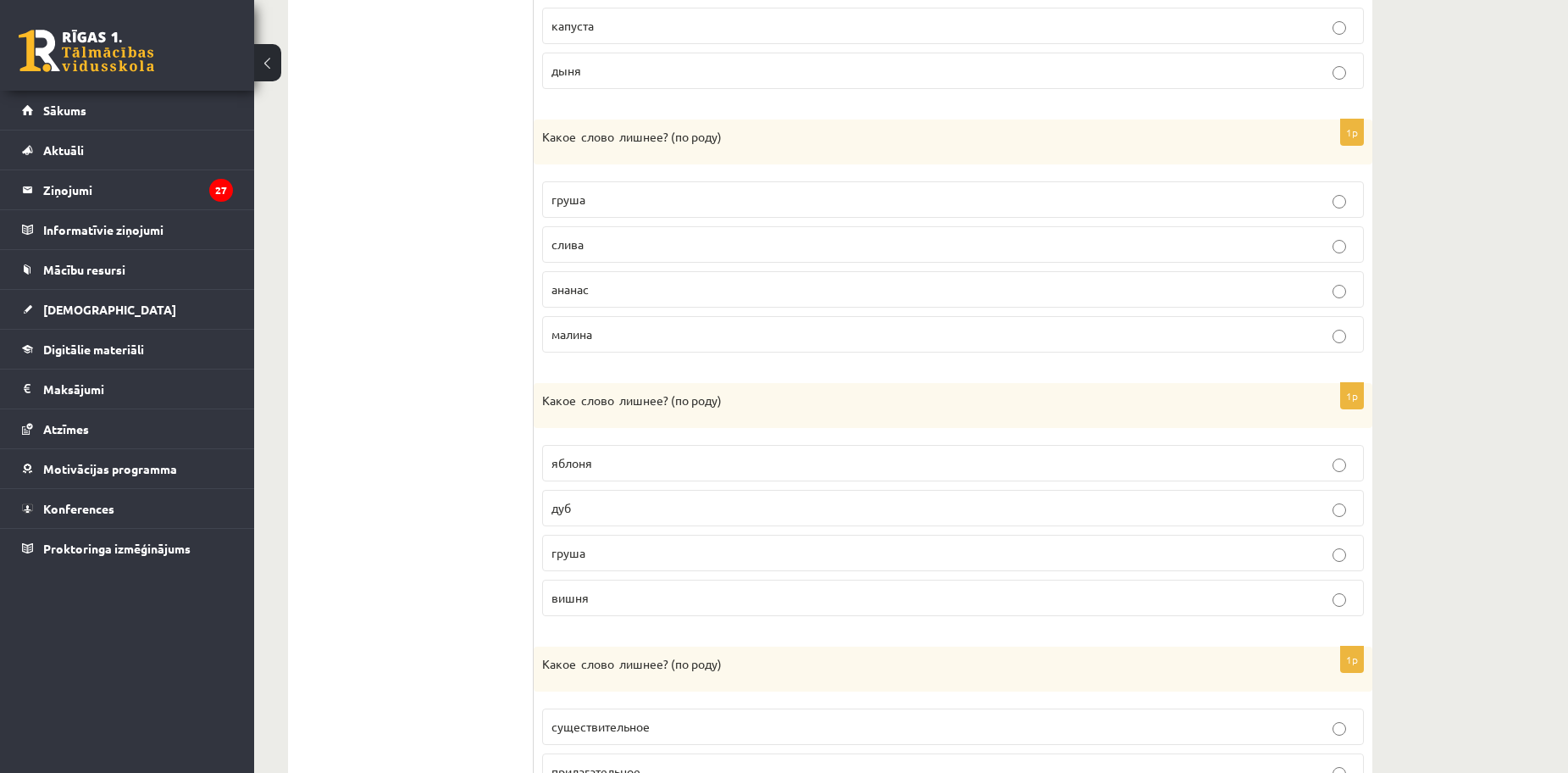
scroll to position [806, 0]
click at [604, 552] on p "груша" at bounding box center [953, 550] width 804 height 18
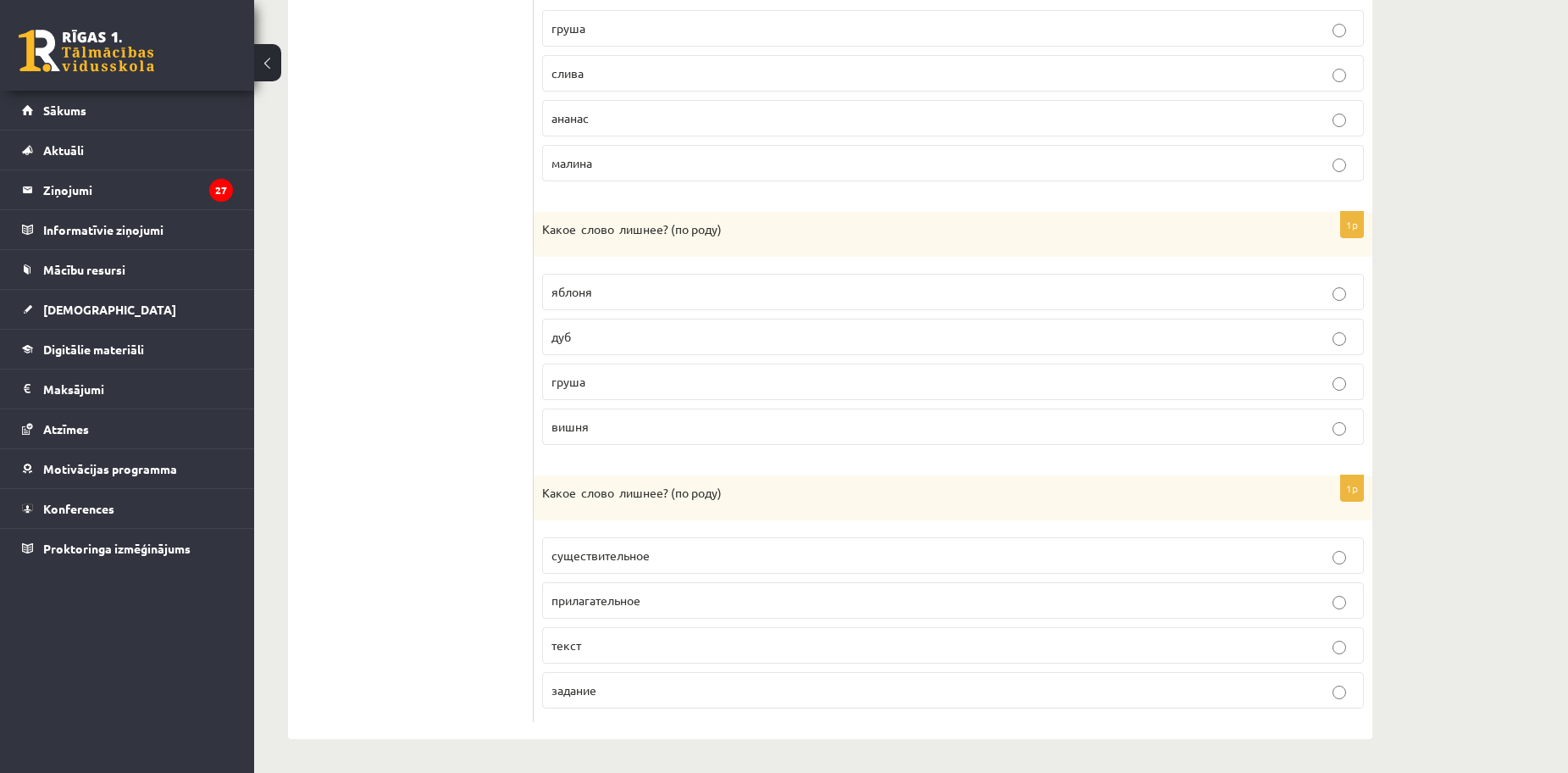
scroll to position [976, 0]
click at [620, 653] on p "текст" at bounding box center [953, 644] width 804 height 18
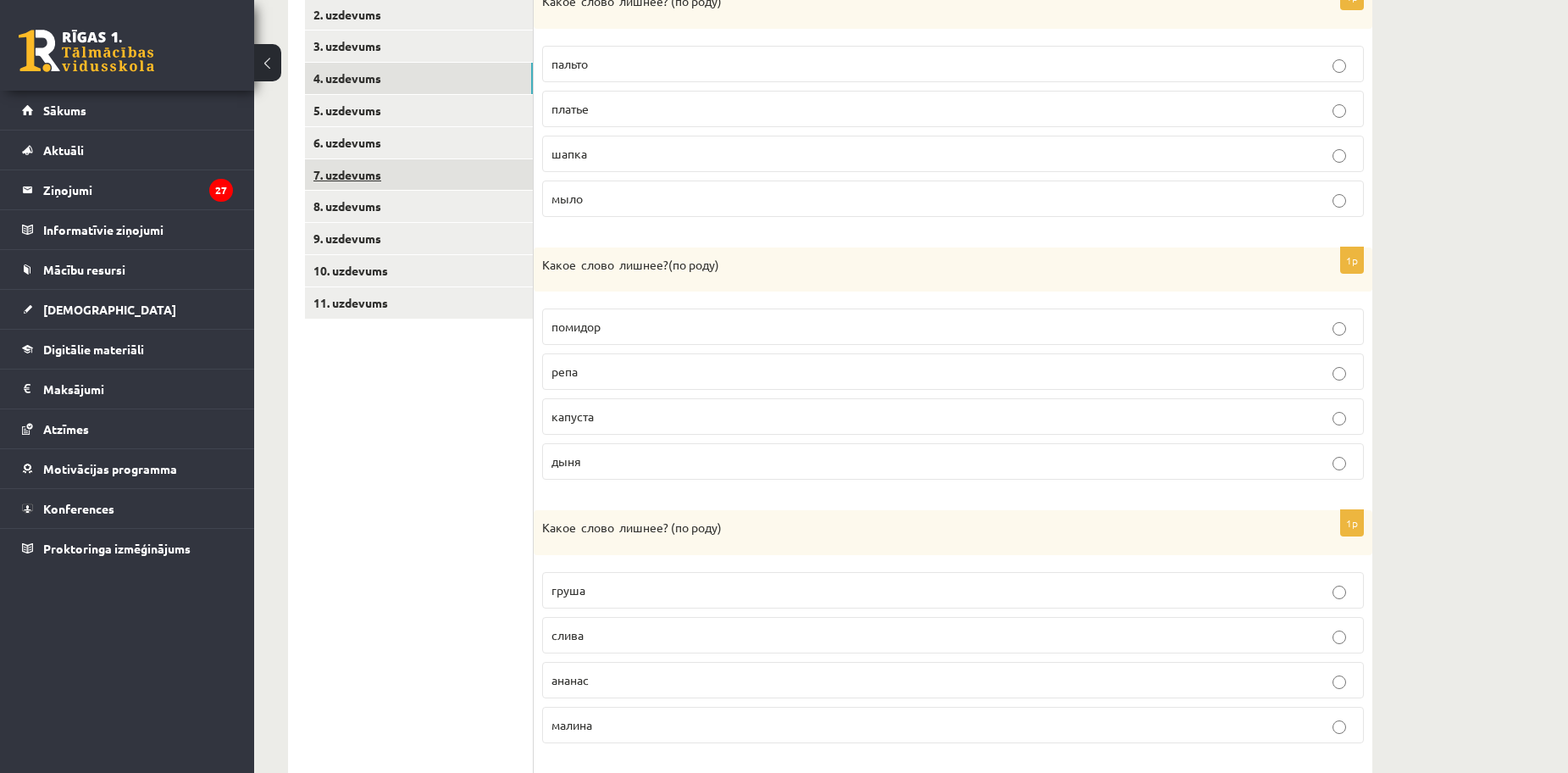
scroll to position [298, 0]
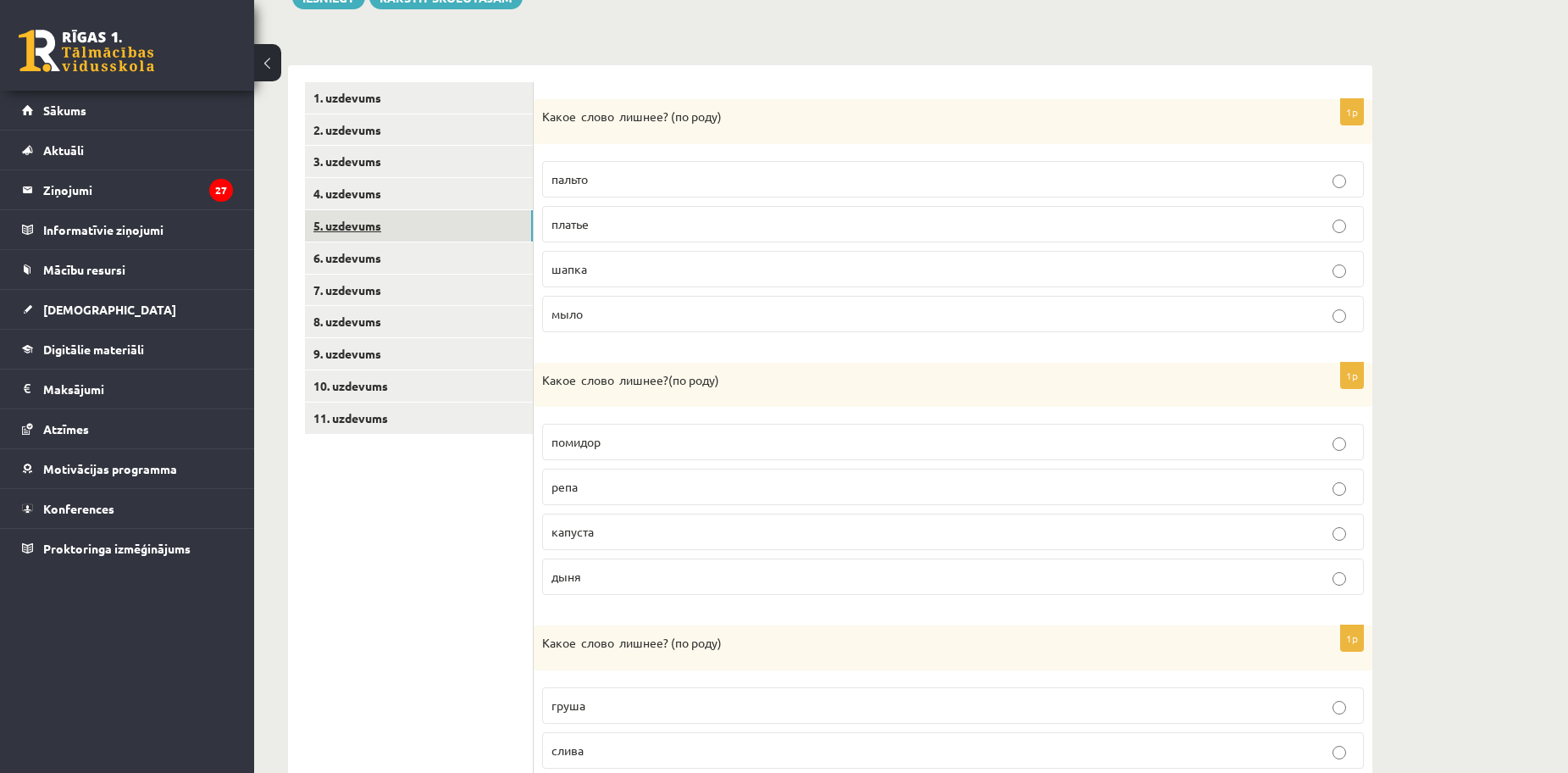
click at [343, 228] on link "5. uzdevums" at bounding box center [418, 226] width 228 height 31
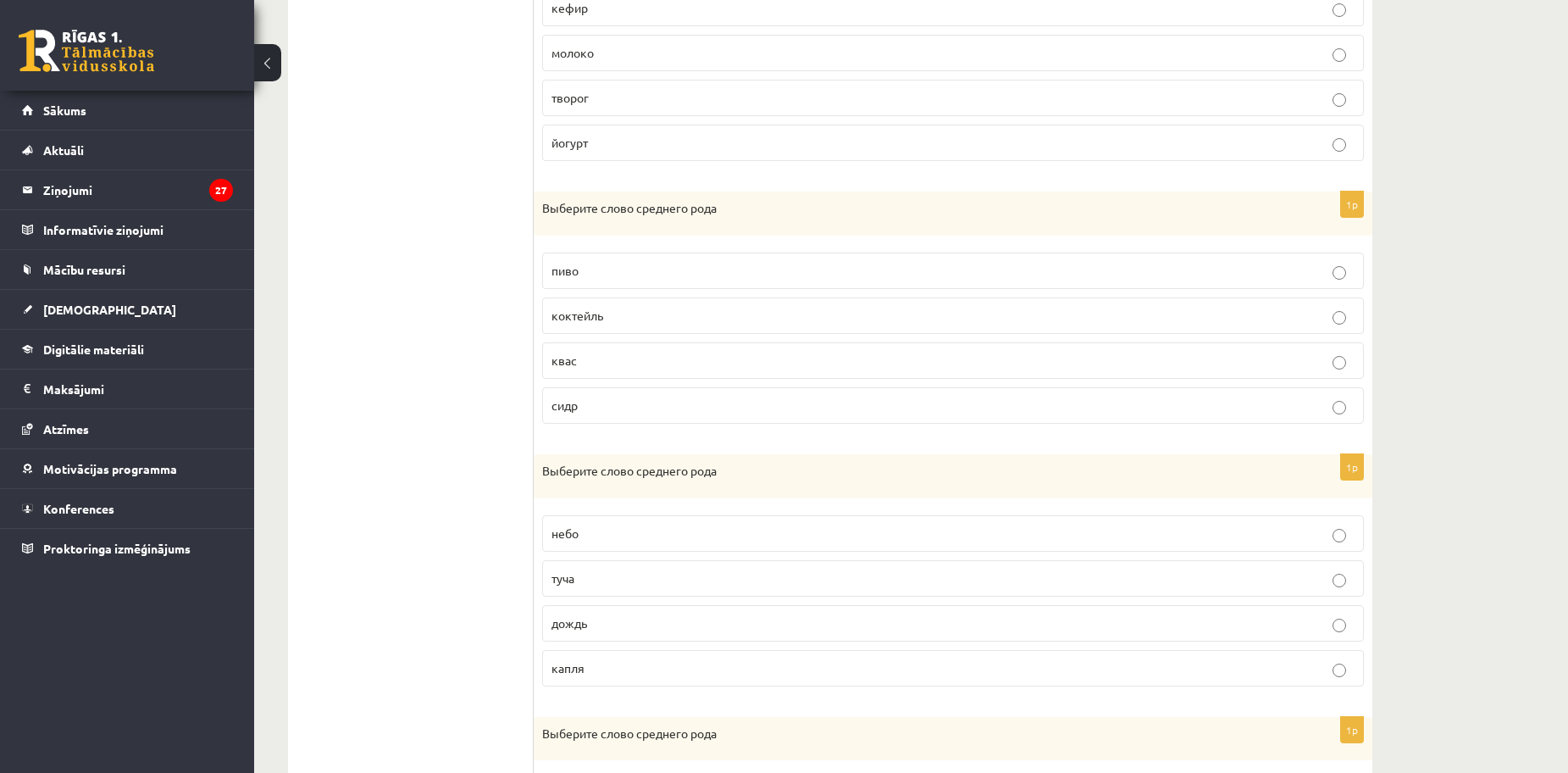
scroll to position [973, 0]
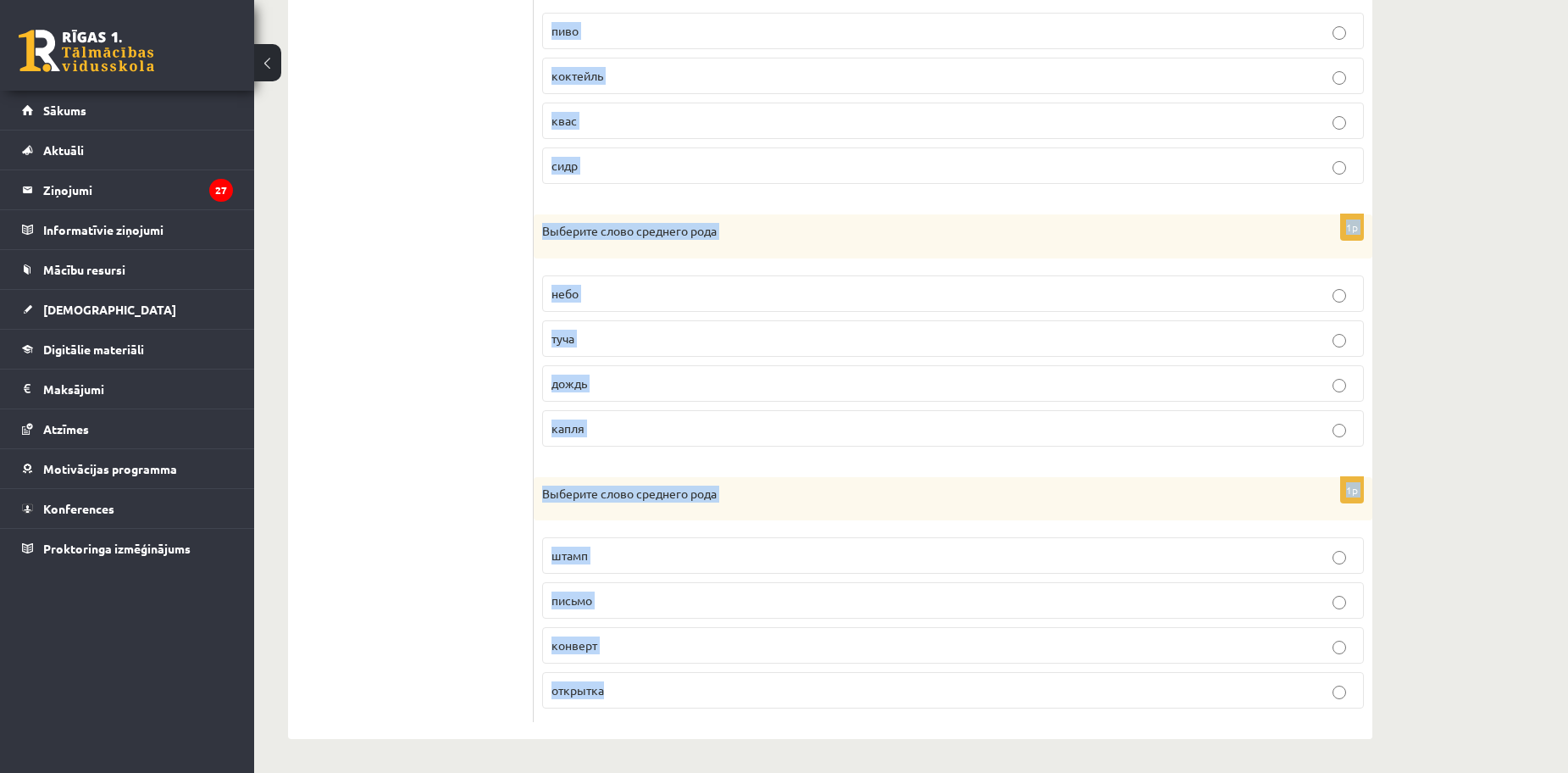
drag, startPoint x: 535, startPoint y: 106, endPoint x: 988, endPoint y: 808, distance: 835.5
copy form "Выберите слово среднего рода кот кошка пантера животное 1p Выберите слово средн…"
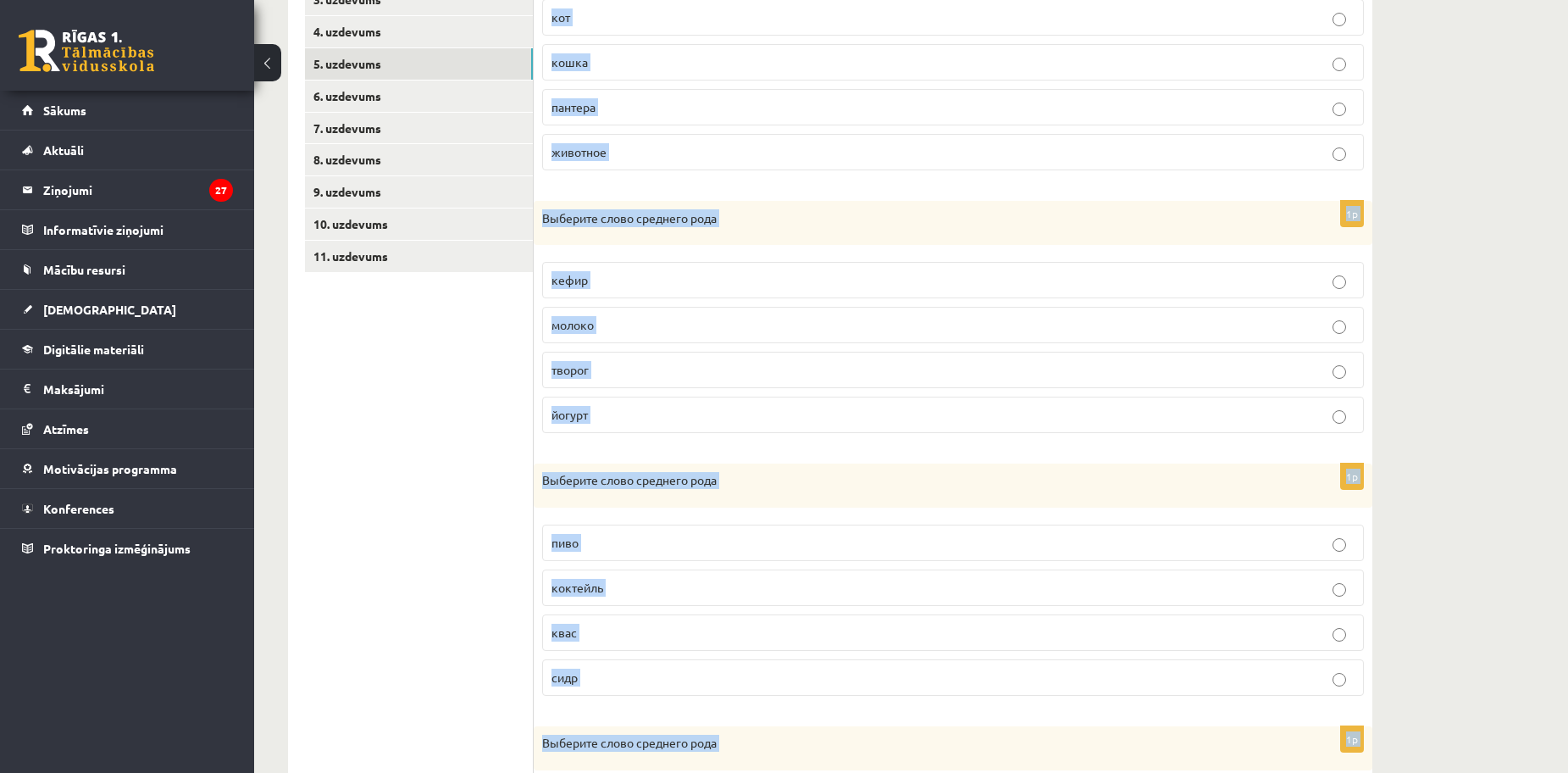
scroll to position [295, 0]
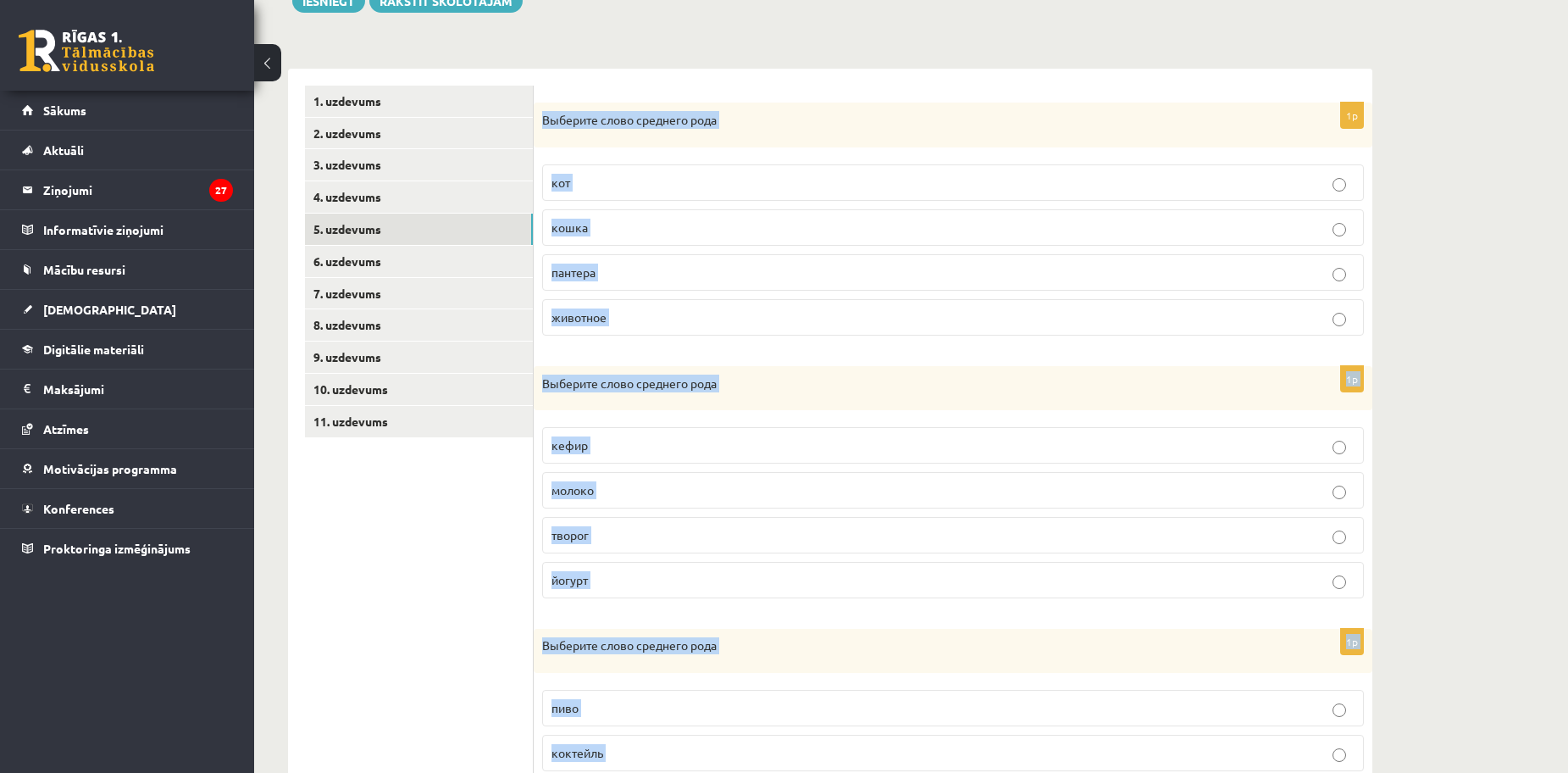
click at [642, 333] on label "животное" at bounding box center [953, 317] width 822 height 36
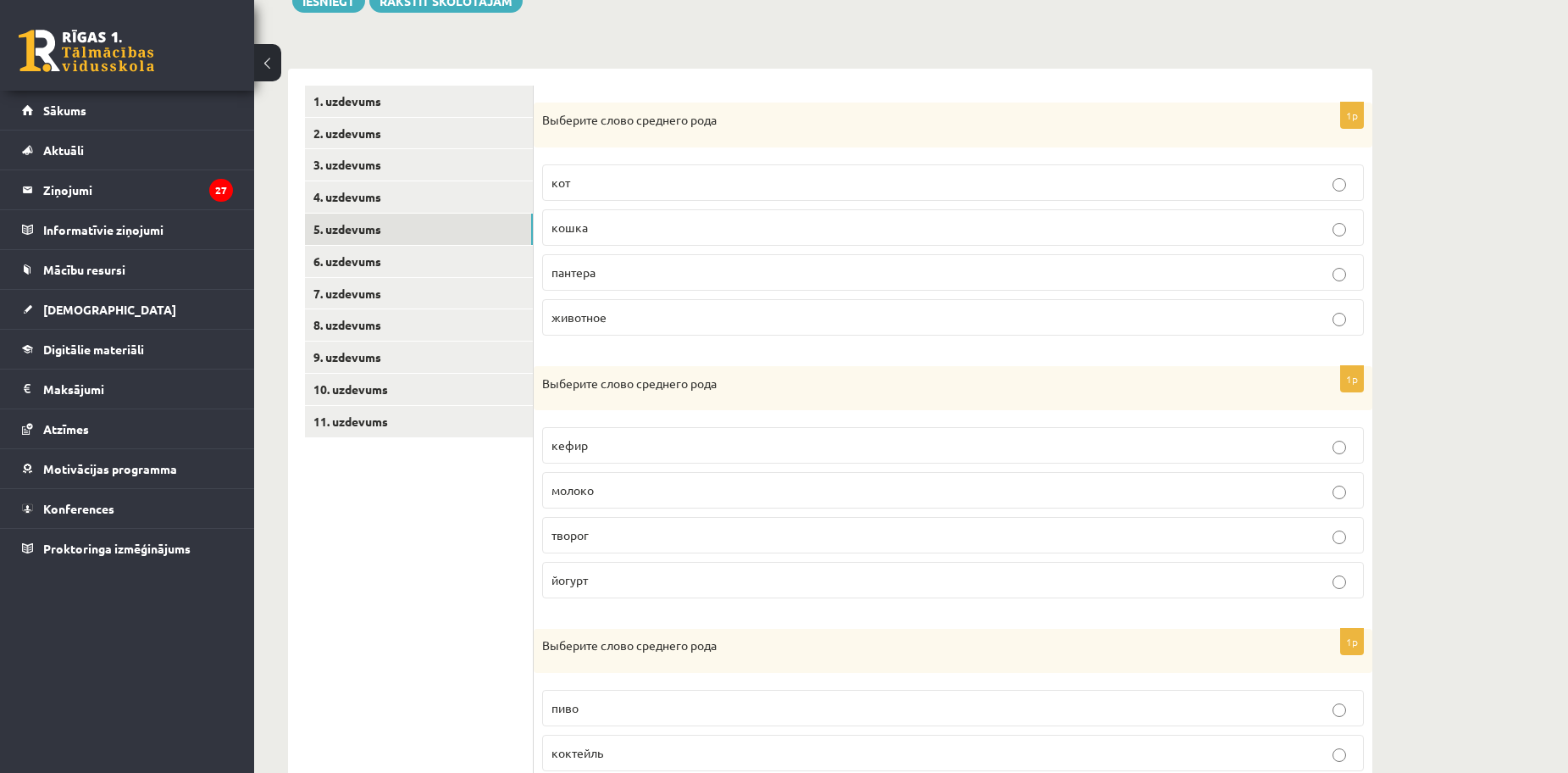
click at [668, 325] on p "животное" at bounding box center [953, 317] width 804 height 18
click at [642, 486] on p "молоко" at bounding box center [953, 489] width 804 height 18
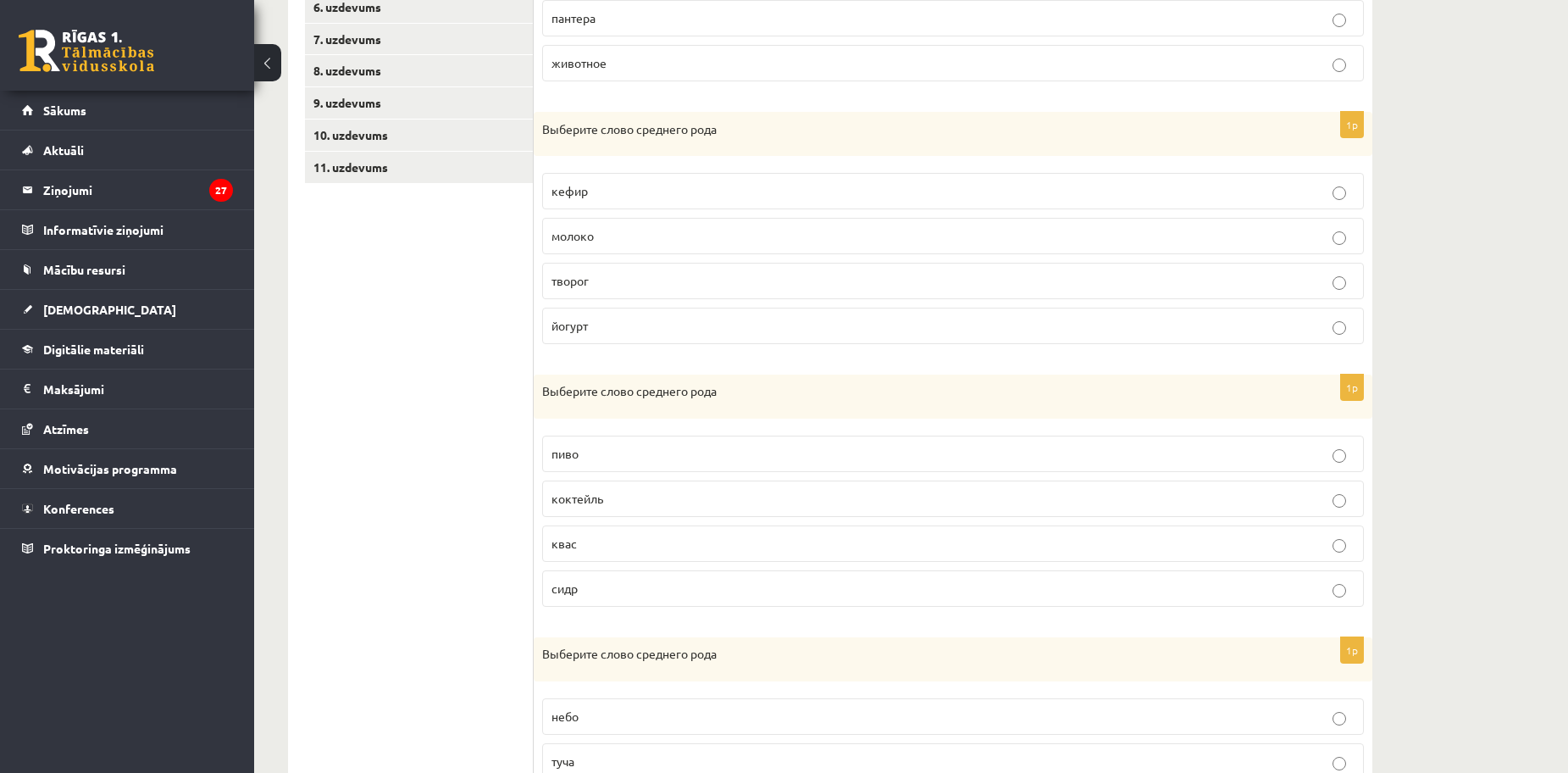
click at [647, 454] on p "пиво" at bounding box center [953, 453] width 804 height 18
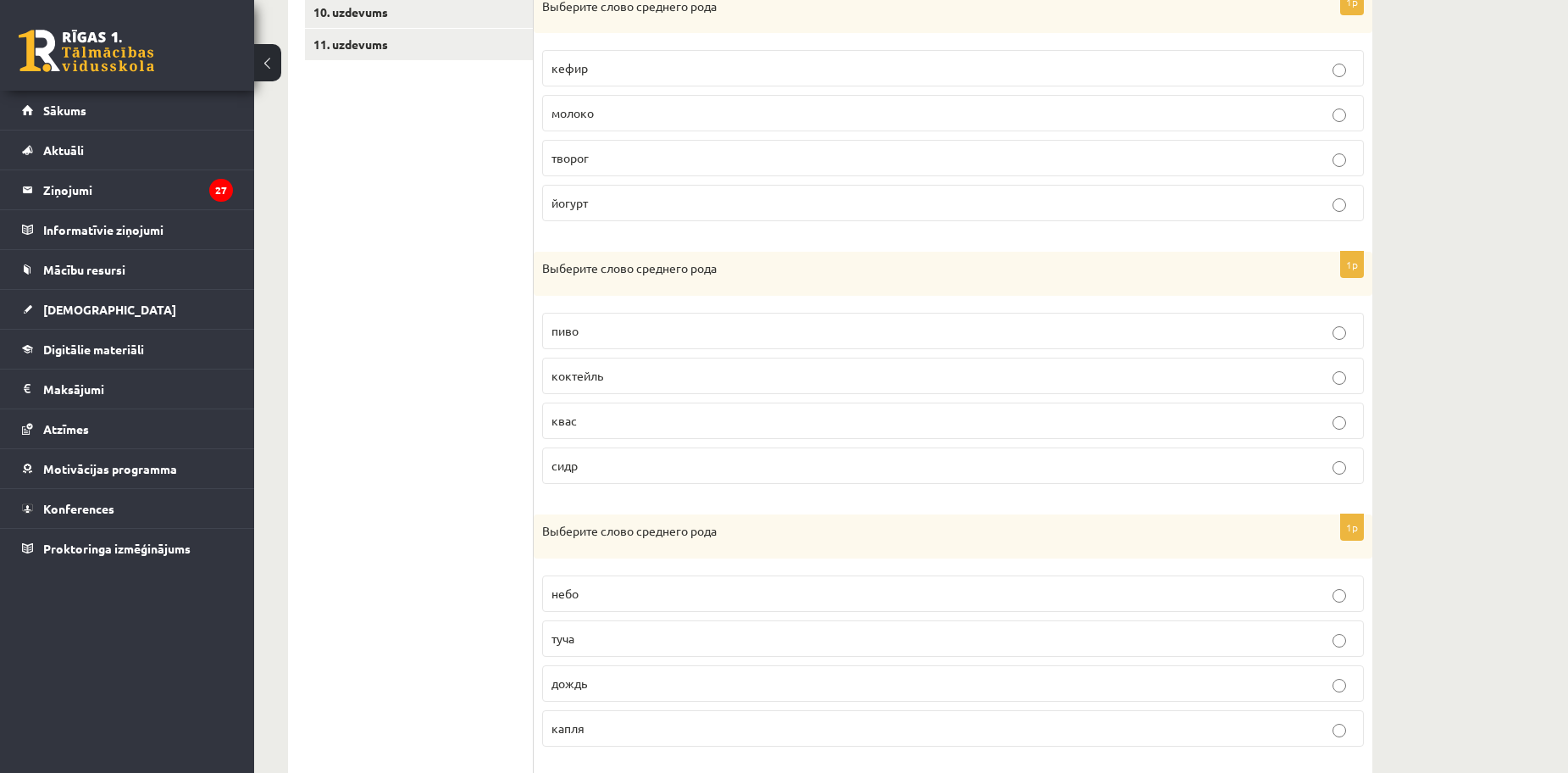
scroll to position [803, 0]
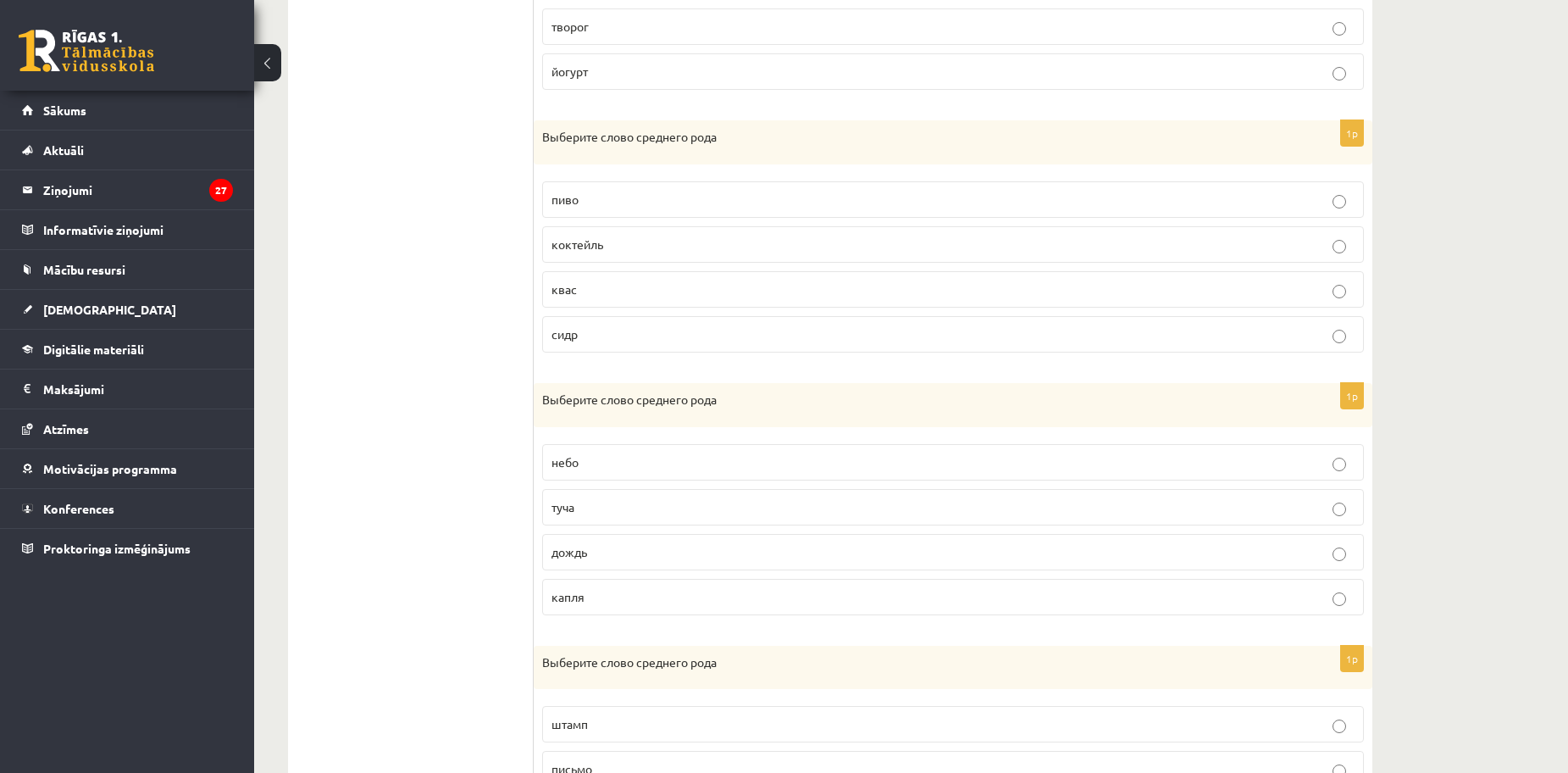
click at [612, 456] on p "небо" at bounding box center [953, 462] width 804 height 18
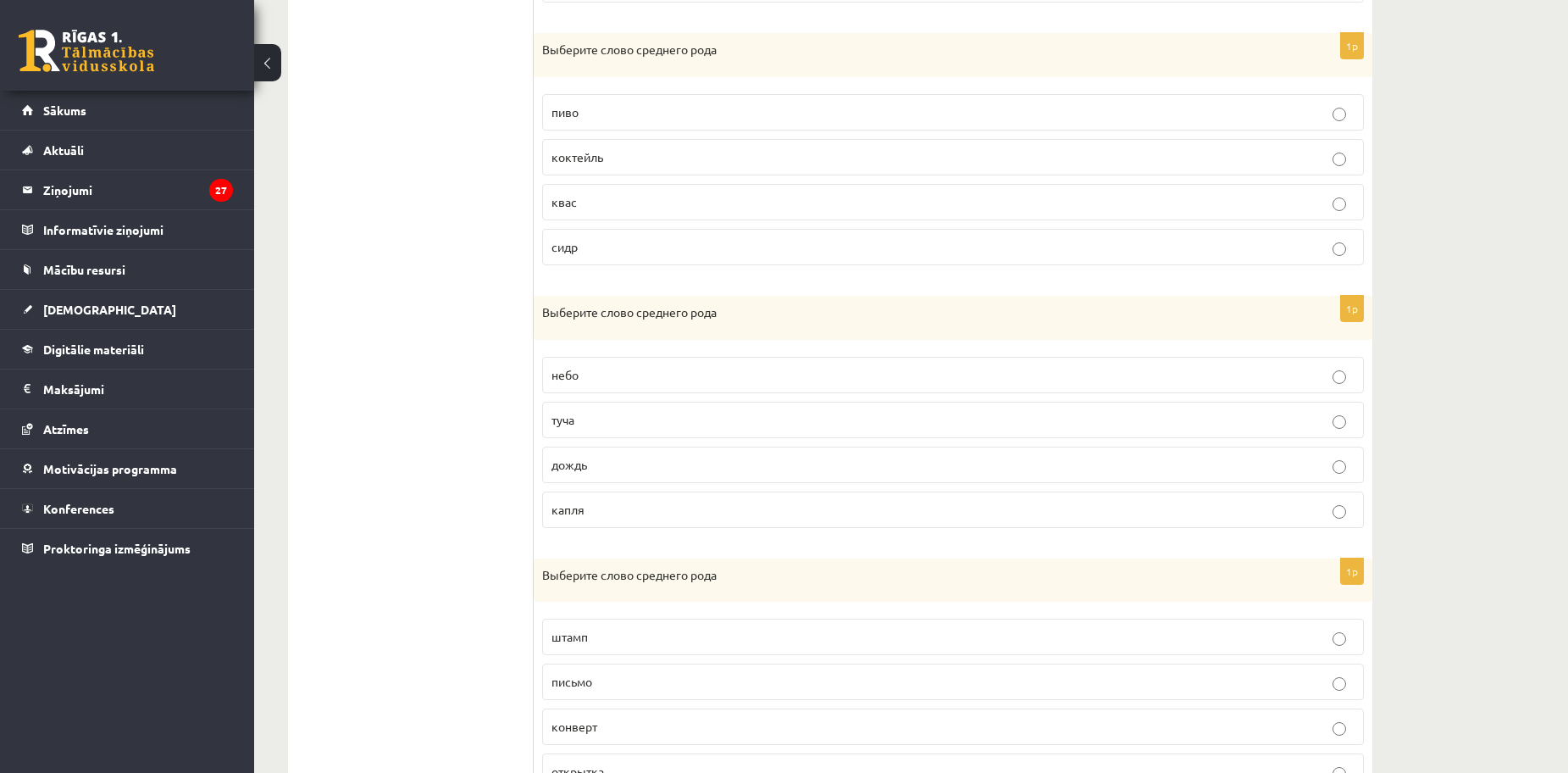
scroll to position [973, 0]
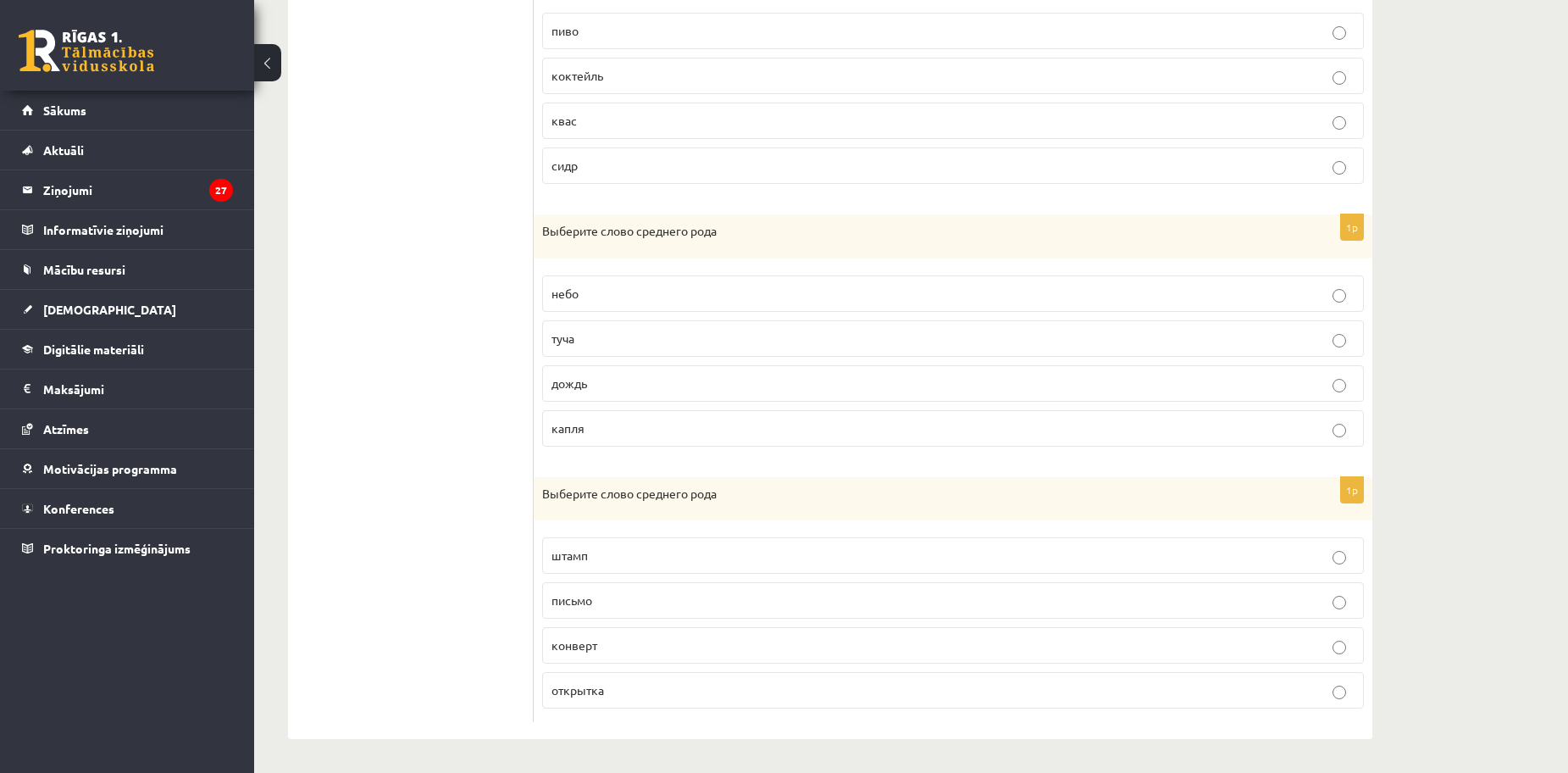
click at [644, 599] on p "письмо" at bounding box center [953, 600] width 804 height 18
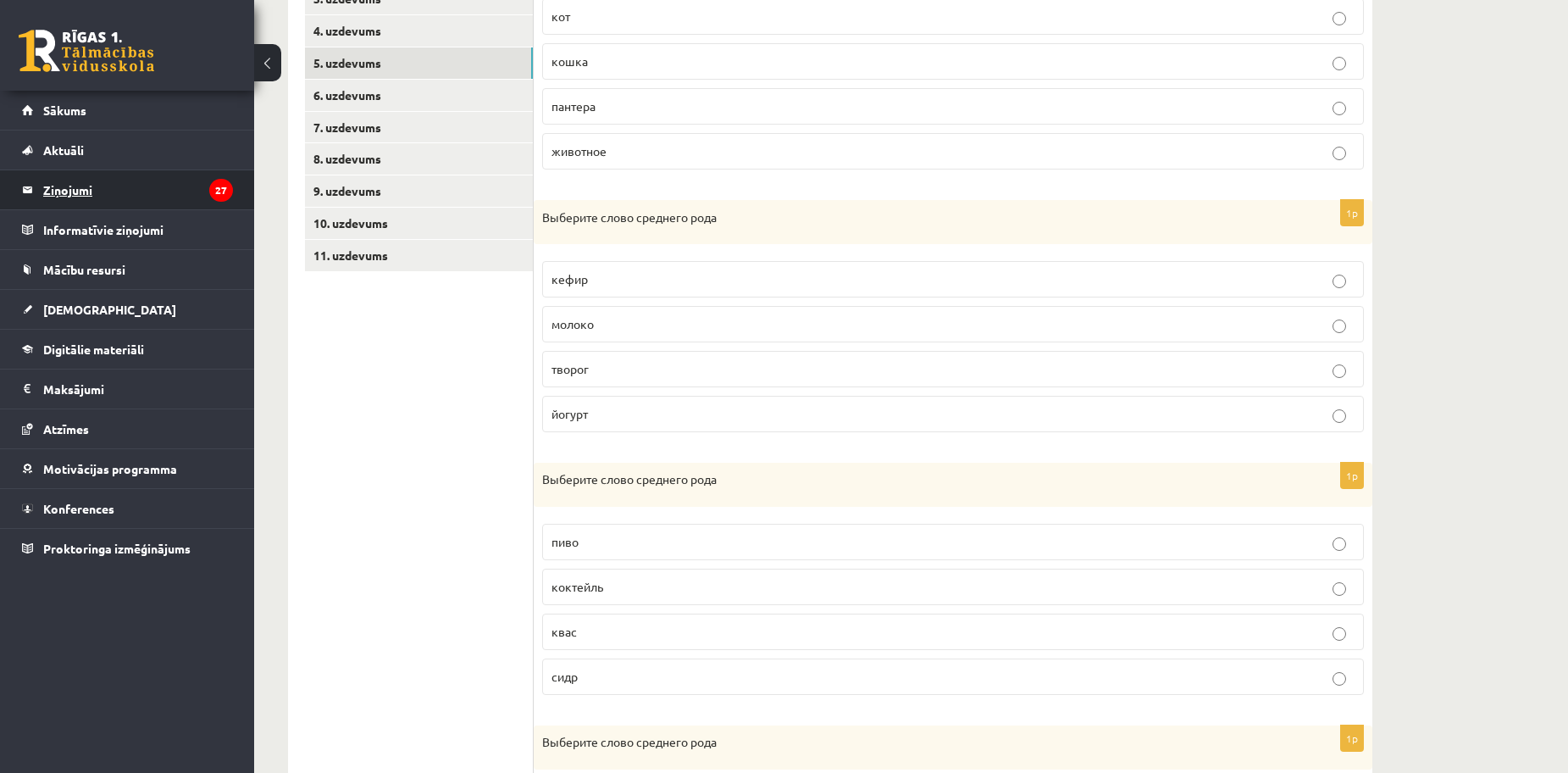
scroll to position [380, 0]
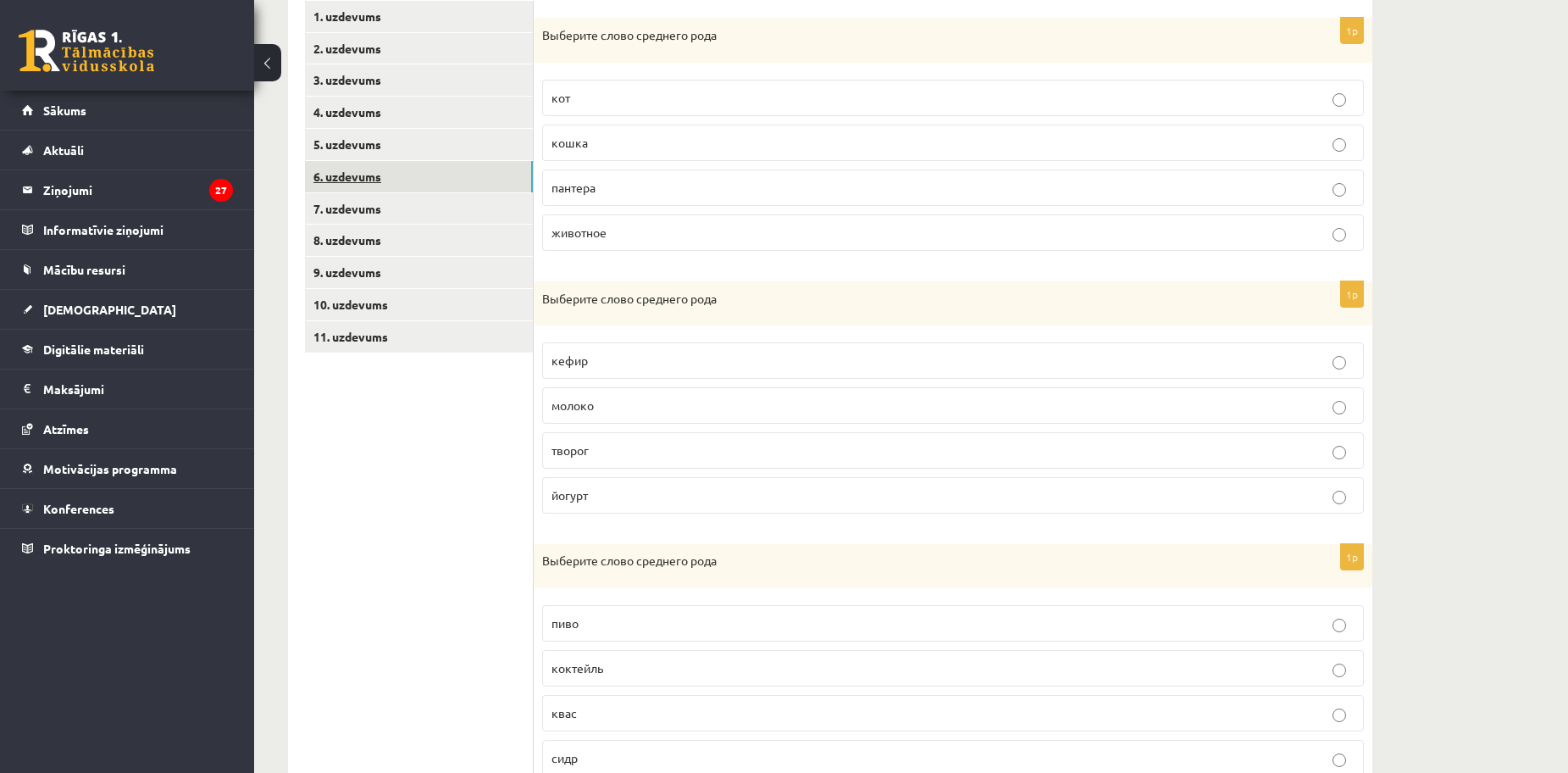
click at [372, 188] on link "6. uzdevums" at bounding box center [418, 176] width 228 height 31
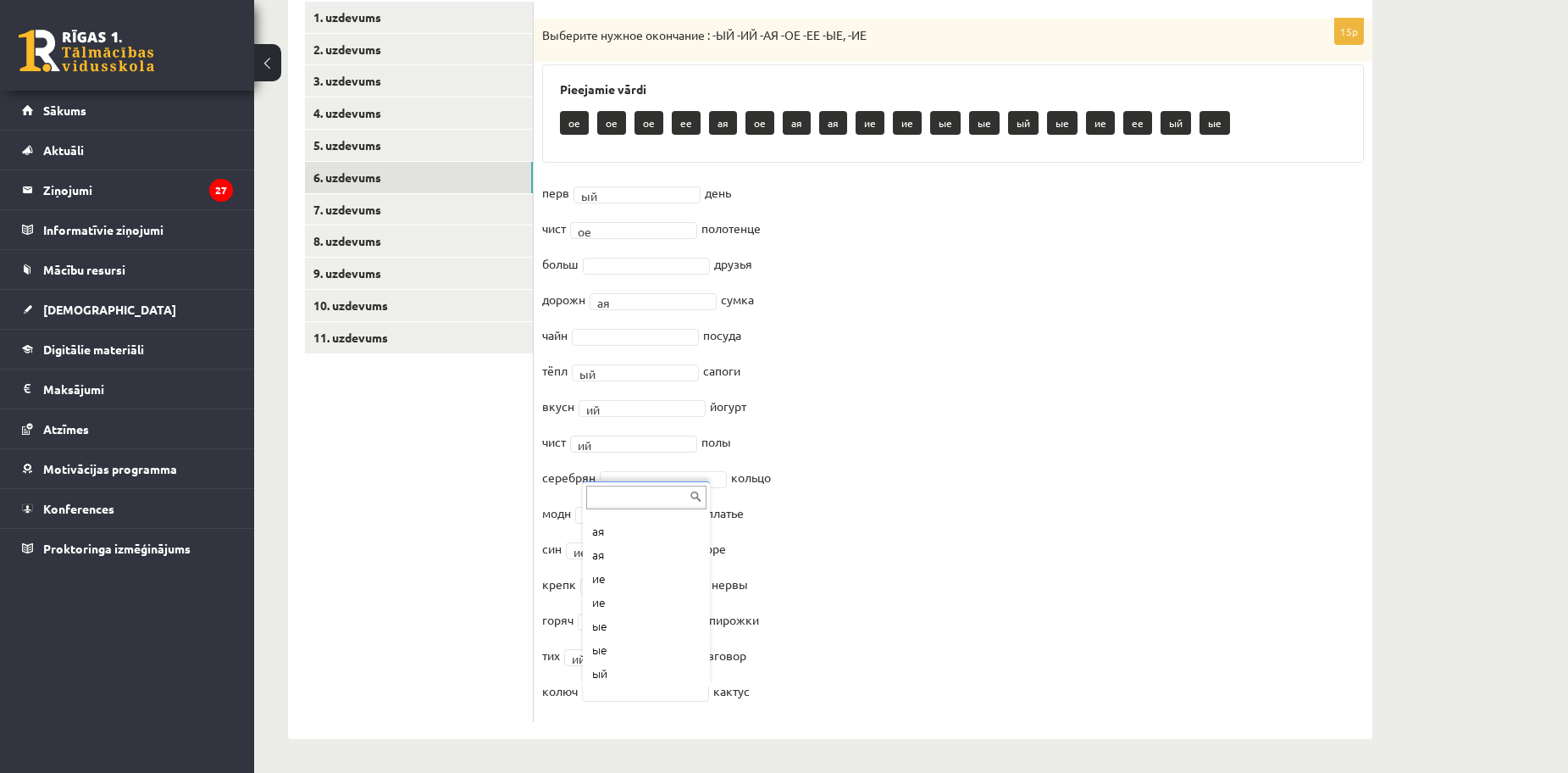
scroll to position [189, 0]
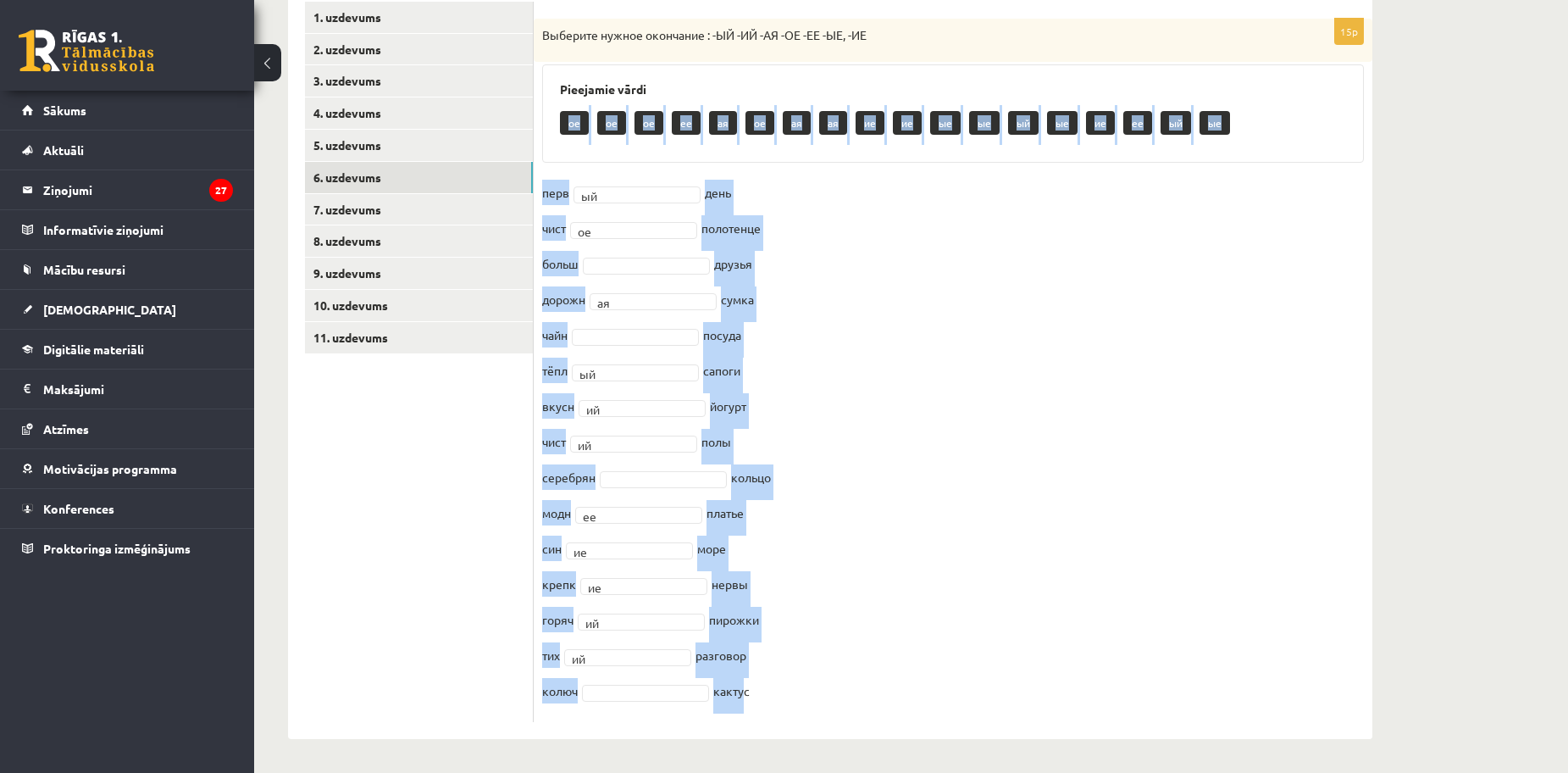
drag, startPoint x: 542, startPoint y: 163, endPoint x: 744, endPoint y: 807, distance: 674.9
click at [744, 394] on html "0 Dāvanas 231 mP 559 xp Laura Kallase Sākums Aktuāli Kā mācīties eSKOLĀ Kontakt…" at bounding box center [784, 8] width 1568 height 773
drag, startPoint x: 550, startPoint y: 27, endPoint x: 1028, endPoint y: 801, distance: 909.7
click at [1028, 394] on html "0 Dāvanas 231 mP 559 xp Laura Kallase Sākums Aktuāli Kā mācīties eSKOLĀ Kontakt…" at bounding box center [784, 8] width 1568 height 773
copy div "ыберите нужное окончание : -ЫЙ -ИЙ -АЯ -ОЕ -ЕЕ -ЫЕ, -ИЕ Pieejamie vārdi ое ое о…"
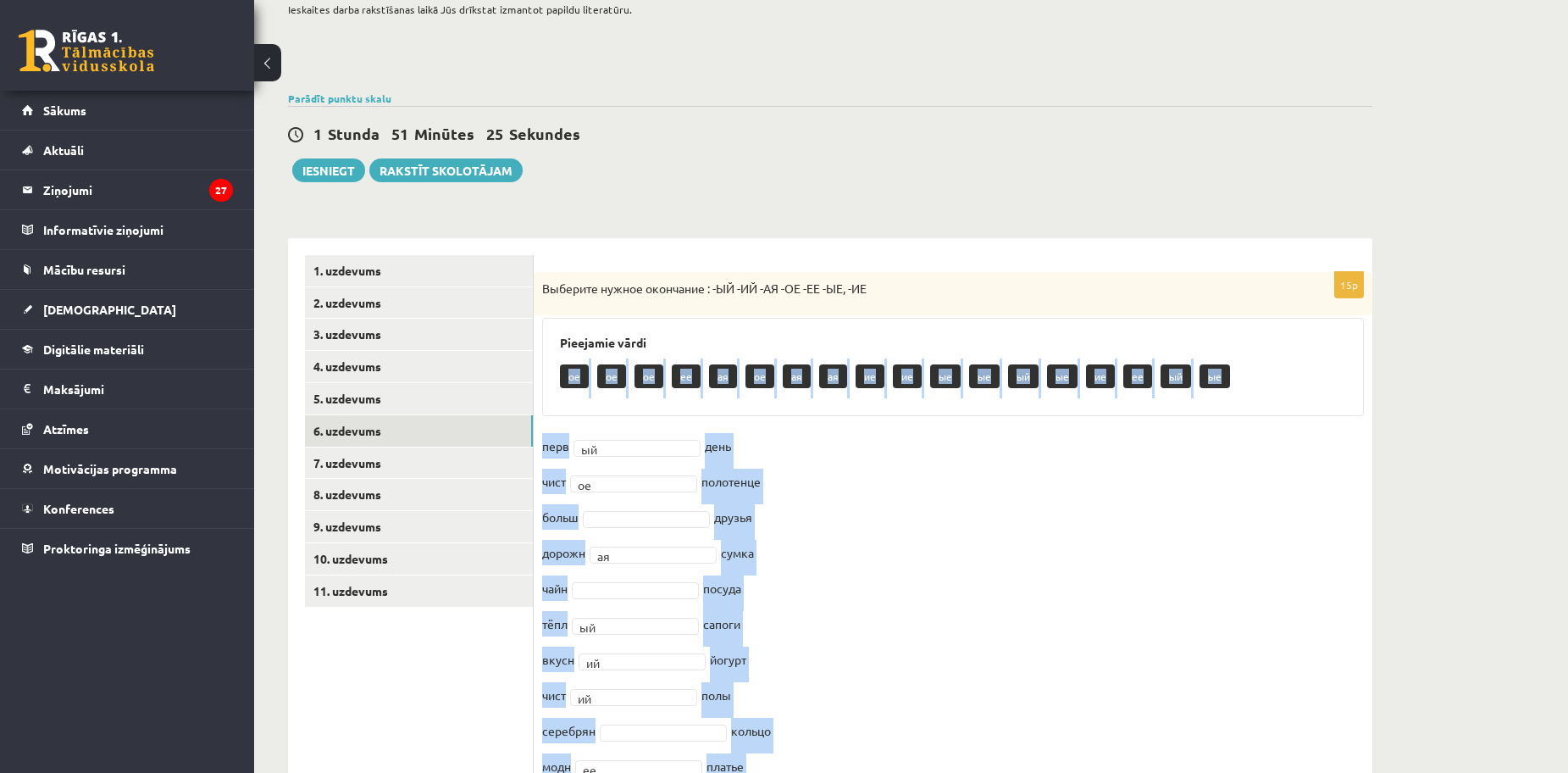
click at [835, 496] on fieldset "перв ый ** день чист ое ** полотенце больш друзья дорожн ая ** сумка чайн посуд…" at bounding box center [953, 700] width 822 height 534
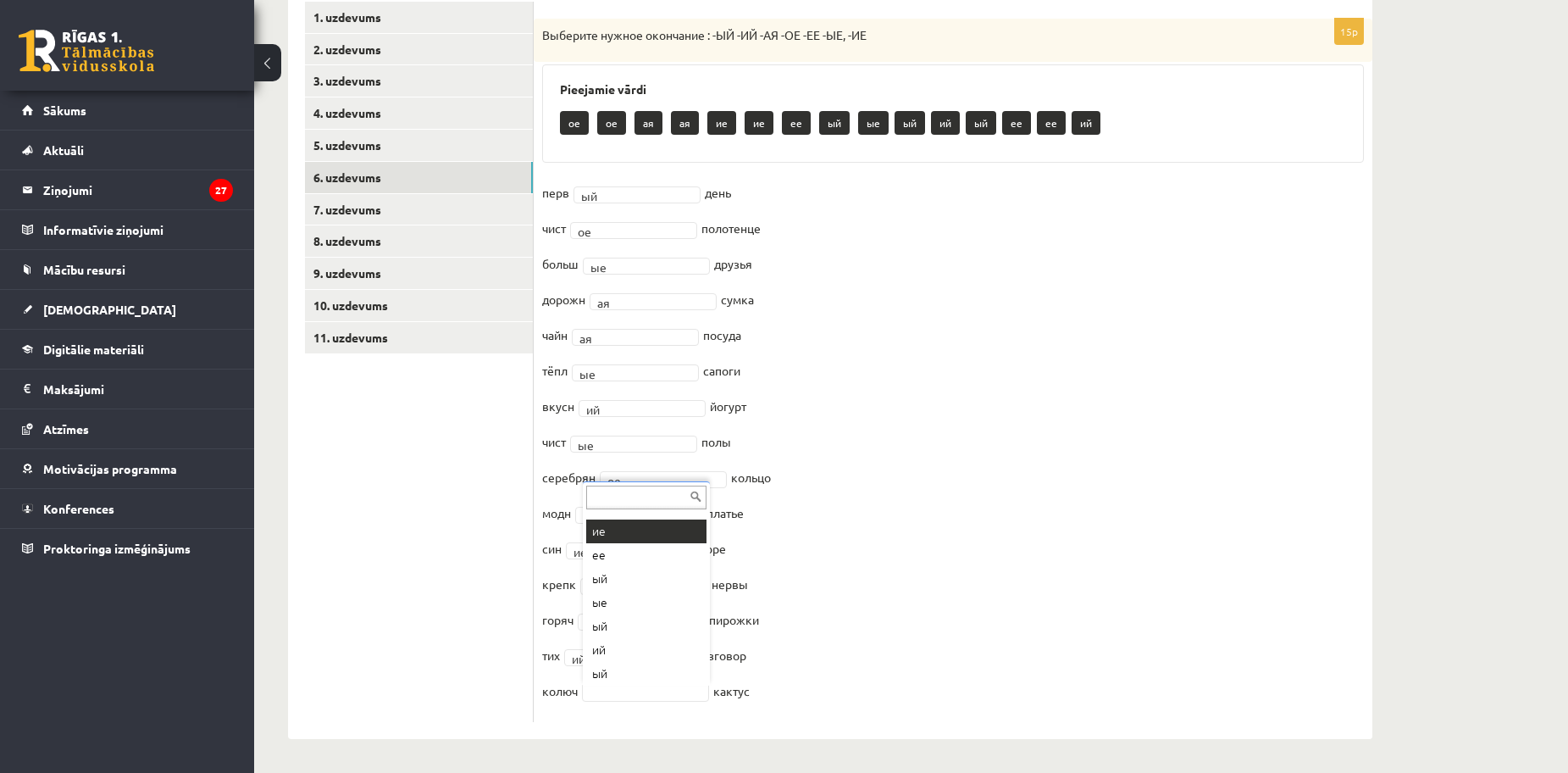
scroll to position [210, 0]
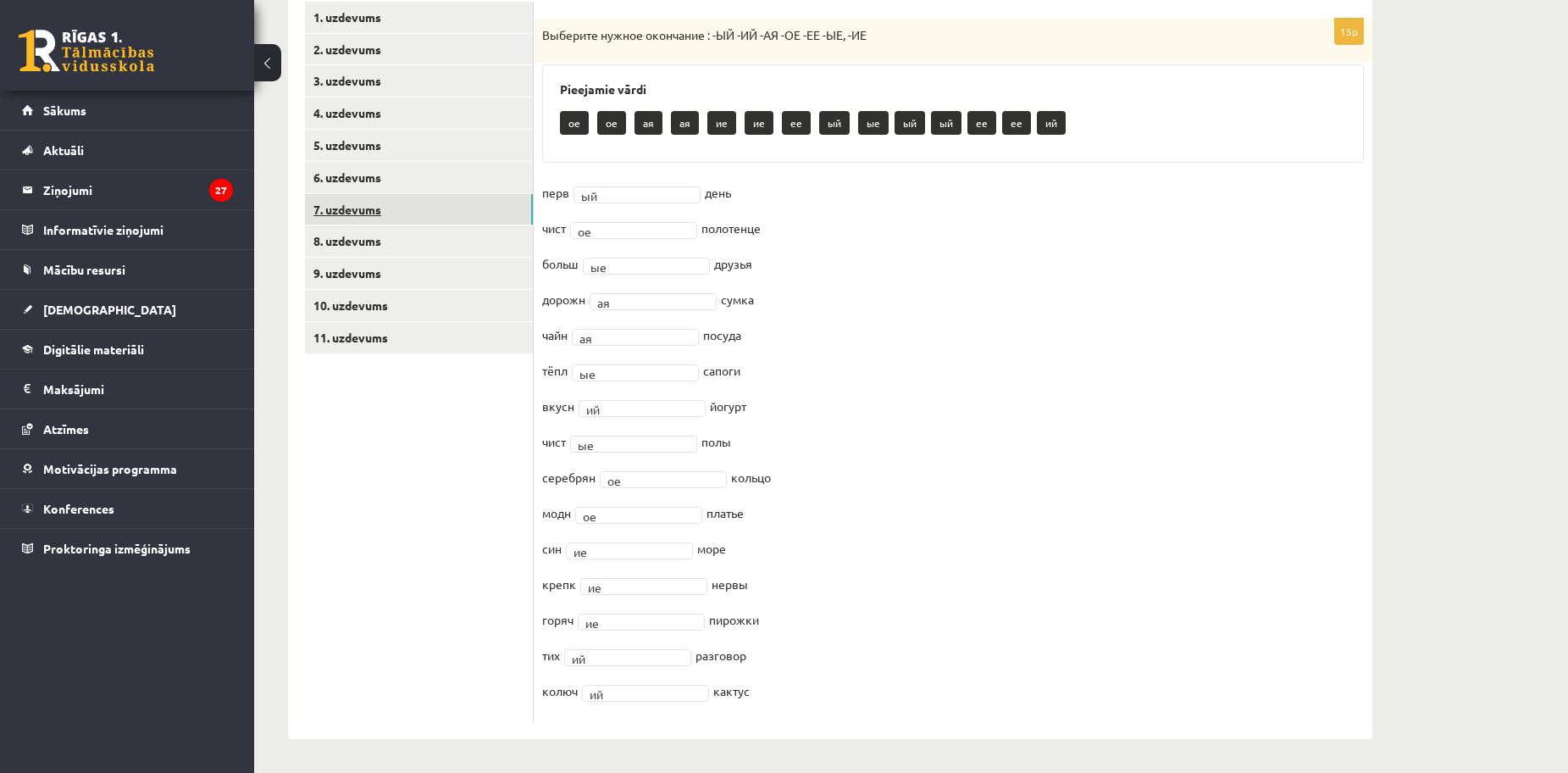
click at [348, 220] on link "7. uzdevums" at bounding box center [418, 209] width 228 height 31
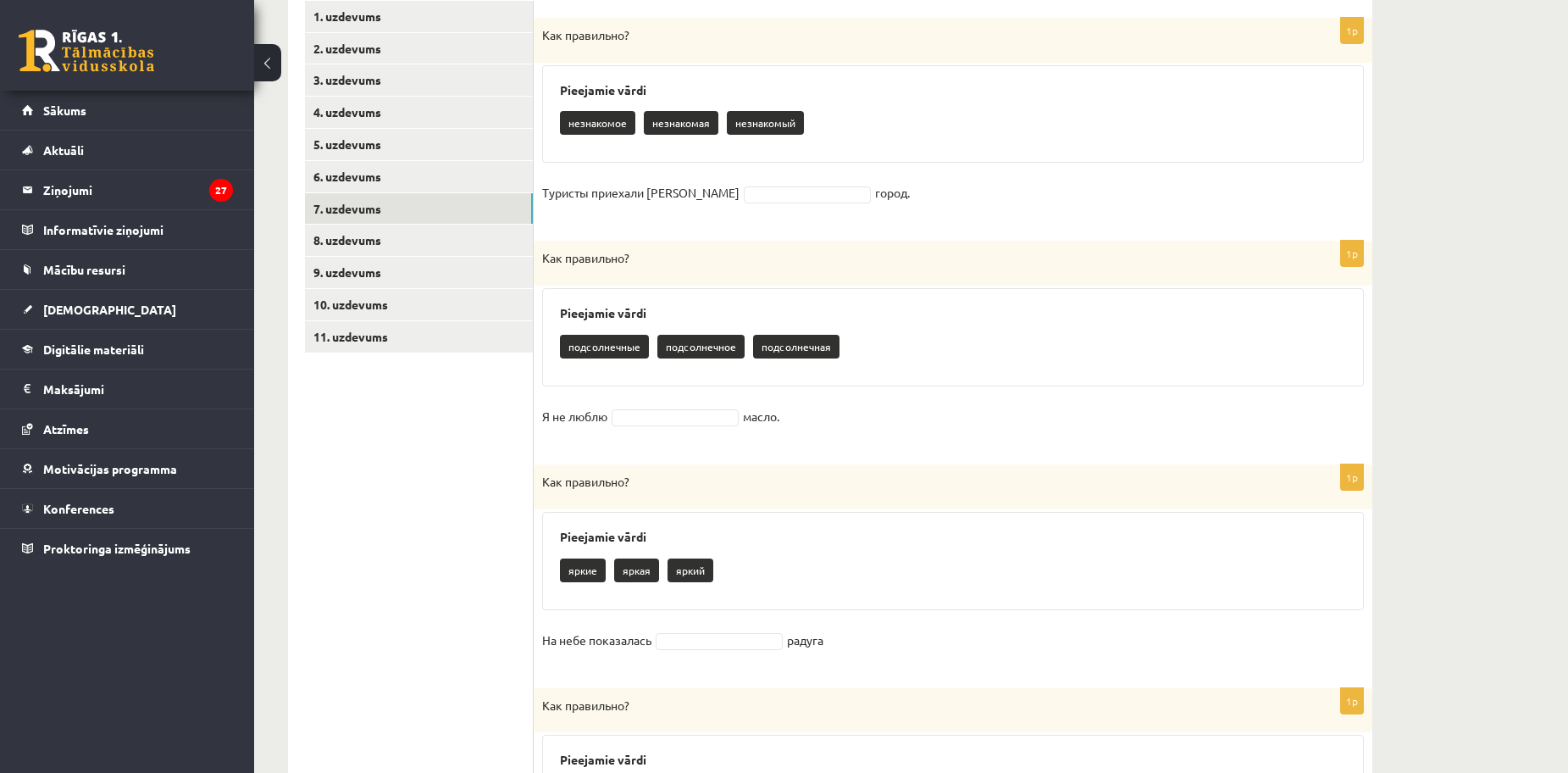
click at [788, 114] on p "незнакомый" at bounding box center [765, 123] width 77 height 24
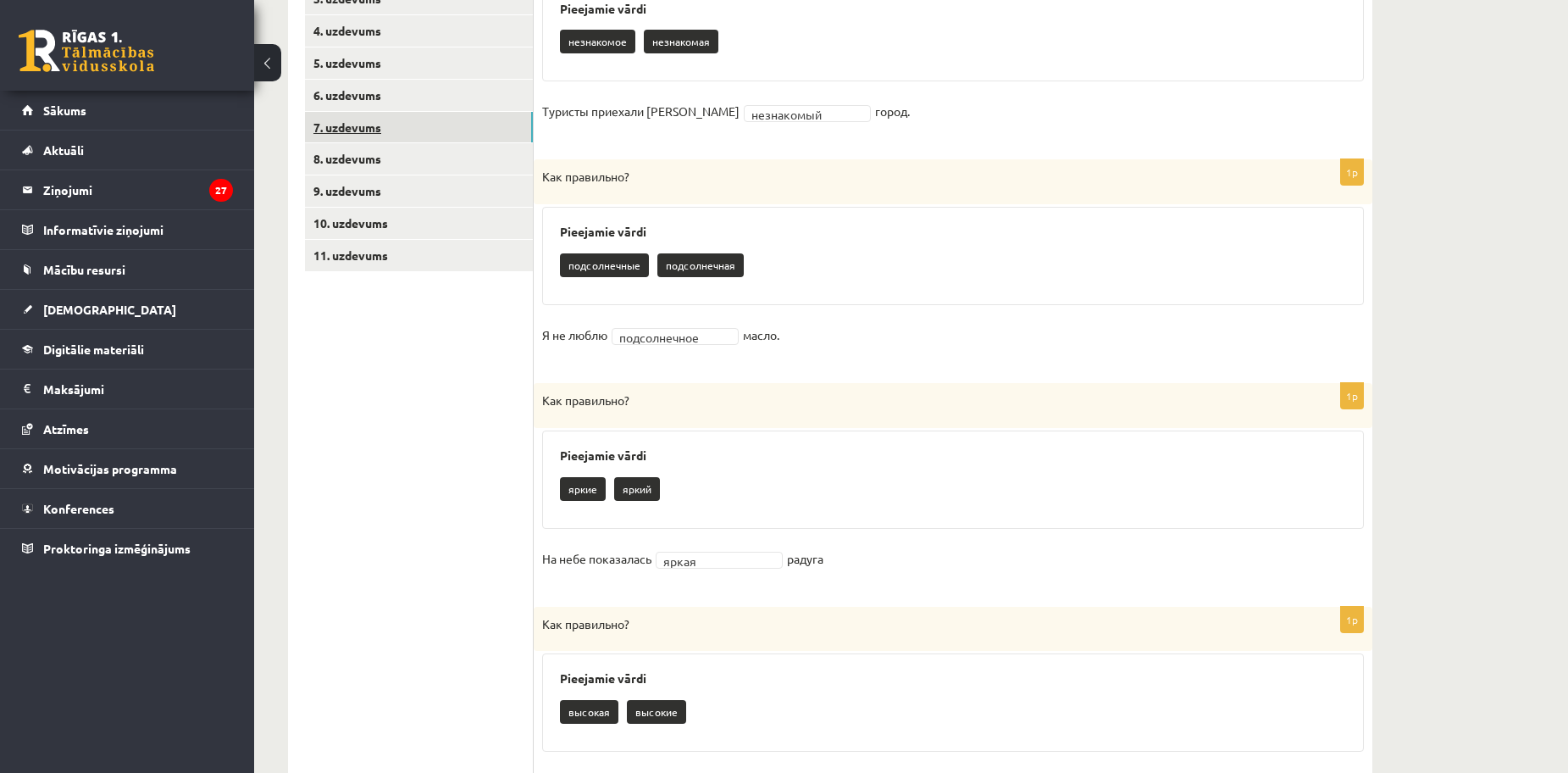
scroll to position [263, 0]
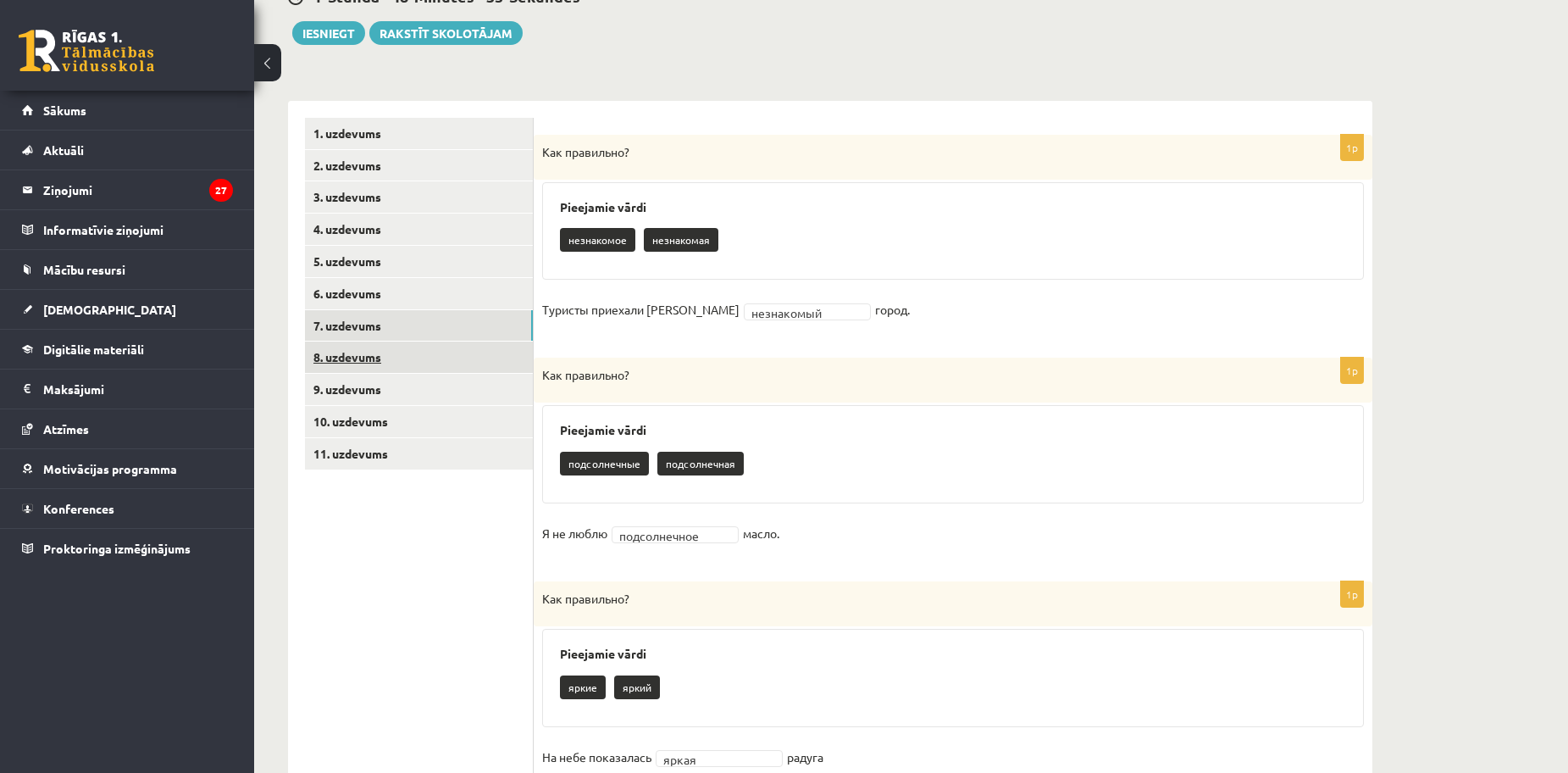
click at [367, 355] on link "8. uzdevums" at bounding box center [418, 357] width 228 height 31
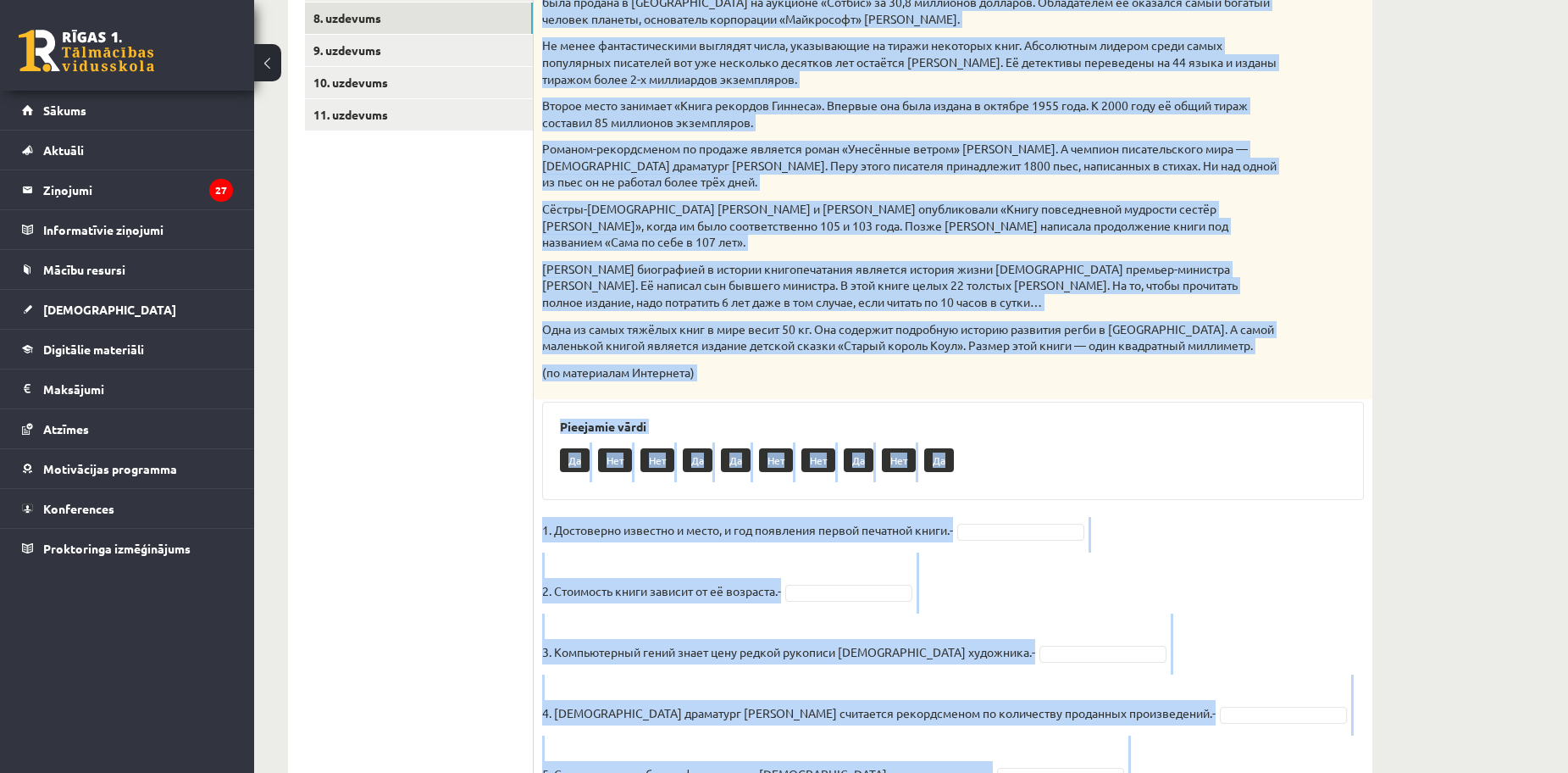
scroll to position [695, 0]
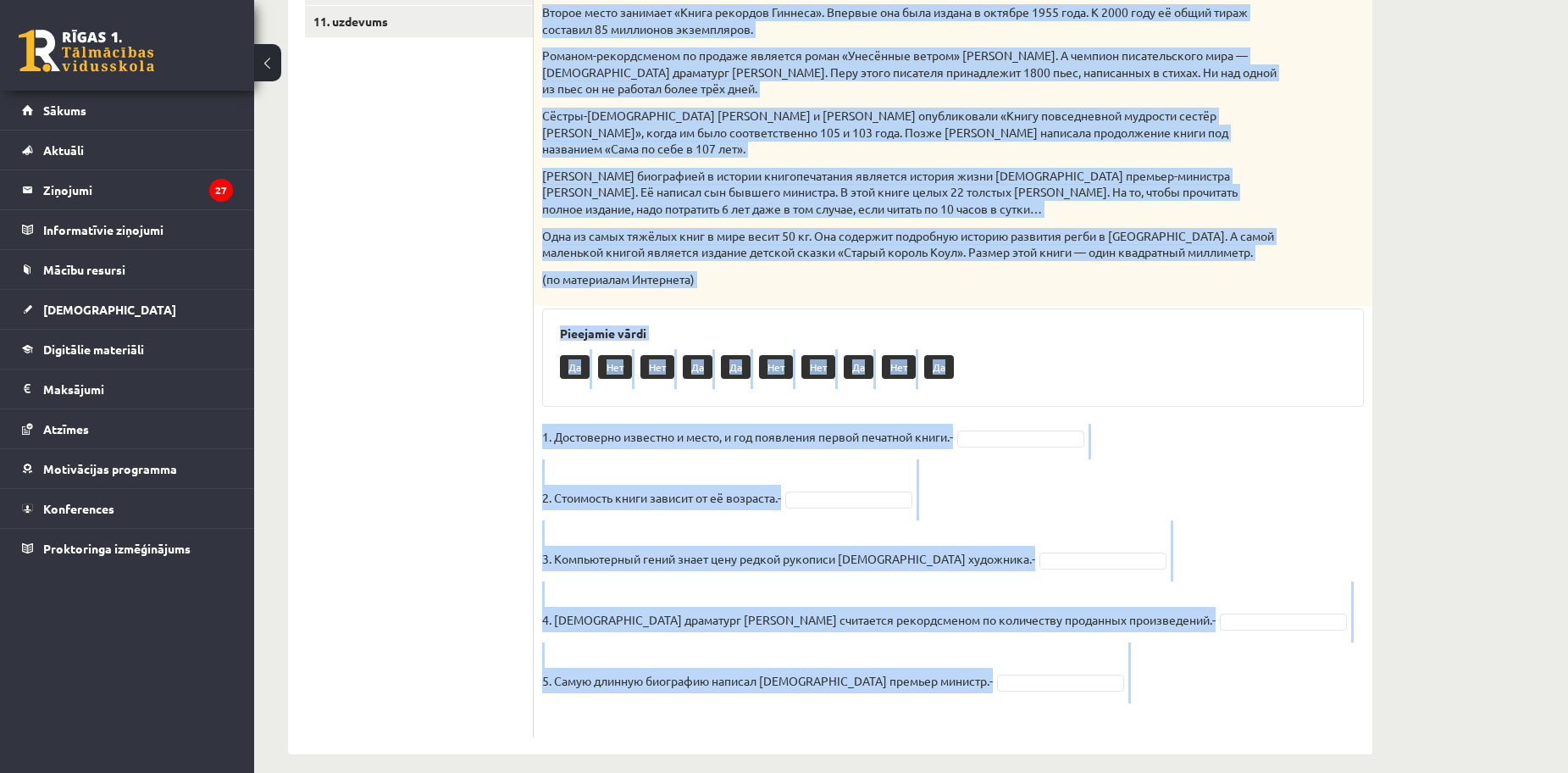
drag, startPoint x: 535, startPoint y: 149, endPoint x: 999, endPoint y: 803, distance: 801.9
copy div "Прочитай текст. Отметь верное утверждение в соответствии с текстом. Интересные …"
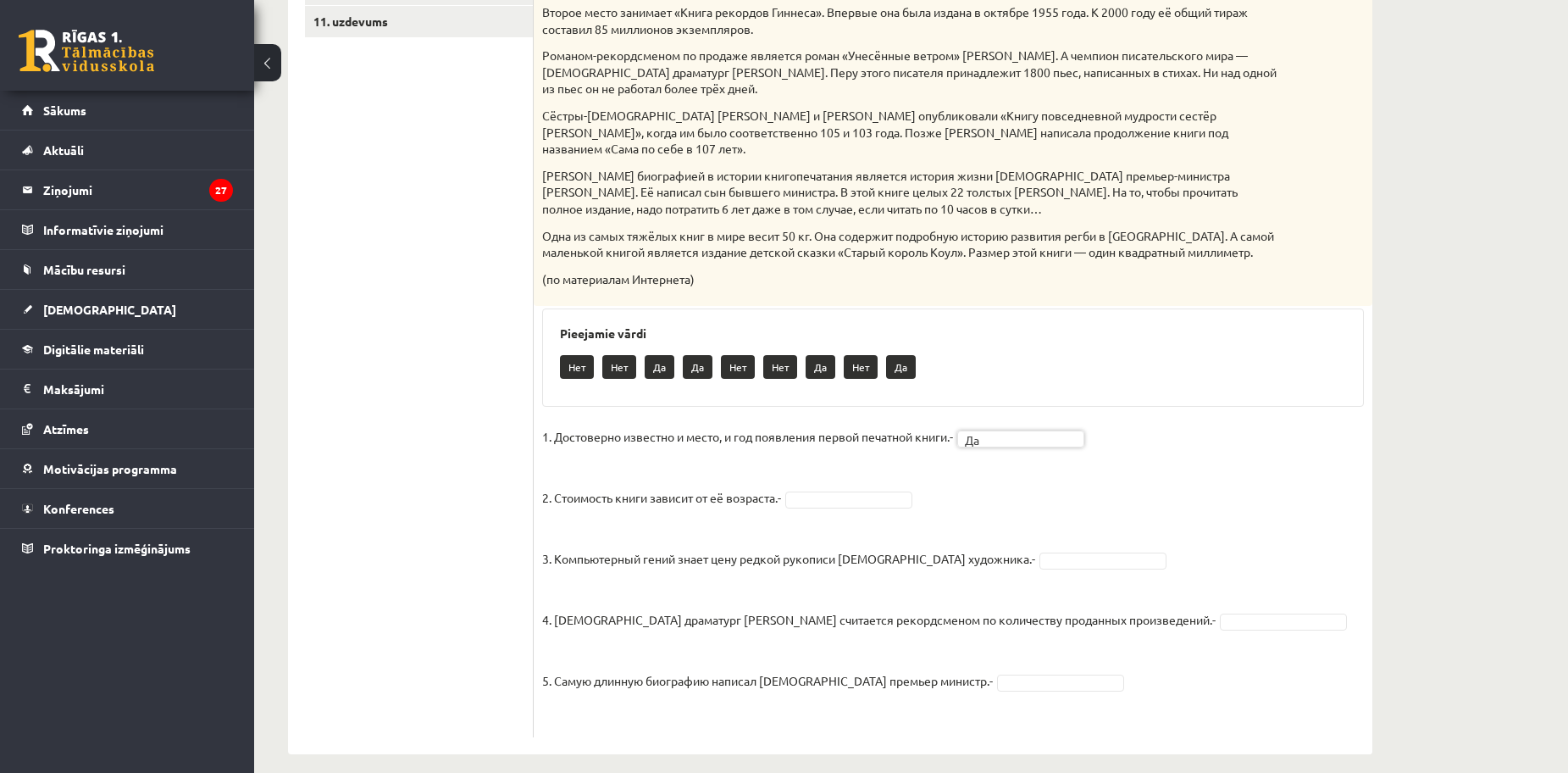
click at [867, 493] on fieldset "1. Достоверно известно и место, и год появления первой печатной книги.- Да ** 2…" at bounding box center [953, 576] width 822 height 305
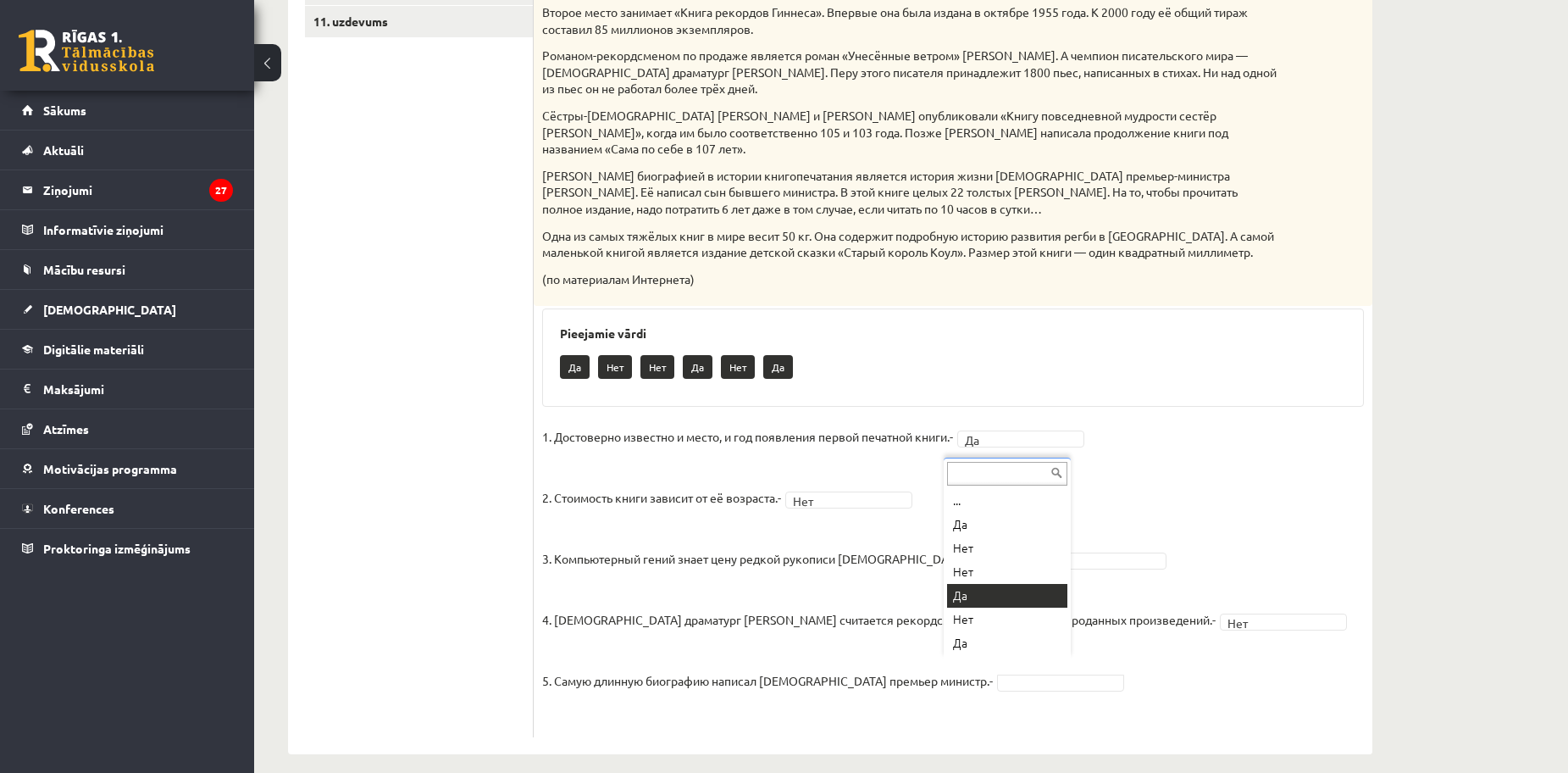
drag, startPoint x: 1016, startPoint y: 594, endPoint x: 999, endPoint y: 596, distance: 17.1
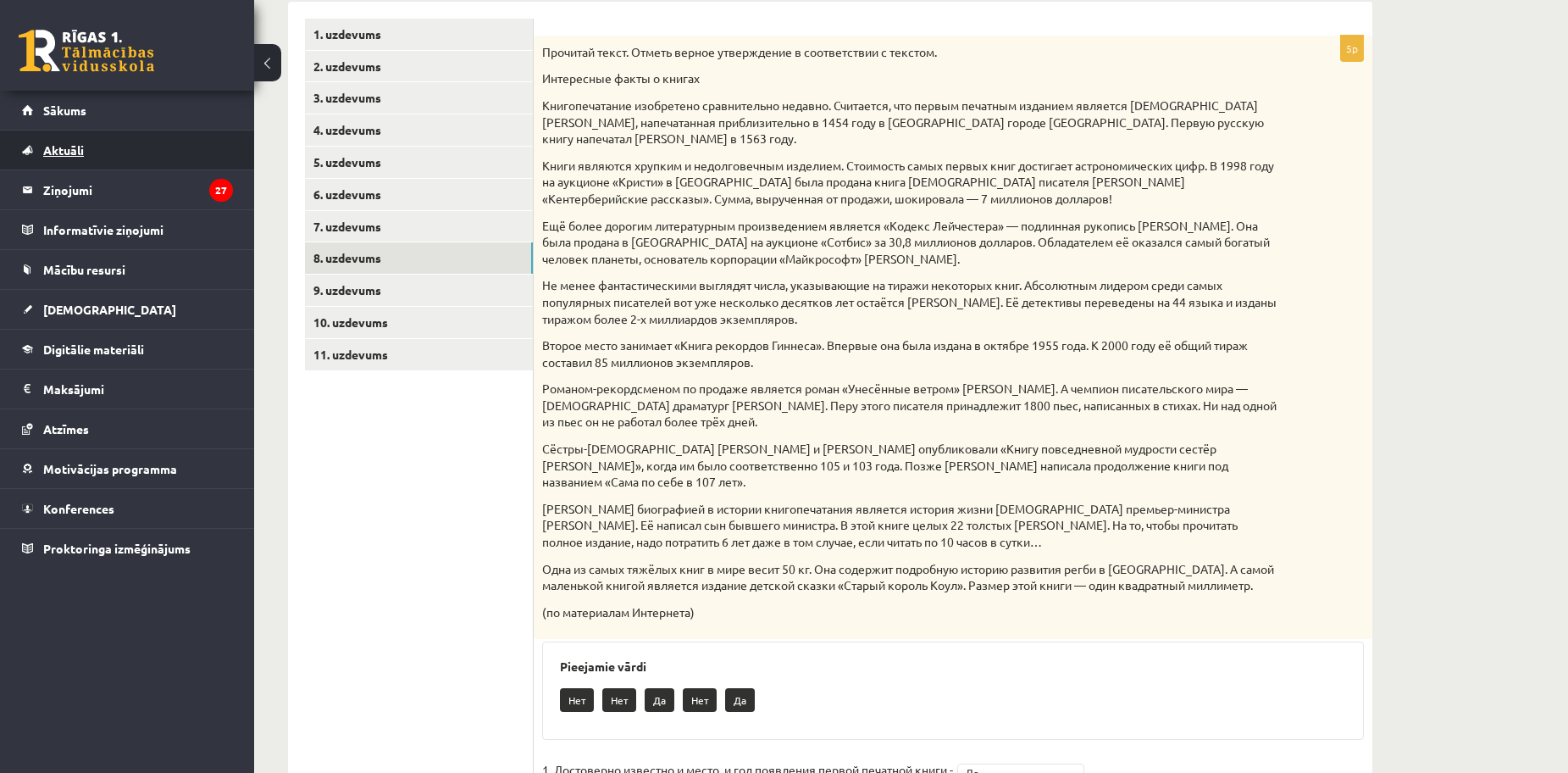
scroll to position [102, 0]
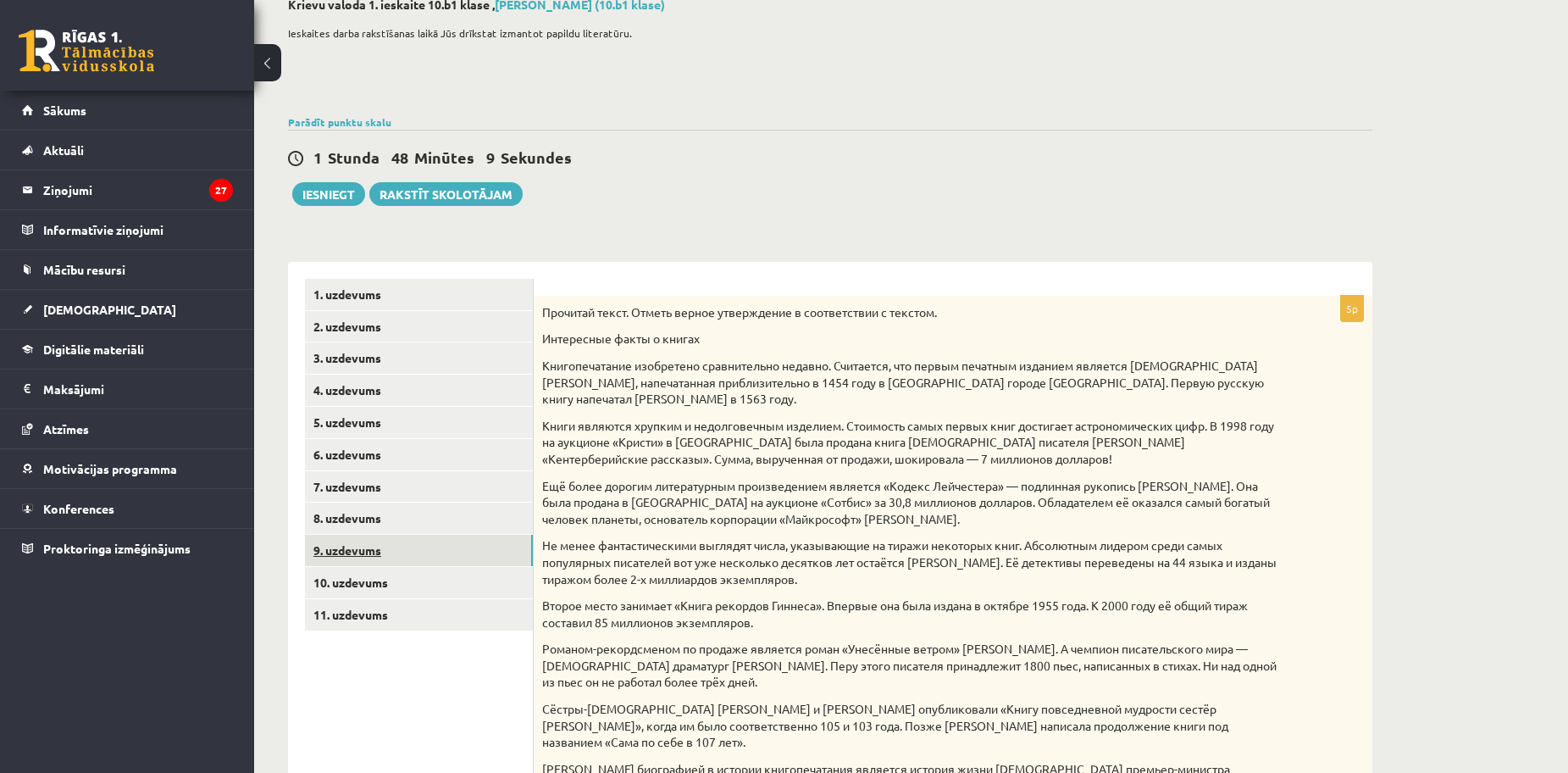
click at [382, 555] on link "9. uzdevums" at bounding box center [418, 550] width 228 height 31
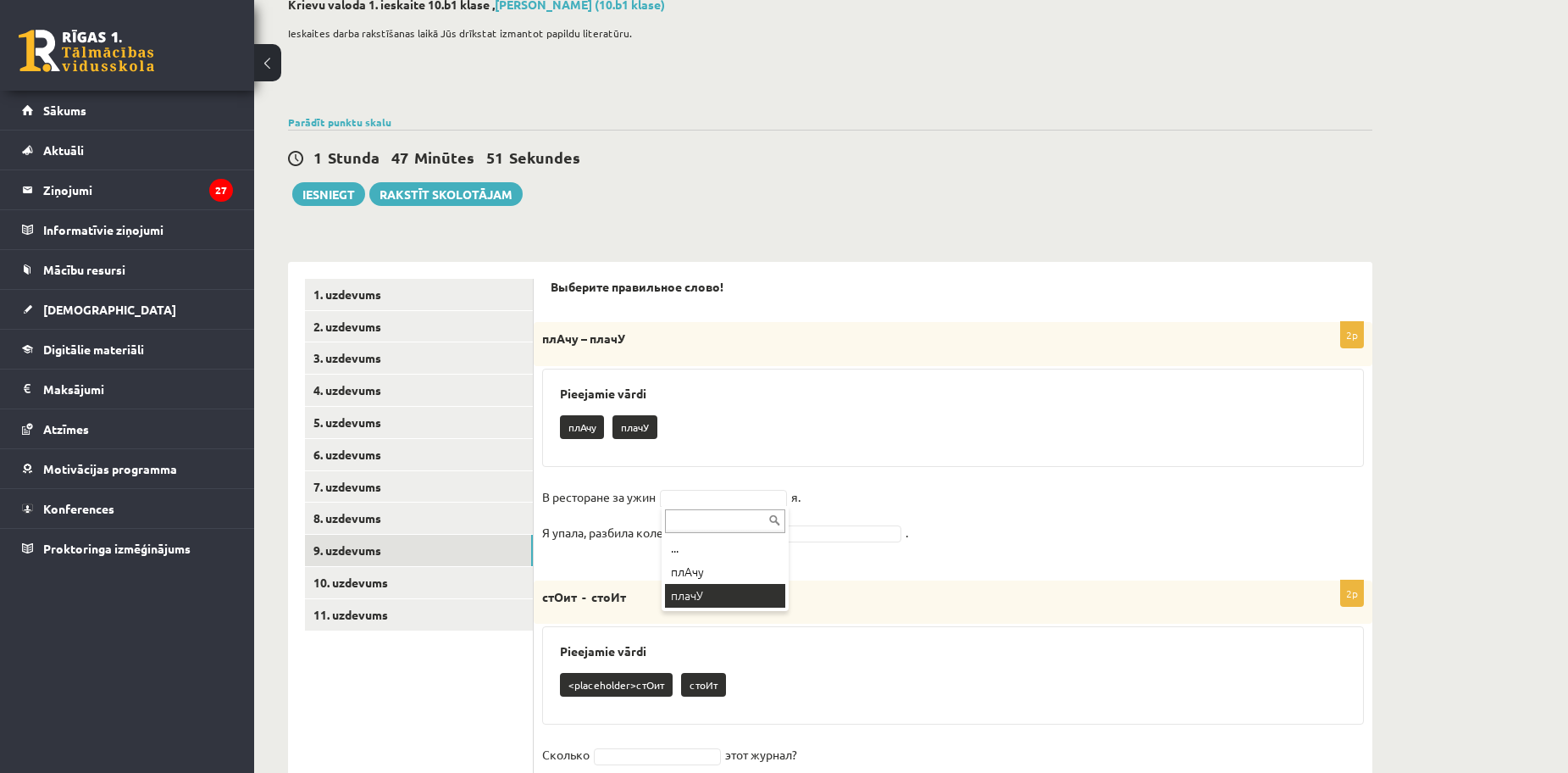
drag, startPoint x: 696, startPoint y: 605, endPoint x: 705, endPoint y: 600, distance: 10.3
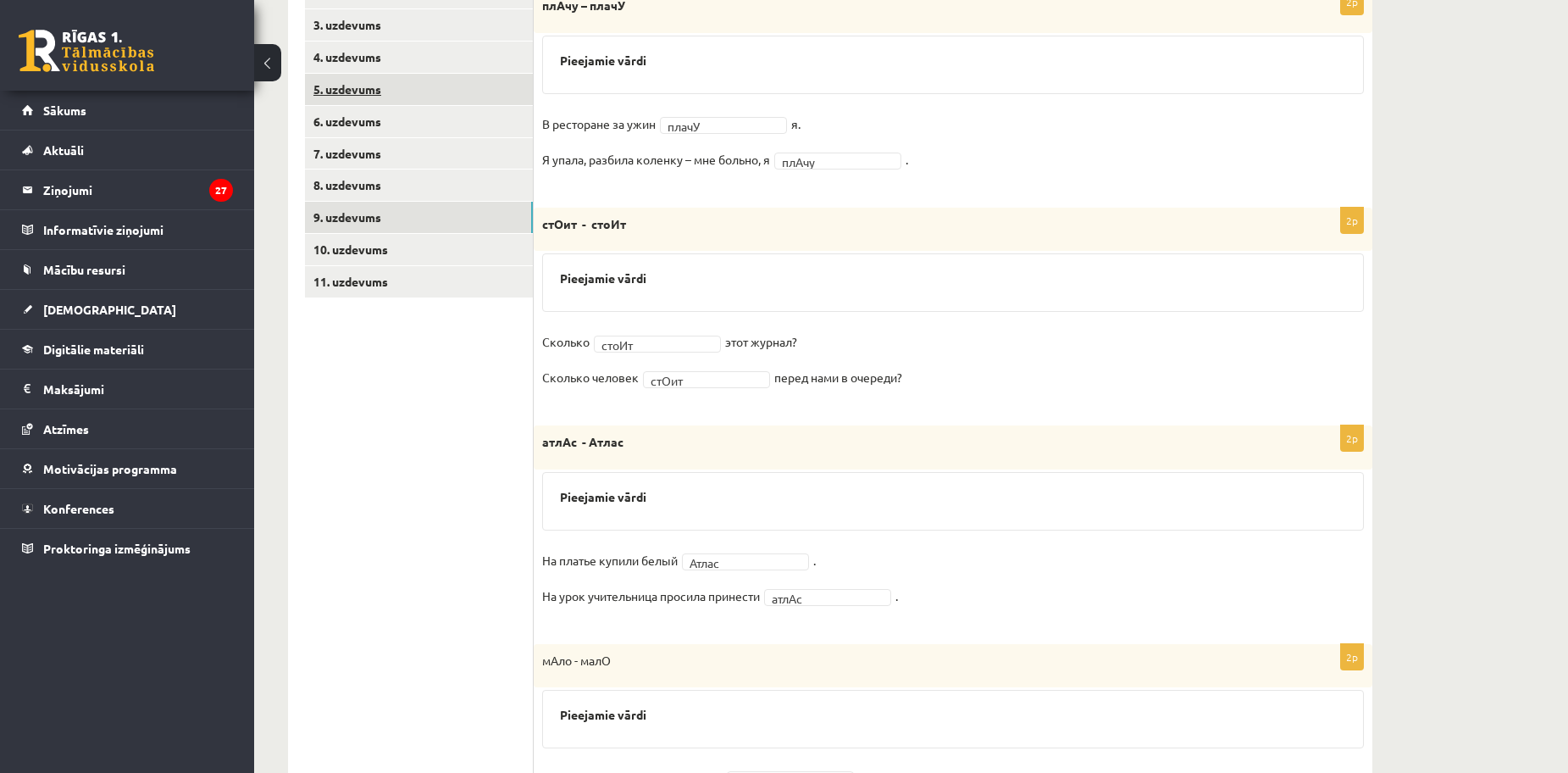
scroll to position [304, 0]
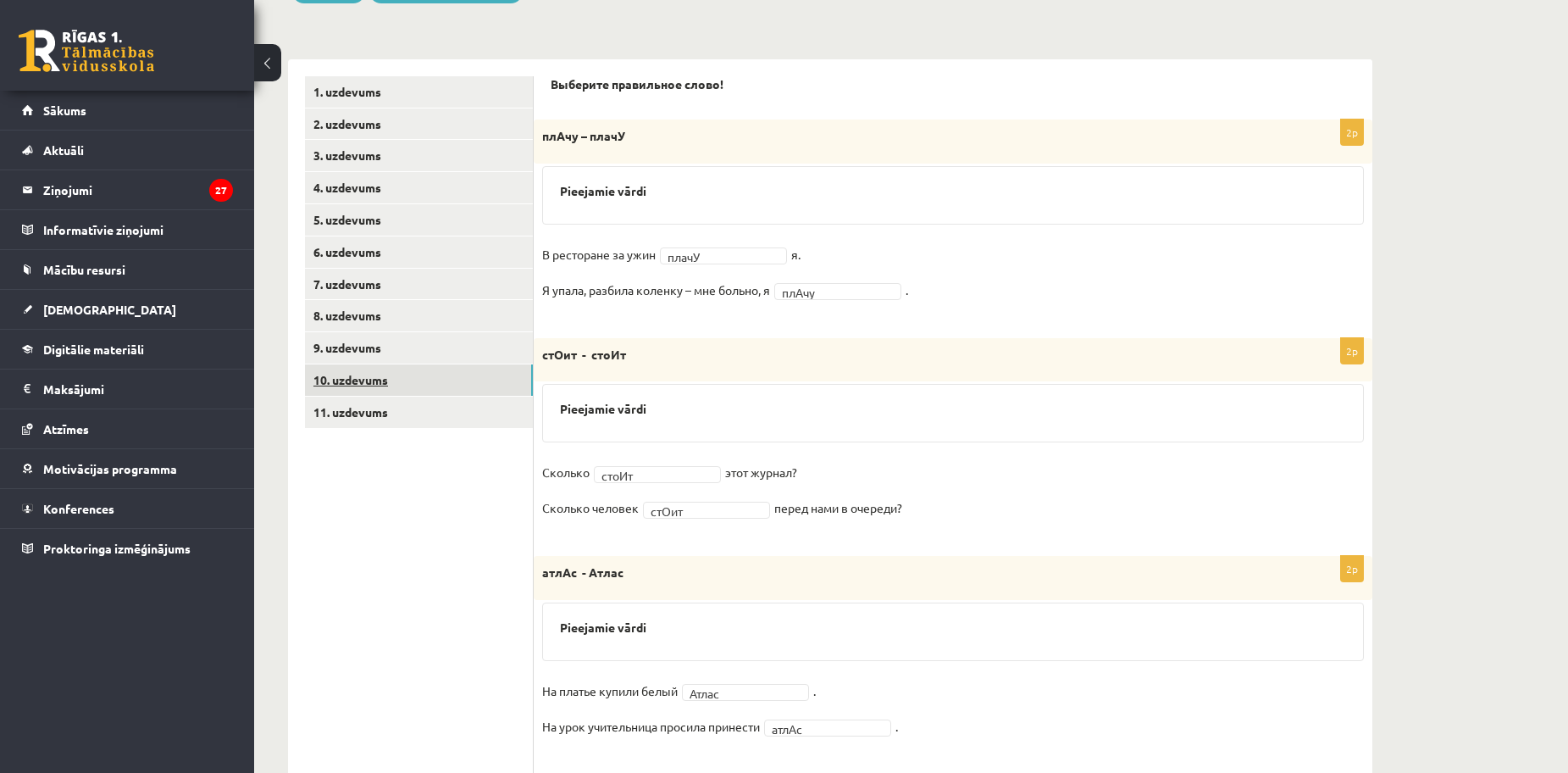
click at [355, 384] on link "10. uzdevums" at bounding box center [418, 380] width 228 height 31
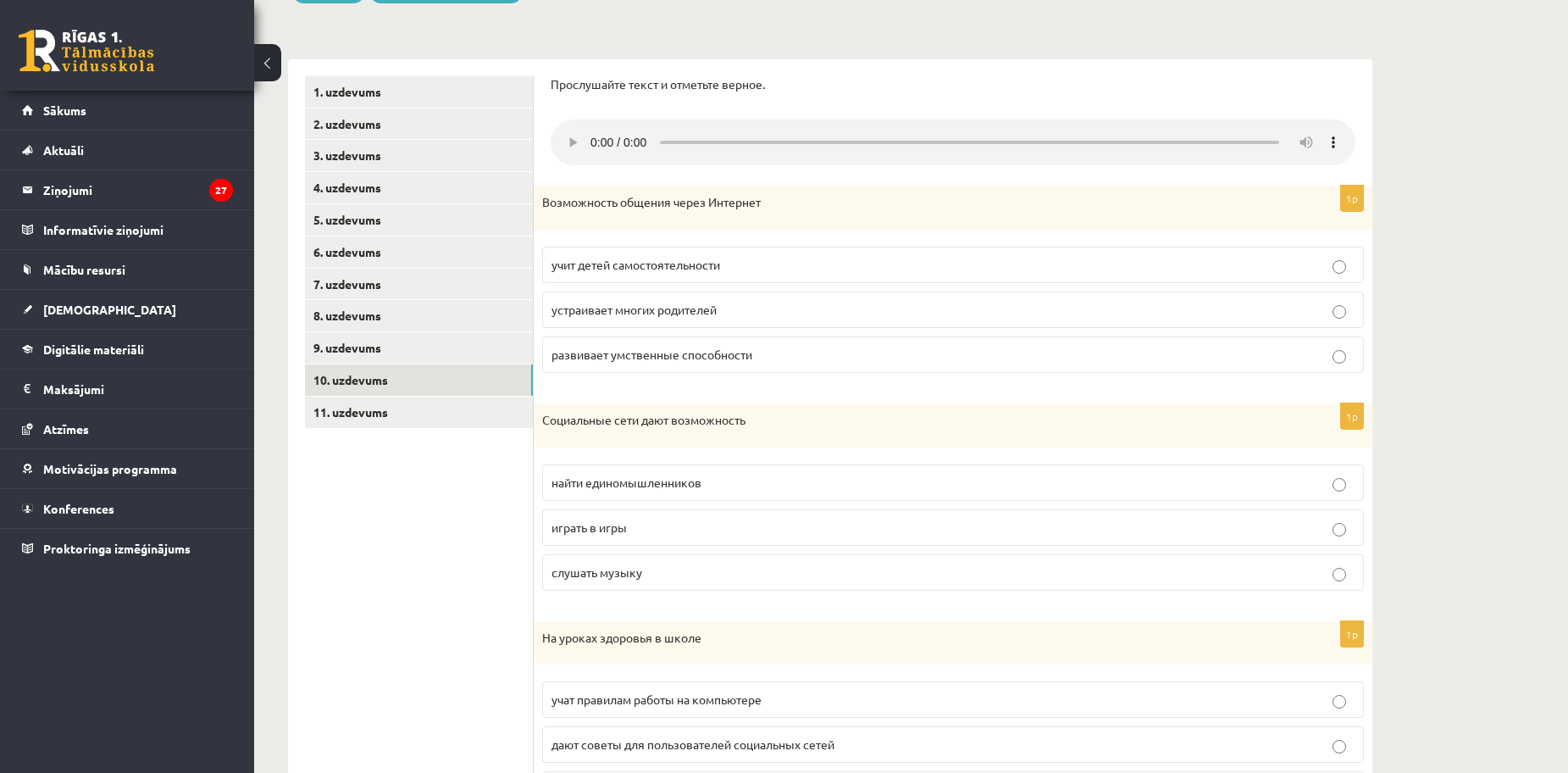
click at [1027, 320] on label "устраивает многих родителей" at bounding box center [953, 309] width 822 height 36
click at [930, 488] on p "найти единомышленников" at bounding box center [953, 482] width 804 height 18
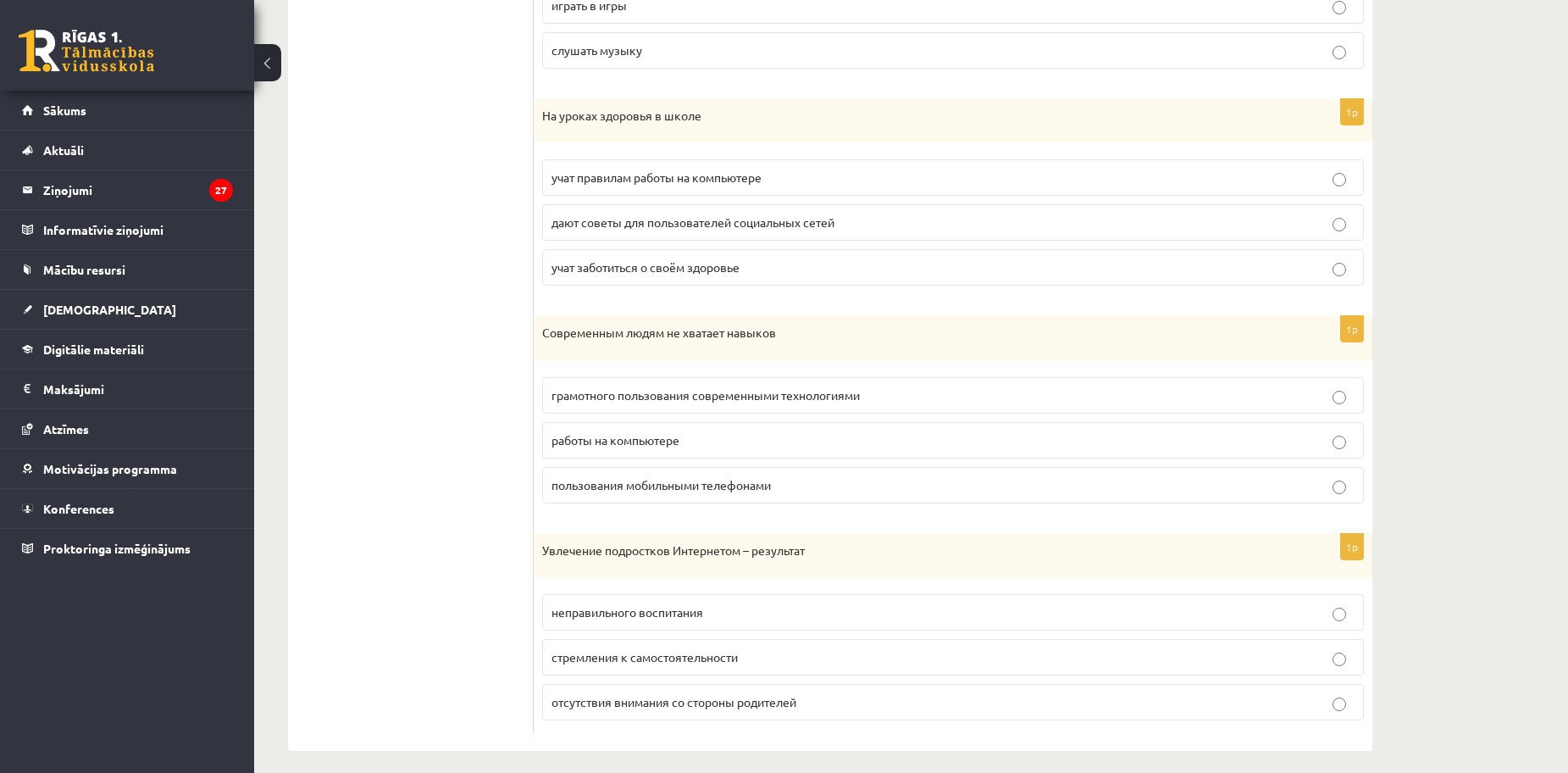
scroll to position [840, 0]
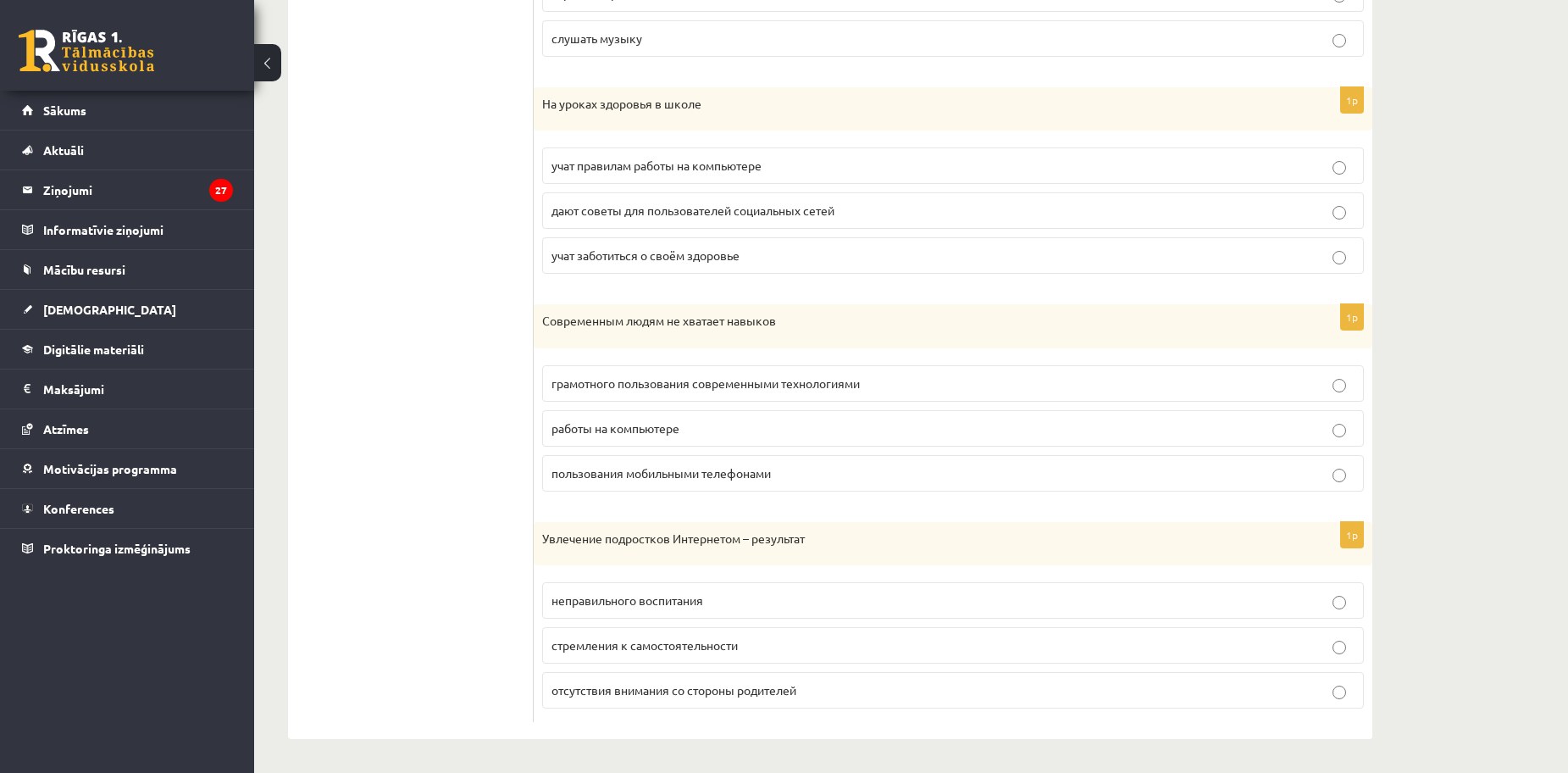
click at [632, 267] on label "учат заботиться о своём здоровье" at bounding box center [953, 255] width 822 height 36
click at [730, 434] on p "работы на компьютере" at bounding box center [953, 428] width 804 height 18
click at [744, 637] on p "стремления к самостоятельности" at bounding box center [953, 644] width 804 height 18
click at [608, 385] on span "грамотного пользования современными технологиями" at bounding box center [705, 383] width 308 height 15
click at [614, 644] on span "стремления к самостоятельности" at bounding box center [645, 644] width 187 height 15
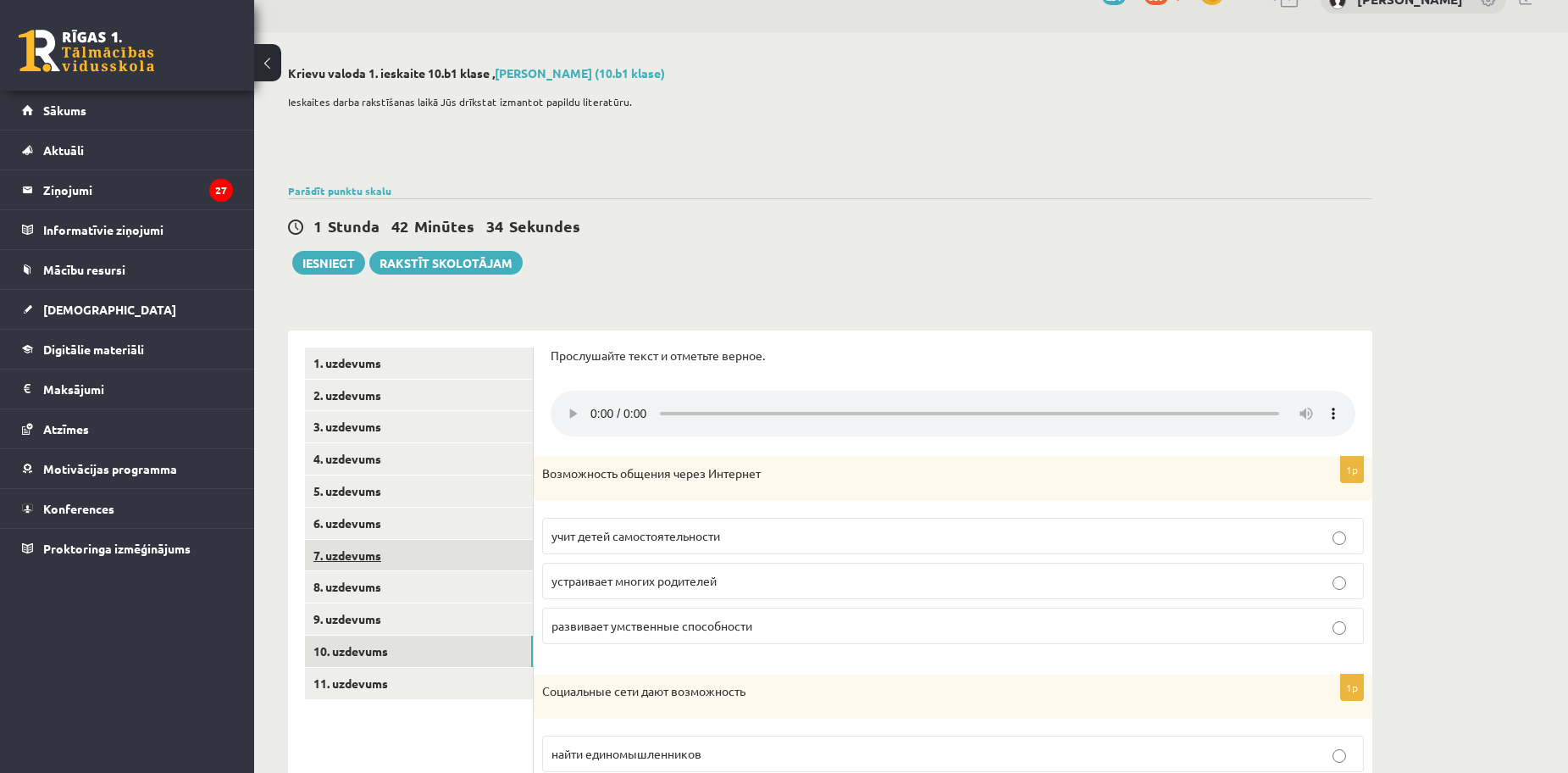
scroll to position [0, 0]
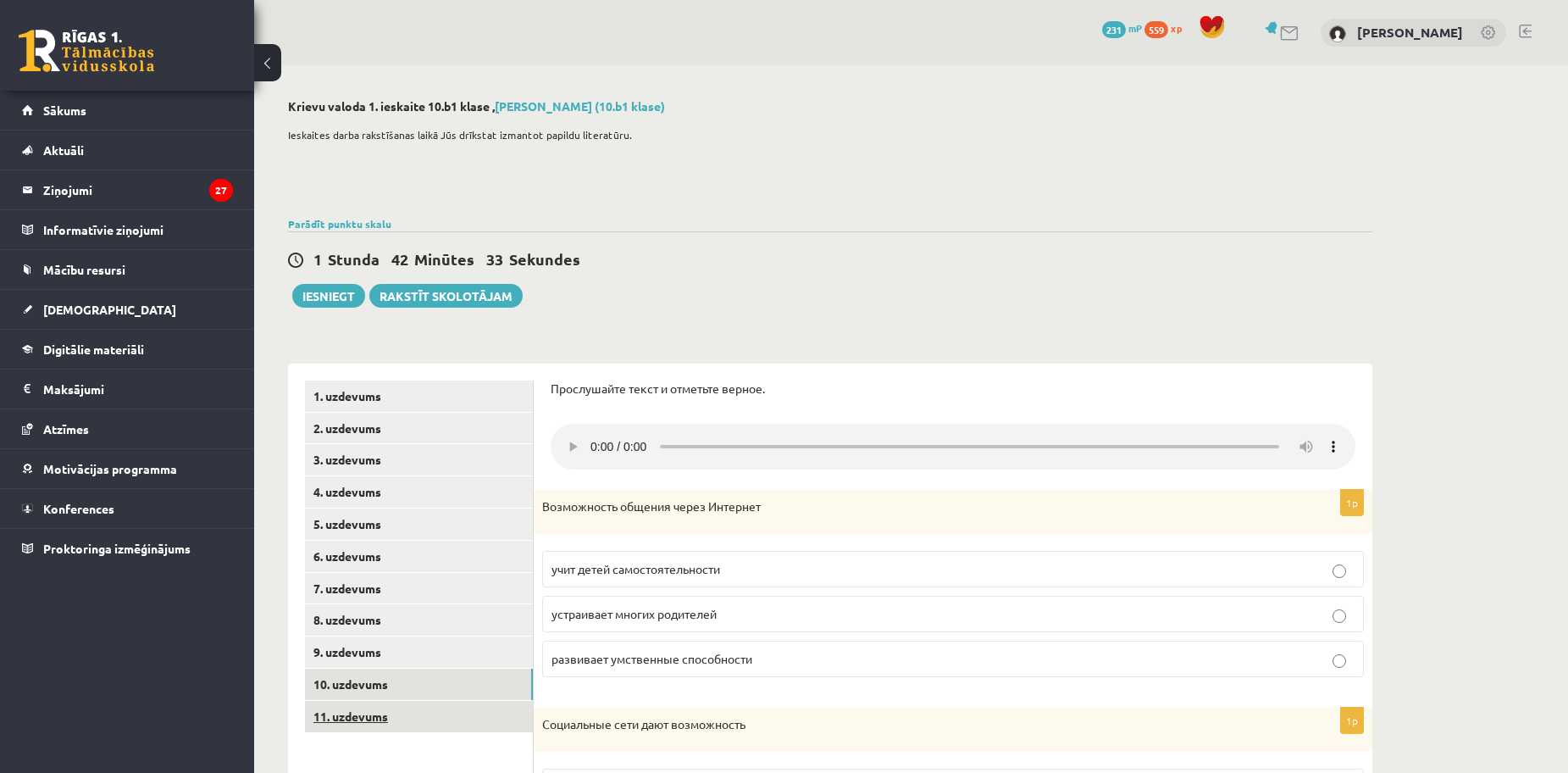
click at [368, 711] on link "11. uzdevums" at bounding box center [418, 716] width 228 height 31
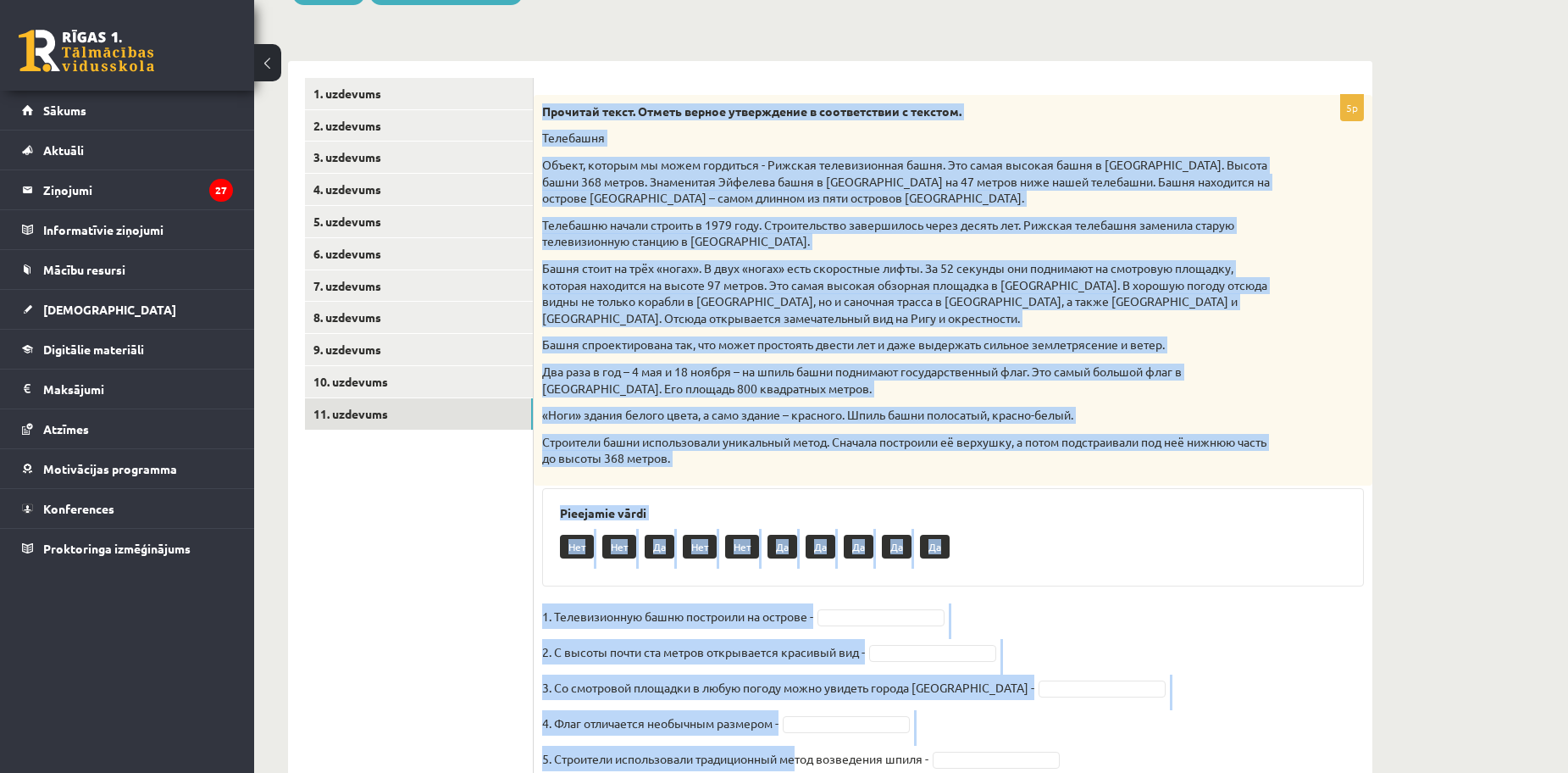
scroll to position [371, 0]
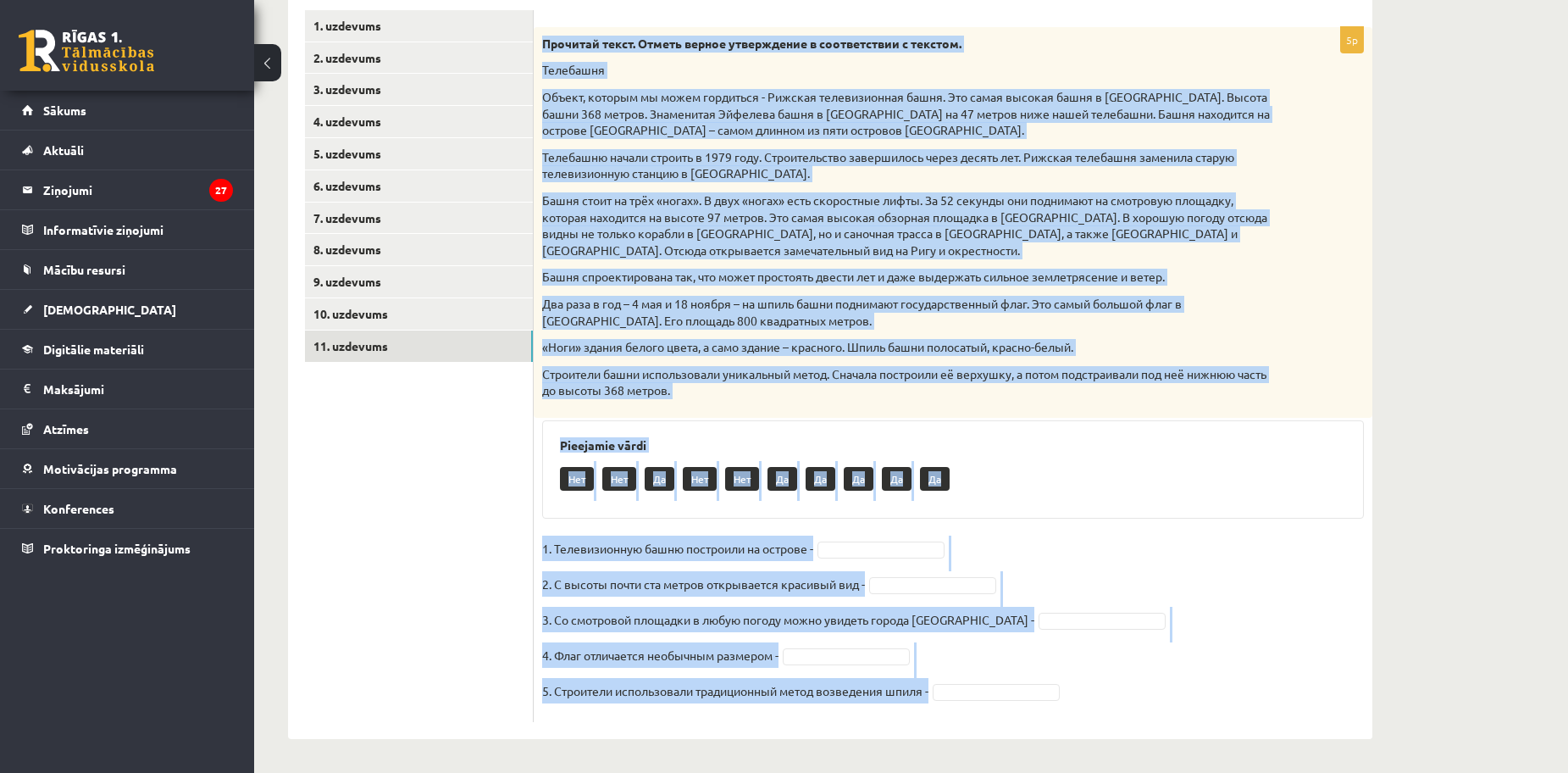
drag, startPoint x: 550, startPoint y: 283, endPoint x: 934, endPoint y: 808, distance: 650.4
click at [934, 403] on html "0 Dāvanas 231 mP 559 xp Laura Kallase Sākums Aktuāli Kā mācīties eSKOLĀ Kontakt…" at bounding box center [784, 16] width 1568 height 773
copy div "Прочитай текст. Отметь верное утверждение в соответствии с текстом. Телебашня О…"
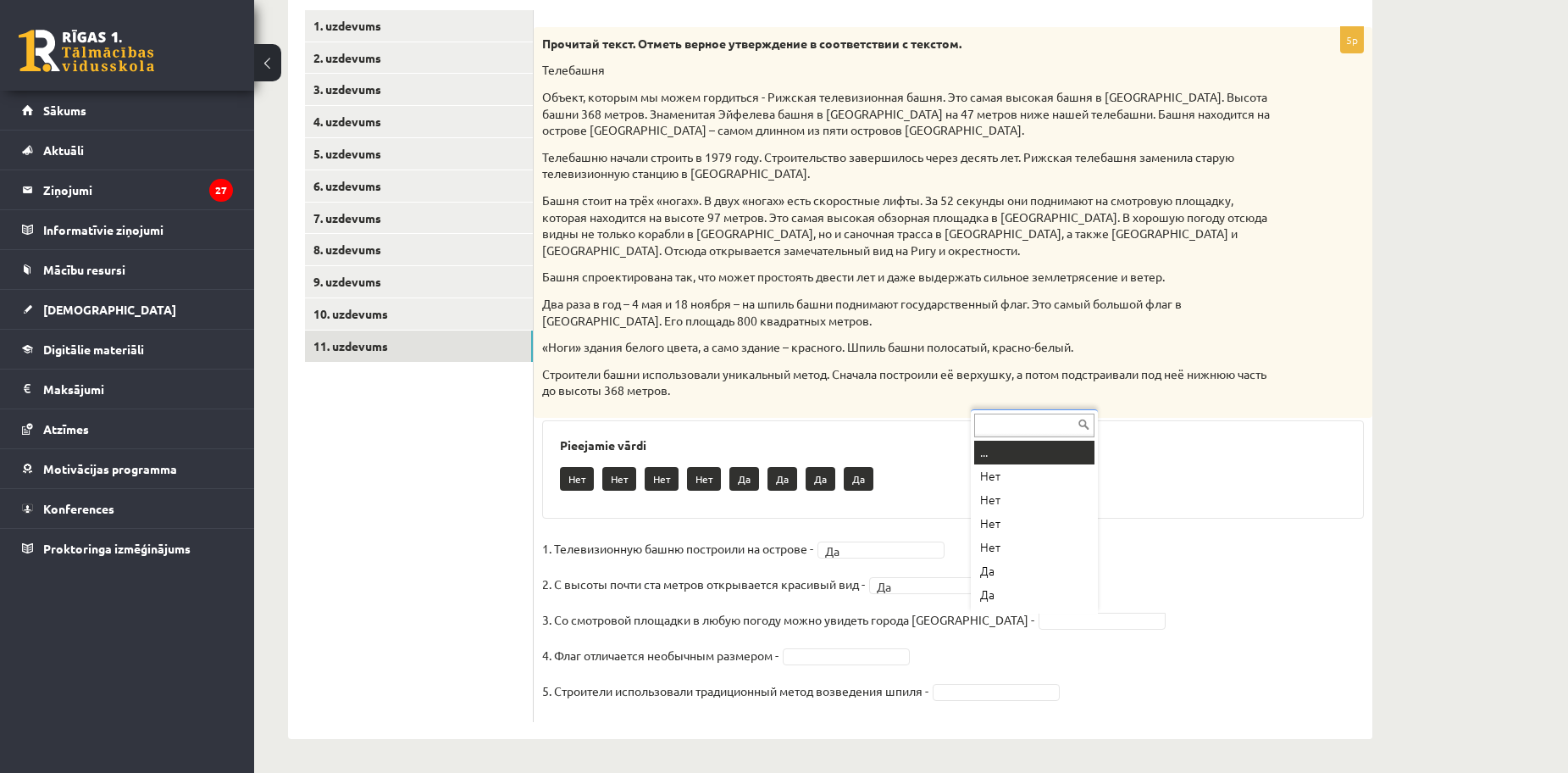
scroll to position [20, 0]
click at [861, 645] on fieldset "1. Телевизионную башню построили на острове - Да ** 2. С высоты почти ста метро…" at bounding box center [953, 624] width 822 height 178
click at [846, 667] on fieldset "1. Телевизионную башню построили на острове - Да ** 2. С высоты почти ста метро…" at bounding box center [953, 624] width 822 height 178
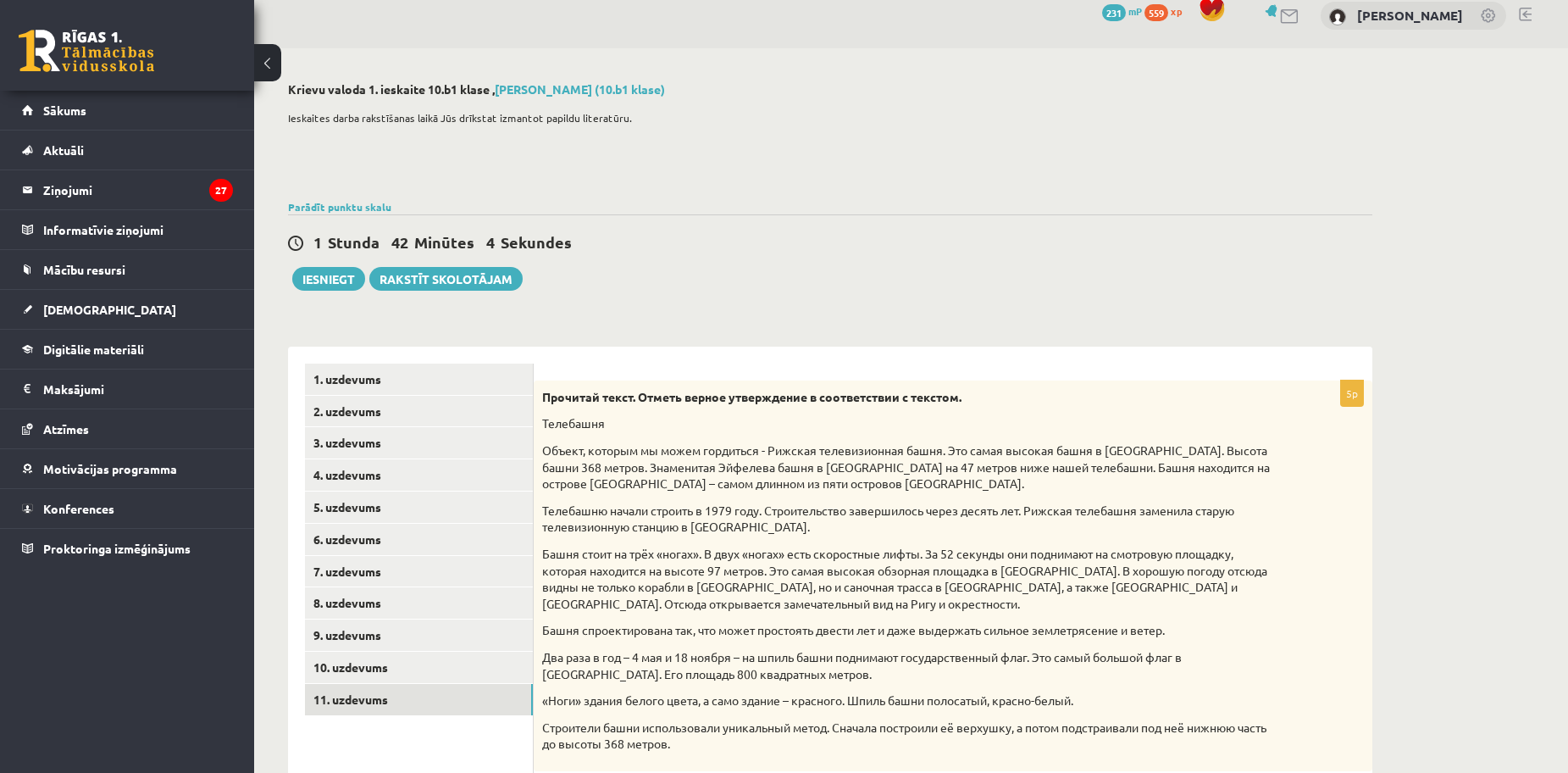
scroll to position [0, 0]
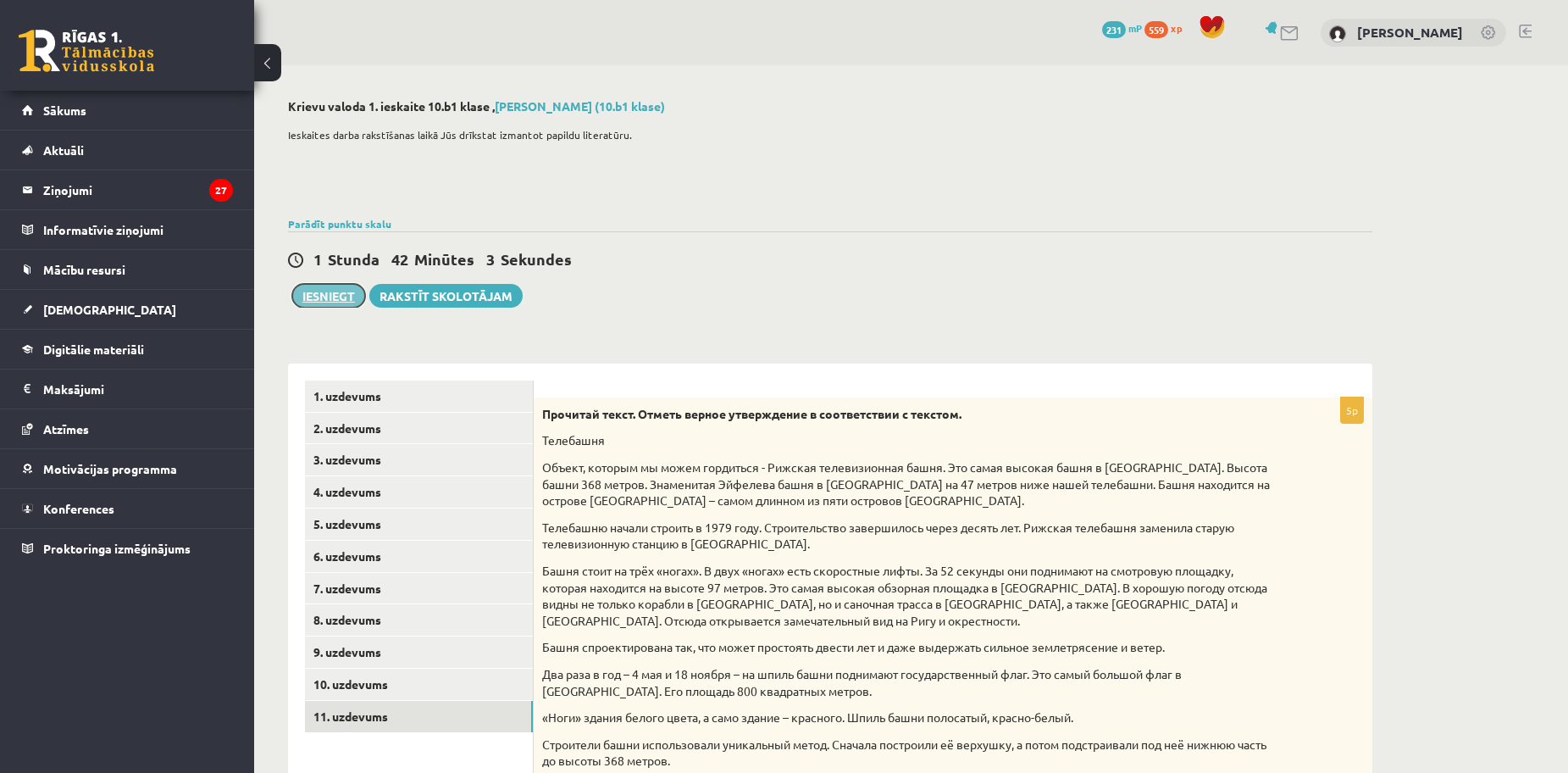
click at [327, 304] on button "Iesniegt" at bounding box center [328, 295] width 73 height 24
